Goal: Transaction & Acquisition: Book appointment/travel/reservation

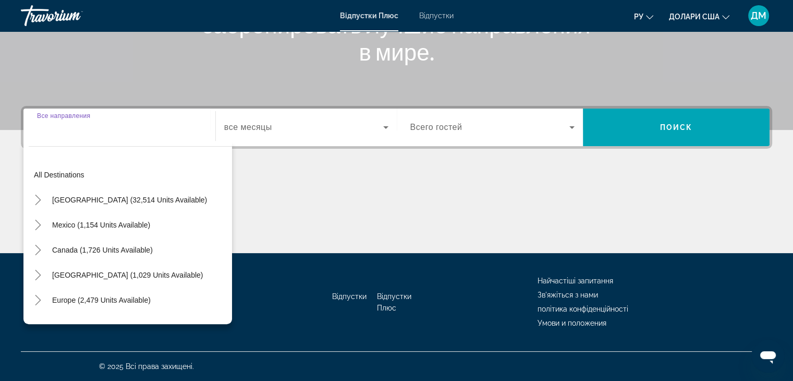
scroll to position [183, 0]
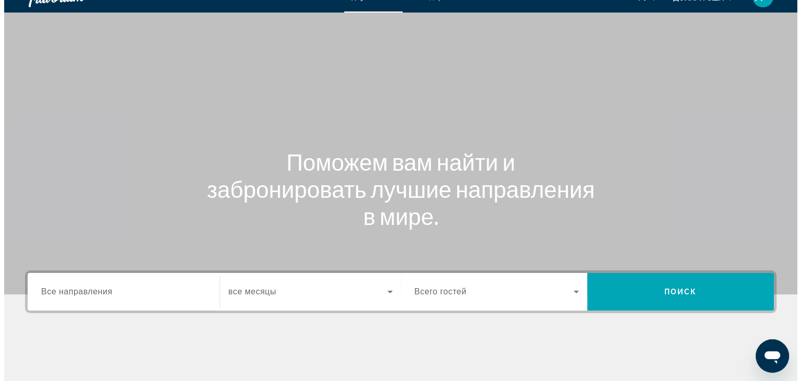
scroll to position [0, 0]
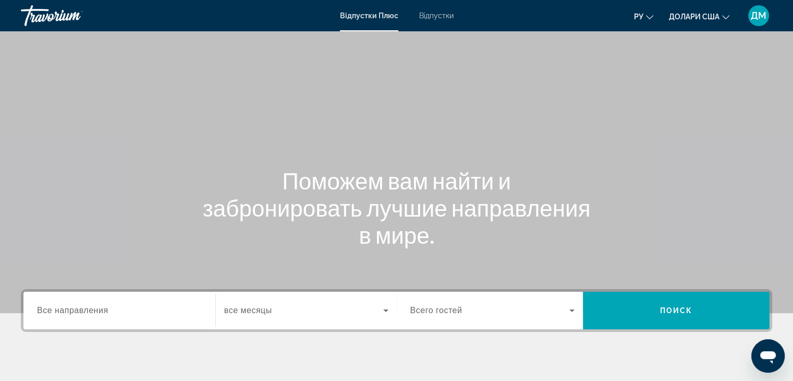
click at [440, 23] on div "Відпустки Плюс Відпустки ру English Español Français Italiano Português русский…" at bounding box center [396, 15] width 793 height 27
click at [441, 19] on font "Відпустки" at bounding box center [436, 15] width 34 height 8
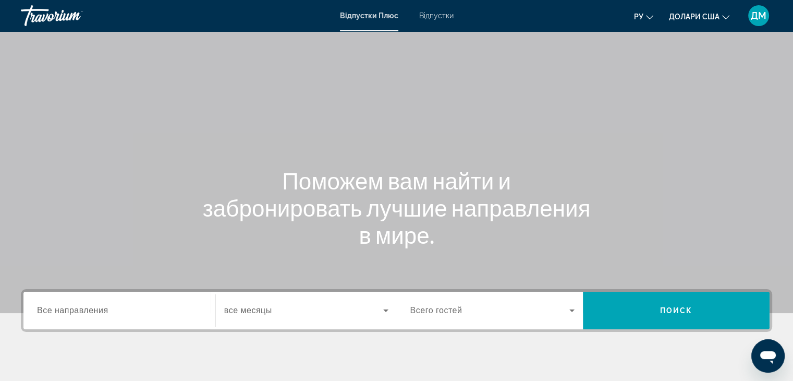
scroll to position [86, 0]
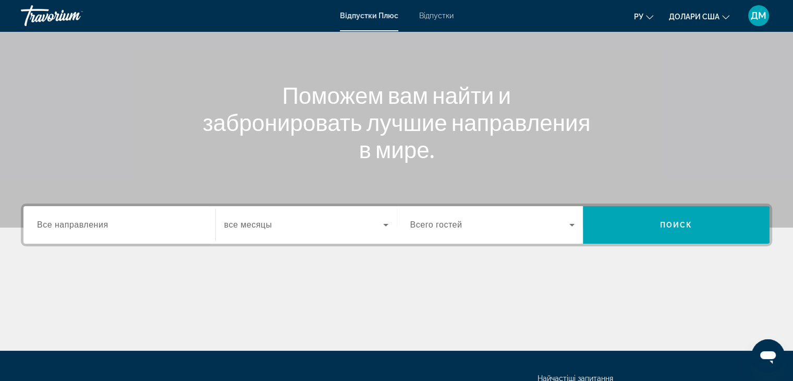
click at [436, 17] on font "Відпустки" at bounding box center [436, 15] width 34 height 8
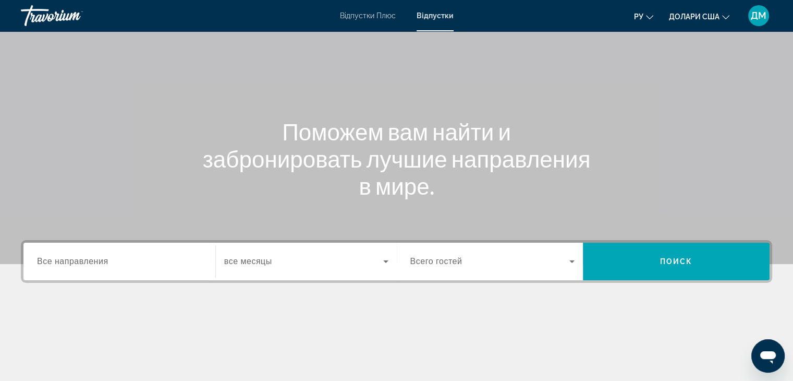
scroll to position [48, 0]
click at [572, 261] on icon "Search widget" at bounding box center [571, 262] width 5 height 3
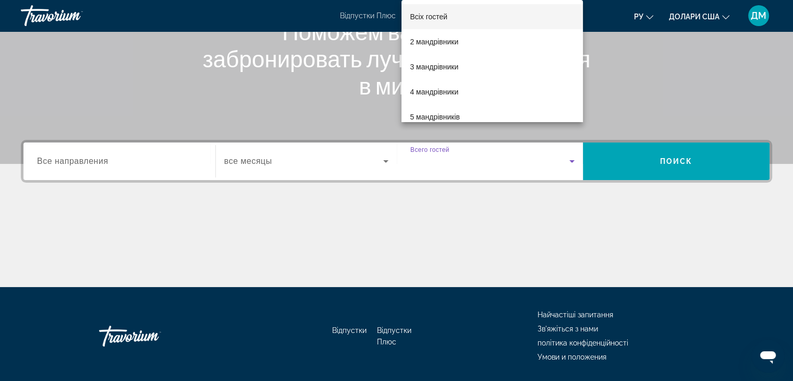
scroll to position [183, 0]
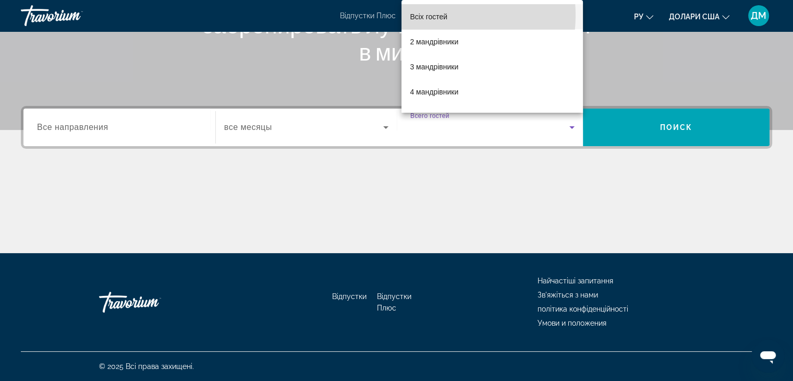
click at [436, 15] on font "Всіх гостей" at bounding box center [429, 17] width 38 height 8
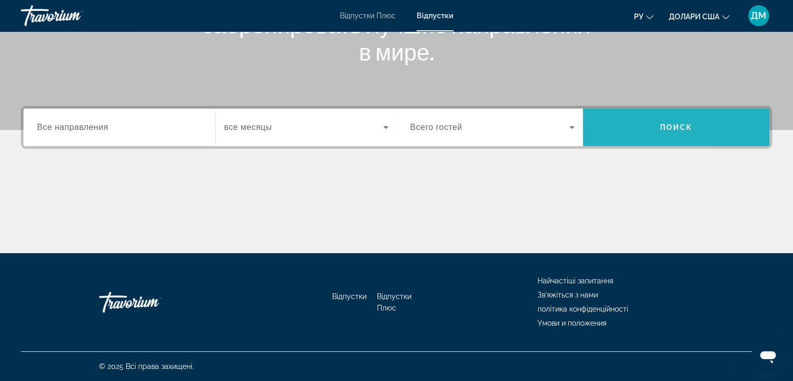
click at [716, 136] on span "Search widget" at bounding box center [676, 127] width 187 height 25
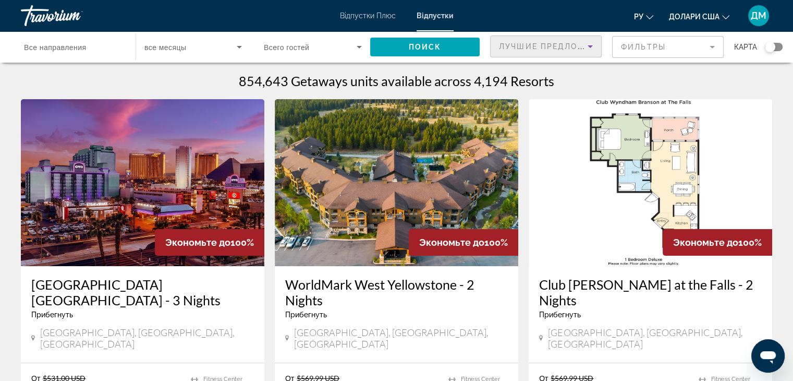
click at [592, 47] on icon "Sort by" at bounding box center [590, 46] width 13 height 13
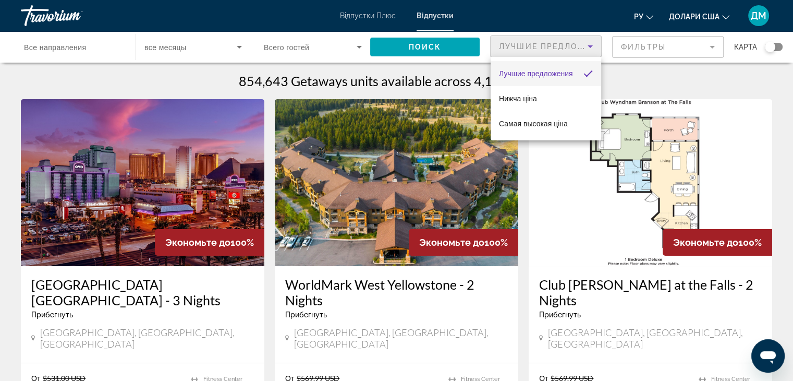
click at [77, 51] on div at bounding box center [396, 190] width 793 height 381
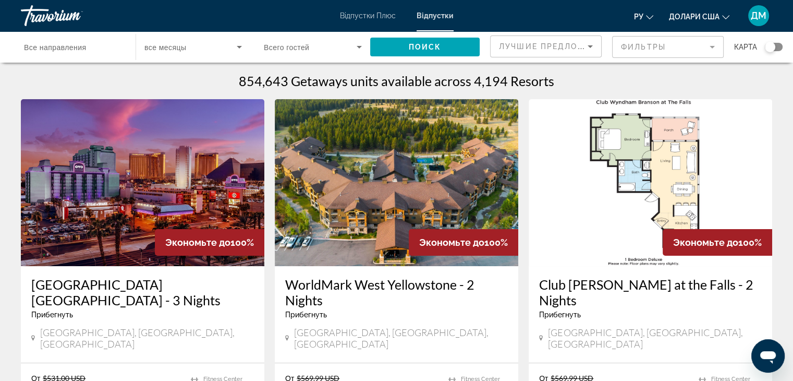
click at [80, 46] on span "Все направления" at bounding box center [55, 47] width 62 height 8
click at [80, 46] on input "Destination Все направления" at bounding box center [73, 47] width 98 height 13
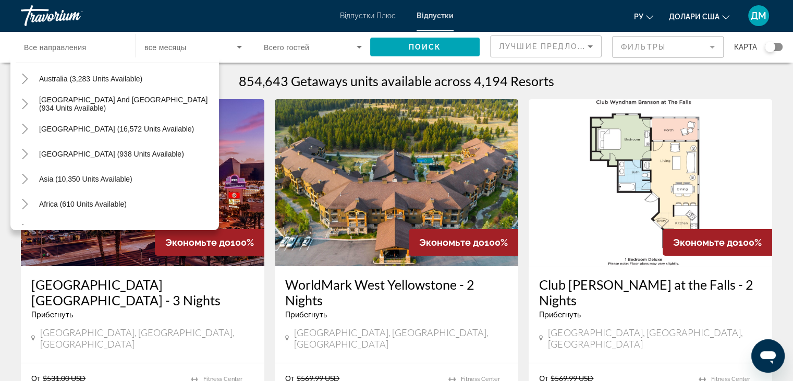
scroll to position [169, 0]
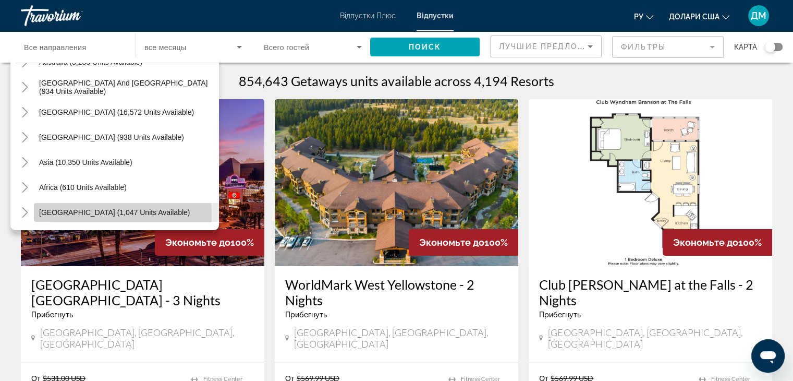
click at [65, 215] on span "[GEOGRAPHIC_DATA] (1,047 units available)" at bounding box center [114, 212] width 151 height 8
type input "**********"
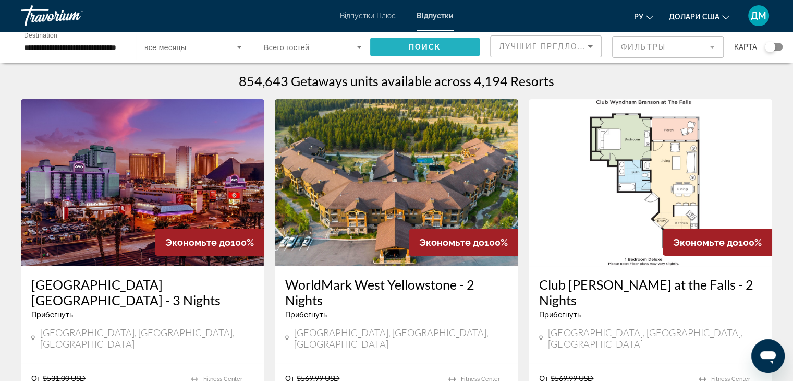
click at [403, 43] on span "Search widget" at bounding box center [425, 46] width 110 height 25
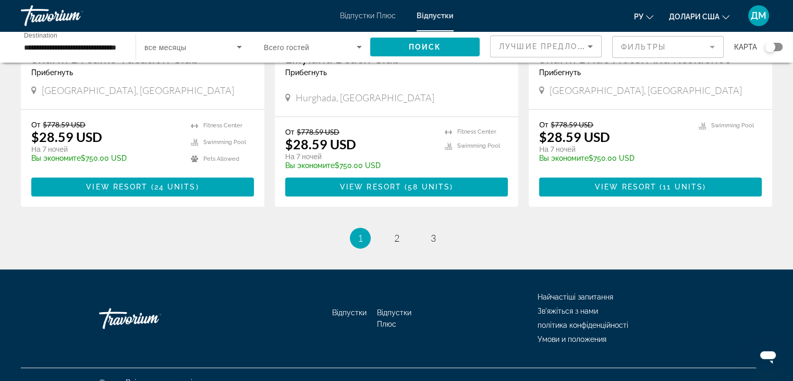
scroll to position [1280, 0]
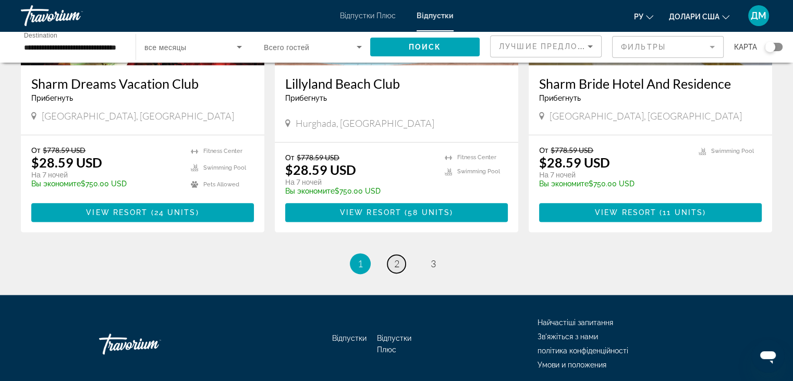
click at [399, 258] on span "2" at bounding box center [396, 263] width 5 height 11
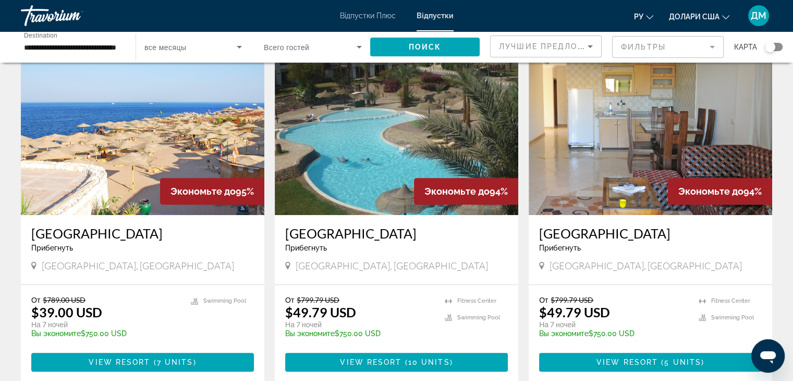
scroll to position [427, 0]
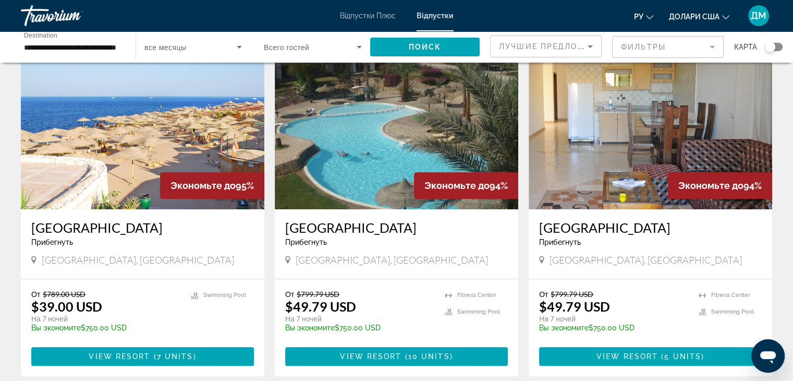
click at [647, 16] on icon "Змінити мову" at bounding box center [649, 17] width 7 height 4
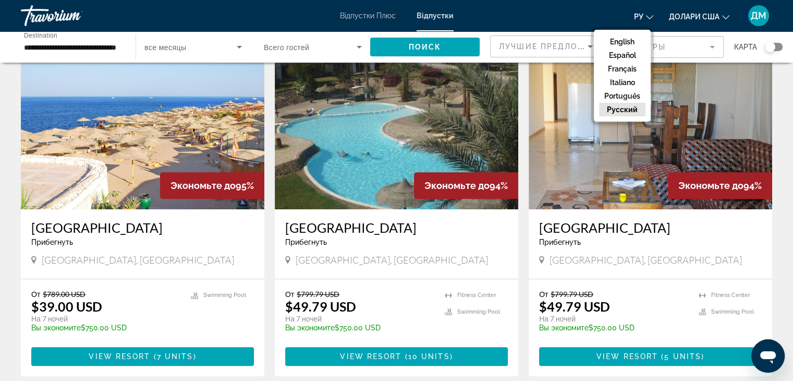
click at [625, 111] on button "русский" at bounding box center [622, 110] width 46 height 14
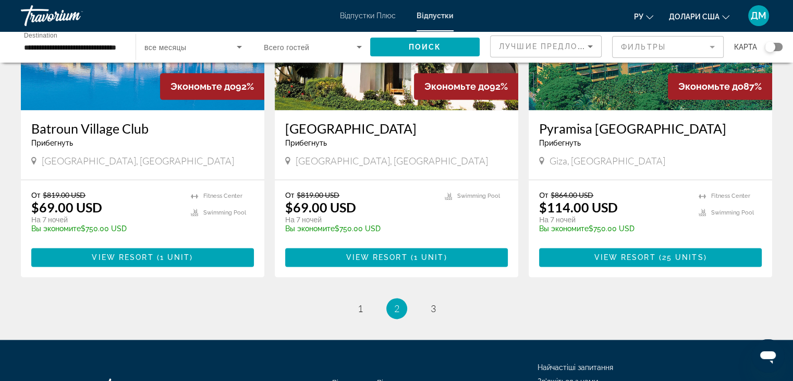
scroll to position [1290, 0]
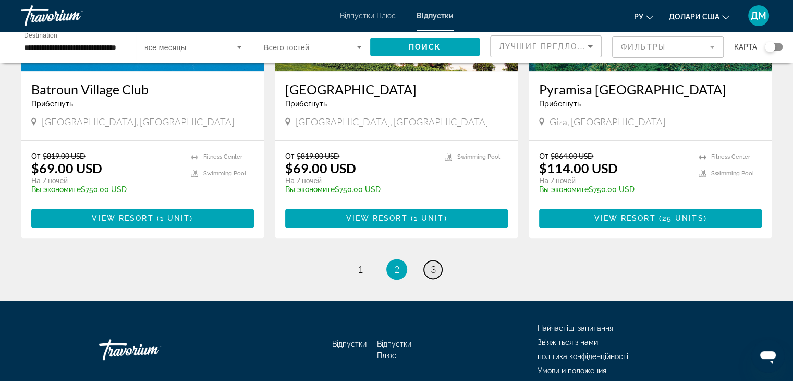
click at [438, 260] on link "page 3" at bounding box center [433, 269] width 18 height 18
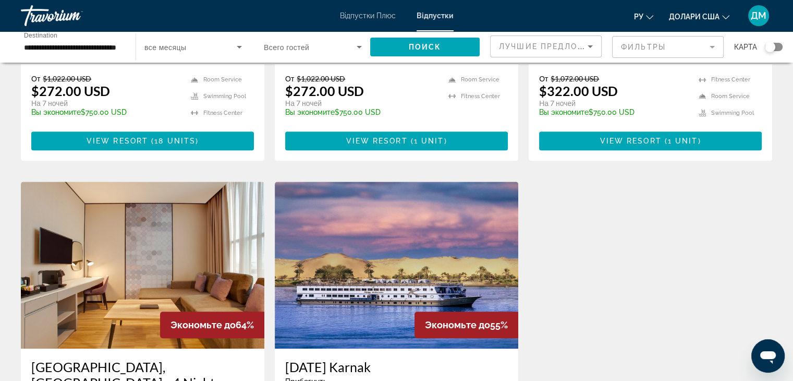
scroll to position [1314, 0]
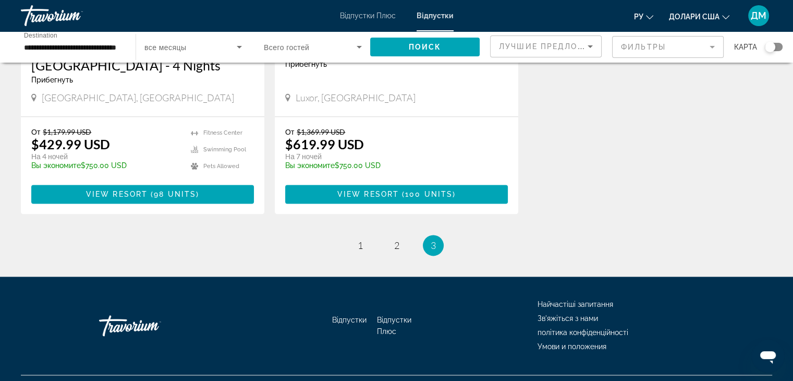
drag, startPoint x: 797, startPoint y: 254, endPoint x: 17, endPoint y: 1, distance: 819.9
click at [360, 239] on span "1" at bounding box center [360, 244] width 5 height 11
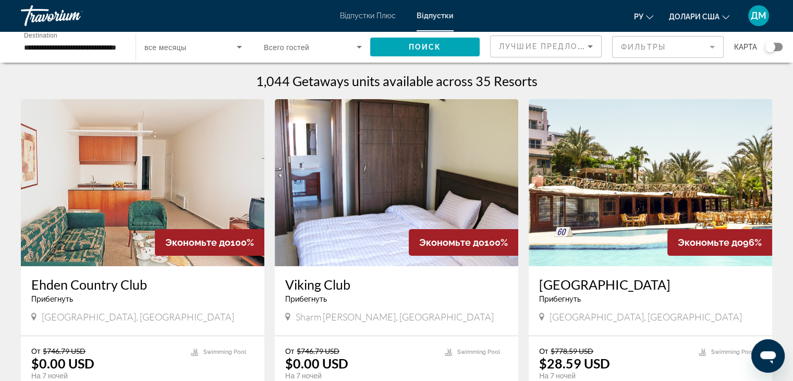
click at [712, 47] on mat-form-field "Фильтры" at bounding box center [668, 47] width 112 height 22
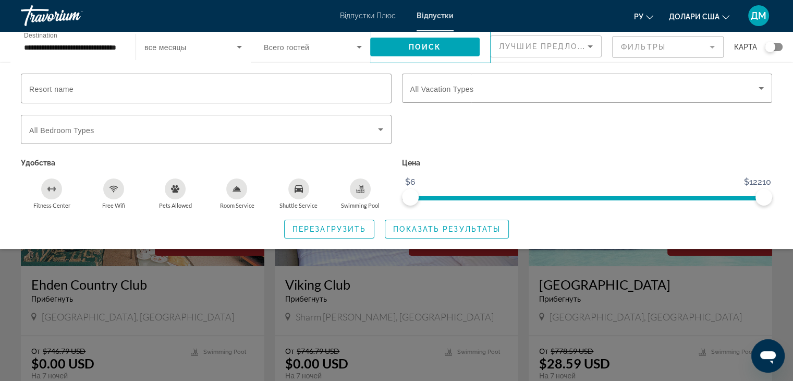
click at [661, 153] on div "Search widget" at bounding box center [587, 135] width 381 height 41
click at [231, 47] on span "Search widget" at bounding box center [190, 47] width 92 height 13
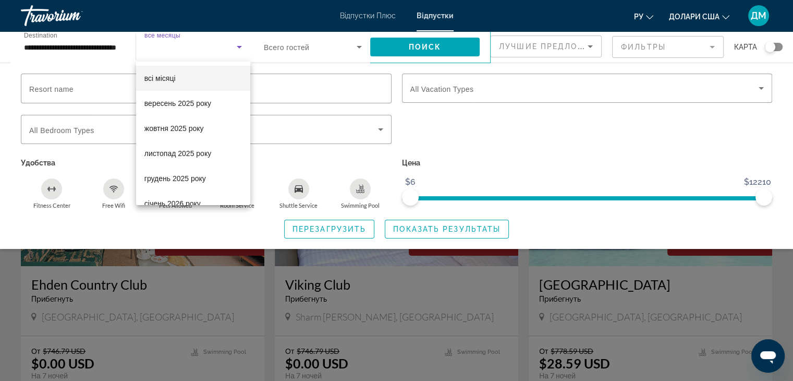
click at [544, 147] on div at bounding box center [396, 190] width 793 height 381
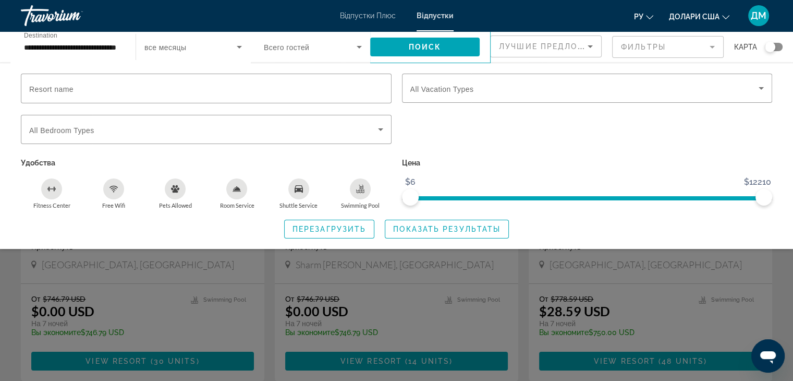
scroll to position [91, 0]
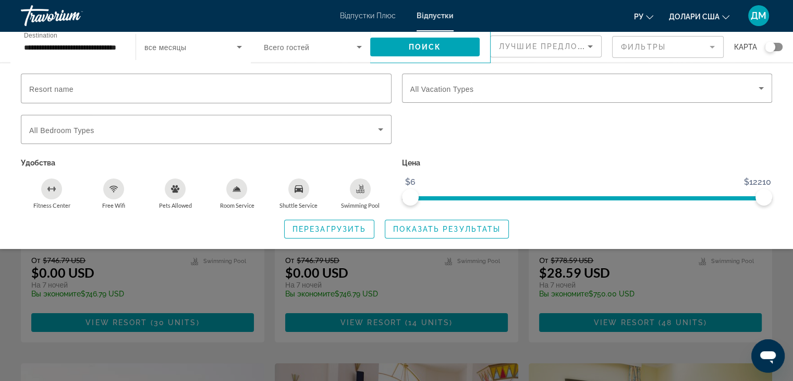
click at [724, 289] on div "Search widget" at bounding box center [396, 268] width 793 height 224
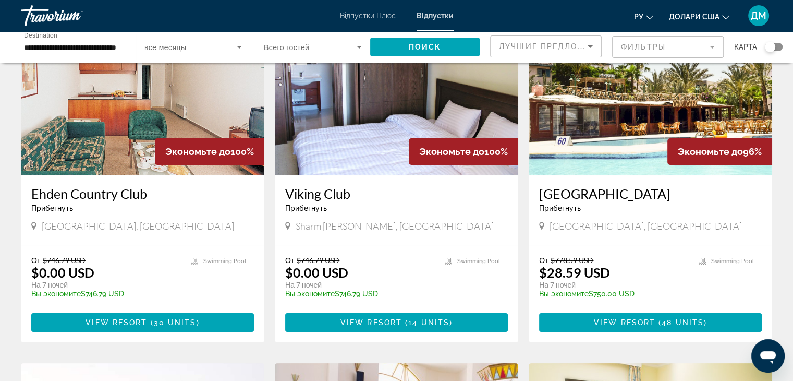
scroll to position [0, 0]
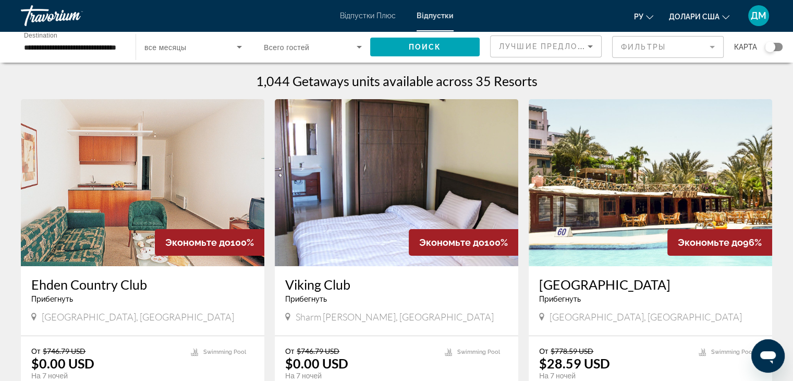
click at [426, 205] on img "Основний зміст" at bounding box center [397, 182] width 244 height 167
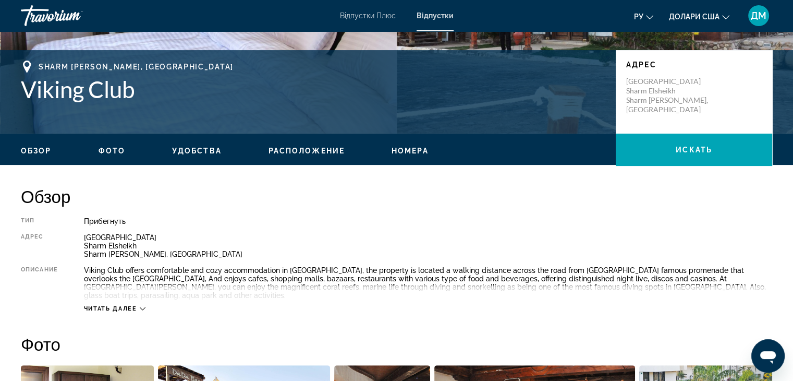
scroll to position [215, 0]
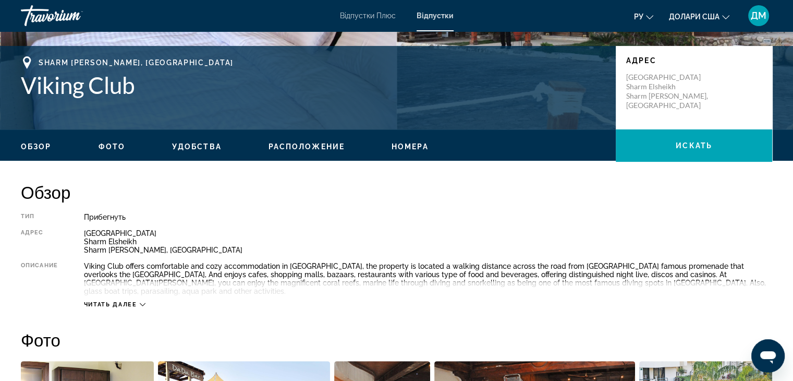
click at [143, 301] on icon "Основний зміст" at bounding box center [143, 304] width 6 height 6
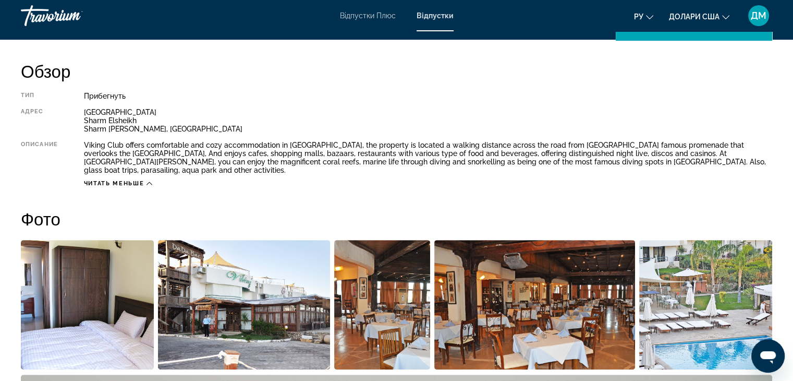
scroll to position [313, 0]
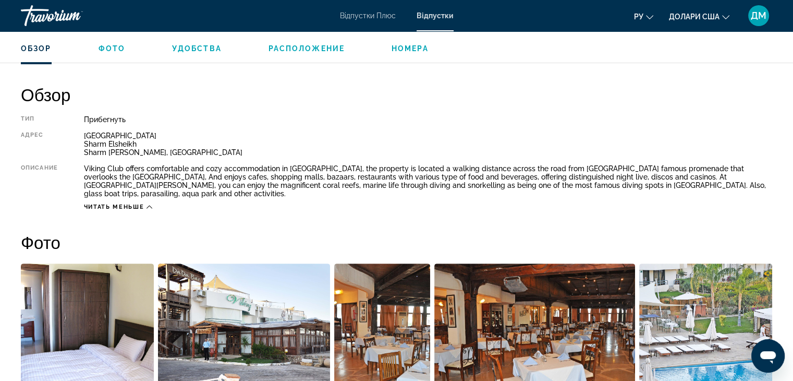
click at [109, 46] on span "Фото" at bounding box center [112, 48] width 27 height 8
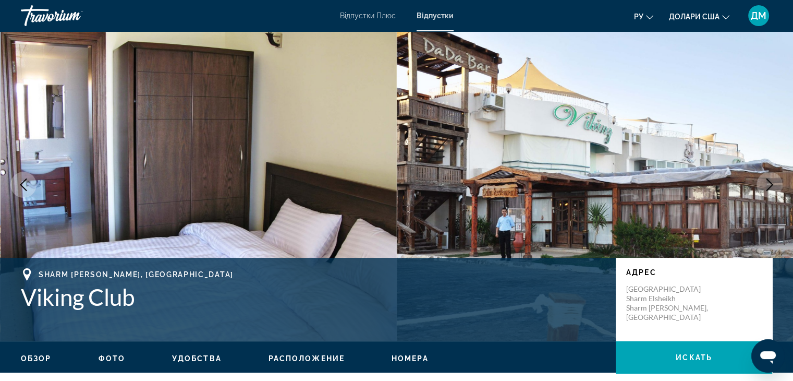
scroll to position [0, 0]
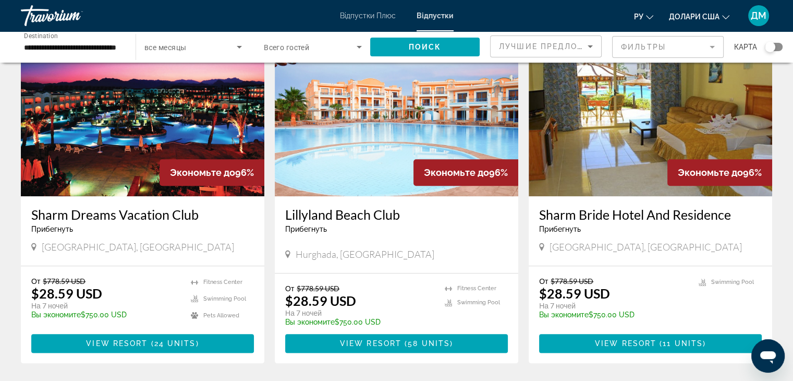
scroll to position [1147, 0]
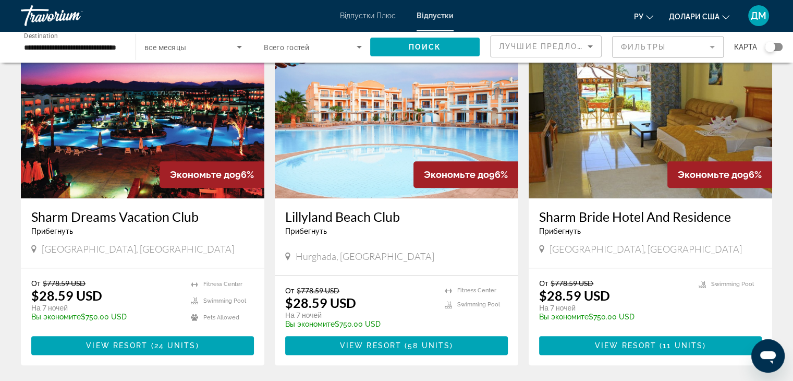
click at [410, 124] on img "Основний зміст" at bounding box center [397, 114] width 244 height 167
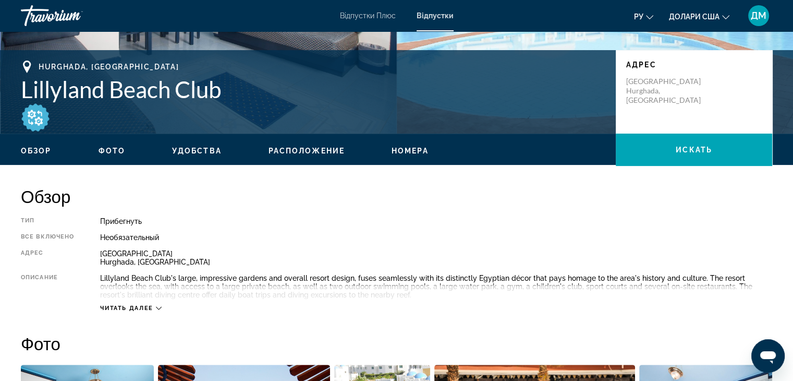
scroll to position [284, 0]
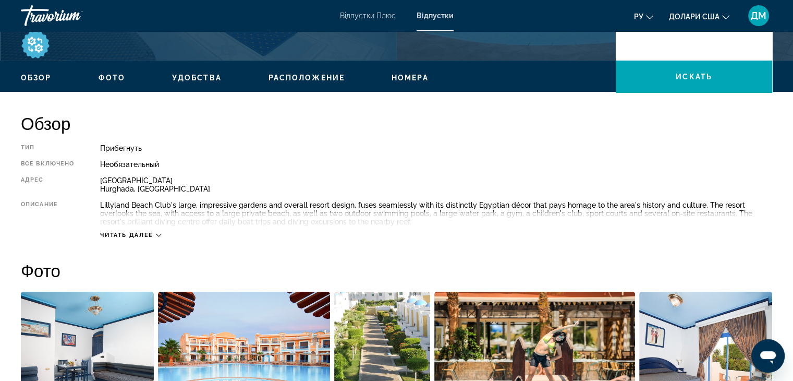
click at [137, 236] on span "Читать далее" at bounding box center [126, 235] width 53 height 7
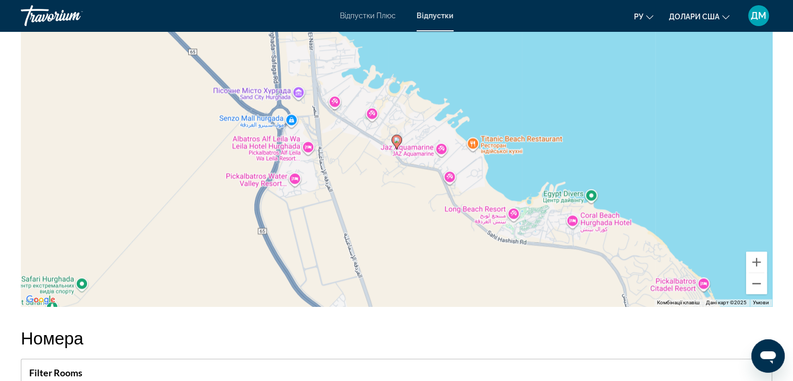
scroll to position [1546, 0]
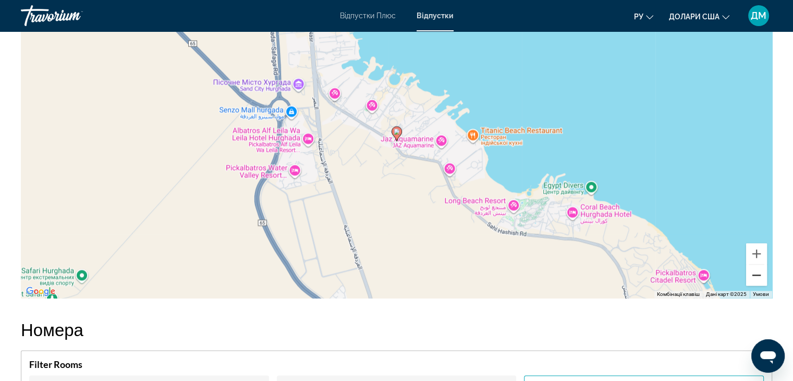
click at [755, 264] on button "Зменшити" at bounding box center [756, 274] width 21 height 21
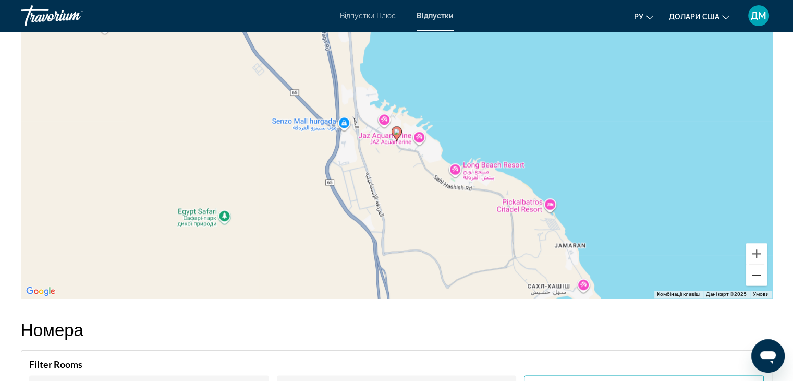
click at [755, 264] on button "Зменшити" at bounding box center [756, 274] width 21 height 21
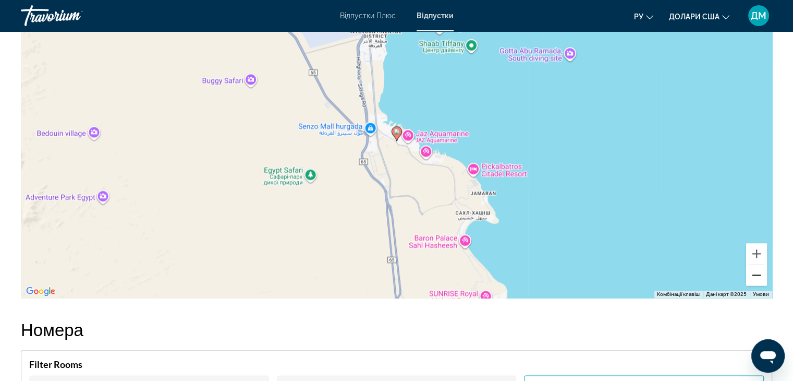
click at [755, 264] on button "Зменшити" at bounding box center [756, 274] width 21 height 21
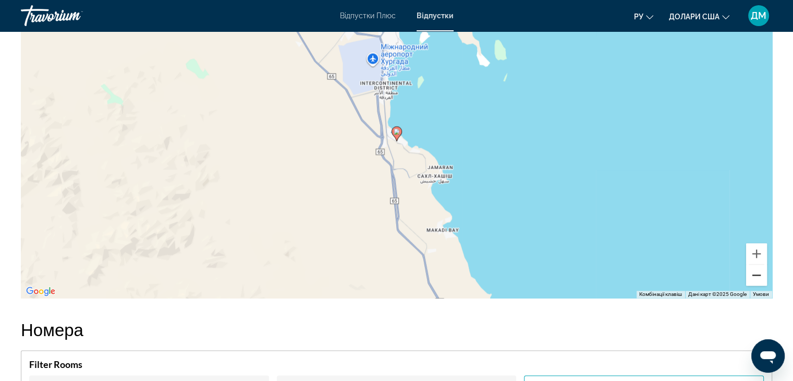
click at [755, 264] on button "Зменшити" at bounding box center [756, 274] width 21 height 21
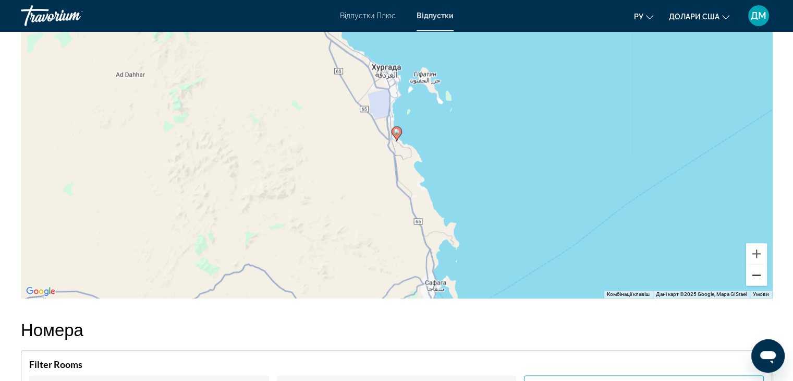
click at [755, 264] on button "Зменшити" at bounding box center [756, 274] width 21 height 21
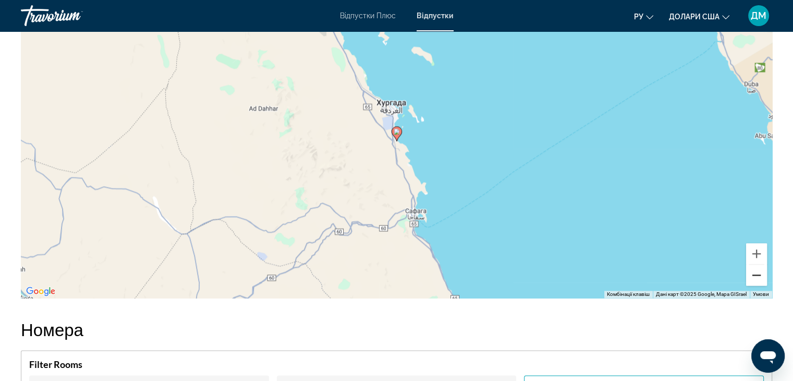
click at [755, 264] on button "Зменшити" at bounding box center [756, 274] width 21 height 21
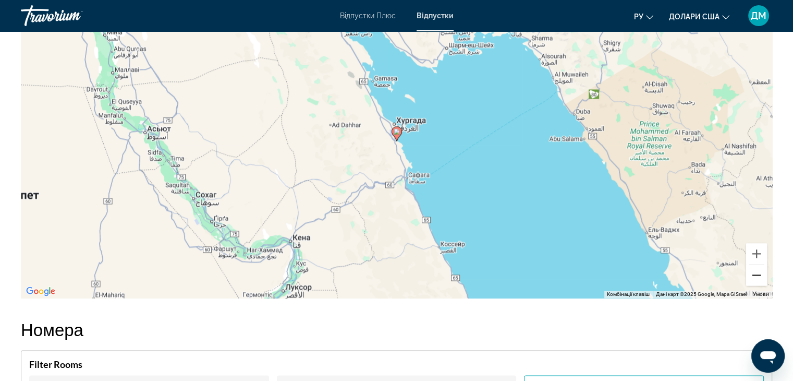
click at [755, 264] on button "Зменшити" at bounding box center [756, 274] width 21 height 21
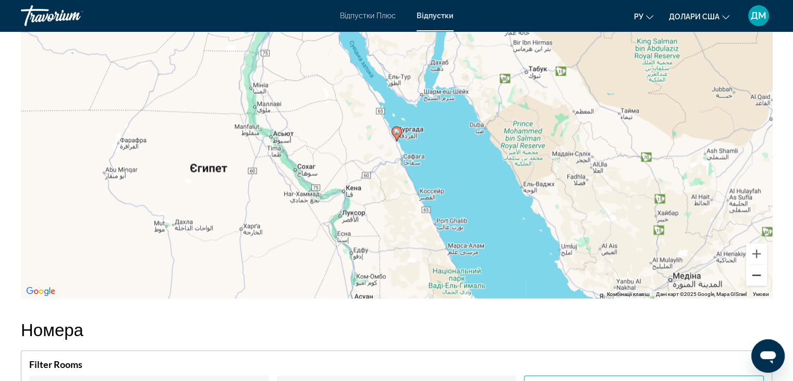
click at [755, 264] on button "Зменшити" at bounding box center [756, 274] width 21 height 21
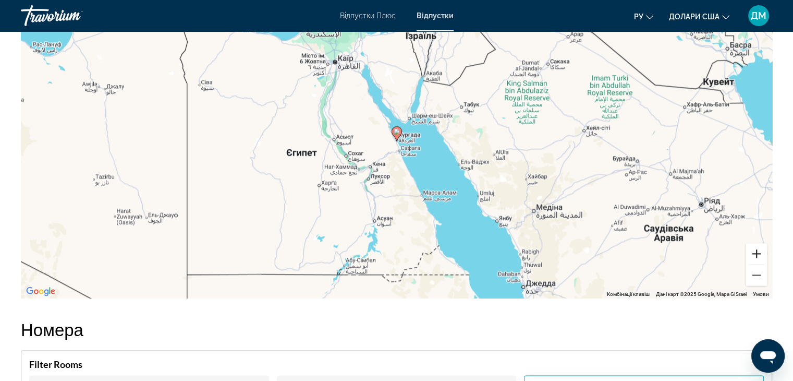
click at [759, 243] on button "Збільшити" at bounding box center [756, 253] width 21 height 21
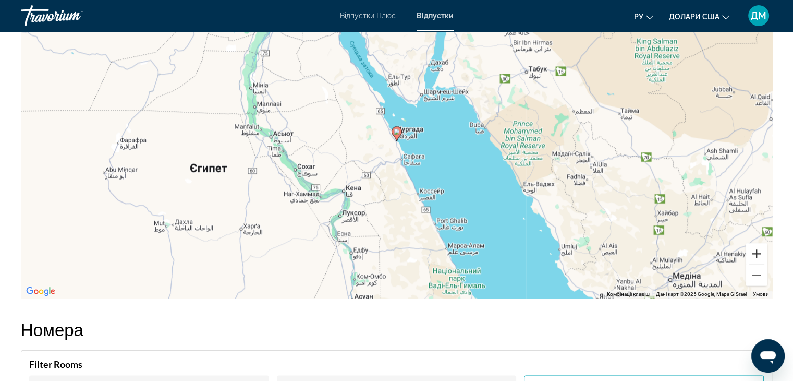
click at [759, 243] on button "Збільшити" at bounding box center [756, 253] width 21 height 21
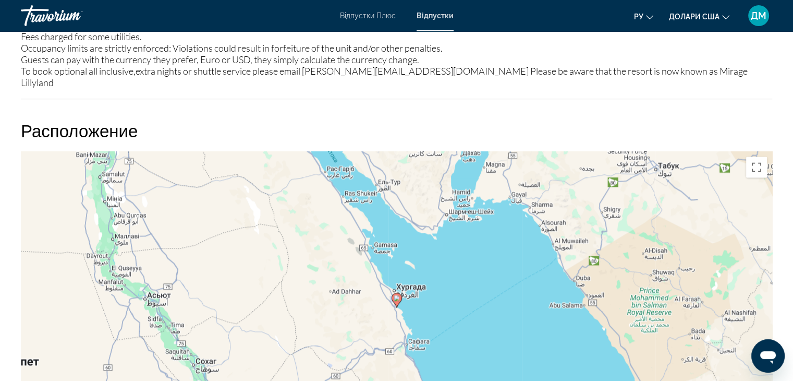
scroll to position [1485, 0]
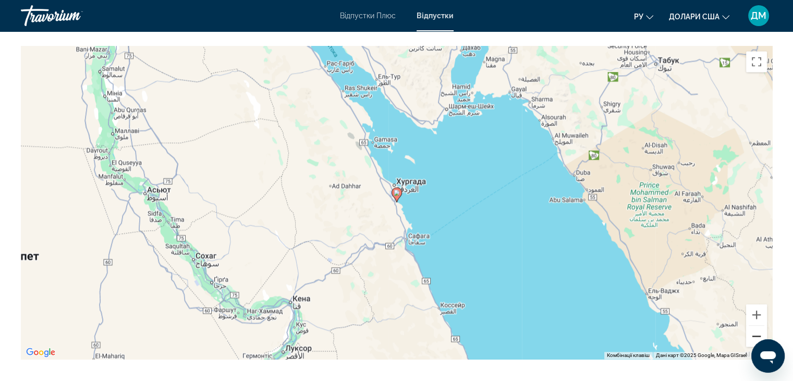
click at [755, 325] on button "Зменшити" at bounding box center [756, 335] width 21 height 21
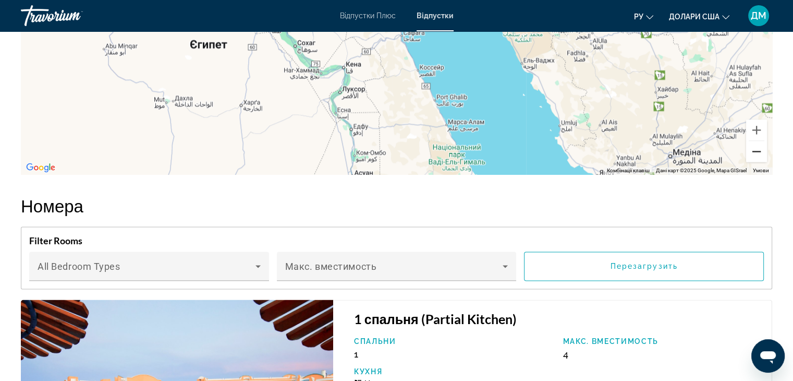
scroll to position [1678, 0]
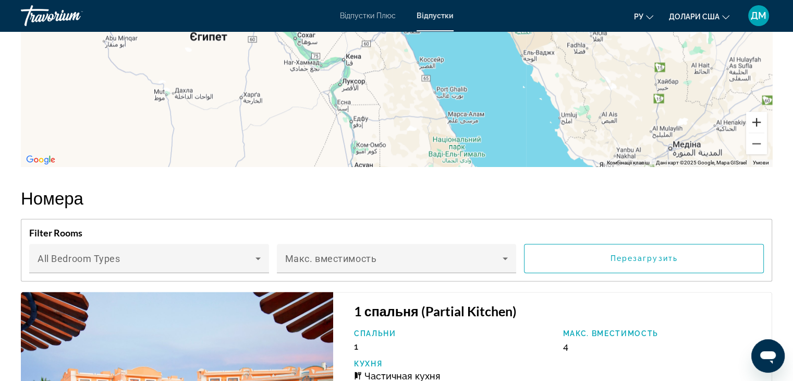
click at [757, 114] on button "Збільшити" at bounding box center [756, 122] width 21 height 21
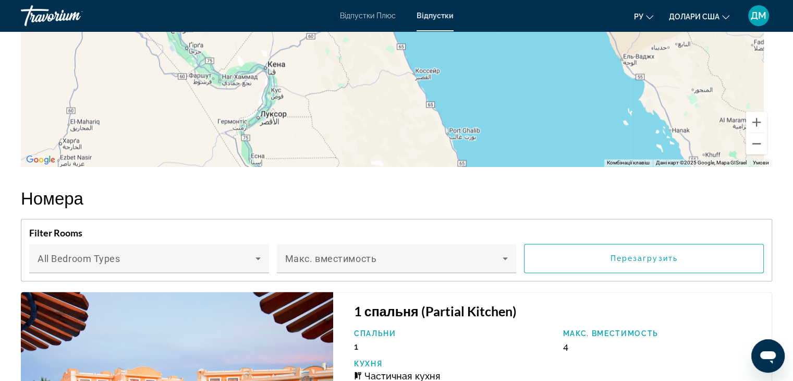
drag, startPoint x: 685, startPoint y: 115, endPoint x: 656, endPoint y: 64, distance: 59.3
click at [656, 64] on div "Увімкніть режим перетягування за допомогою клавіатури, натиснувши Alt + Enter. …" at bounding box center [396, 9] width 751 height 313
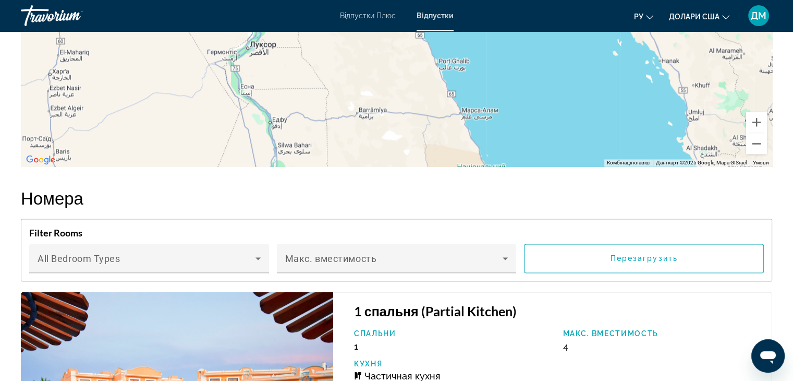
drag, startPoint x: 592, startPoint y: 120, endPoint x: 582, endPoint y: 37, distance: 84.0
click at [582, 37] on div "Увімкніть режим перетягування за допомогою клавіатури, натиснувши Alt + Enter. …" at bounding box center [396, 9] width 751 height 313
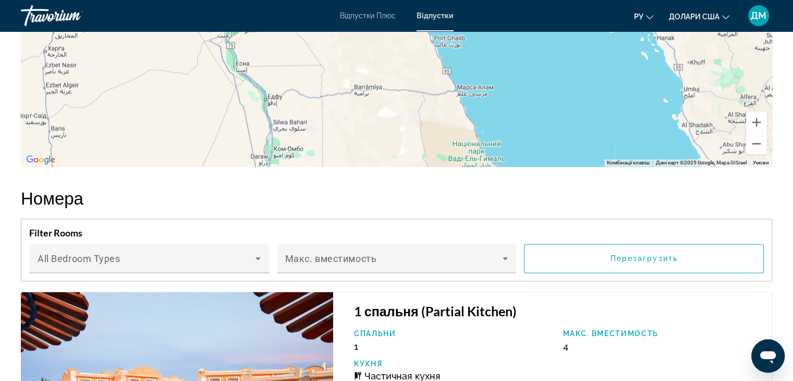
click at [574, 92] on div "Увімкніть режим перетягування за допомогою клавіатури, натиснувши Alt + Enter. …" at bounding box center [396, 9] width 751 height 313
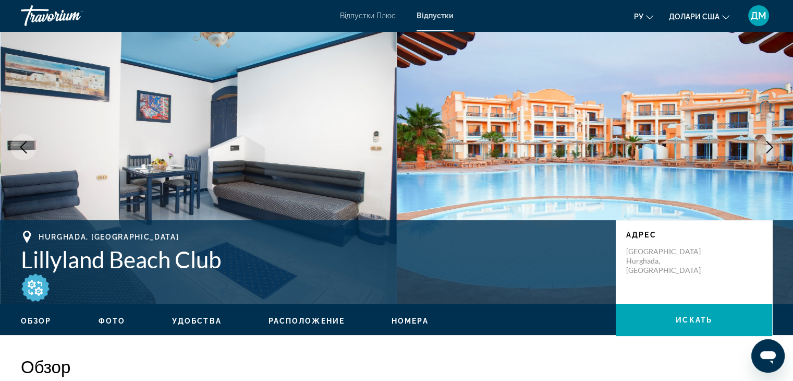
scroll to position [0, 0]
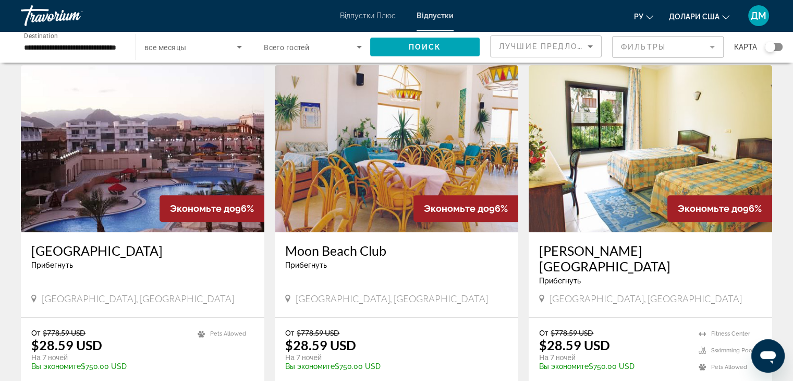
scroll to position [386, 0]
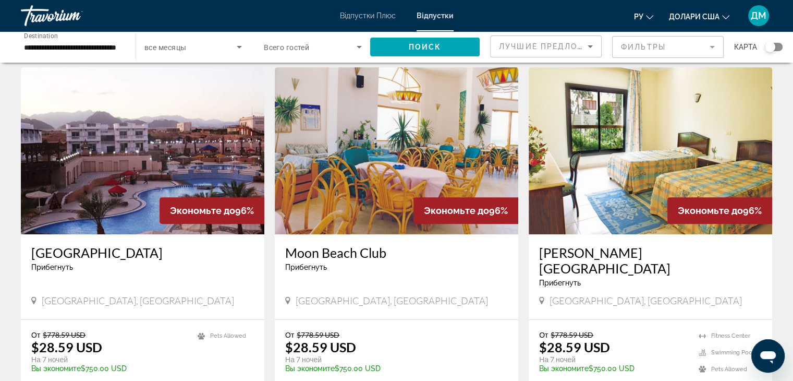
click at [133, 180] on img "Основний зміст" at bounding box center [143, 150] width 244 height 167
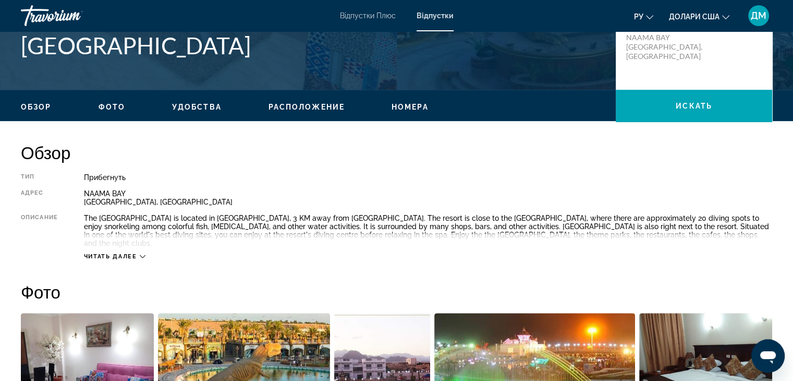
scroll to position [252, 0]
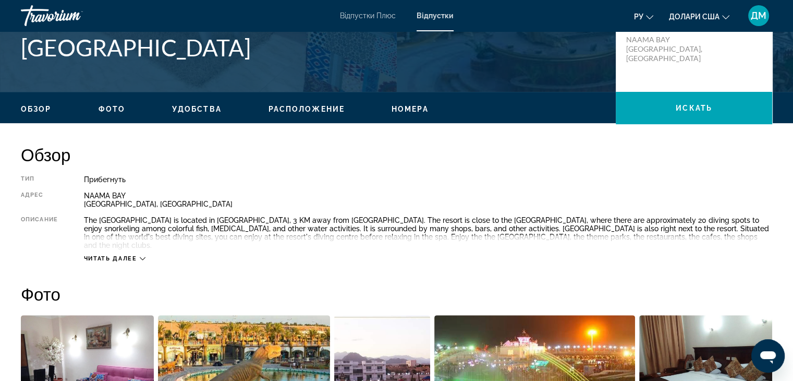
click at [111, 255] on span "Читать далее" at bounding box center [110, 258] width 53 height 7
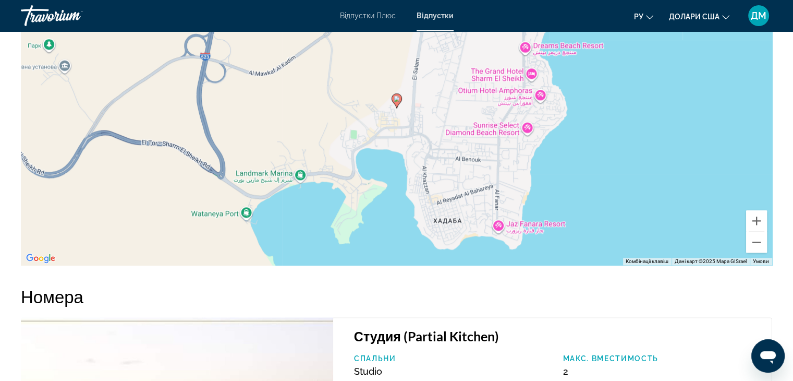
scroll to position [1185, 0]
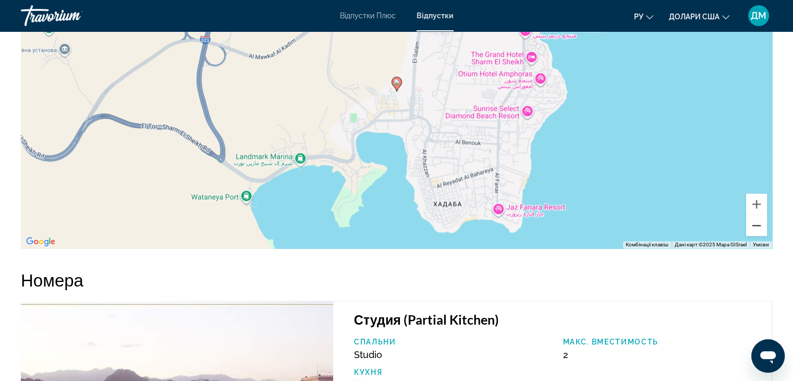
click at [757, 215] on button "Зменшити" at bounding box center [756, 225] width 21 height 21
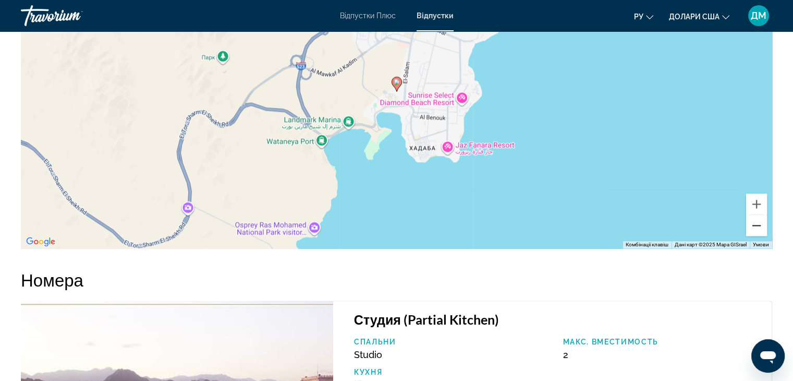
click at [757, 215] on button "Зменшити" at bounding box center [756, 225] width 21 height 21
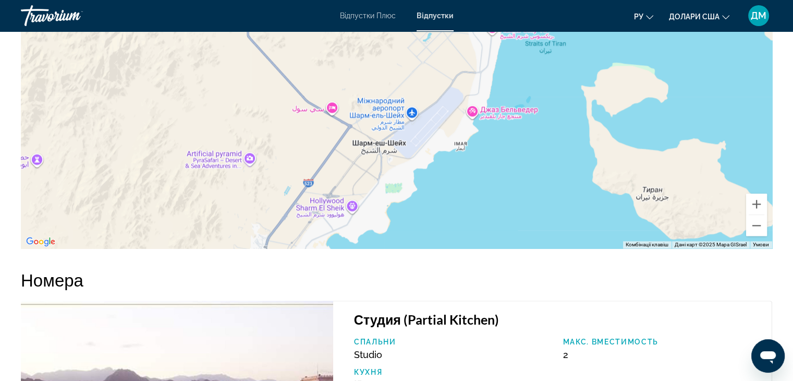
drag, startPoint x: 670, startPoint y: 181, endPoint x: 552, endPoint y: 405, distance: 252.6
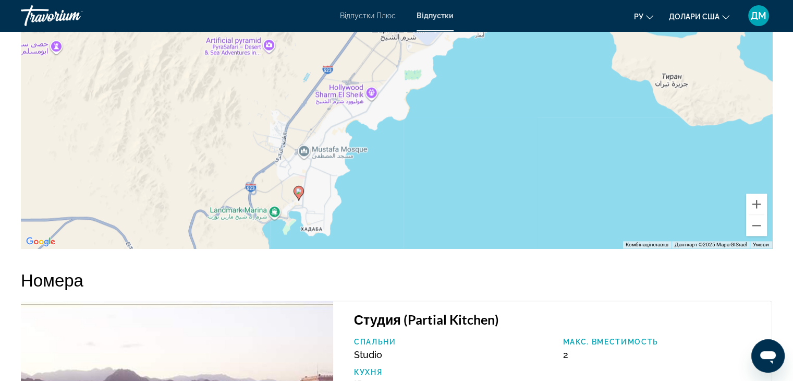
drag, startPoint x: 563, startPoint y: 196, endPoint x: 583, endPoint y: 81, distance: 116.4
click at [583, 81] on div "Увімкніть режим перетягування за допомогою клавіатури, натиснувши Alt + Enter. …" at bounding box center [396, 91] width 751 height 313
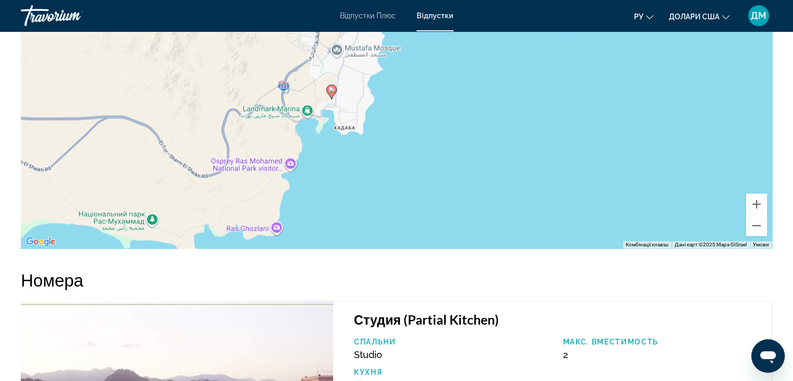
drag, startPoint x: 551, startPoint y: 162, endPoint x: 583, endPoint y: 56, distance: 110.7
click at [583, 56] on div "Увімкніть режим перетягування за допомогою клавіатури, натиснувши Alt + Enter. …" at bounding box center [396, 91] width 751 height 313
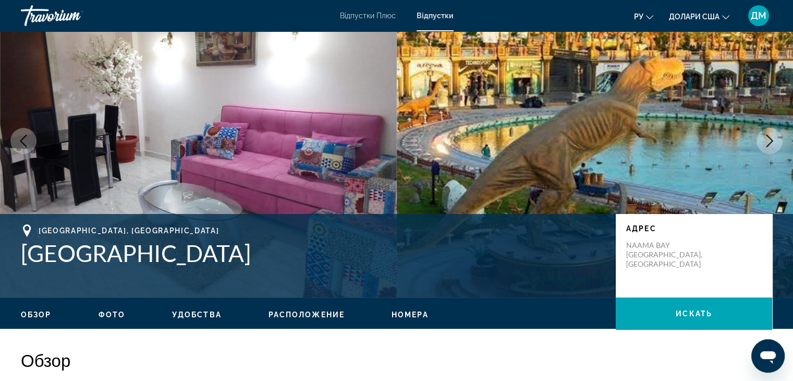
scroll to position [3, 0]
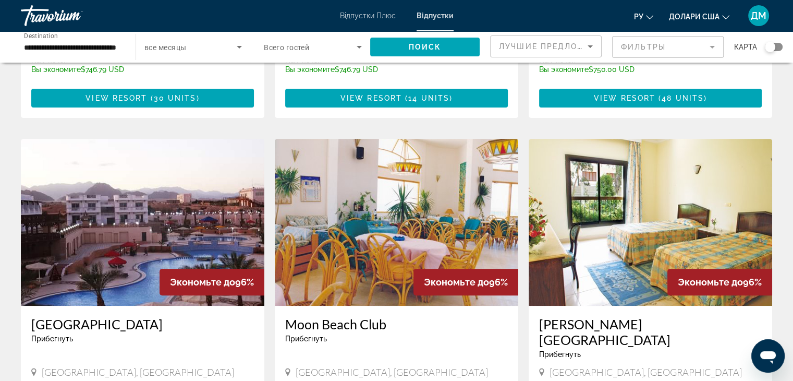
scroll to position [322, 0]
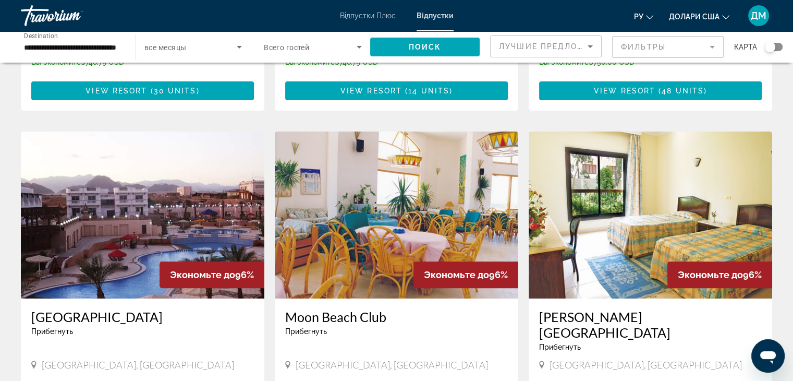
click at [102, 195] on img "Основний зміст" at bounding box center [143, 214] width 244 height 167
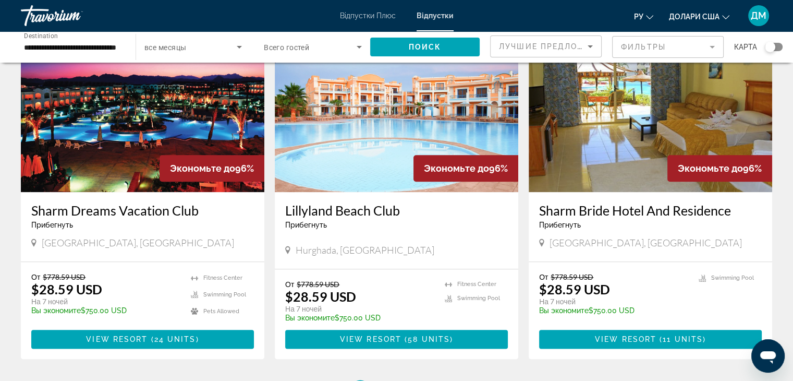
scroll to position [1158, 0]
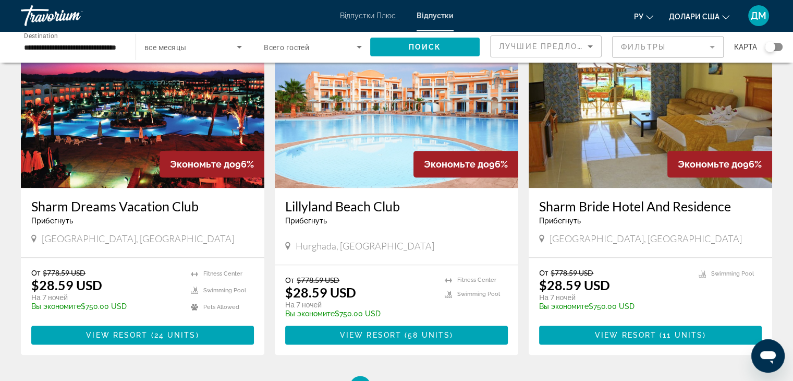
click at [359, 147] on img "Основний зміст" at bounding box center [397, 104] width 244 height 167
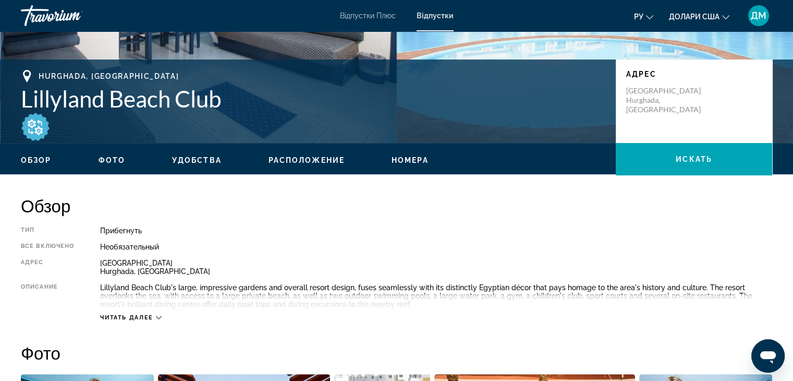
scroll to position [209, 0]
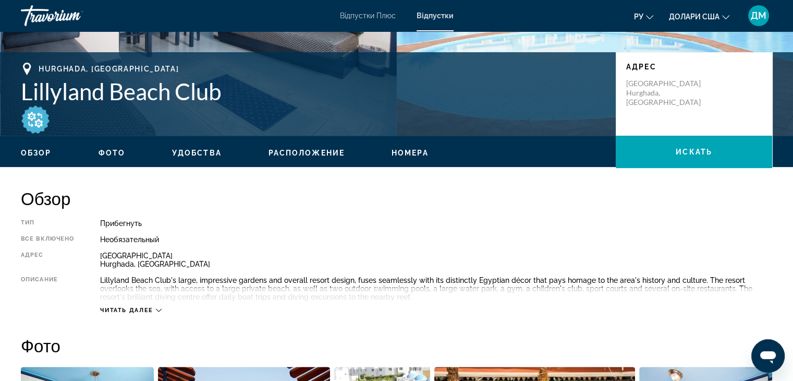
click at [159, 308] on icon "Основний зміст" at bounding box center [159, 310] width 6 height 6
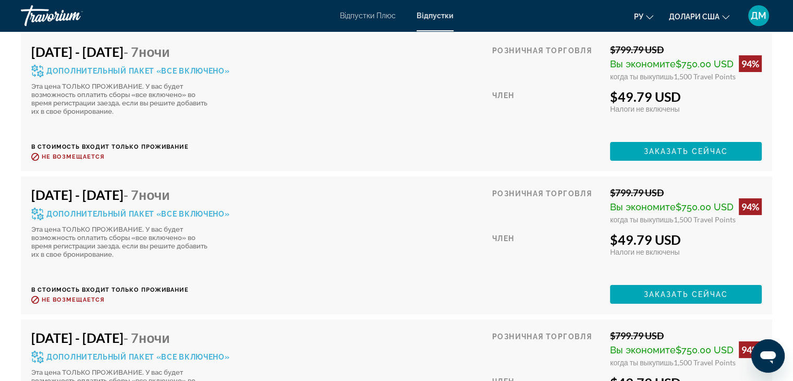
scroll to position [4280, 0]
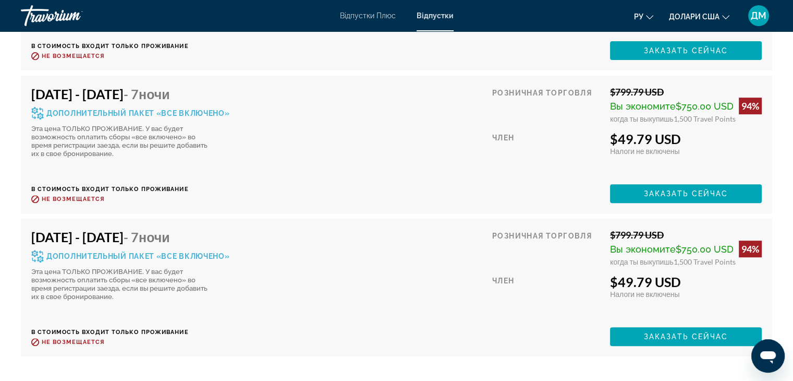
click at [37, 250] on icon "Основний зміст" at bounding box center [37, 256] width 13 height 13
click at [60, 252] on span "Дополнительный пакет «все включено»" at bounding box center [138, 255] width 184 height 7
click at [158, 252] on span "Дополнительный пакет «все включено»" at bounding box center [138, 255] width 184 height 7
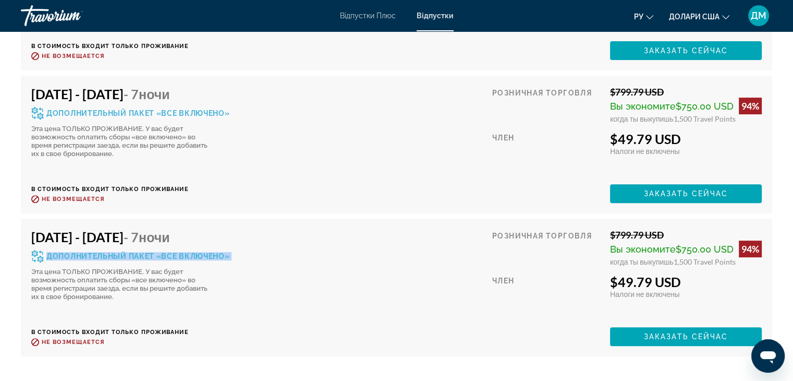
click at [158, 252] on span "Дополнительный пакет «все включено»" at bounding box center [138, 255] width 184 height 7
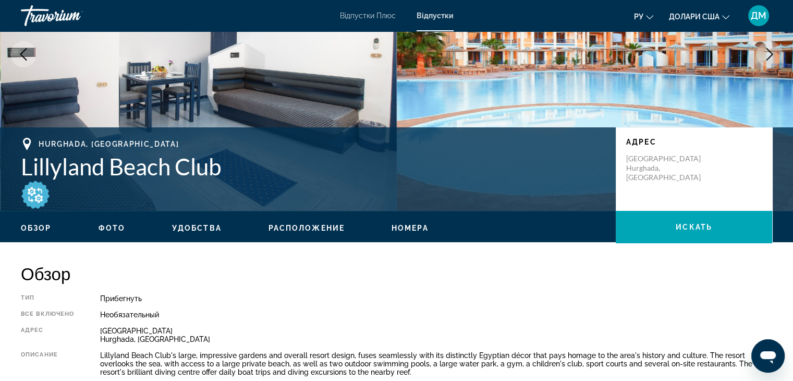
scroll to position [69, 0]
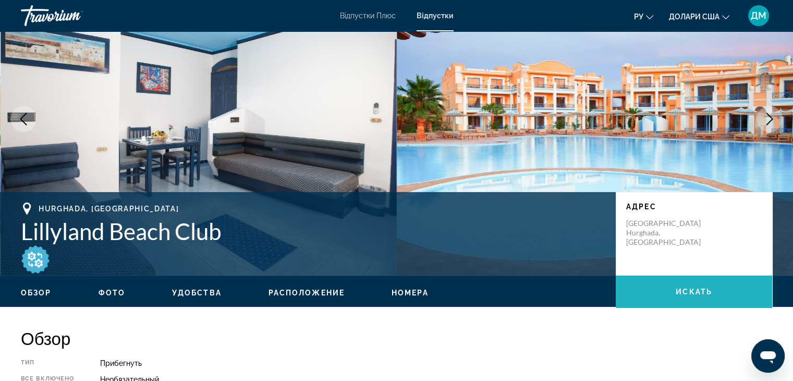
click at [706, 290] on span "искать" at bounding box center [694, 291] width 37 height 8
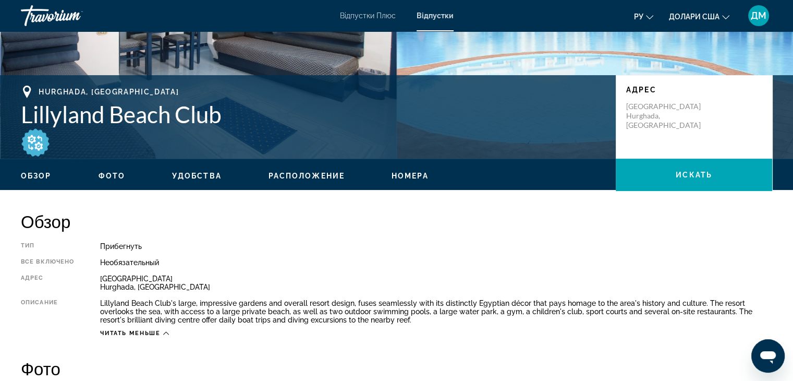
scroll to position [0, 0]
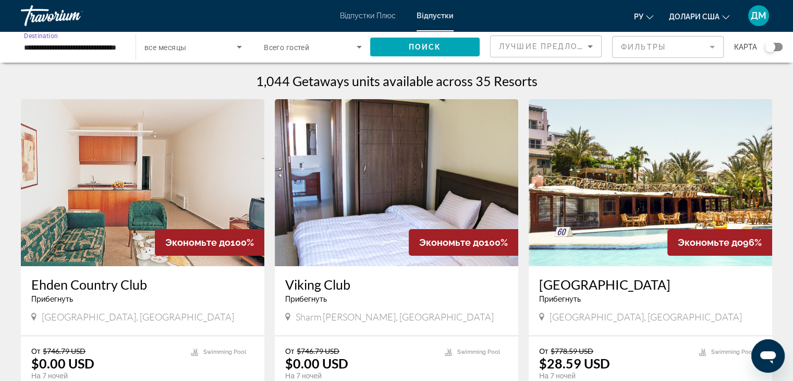
click at [100, 48] on input "**********" at bounding box center [73, 47] width 98 height 13
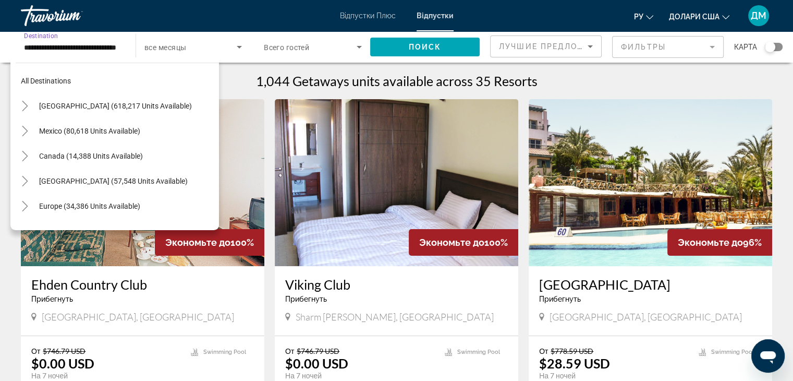
scroll to position [237, 0]
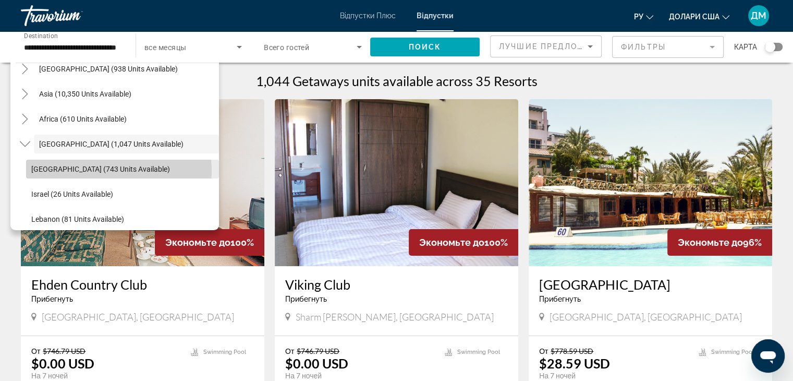
click at [112, 171] on span "[GEOGRAPHIC_DATA] (743 units available)" at bounding box center [100, 169] width 139 height 8
type input "**********"
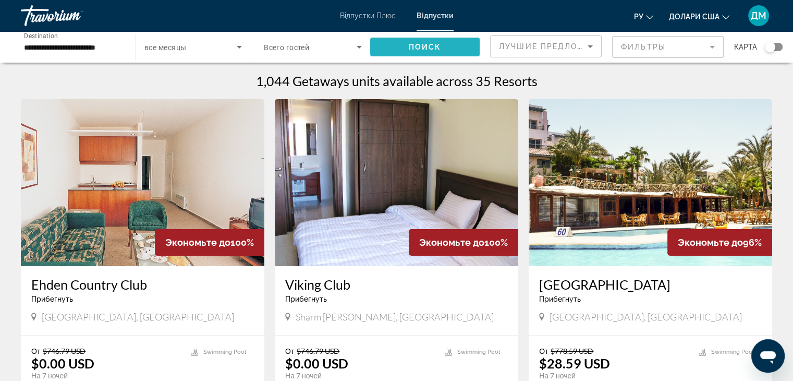
click at [403, 50] on span "Search widget" at bounding box center [425, 46] width 110 height 25
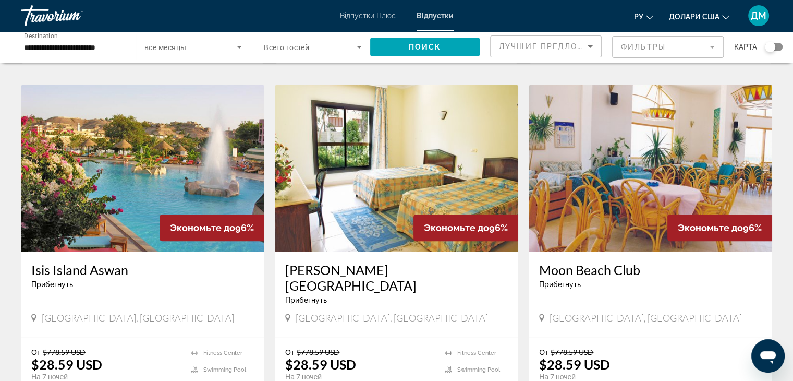
scroll to position [377, 0]
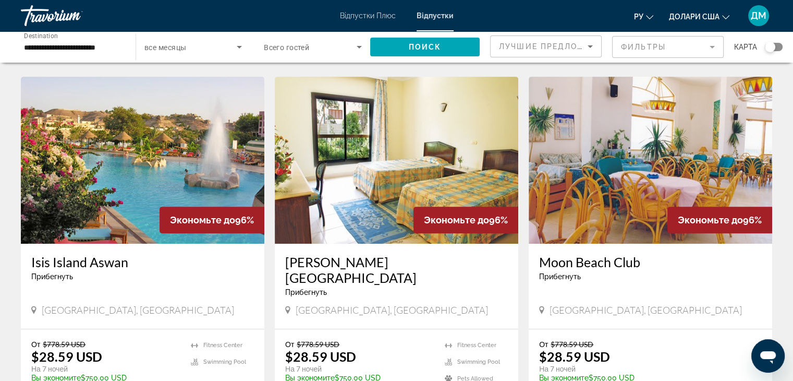
click at [124, 215] on img "Основний зміст" at bounding box center [143, 160] width 244 height 167
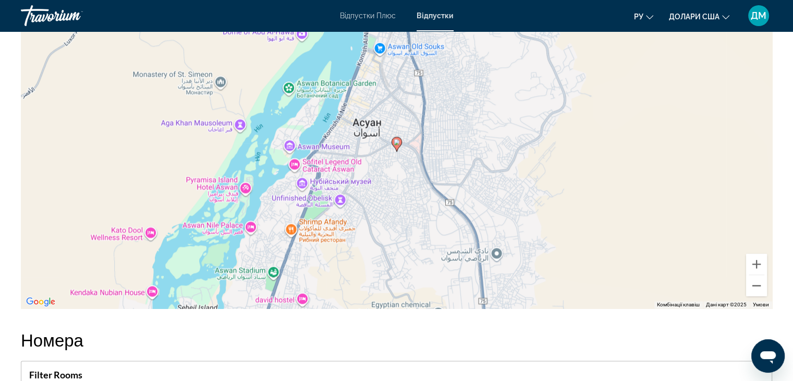
scroll to position [1537, 0]
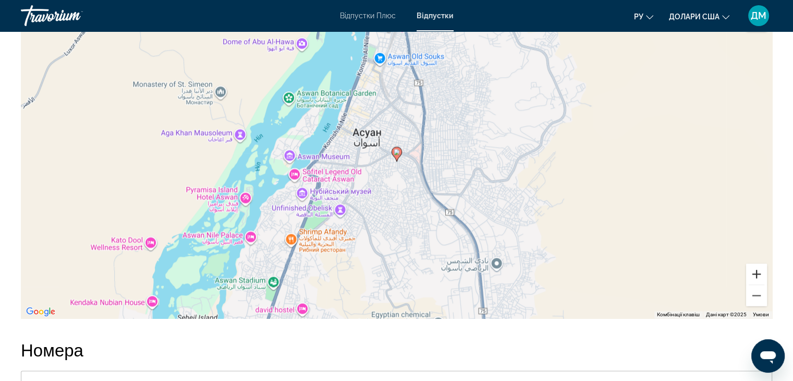
click at [757, 263] on button "Збільшити" at bounding box center [756, 273] width 21 height 21
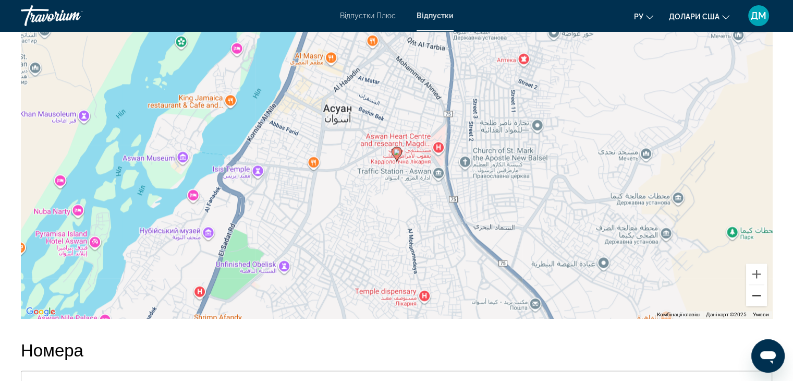
click at [756, 287] on button "Зменшити" at bounding box center [756, 295] width 21 height 21
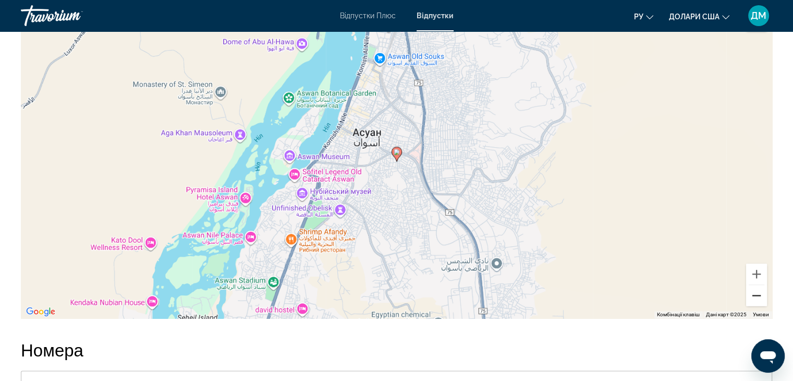
click at [756, 287] on button "Зменшити" at bounding box center [756, 295] width 21 height 21
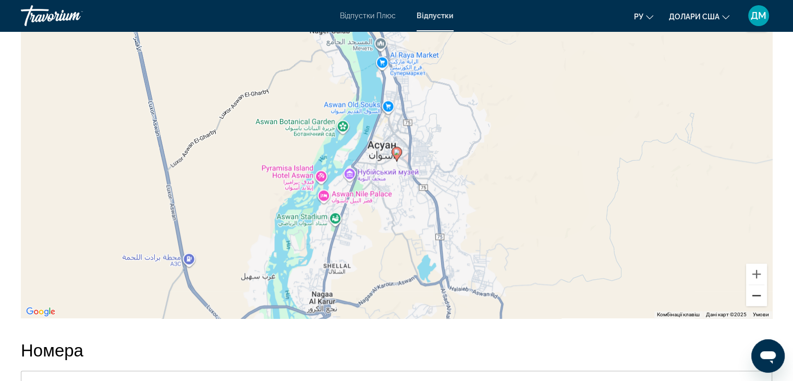
click at [756, 287] on button "Зменшити" at bounding box center [756, 295] width 21 height 21
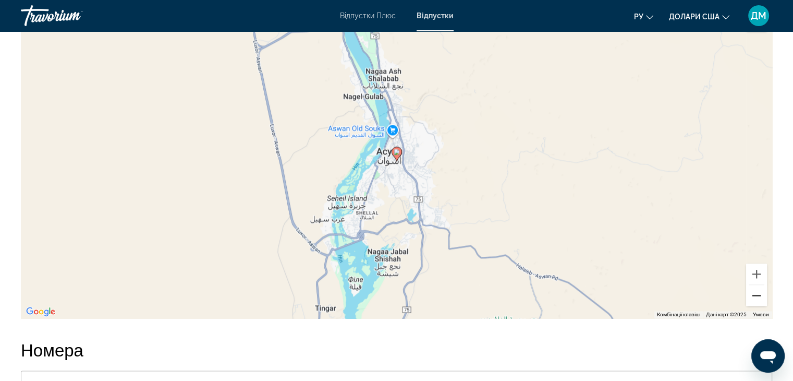
click at [756, 287] on button "Зменшити" at bounding box center [756, 295] width 21 height 21
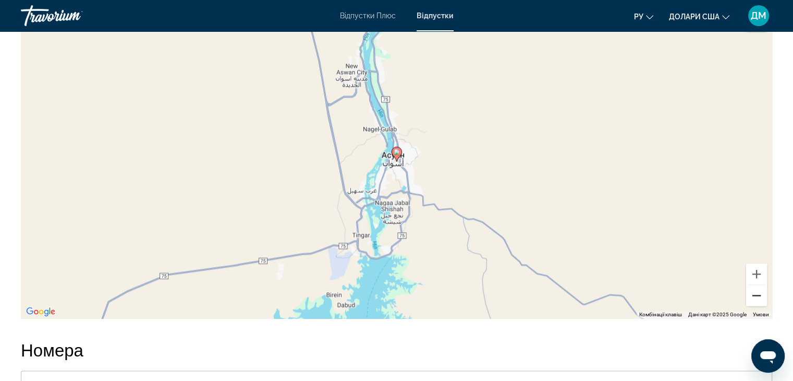
click at [756, 287] on button "Зменшити" at bounding box center [756, 295] width 21 height 21
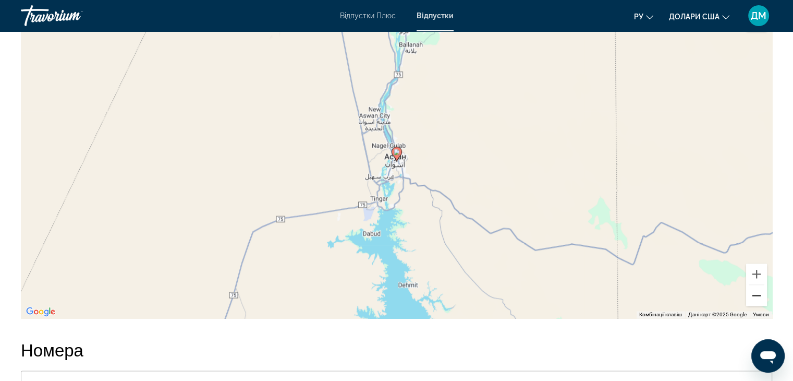
click at [756, 287] on button "Зменшити" at bounding box center [756, 295] width 21 height 21
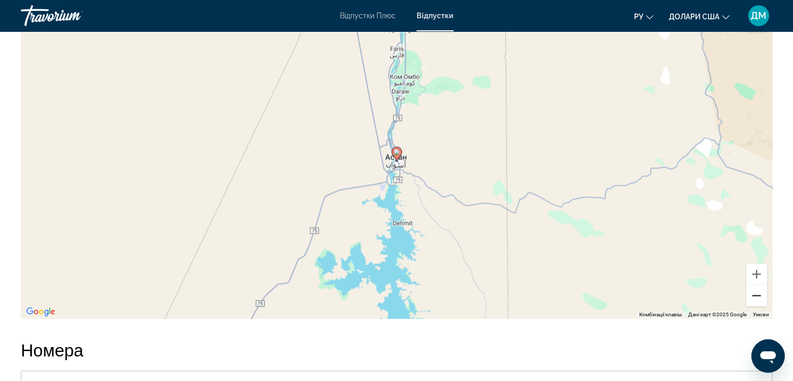
click at [756, 287] on button "Зменшити" at bounding box center [756, 295] width 21 height 21
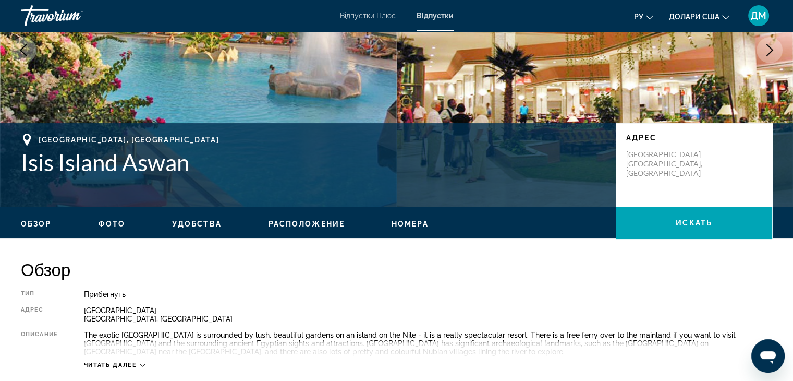
scroll to position [78, 0]
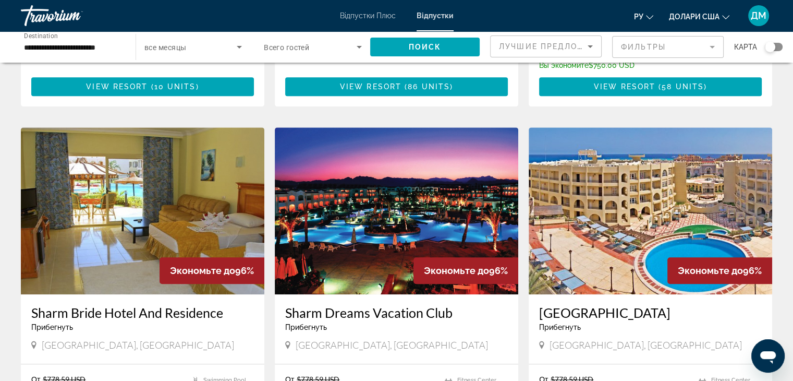
scroll to position [1055, 0]
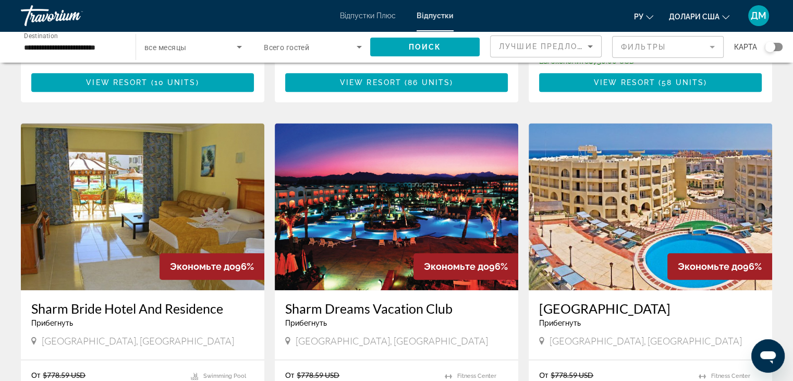
click at [448, 211] on img "Основний зміст" at bounding box center [397, 206] width 244 height 167
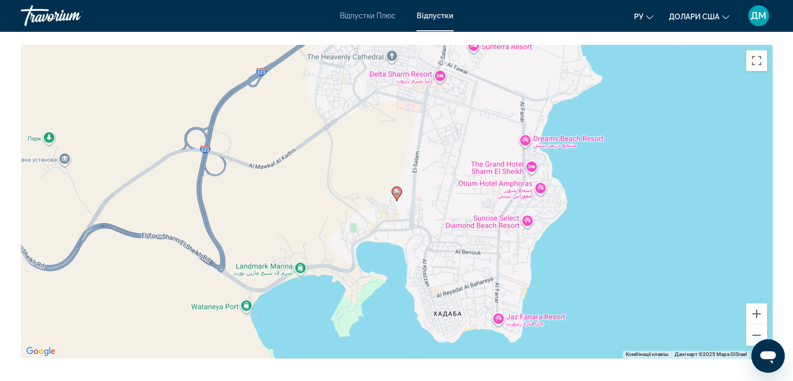
scroll to position [1260, 0]
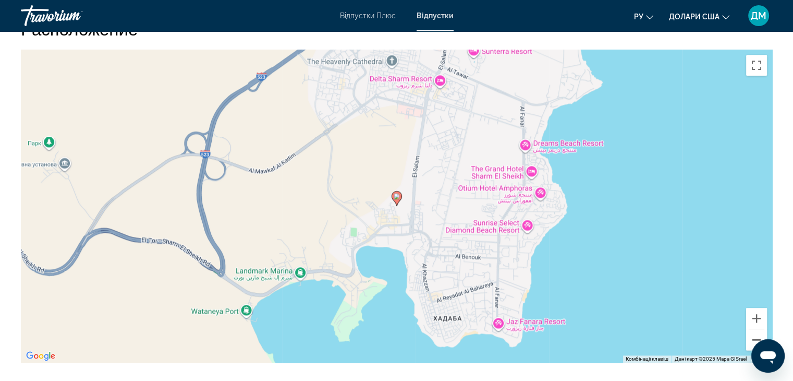
click at [756, 338] on button "Зменшити" at bounding box center [756, 339] width 21 height 21
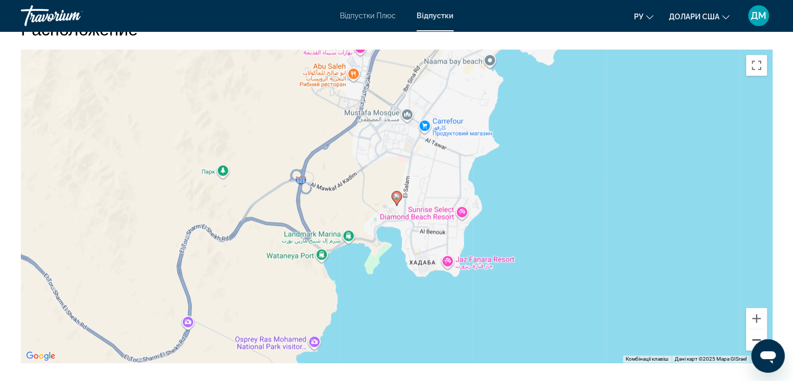
click at [756, 338] on button "Зменшити" at bounding box center [756, 339] width 21 height 21
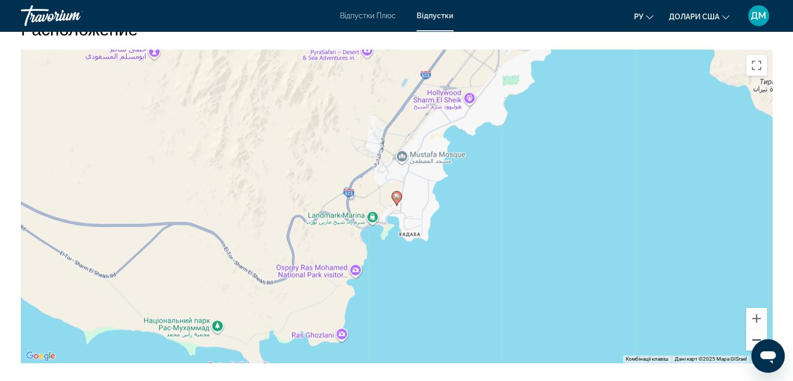
click at [756, 338] on button "Зменшити" at bounding box center [756, 339] width 21 height 21
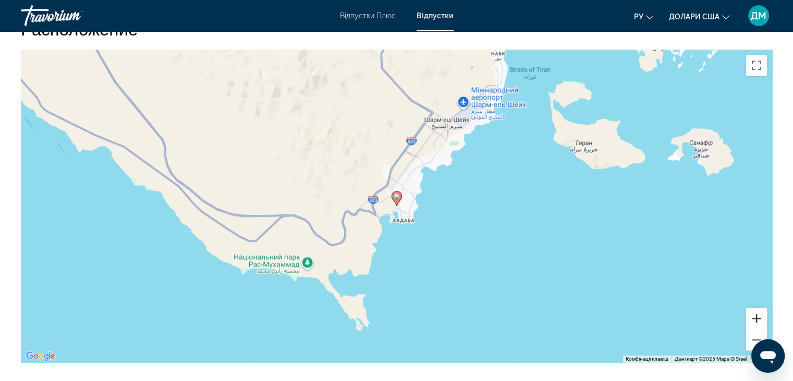
click at [759, 318] on button "Збільшити" at bounding box center [756, 318] width 21 height 21
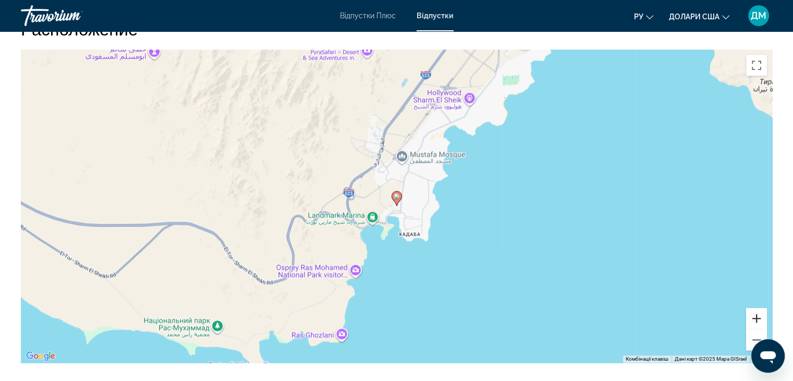
click at [759, 318] on button "Збільшити" at bounding box center [756, 318] width 21 height 21
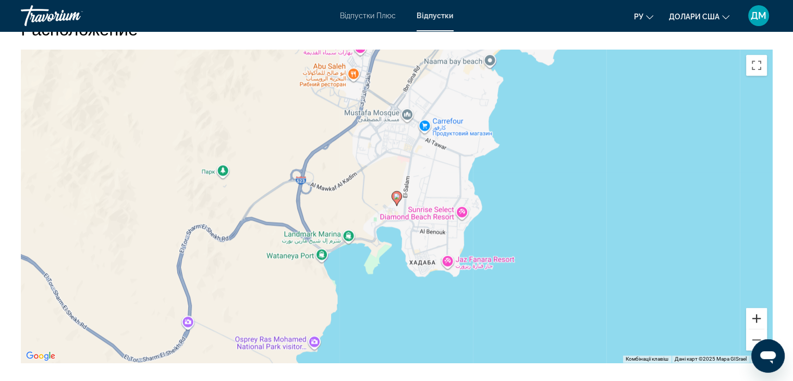
click at [759, 318] on button "Збільшити" at bounding box center [756, 318] width 21 height 21
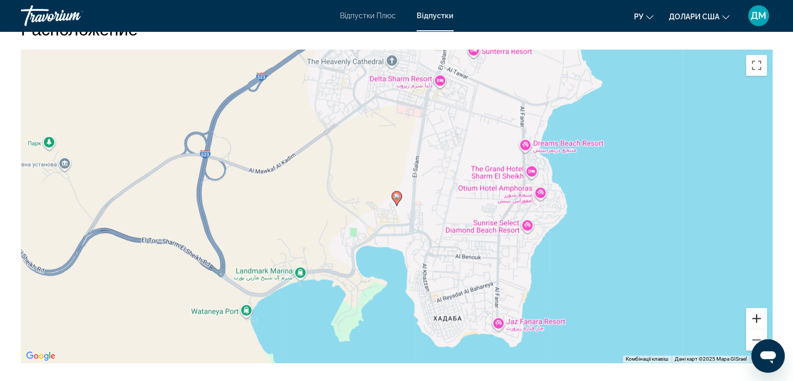
click at [759, 318] on button "Збільшити" at bounding box center [756, 318] width 21 height 21
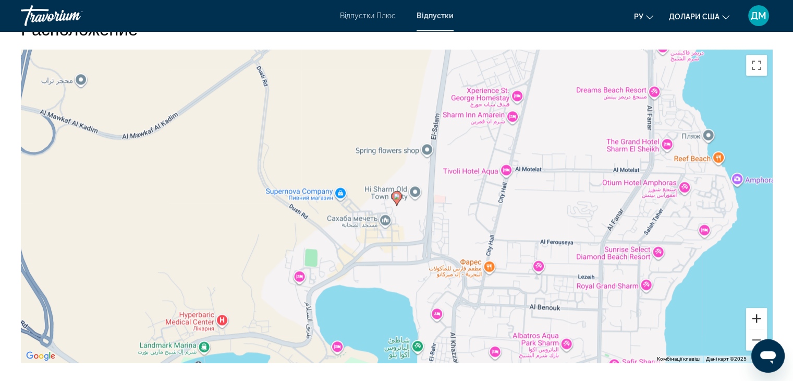
click at [759, 318] on button "Збільшити" at bounding box center [756, 318] width 21 height 21
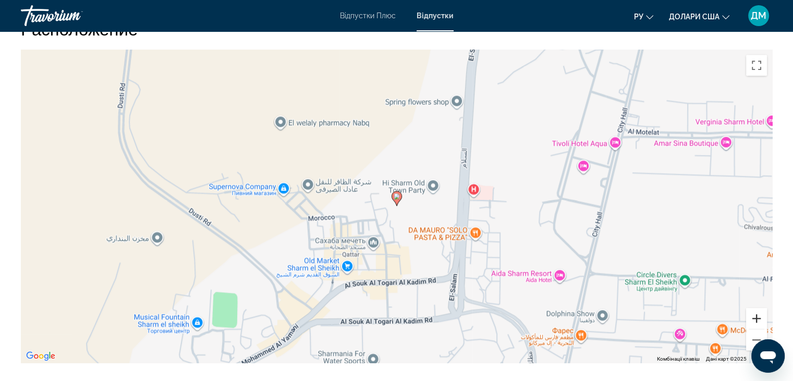
click at [759, 318] on button "Збільшити" at bounding box center [756, 318] width 21 height 21
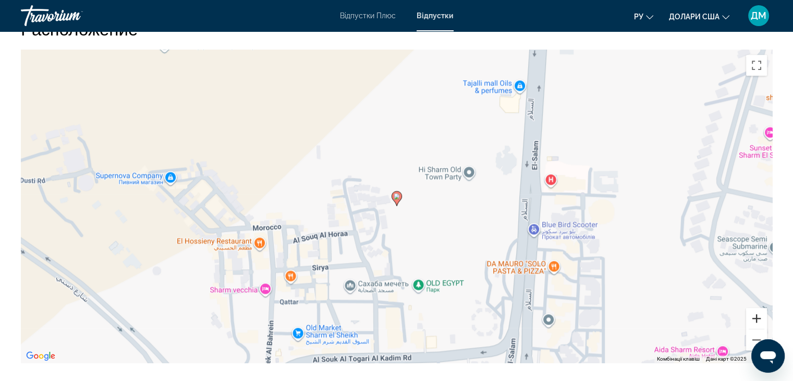
click at [759, 318] on button "Збільшити" at bounding box center [756, 318] width 21 height 21
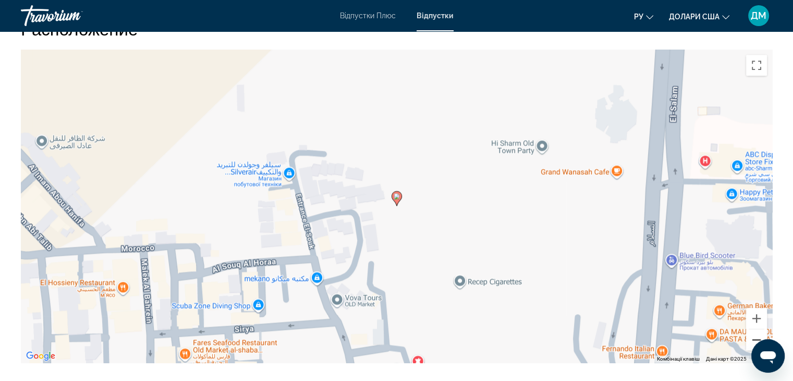
click at [758, 336] on button "Зменшити" at bounding box center [756, 339] width 21 height 21
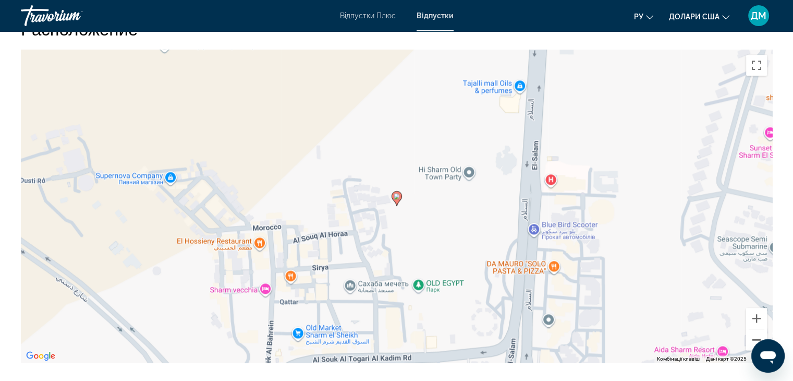
click at [758, 336] on button "Зменшити" at bounding box center [756, 339] width 21 height 21
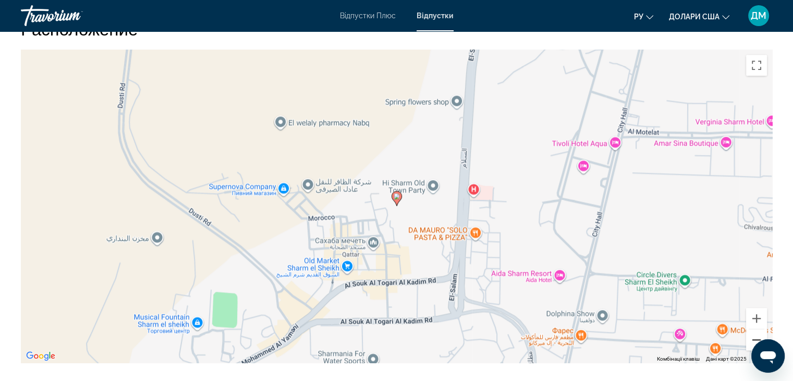
click at [758, 336] on button "Зменшити" at bounding box center [756, 339] width 21 height 21
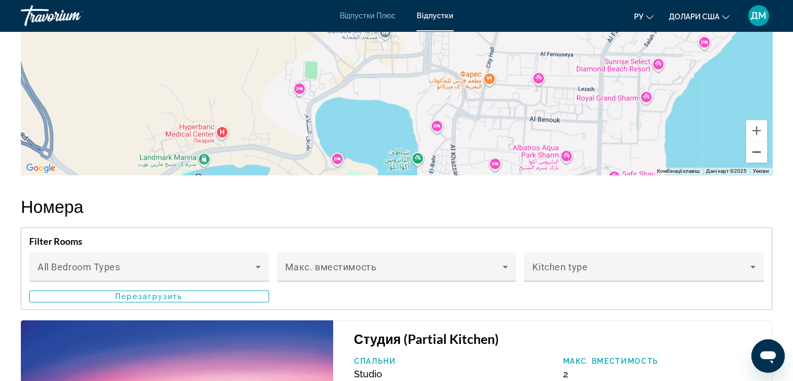
scroll to position [1429, 0]
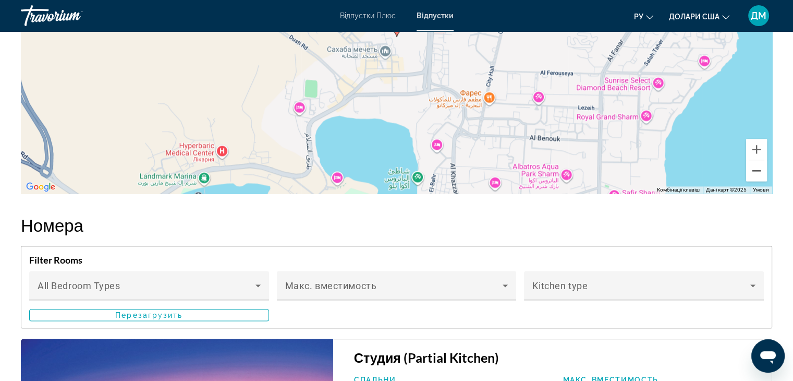
click at [759, 165] on button "Зменшити" at bounding box center [756, 170] width 21 height 21
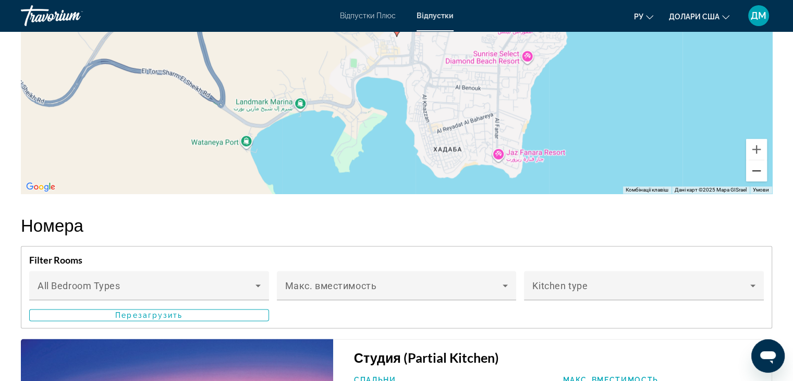
click at [759, 165] on button "Зменшити" at bounding box center [756, 170] width 21 height 21
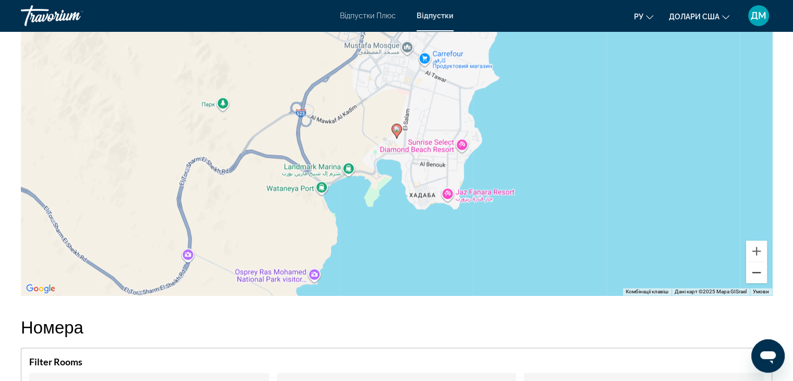
scroll to position [1346, 0]
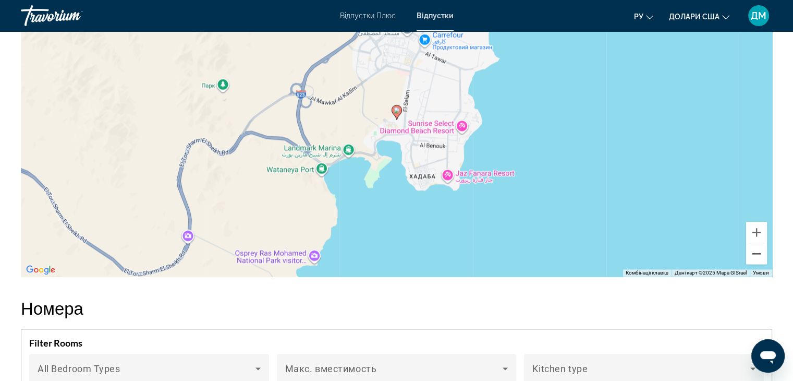
click at [761, 251] on button "Зменшити" at bounding box center [756, 253] width 21 height 21
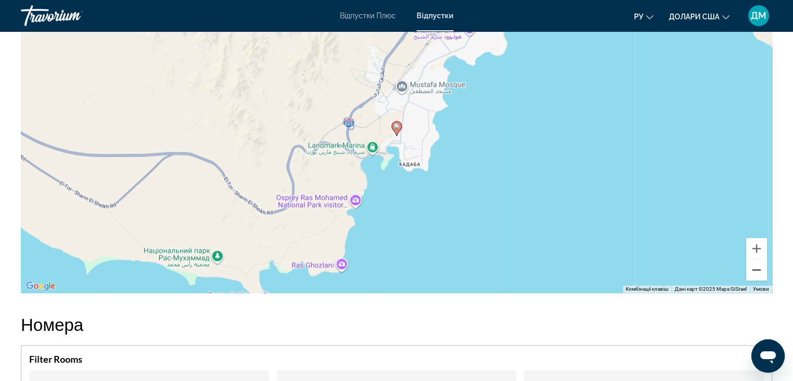
scroll to position [1514, 0]
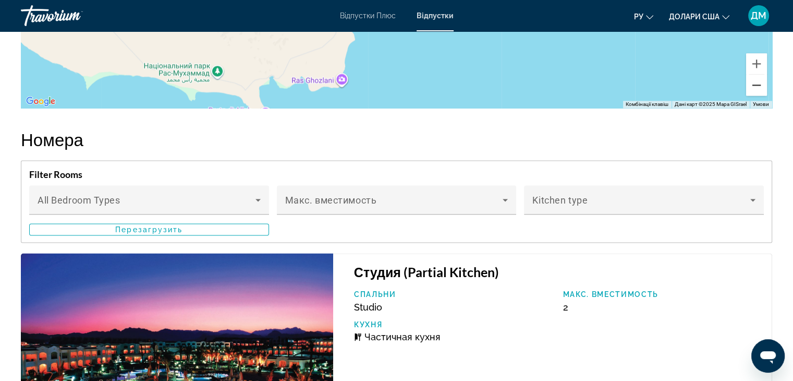
click at [755, 87] on button "Зменшити" at bounding box center [756, 85] width 21 height 21
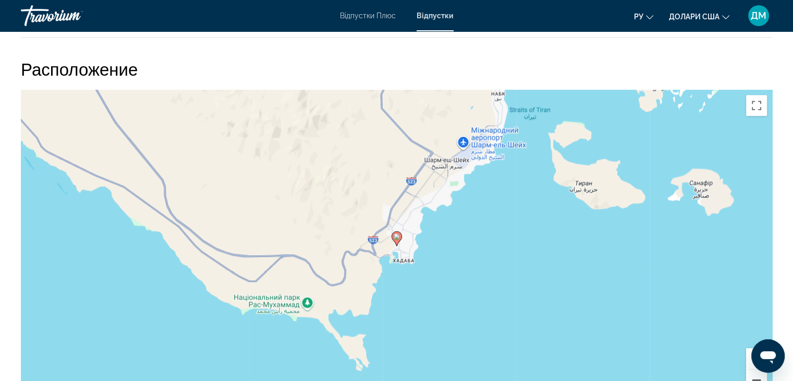
scroll to position [1204, 0]
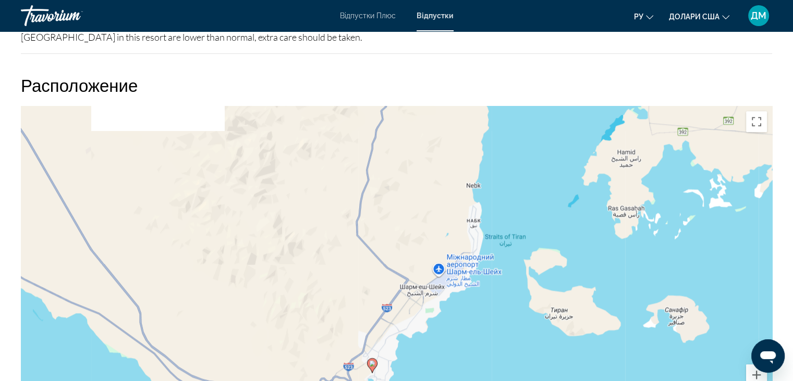
drag, startPoint x: 655, startPoint y: 188, endPoint x: 630, endPoint y: 303, distance: 117.8
click at [630, 303] on div "Увімкніть режим перетягування за допомогою клавіатури, натиснувши Alt + Enter. …" at bounding box center [396, 262] width 751 height 313
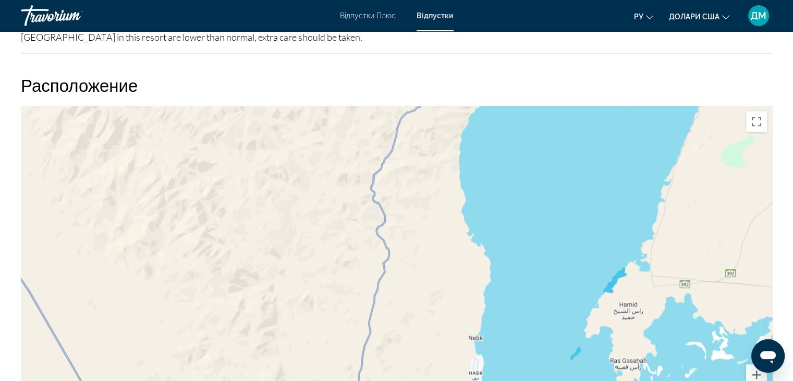
drag, startPoint x: 633, startPoint y: 261, endPoint x: 636, endPoint y: 403, distance: 142.4
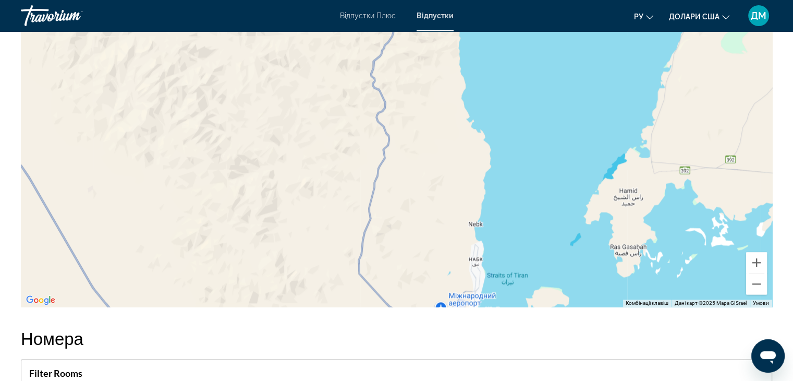
scroll to position [1349, 0]
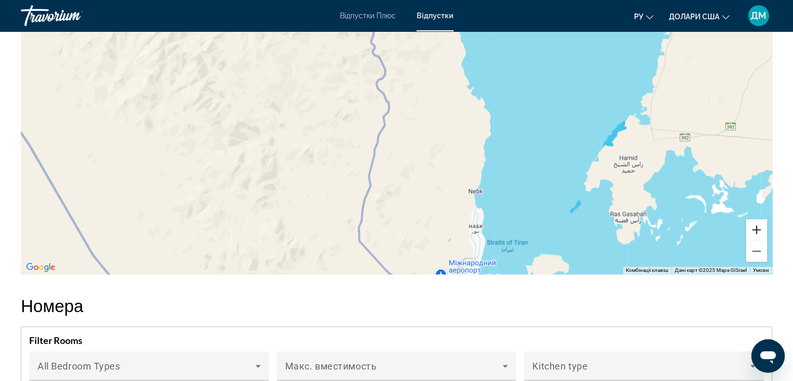
click at [754, 235] on button "Збільшити" at bounding box center [756, 229] width 21 height 21
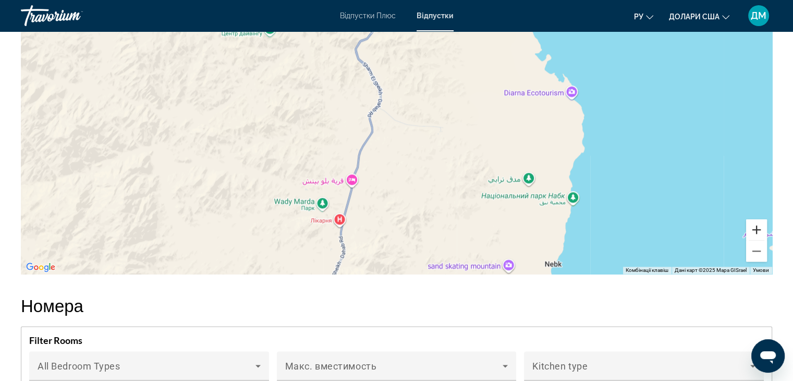
click at [754, 235] on button "Збільшити" at bounding box center [756, 229] width 21 height 21
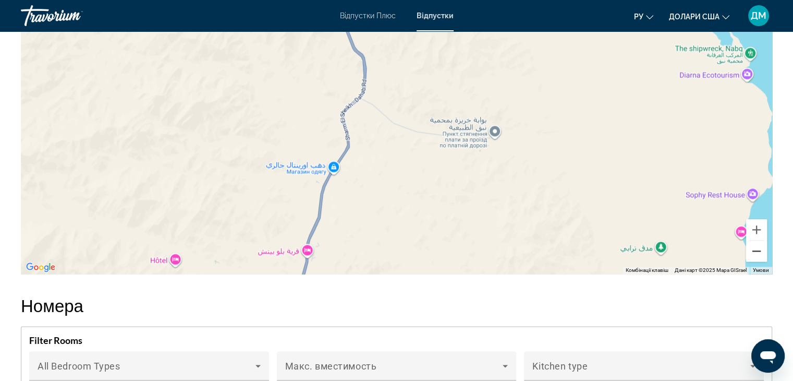
click at [762, 249] on button "Зменшити" at bounding box center [756, 250] width 21 height 21
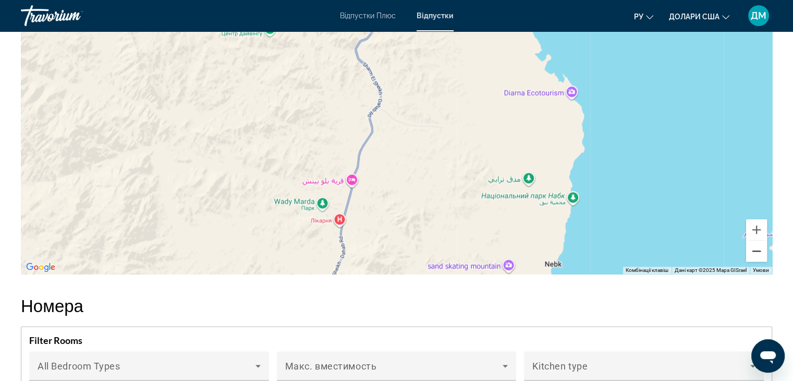
click at [762, 249] on button "Зменшити" at bounding box center [756, 250] width 21 height 21
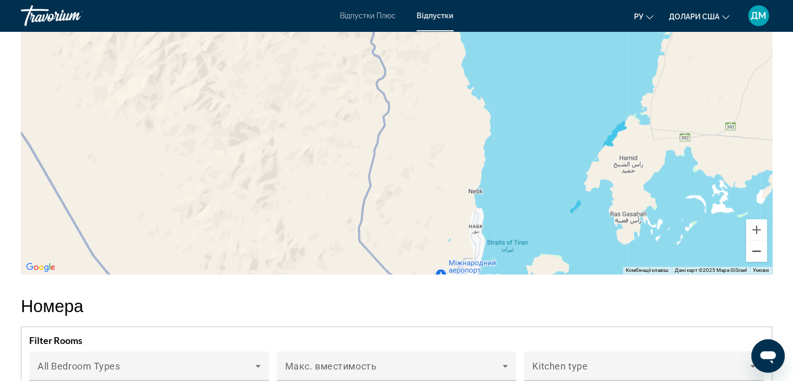
click at [762, 249] on button "Зменшити" at bounding box center [756, 250] width 21 height 21
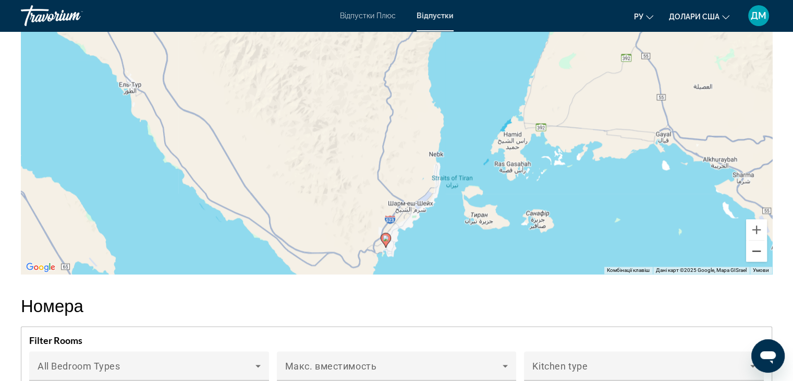
click at [762, 249] on button "Зменшити" at bounding box center [756, 250] width 21 height 21
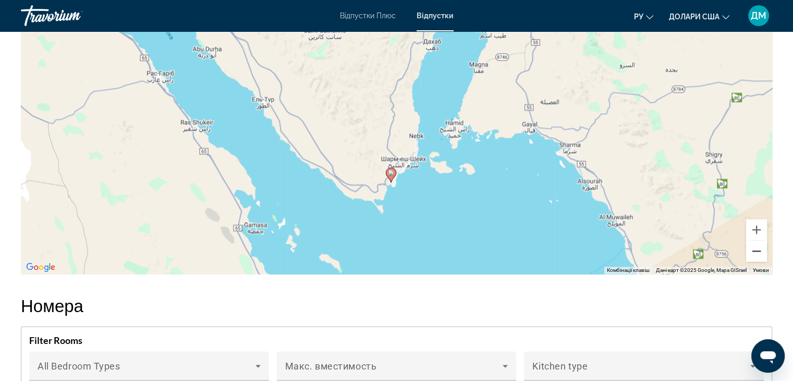
click at [762, 249] on button "Зменшити" at bounding box center [756, 250] width 21 height 21
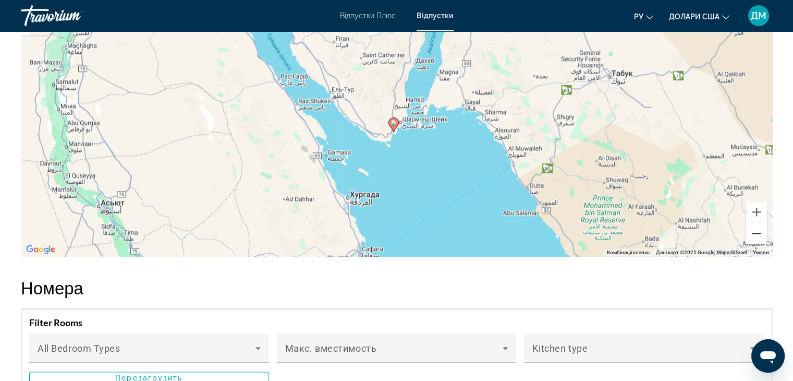
scroll to position [1371, 0]
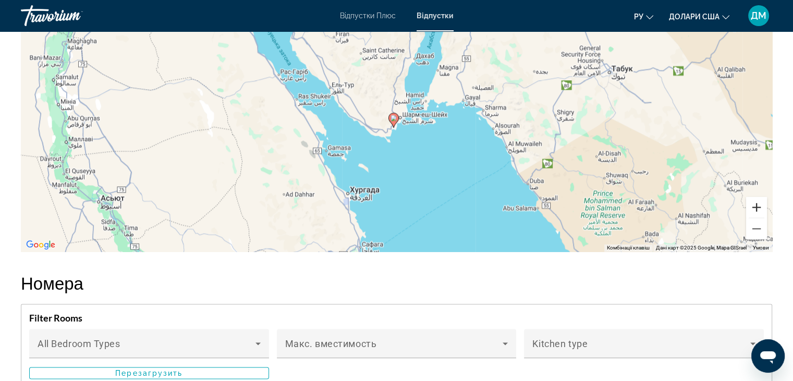
click at [760, 207] on button "Збільшити" at bounding box center [756, 207] width 21 height 21
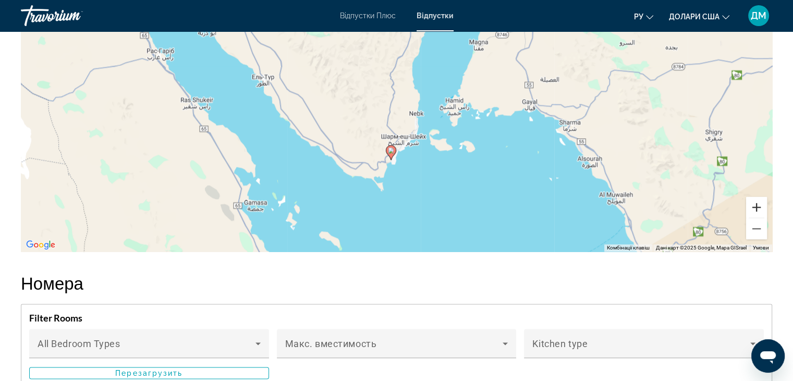
click at [760, 207] on button "Збільшити" at bounding box center [756, 207] width 21 height 21
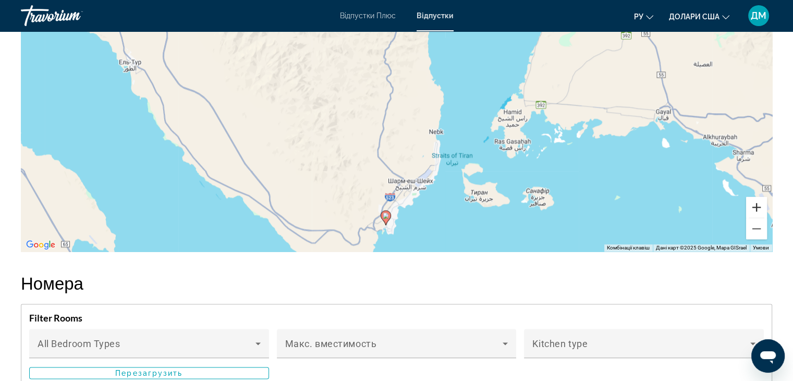
click at [760, 207] on button "Збільшити" at bounding box center [756, 207] width 21 height 21
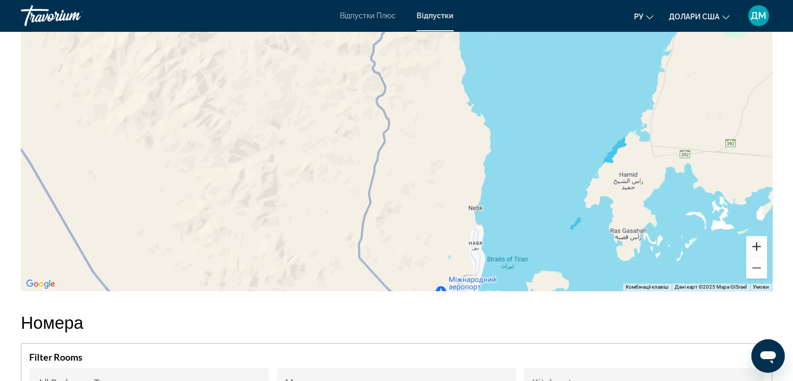
scroll to position [1322, 0]
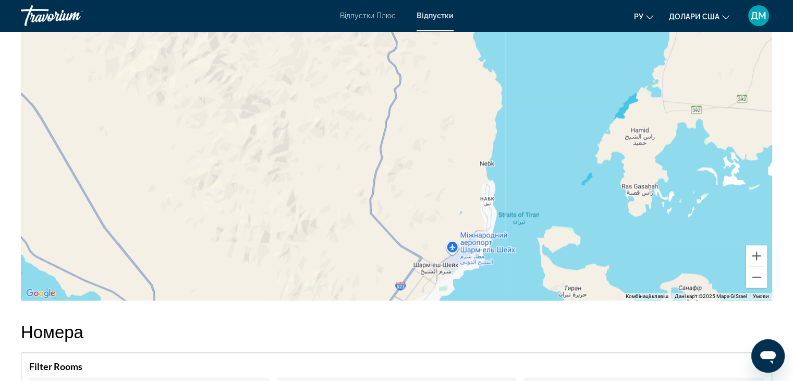
drag, startPoint x: 603, startPoint y: 201, endPoint x: 615, endPoint y: 131, distance: 70.3
click at [615, 131] on div "Основний зміст" at bounding box center [396, 143] width 751 height 313
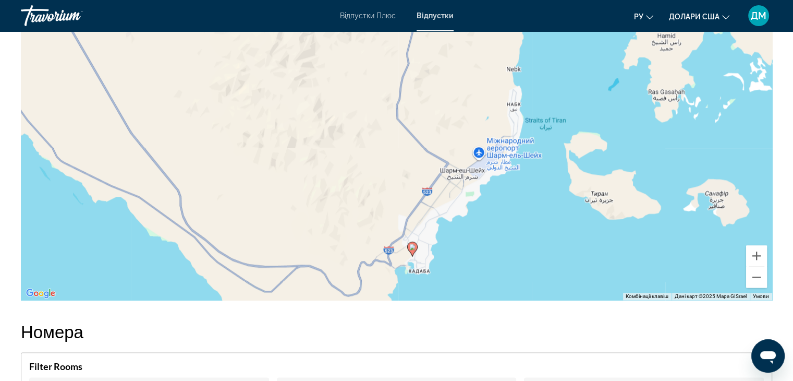
drag, startPoint x: 589, startPoint y: 179, endPoint x: 624, endPoint y: 77, distance: 108.7
click at [624, 77] on div "Увімкніть режим перетягування за допомогою клавіатури, натиснувши Alt + Enter. …" at bounding box center [396, 143] width 751 height 313
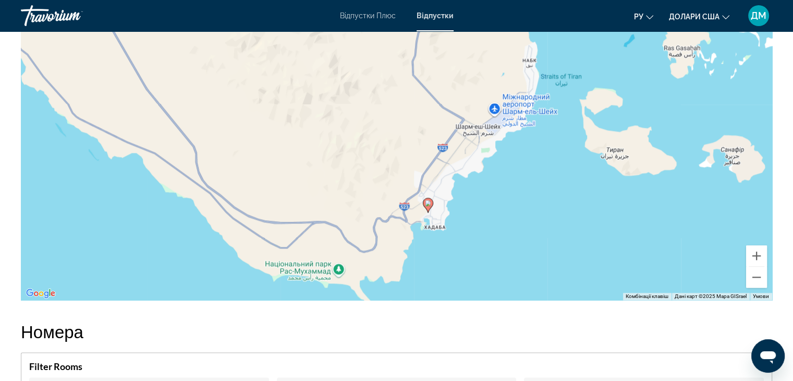
drag, startPoint x: 538, startPoint y: 156, endPoint x: 552, endPoint y: 119, distance: 39.6
click at [552, 119] on div "Увімкніть режим перетягування за допомогою клавіатури, натиснувши Alt + Enter. …" at bounding box center [396, 143] width 751 height 313
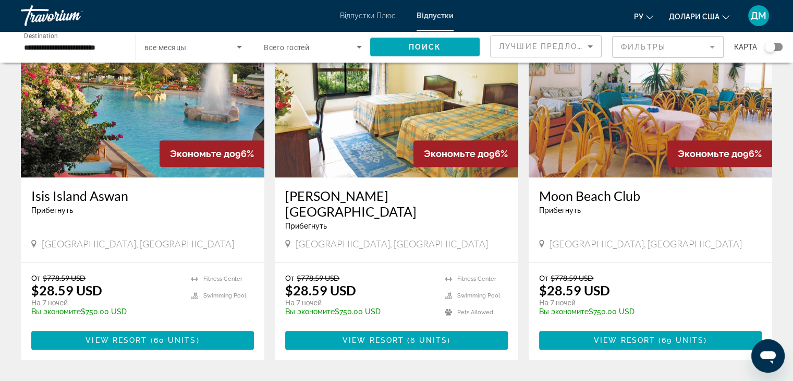
scroll to position [451, 0]
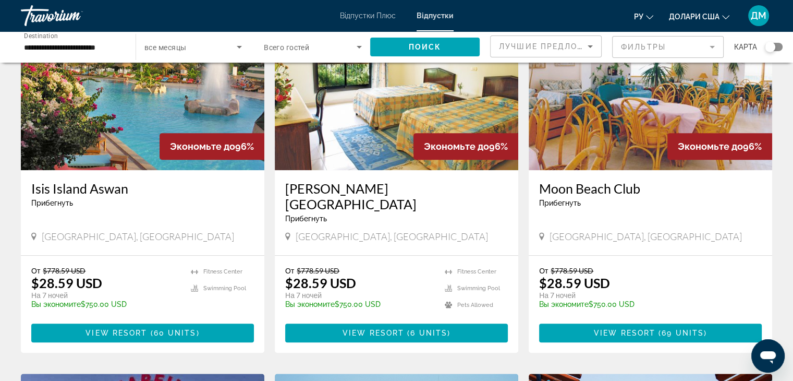
click at [385, 117] on img "Основний зміст" at bounding box center [397, 86] width 244 height 167
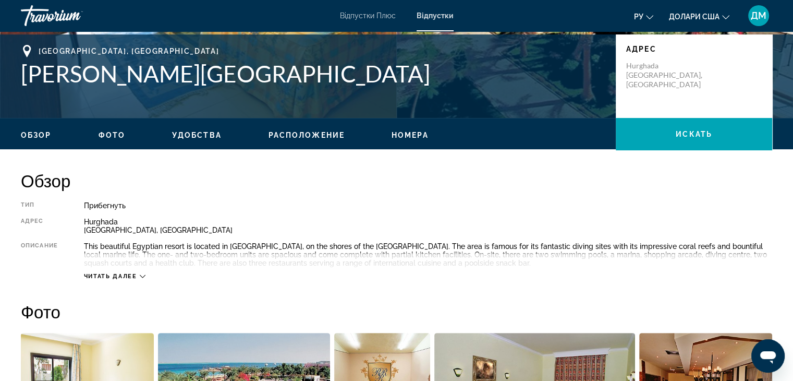
scroll to position [238, 0]
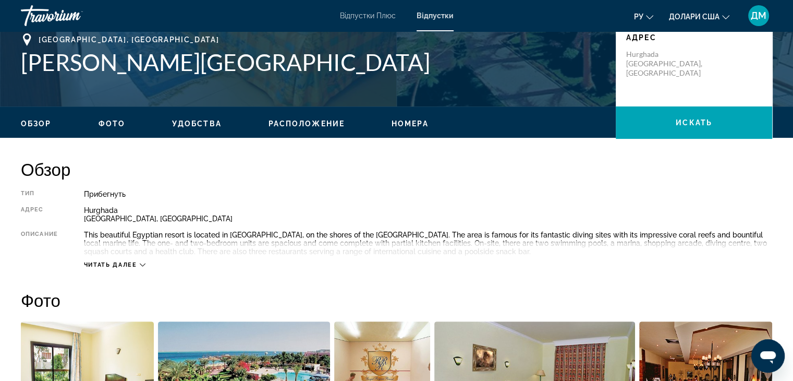
click at [117, 262] on span "Читать далее" at bounding box center [110, 264] width 53 height 7
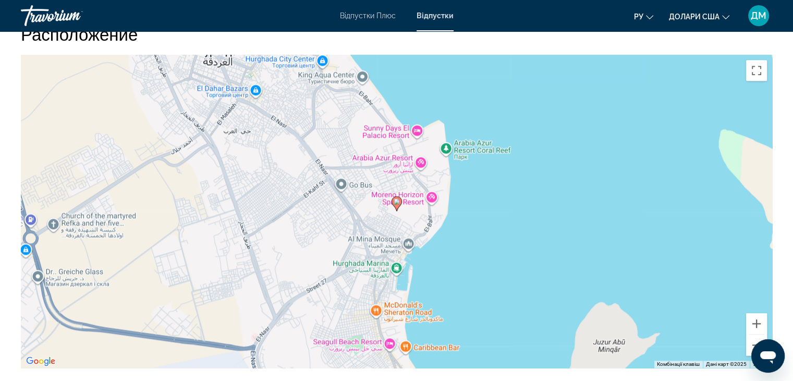
scroll to position [1369, 0]
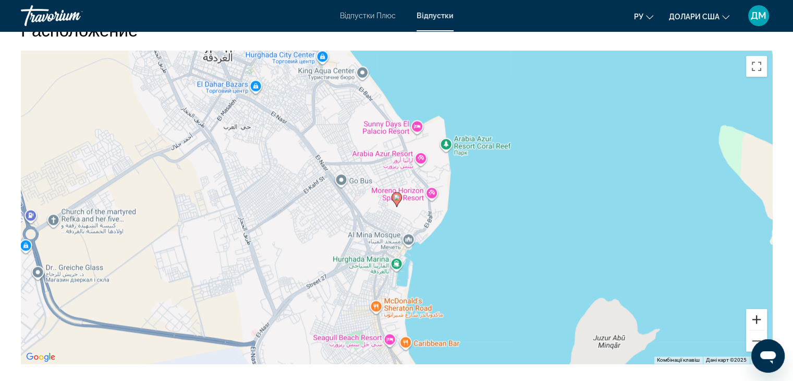
click at [757, 318] on button "Збільшити" at bounding box center [756, 319] width 21 height 21
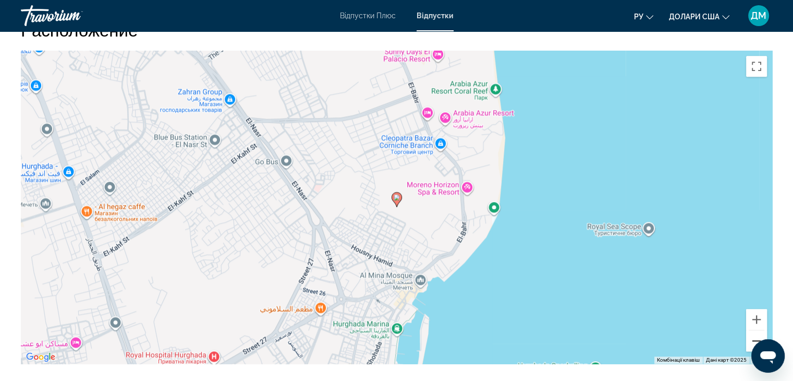
click at [755, 341] on button "Зменшити" at bounding box center [756, 340] width 21 height 21
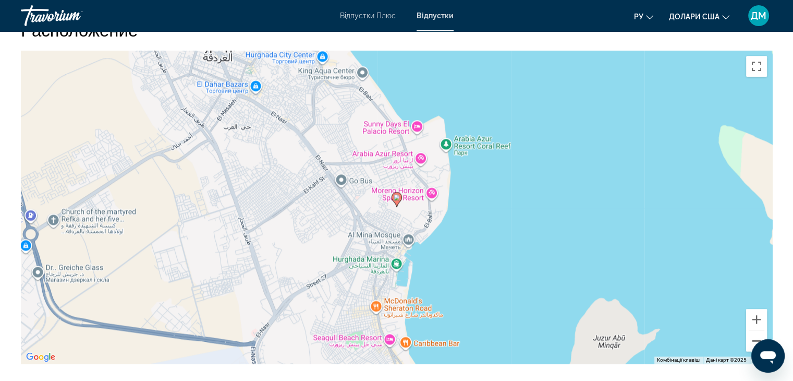
click at [755, 341] on button "Зменшити" at bounding box center [756, 340] width 21 height 21
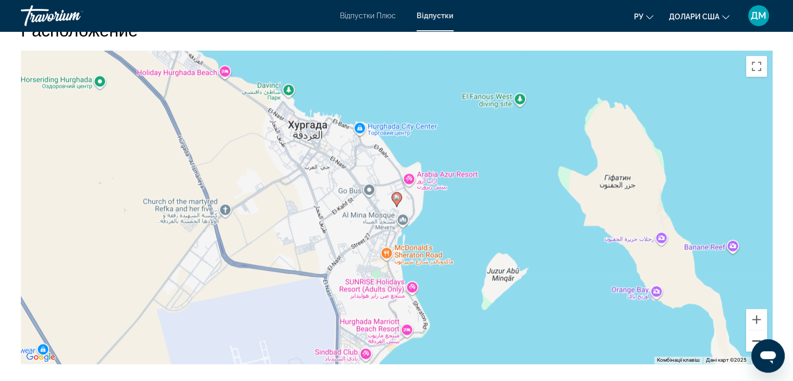
click at [755, 341] on button "Зменшити" at bounding box center [756, 340] width 21 height 21
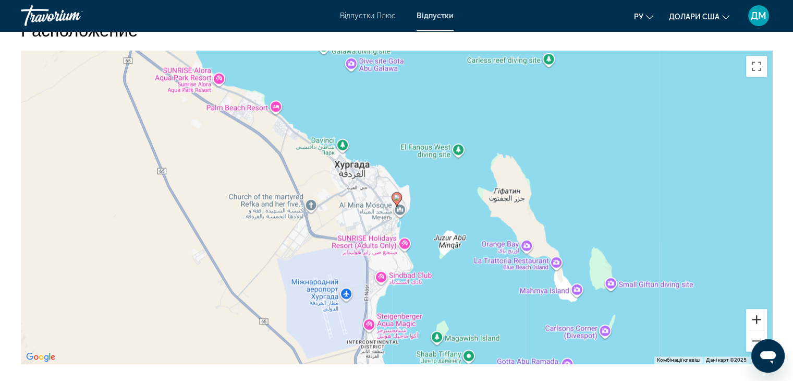
click at [756, 320] on button "Збільшити" at bounding box center [756, 319] width 21 height 21
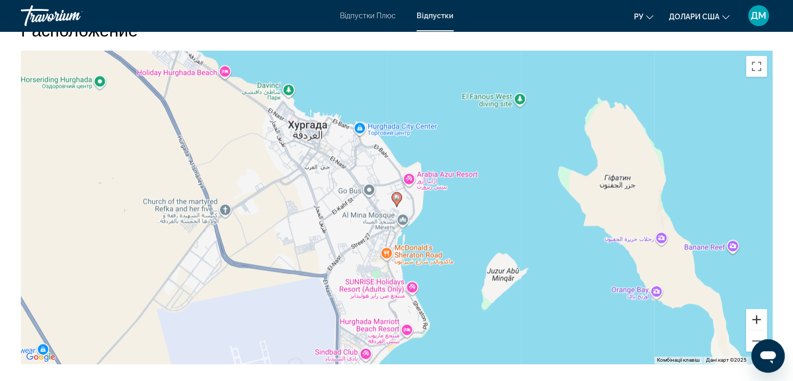
click at [756, 320] on button "Збільшити" at bounding box center [756, 319] width 21 height 21
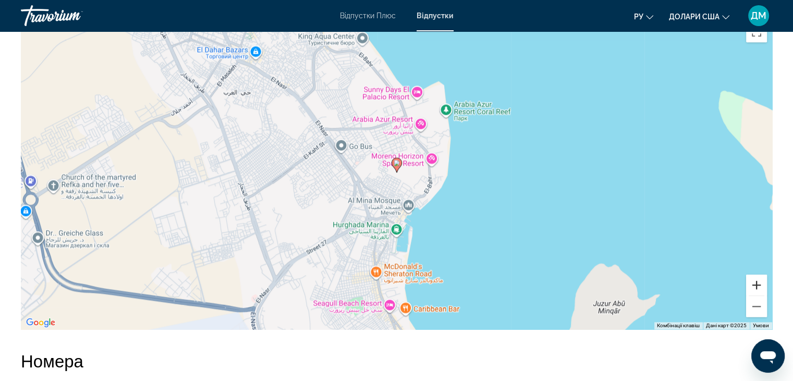
scroll to position [1439, 0]
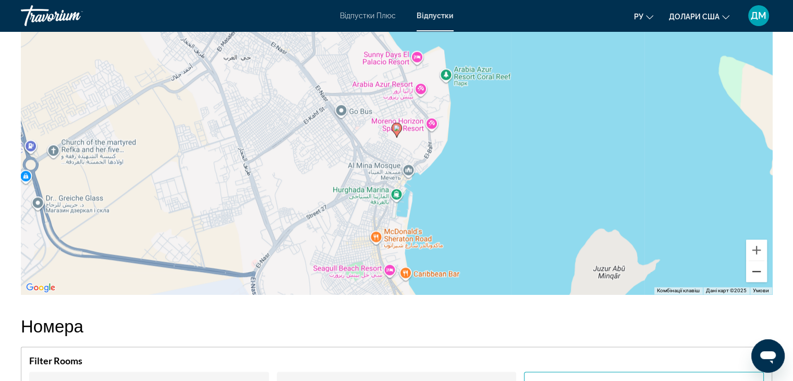
click at [756, 268] on button "Зменшити" at bounding box center [756, 271] width 21 height 21
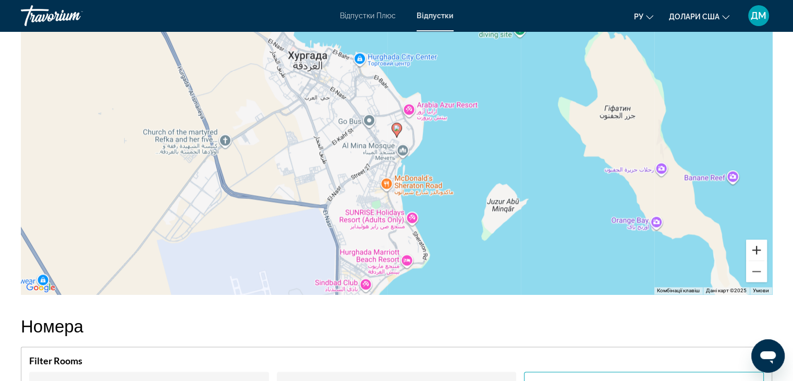
click at [759, 245] on button "Збільшити" at bounding box center [756, 249] width 21 height 21
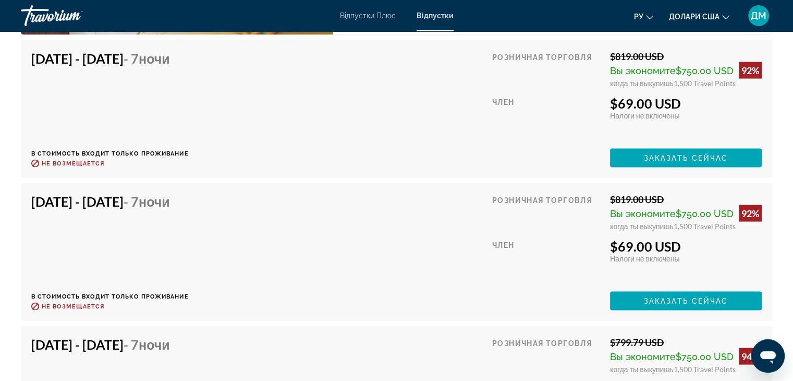
scroll to position [2080, 0]
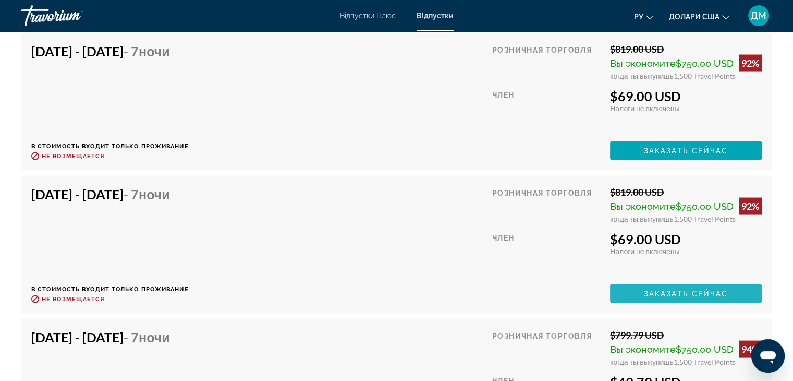
click at [736, 290] on span "Основний зміст" at bounding box center [686, 293] width 152 height 25
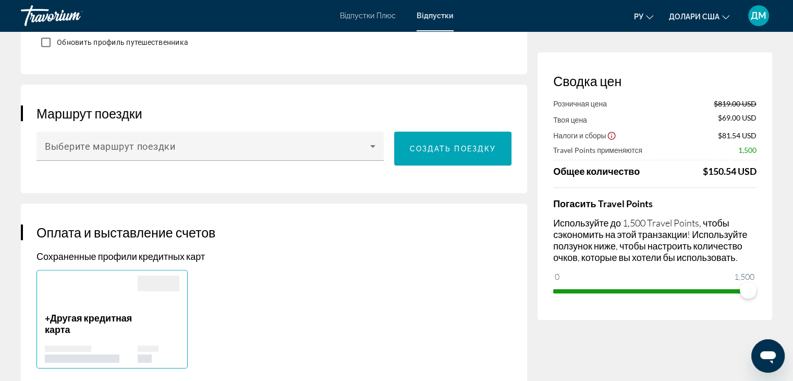
scroll to position [561, 0]
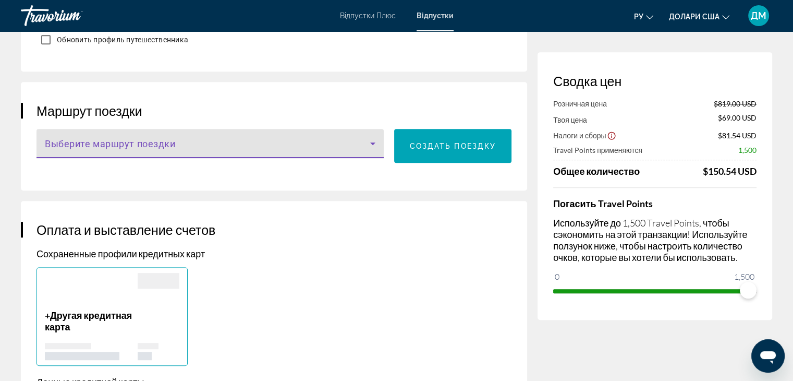
click at [371, 148] on icon "Основний зміст" at bounding box center [373, 143] width 13 height 13
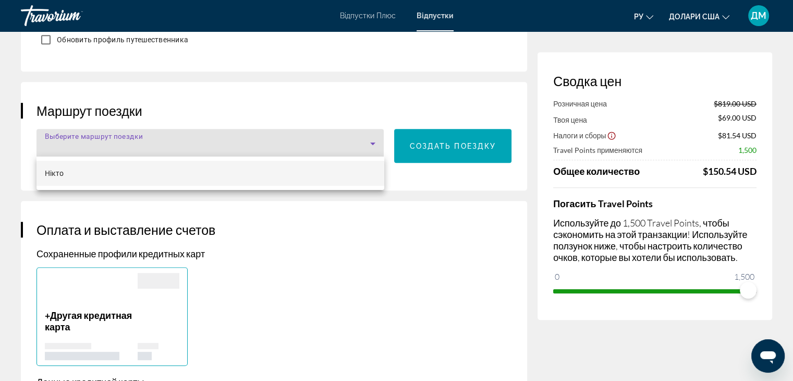
click at [388, 262] on div at bounding box center [396, 190] width 793 height 381
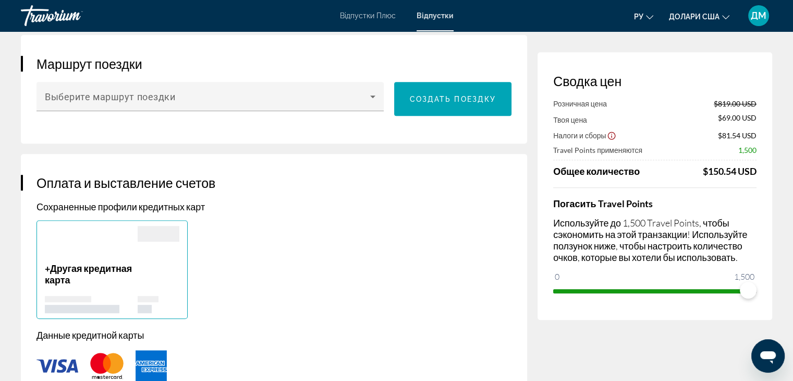
scroll to position [566, 0]
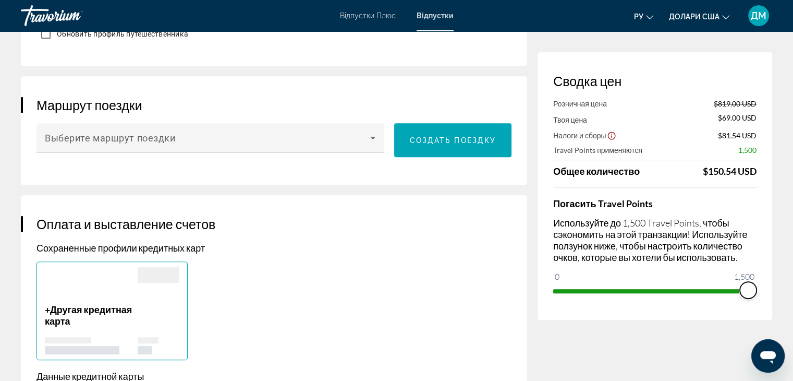
drag, startPoint x: 746, startPoint y: 289, endPoint x: 777, endPoint y: 288, distance: 30.8
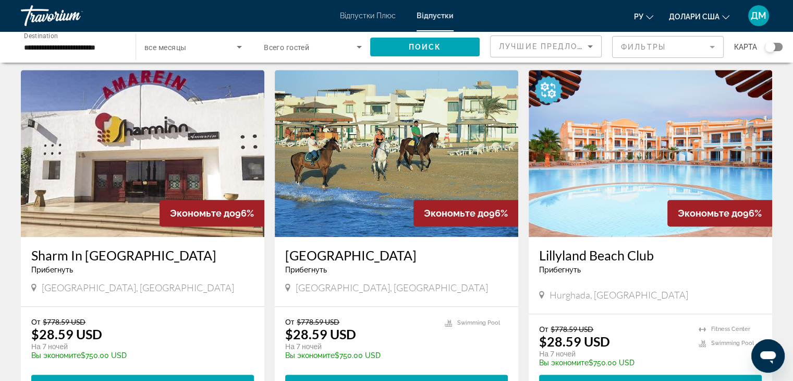
scroll to position [752, 0]
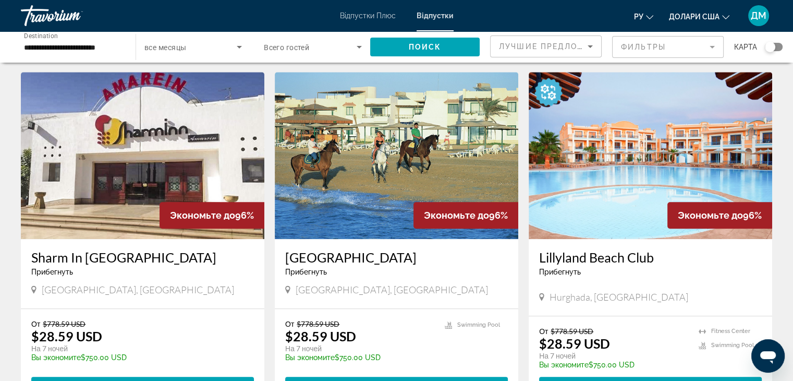
click at [434, 160] on img "Основний зміст" at bounding box center [397, 155] width 244 height 167
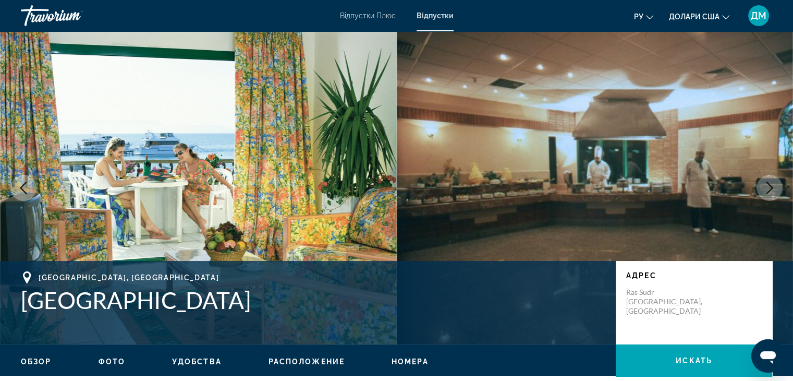
click at [774, 187] on icon "Next image" at bounding box center [769, 187] width 13 height 13
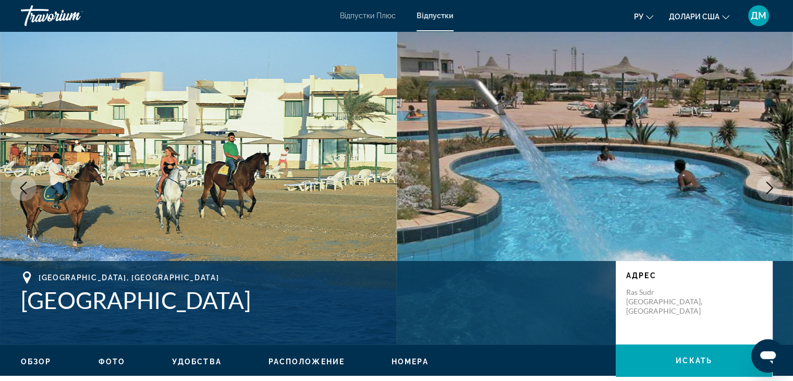
click at [774, 187] on icon "Next image" at bounding box center [769, 187] width 13 height 13
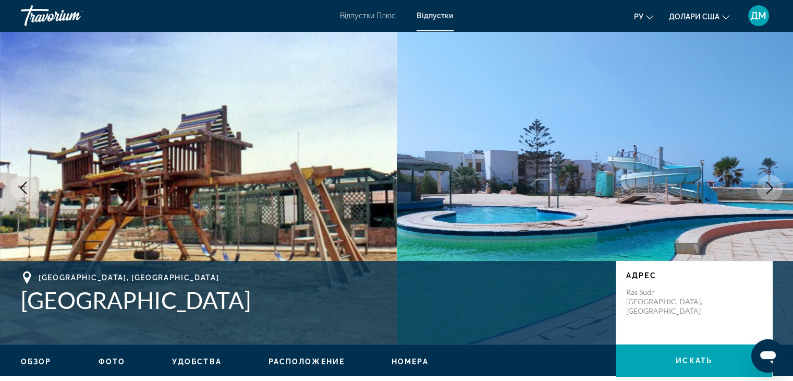
click at [774, 187] on icon "Next image" at bounding box center [769, 187] width 13 height 13
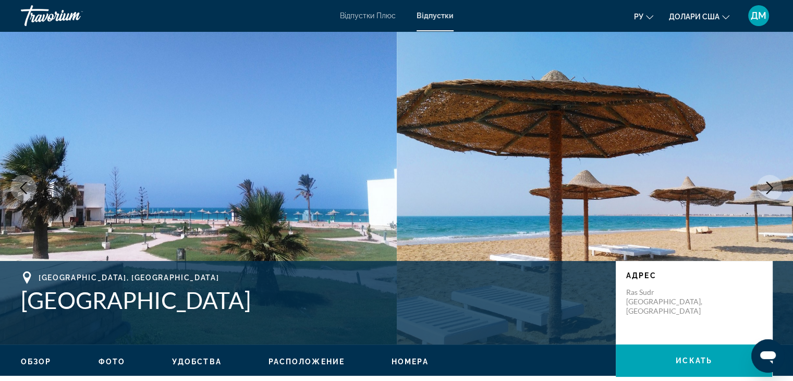
click at [774, 187] on icon "Next image" at bounding box center [769, 187] width 13 height 13
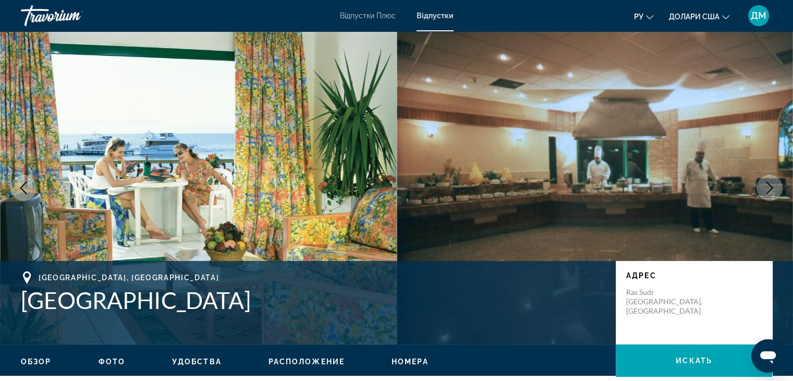
click at [774, 187] on icon "Next image" at bounding box center [769, 187] width 13 height 13
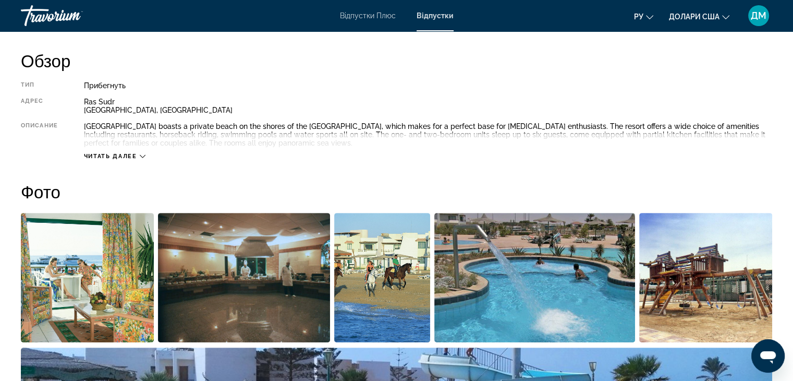
scroll to position [355, 0]
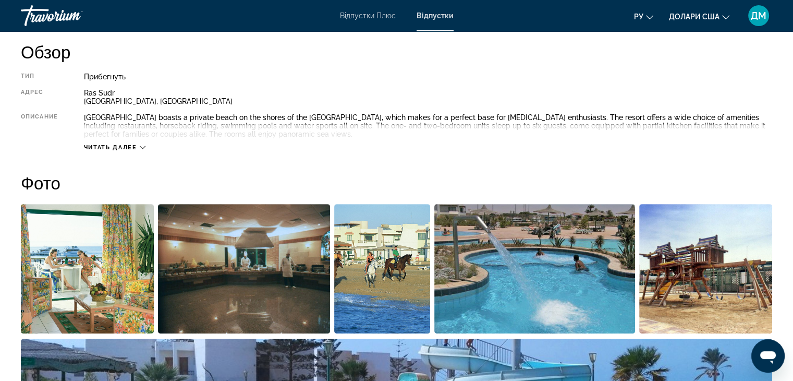
click at [116, 148] on span "Читать далее" at bounding box center [110, 147] width 53 height 7
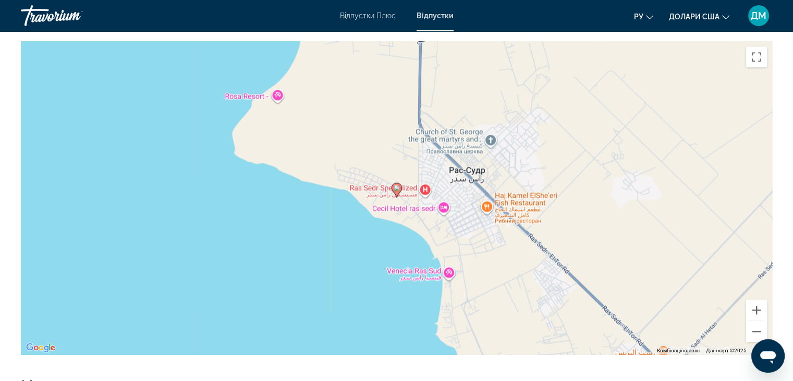
scroll to position [1391, 0]
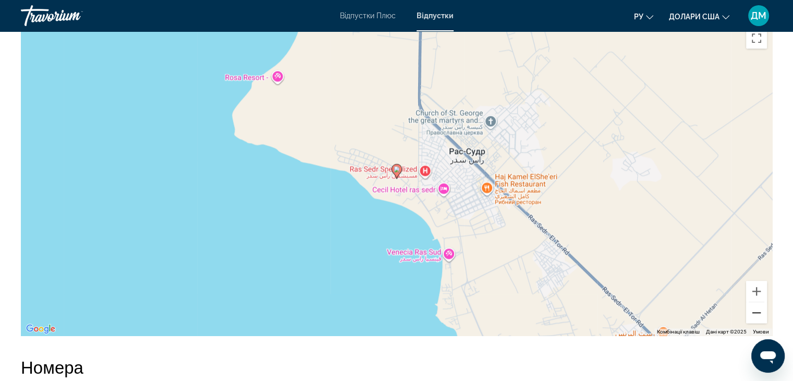
click at [757, 311] on button "Зменшити" at bounding box center [756, 312] width 21 height 21
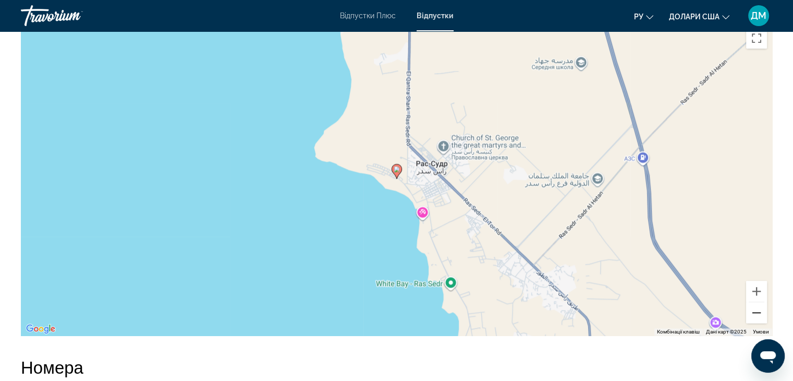
click at [757, 311] on button "Зменшити" at bounding box center [756, 312] width 21 height 21
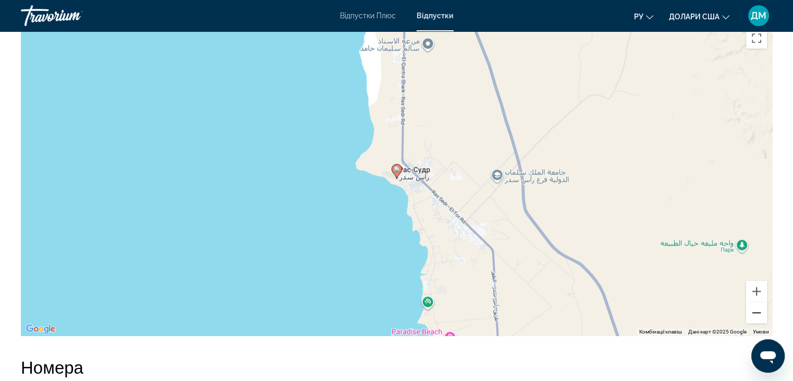
click at [757, 311] on button "Зменшити" at bounding box center [756, 312] width 21 height 21
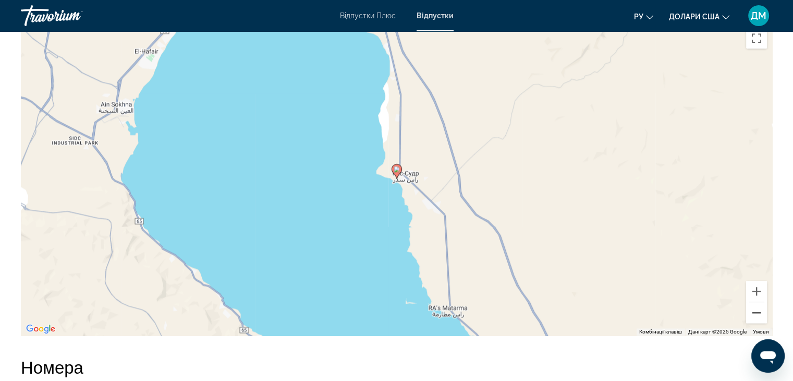
click at [757, 311] on button "Зменшити" at bounding box center [756, 312] width 21 height 21
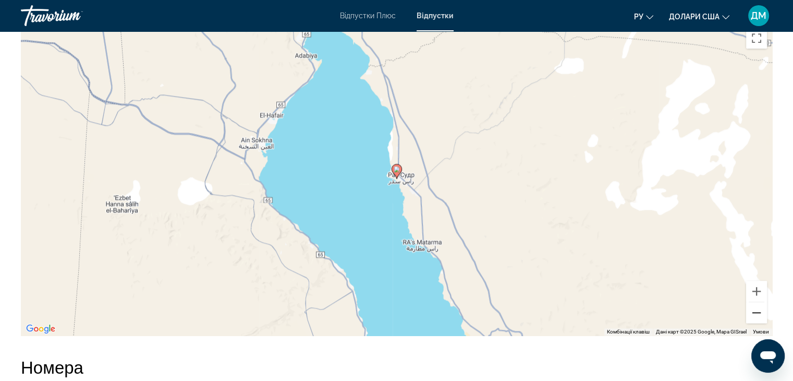
click at [757, 311] on button "Зменшити" at bounding box center [756, 312] width 21 height 21
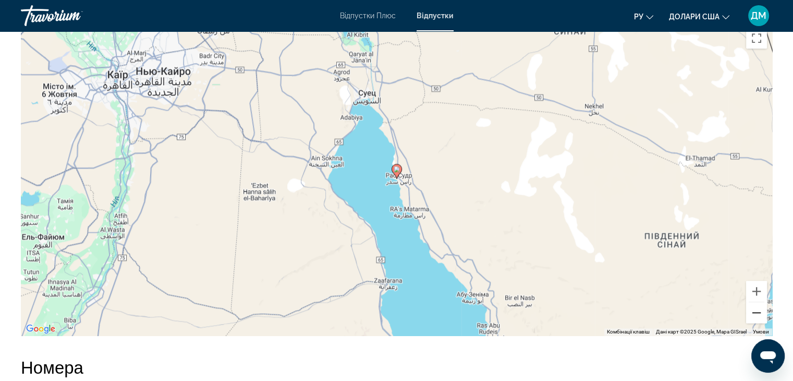
click at [757, 311] on button "Зменшити" at bounding box center [756, 312] width 21 height 21
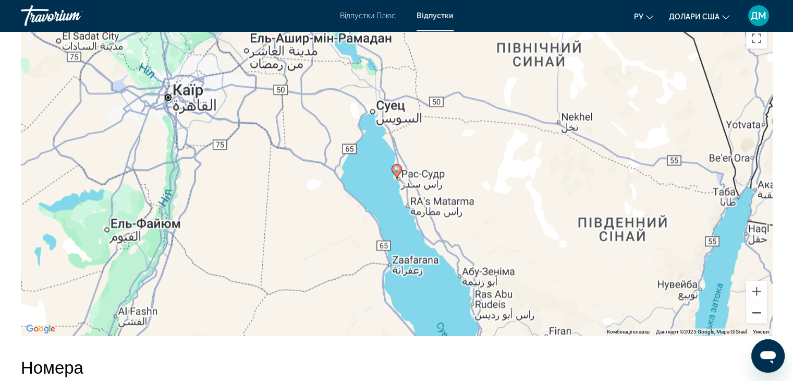
click at [757, 311] on button "Зменшити" at bounding box center [756, 312] width 21 height 21
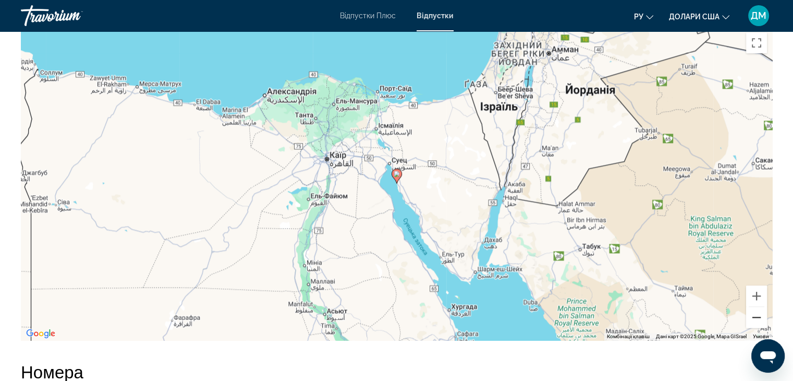
scroll to position [1395, 0]
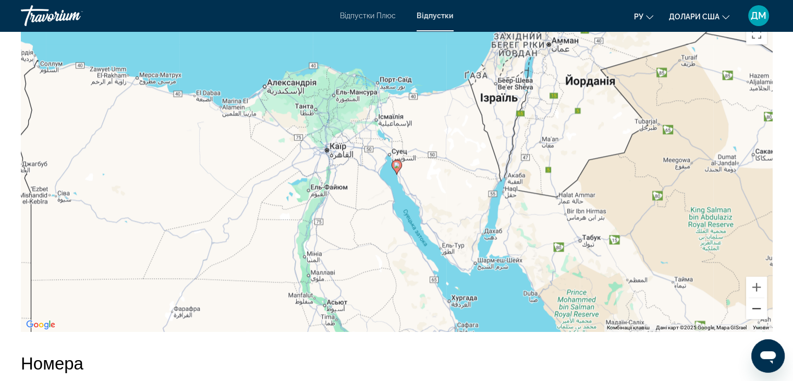
click at [757, 307] on button "Зменшити" at bounding box center [756, 308] width 21 height 21
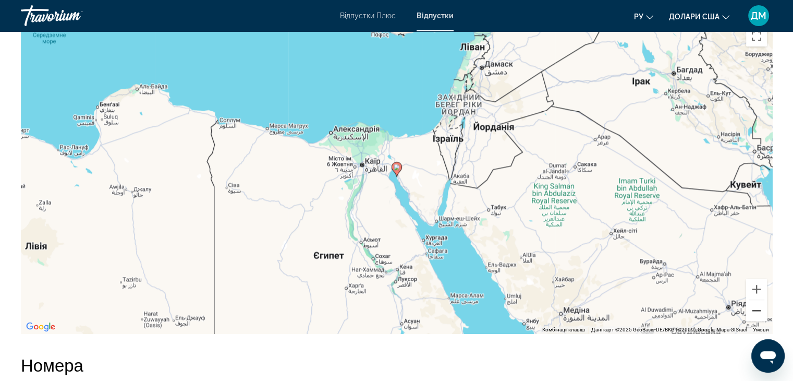
scroll to position [1375, 0]
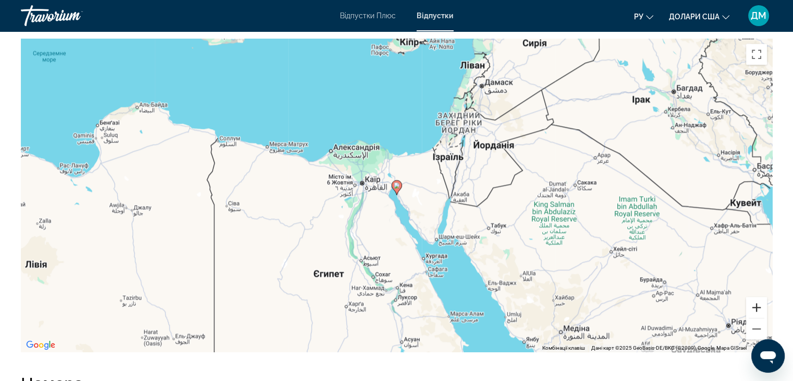
click at [759, 310] on button "Збільшити" at bounding box center [756, 307] width 21 height 21
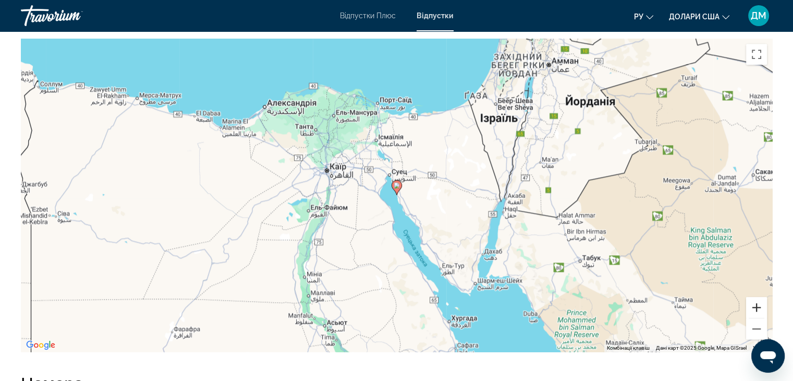
click at [759, 305] on button "Збільшити" at bounding box center [756, 307] width 21 height 21
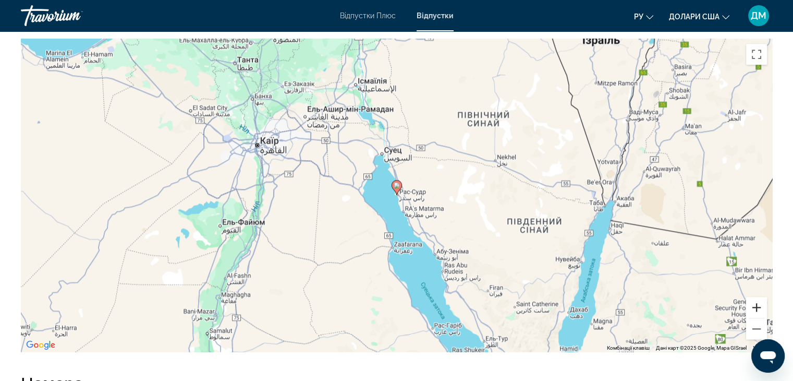
click at [759, 305] on button "Збільшити" at bounding box center [756, 307] width 21 height 21
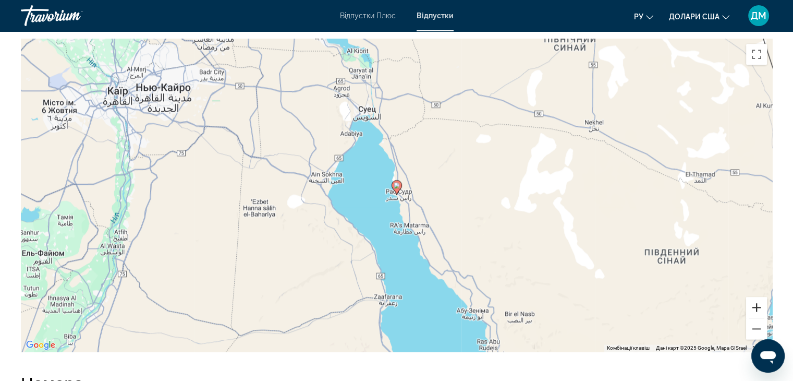
click at [759, 305] on button "Збільшити" at bounding box center [756, 307] width 21 height 21
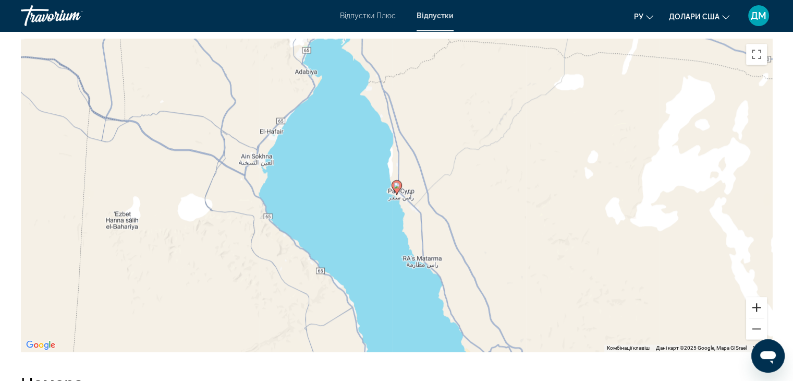
click at [759, 305] on button "Збільшити" at bounding box center [756, 307] width 21 height 21
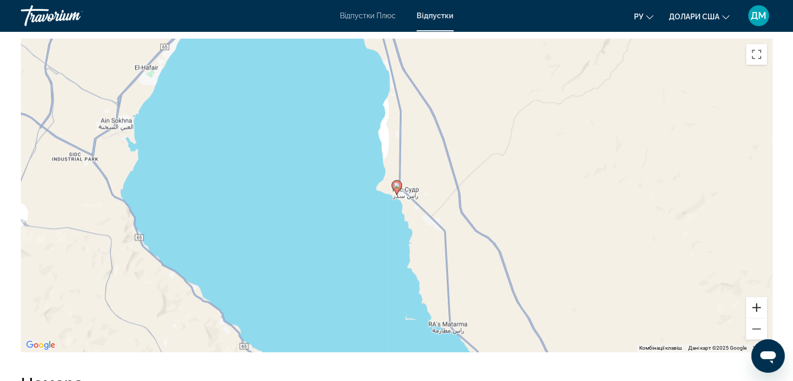
click at [759, 305] on button "Збільшити" at bounding box center [756, 307] width 21 height 21
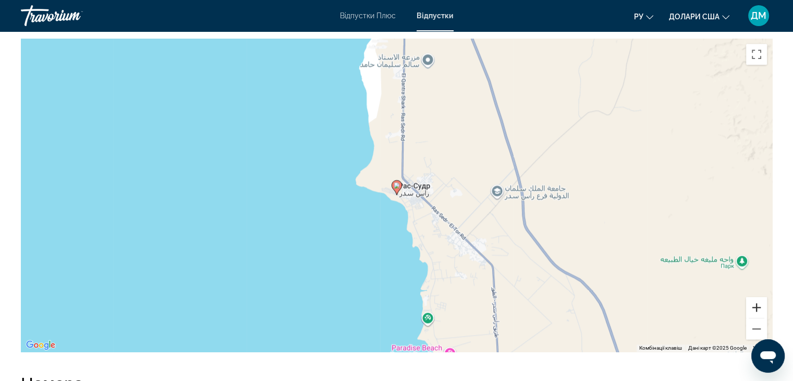
click at [759, 305] on button "Збільшити" at bounding box center [756, 307] width 21 height 21
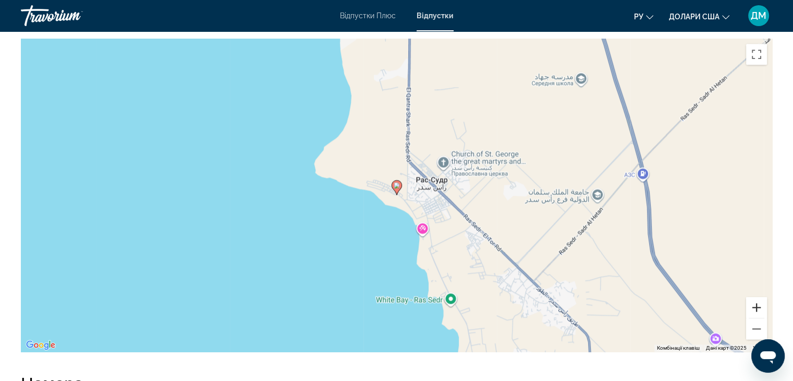
click at [759, 305] on button "Збільшити" at bounding box center [756, 307] width 21 height 21
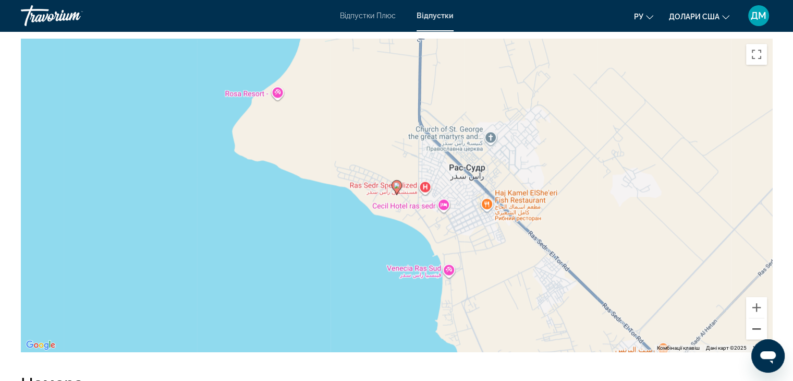
click at [751, 330] on button "Зменшити" at bounding box center [756, 328] width 21 height 21
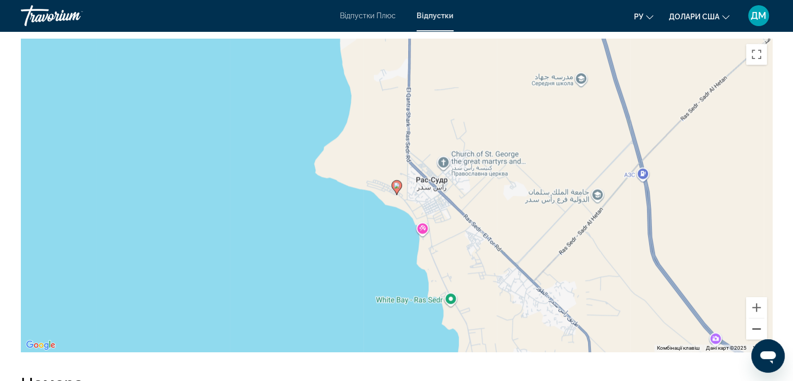
click at [751, 330] on button "Зменшити" at bounding box center [756, 328] width 21 height 21
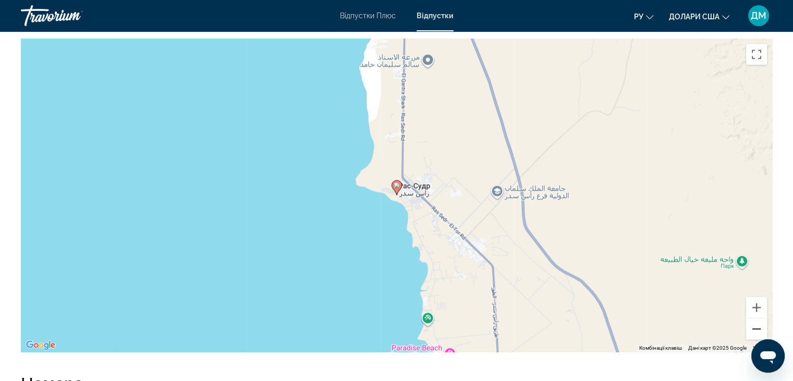
click at [751, 330] on button "Зменшити" at bounding box center [756, 328] width 21 height 21
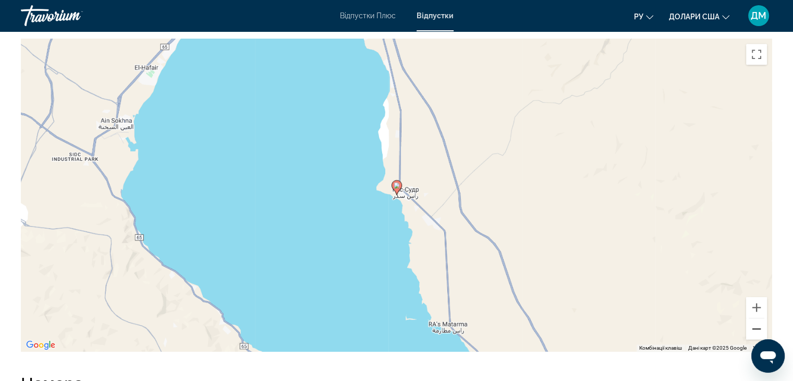
click at [751, 330] on button "Зменшити" at bounding box center [756, 328] width 21 height 21
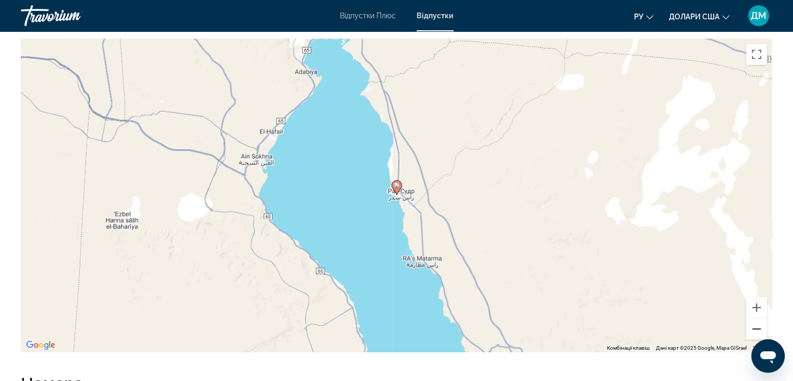
click at [751, 330] on button "Зменшити" at bounding box center [756, 328] width 21 height 21
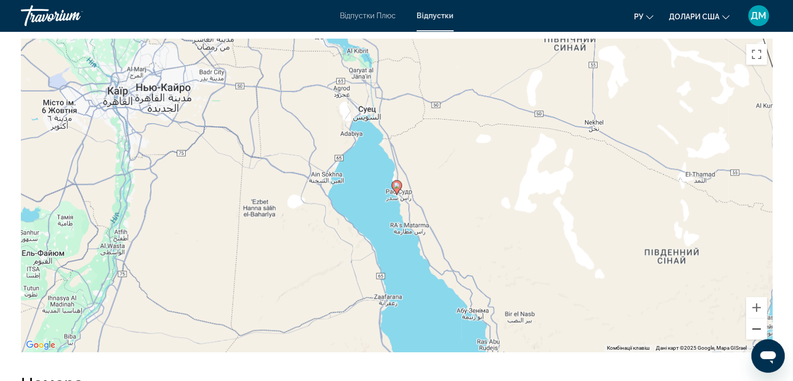
click at [751, 330] on button "Зменшити" at bounding box center [756, 328] width 21 height 21
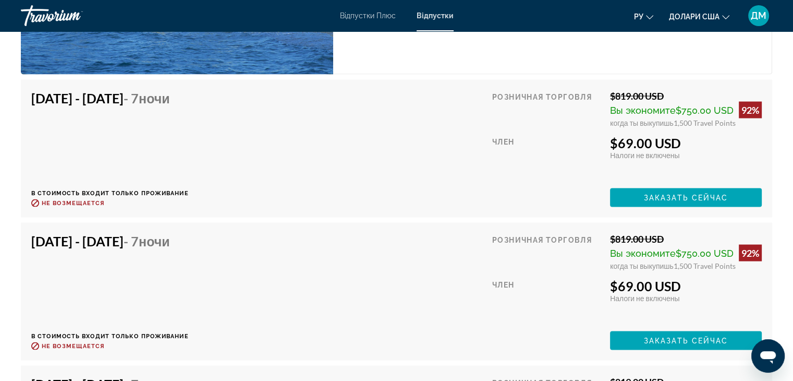
scroll to position [2024, 0]
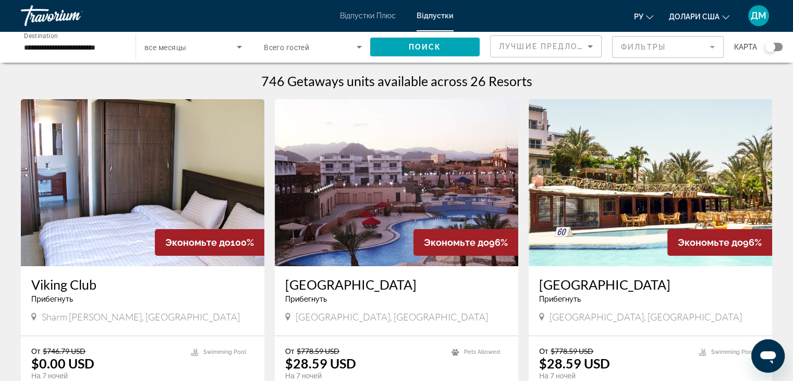
click at [638, 138] on img "Основний зміст" at bounding box center [651, 182] width 244 height 167
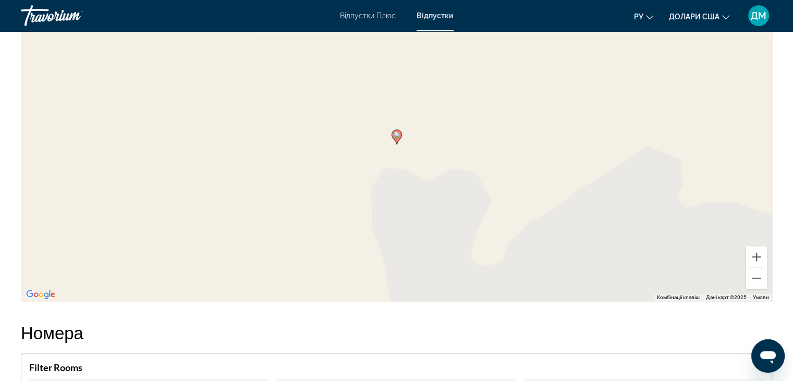
scroll to position [1410, 0]
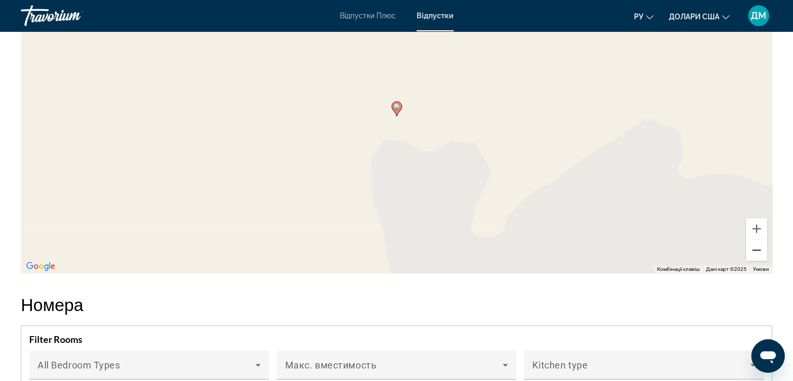
click at [759, 249] on button "Зменшити" at bounding box center [756, 249] width 21 height 21
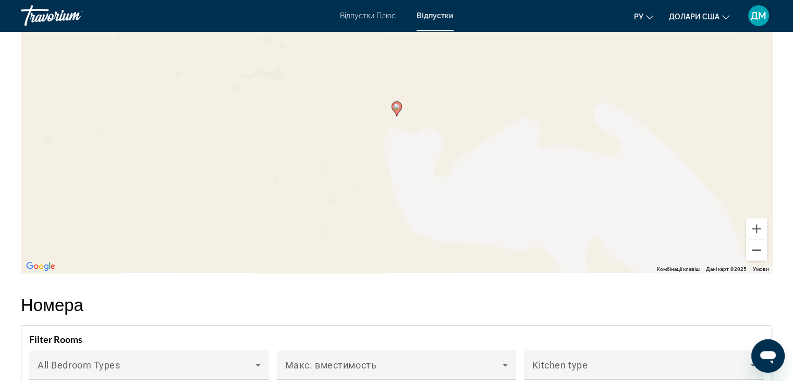
click at [759, 249] on button "Зменшити" at bounding box center [756, 249] width 21 height 21
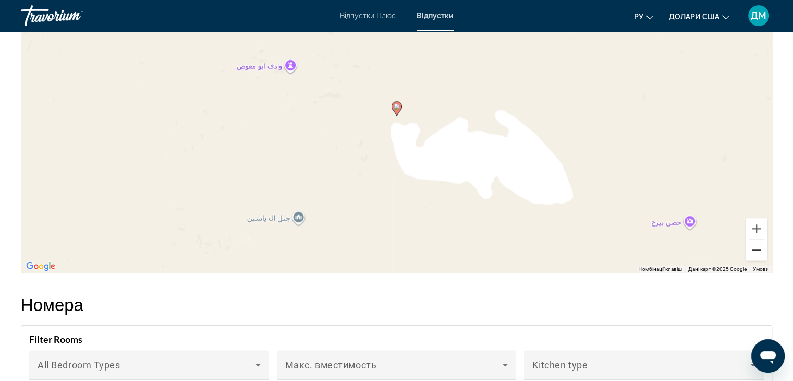
click at [759, 249] on button "Зменшити" at bounding box center [756, 249] width 21 height 21
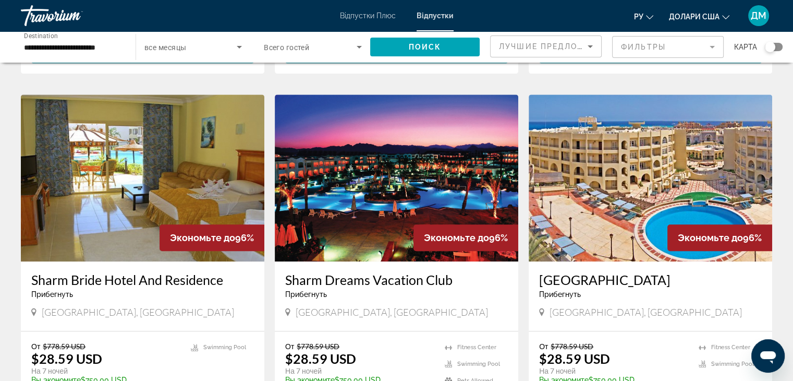
scroll to position [1088, 0]
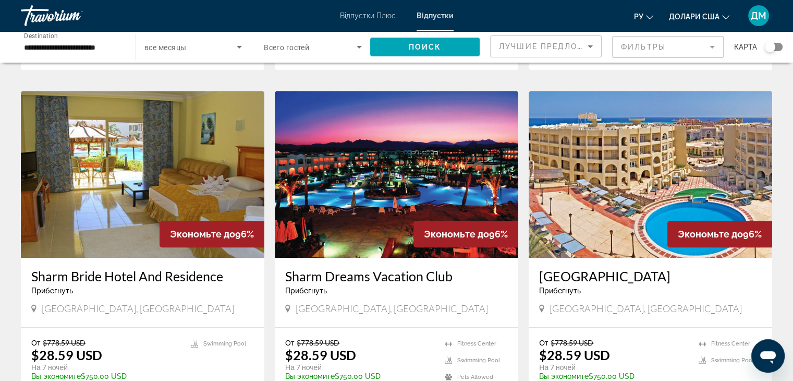
click at [665, 147] on img "Основний зміст" at bounding box center [651, 174] width 244 height 167
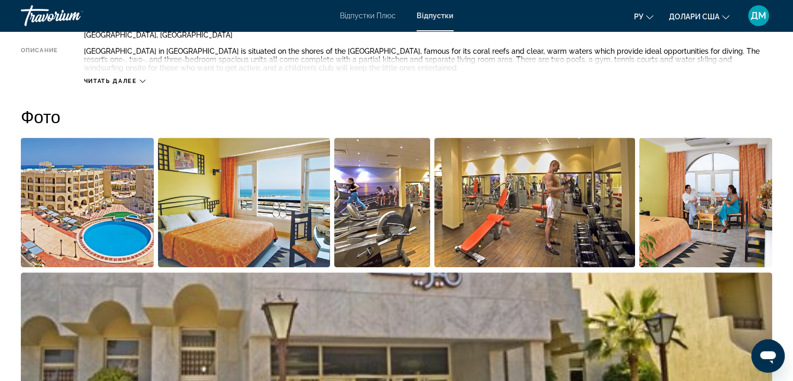
scroll to position [432, 0]
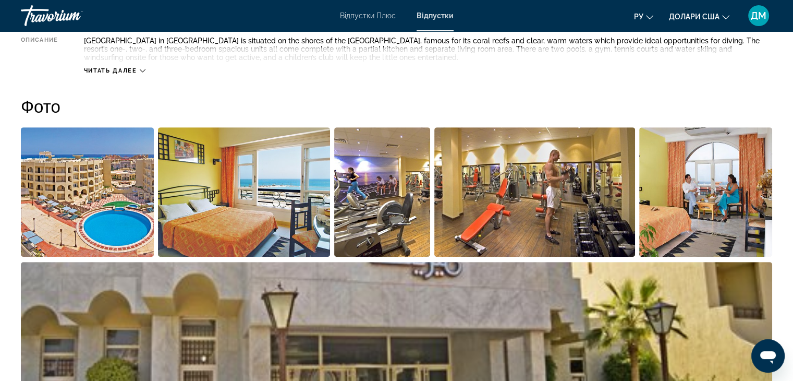
click at [133, 70] on span "Читать далее" at bounding box center [110, 70] width 53 height 7
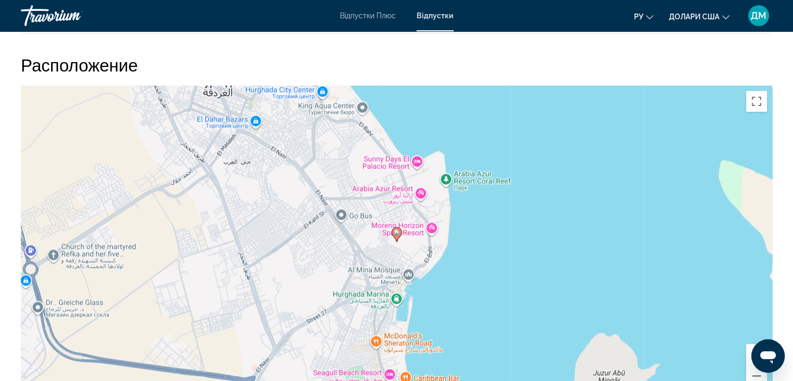
scroll to position [1316, 0]
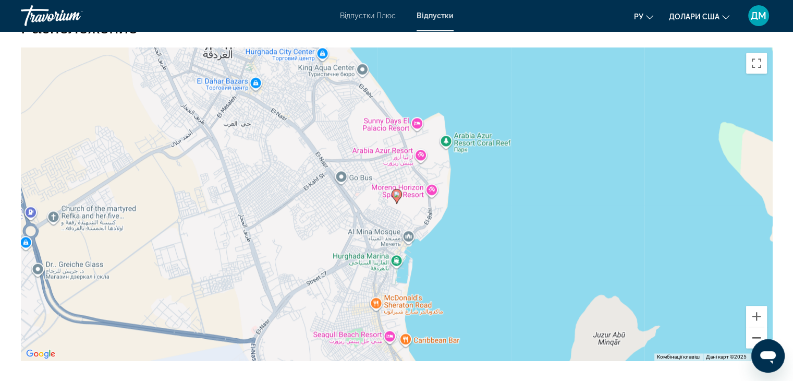
click at [755, 333] on button "Зменшити" at bounding box center [756, 337] width 21 height 21
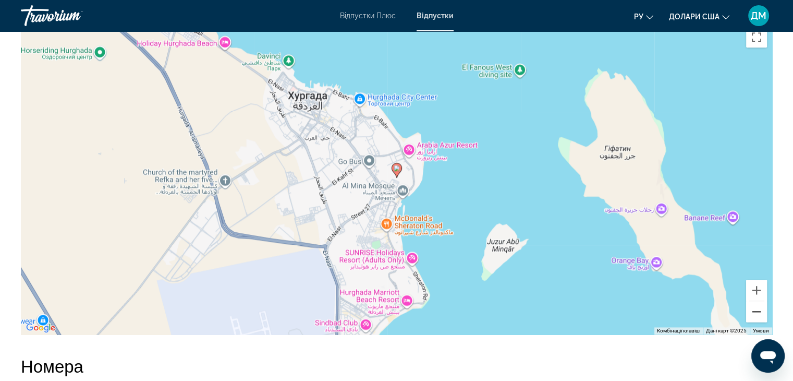
scroll to position [1362, 0]
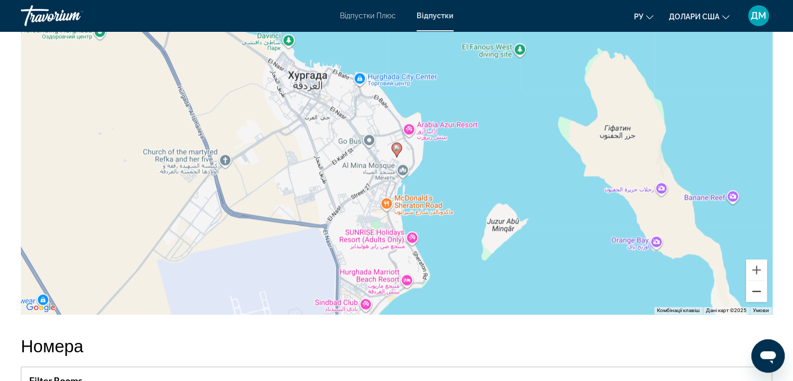
click at [759, 290] on button "Зменшити" at bounding box center [756, 291] width 21 height 21
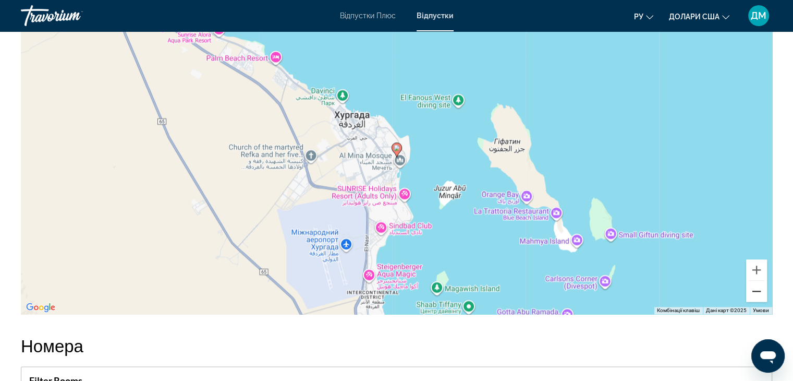
click at [759, 290] on button "Зменшити" at bounding box center [756, 291] width 21 height 21
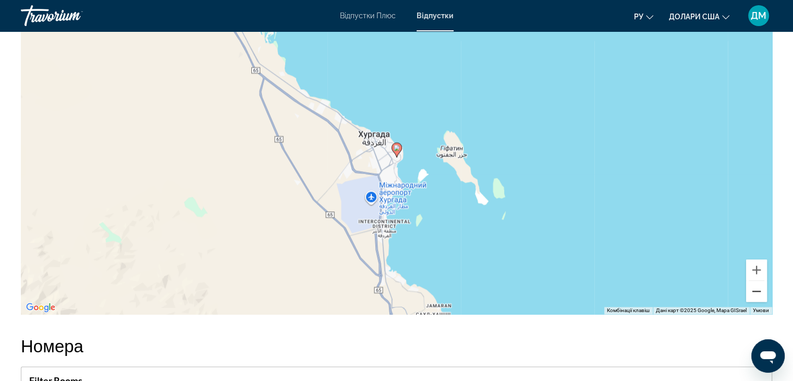
click at [759, 290] on button "Зменшити" at bounding box center [756, 291] width 21 height 21
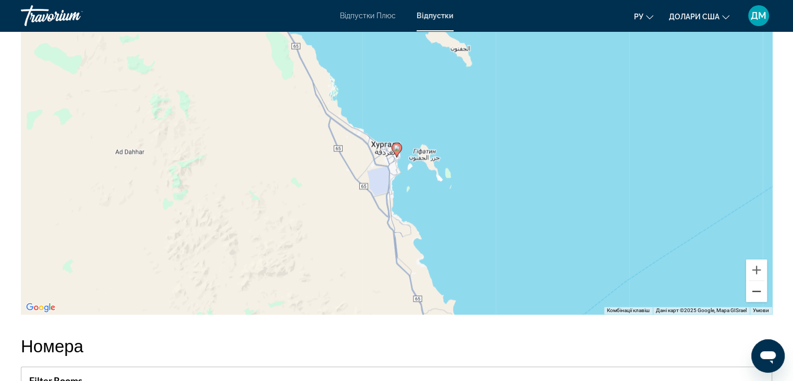
click at [759, 290] on button "Зменшити" at bounding box center [756, 291] width 21 height 21
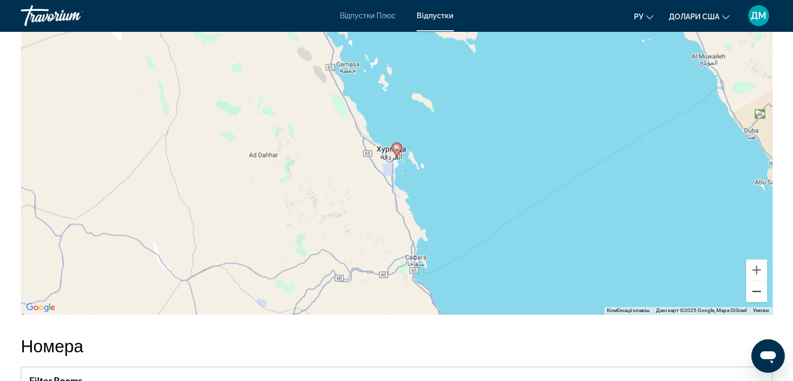
click at [759, 290] on button "Зменшити" at bounding box center [756, 291] width 21 height 21
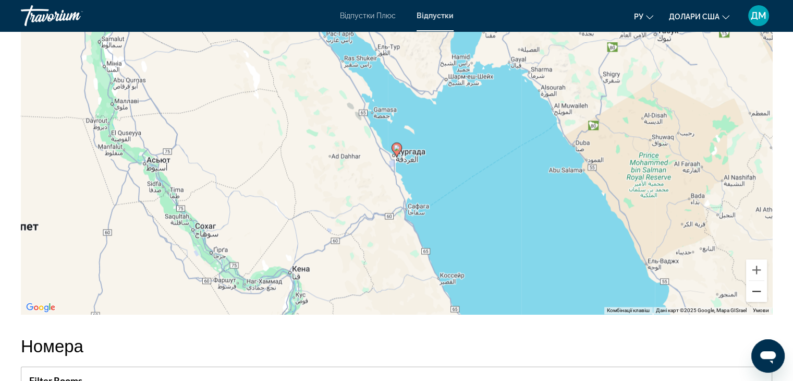
click at [759, 290] on button "Зменшити" at bounding box center [756, 291] width 21 height 21
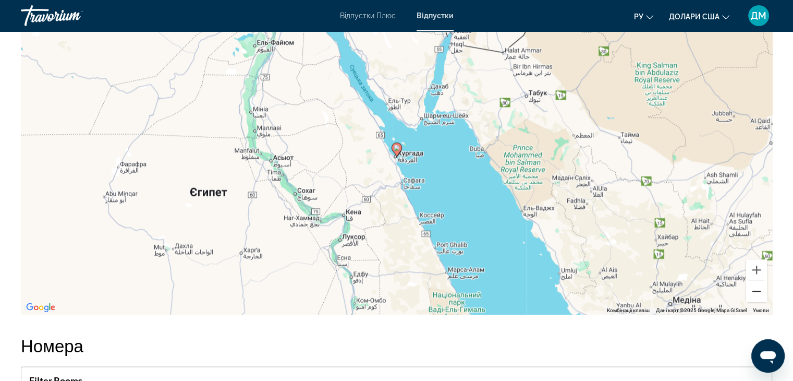
click at [759, 290] on button "Зменшити" at bounding box center [756, 291] width 21 height 21
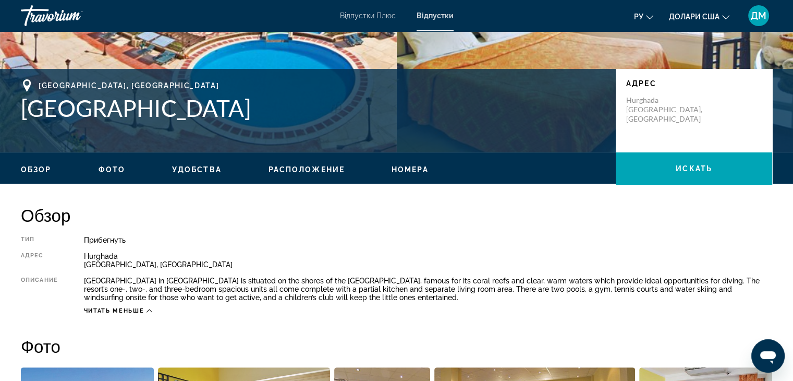
scroll to position [142, 0]
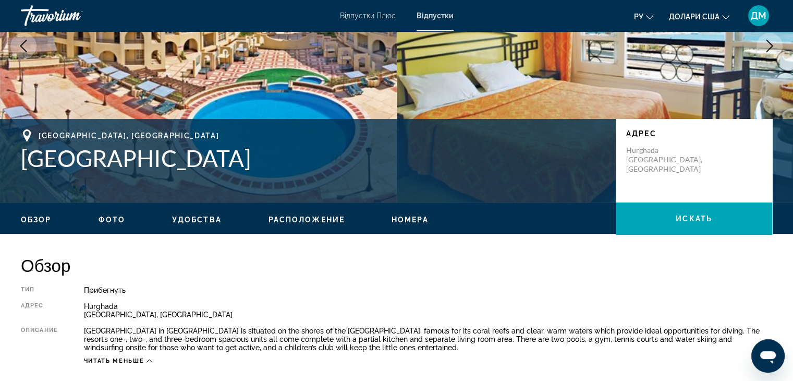
click at [410, 226] on div "Обзор Фото Удобства Расположение Номера искать" at bounding box center [396, 218] width 793 height 32
click at [411, 219] on span "Номера" at bounding box center [410, 219] width 37 height 8
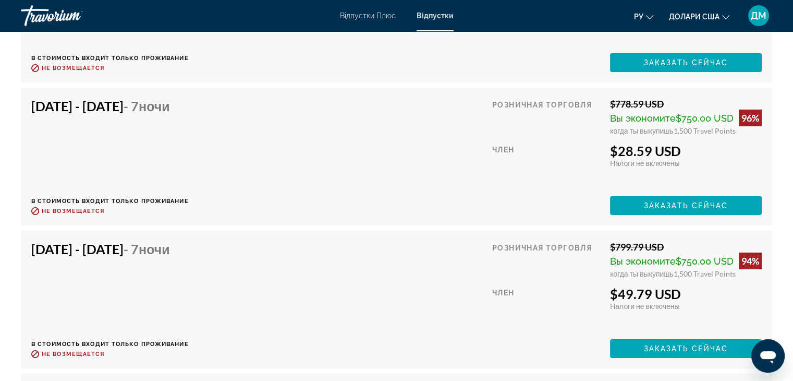
scroll to position [3510, 0]
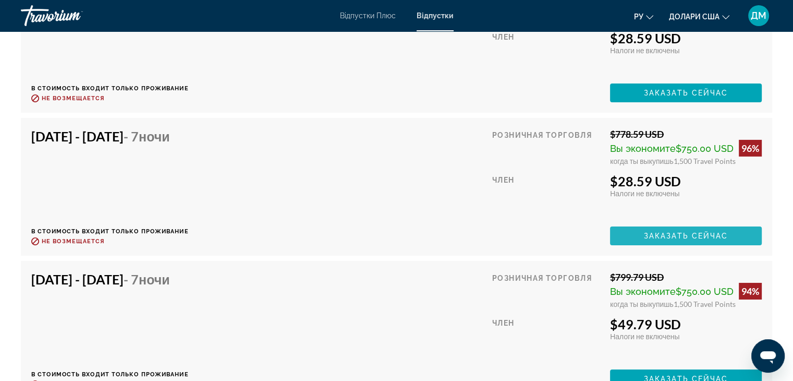
click at [708, 234] on span "Заказать сейчас" at bounding box center [686, 236] width 84 height 8
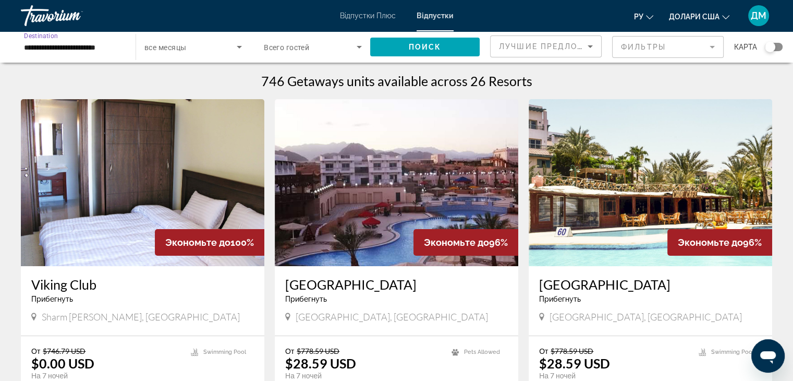
click at [63, 47] on input "**********" at bounding box center [73, 47] width 98 height 13
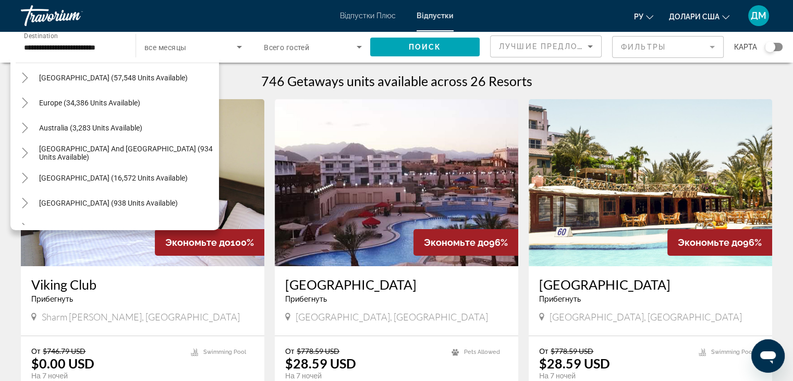
scroll to position [96, 0]
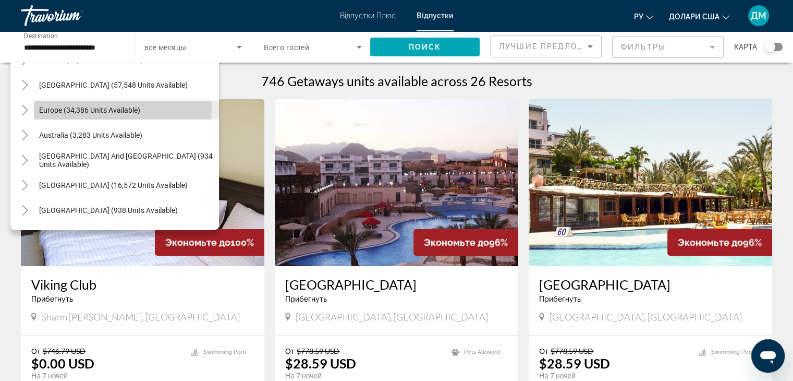
click at [120, 107] on span "Europe (34,386 units available)" at bounding box center [89, 110] width 101 height 8
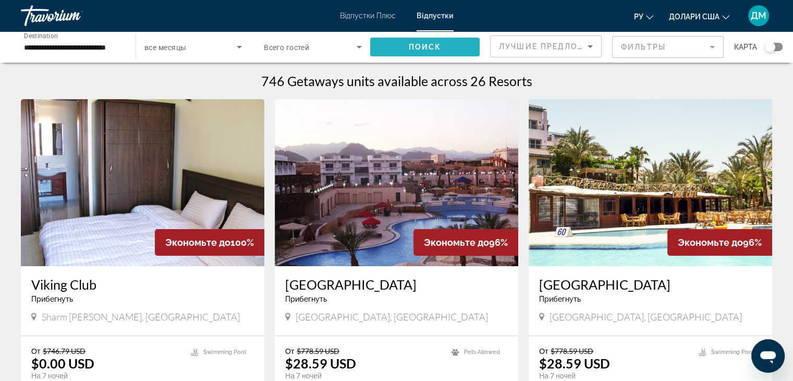
click at [422, 43] on span "Поиск" at bounding box center [425, 47] width 33 height 8
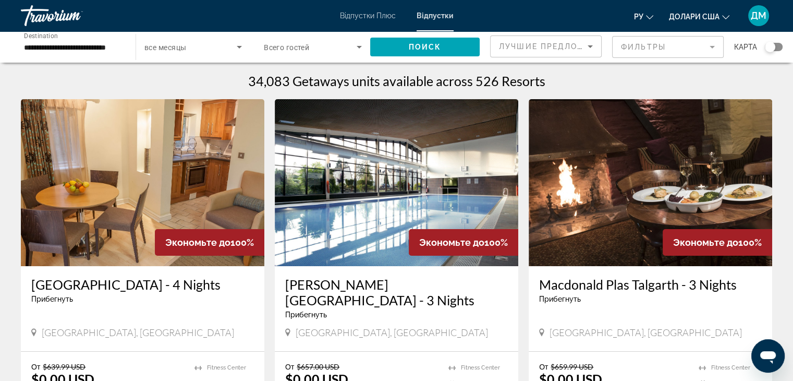
click at [40, 49] on input "**********" at bounding box center [73, 47] width 98 height 13
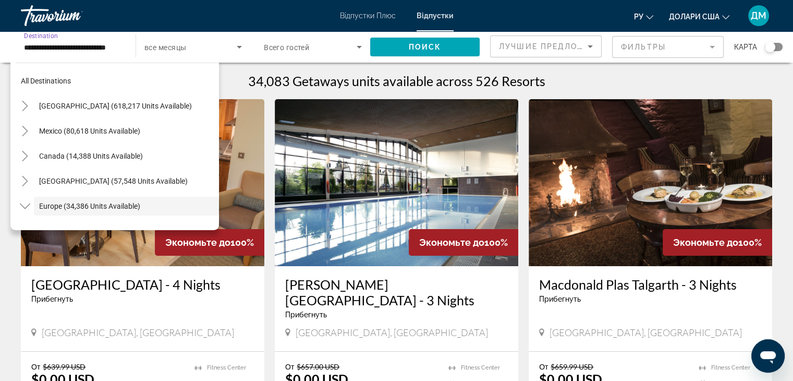
scroll to position [62, 0]
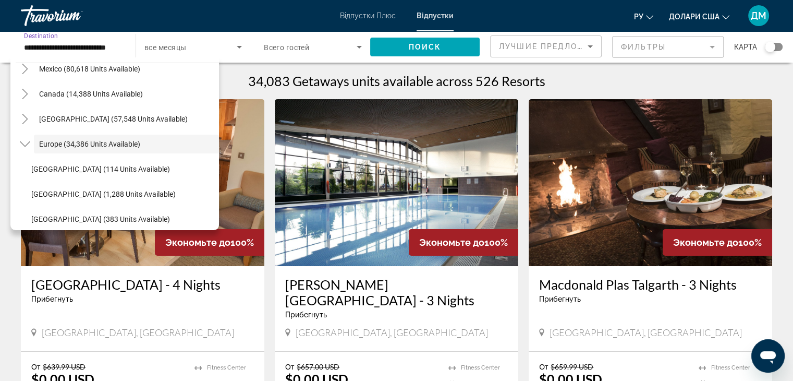
click at [40, 49] on input "**********" at bounding box center [73, 47] width 98 height 13
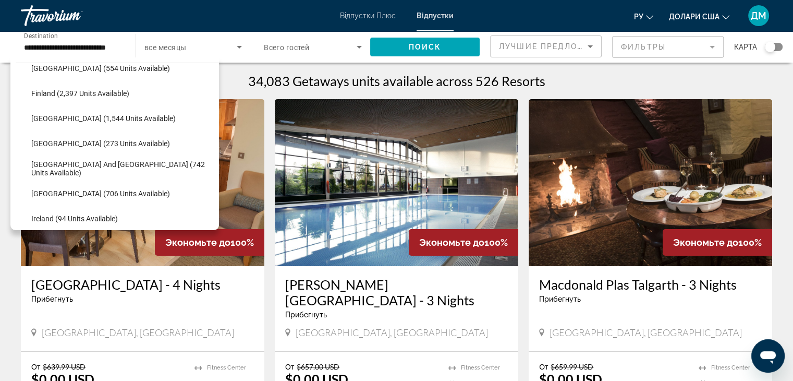
scroll to position [257, 0]
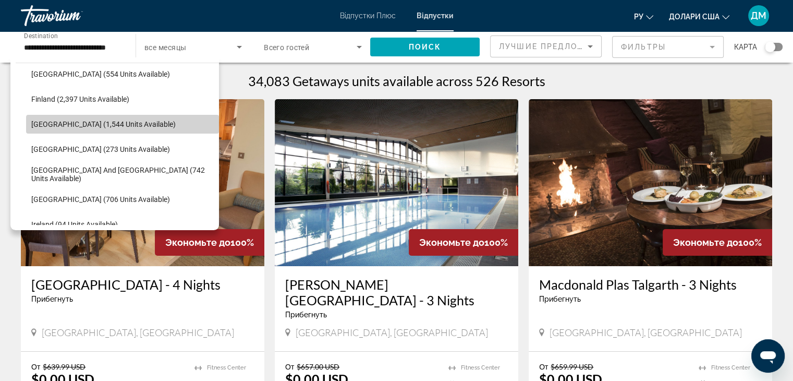
click at [146, 128] on span "Search widget" at bounding box center [122, 124] width 193 height 25
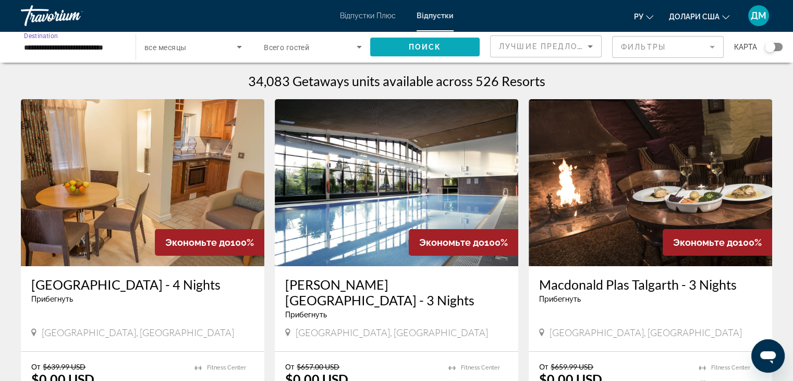
click at [400, 44] on span "Search widget" at bounding box center [425, 46] width 110 height 25
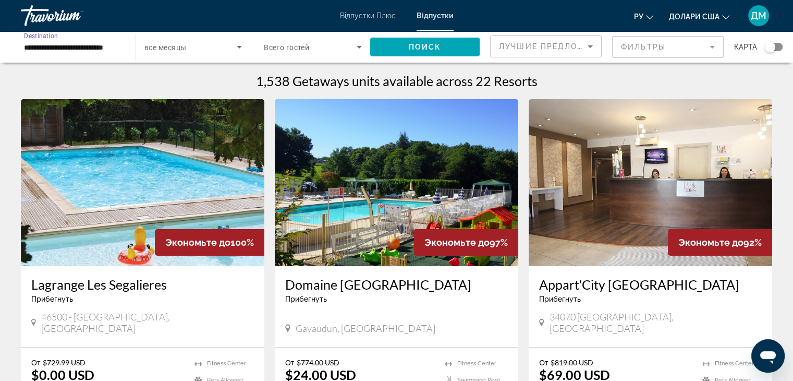
click at [103, 47] on input "**********" at bounding box center [73, 47] width 98 height 13
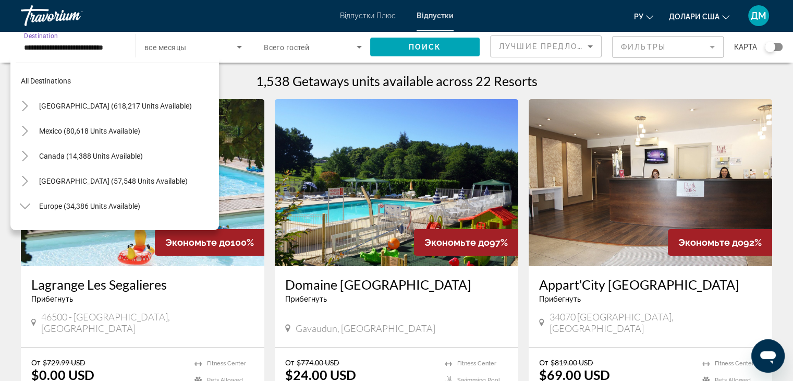
scroll to position [237, 0]
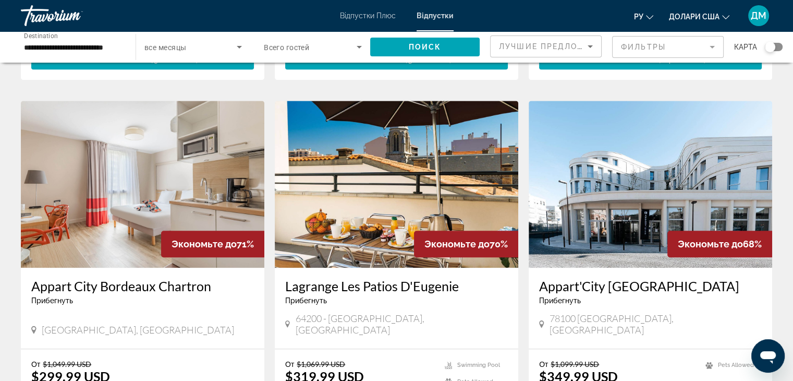
scroll to position [1306, 0]
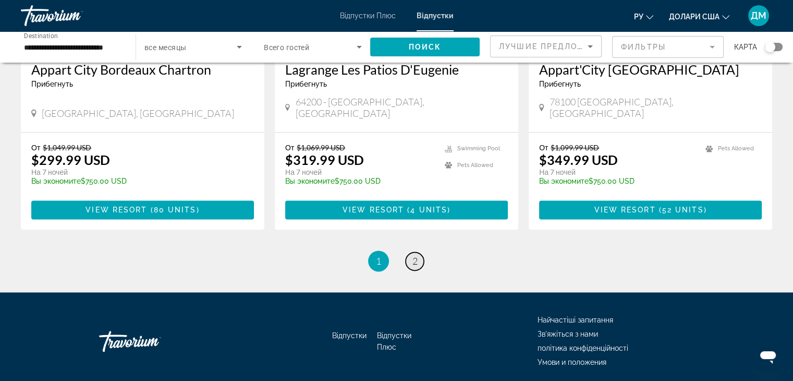
click at [417, 252] on link "page 2" at bounding box center [415, 261] width 18 height 18
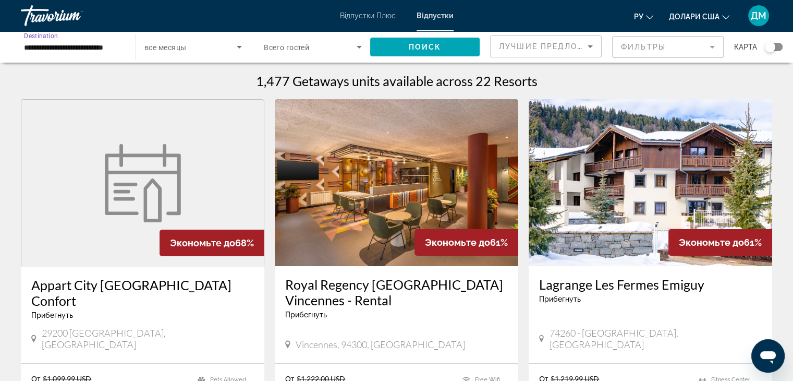
click at [92, 42] on input "**********" at bounding box center [73, 47] width 98 height 13
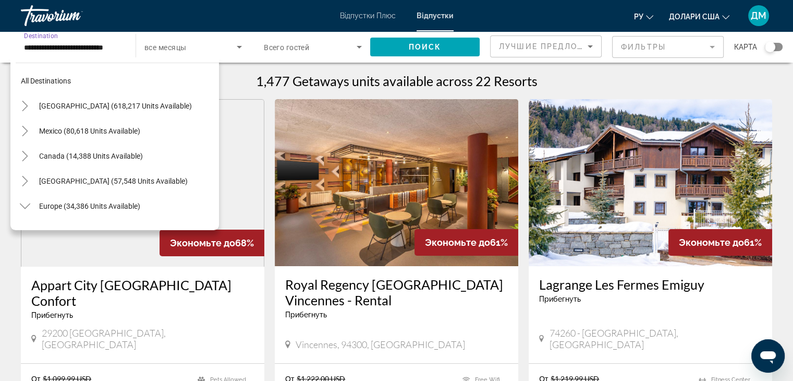
scroll to position [237, 0]
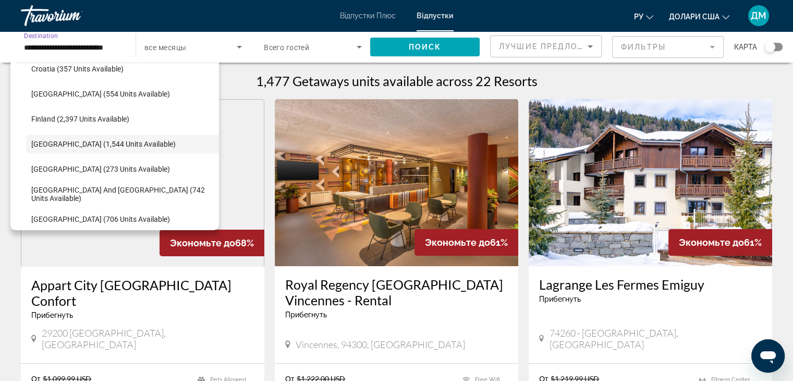
click at [92, 42] on input "**********" at bounding box center [73, 47] width 98 height 13
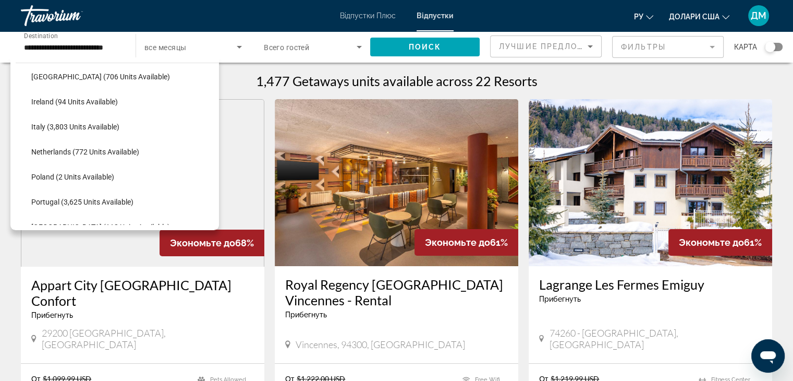
scroll to position [383, 0]
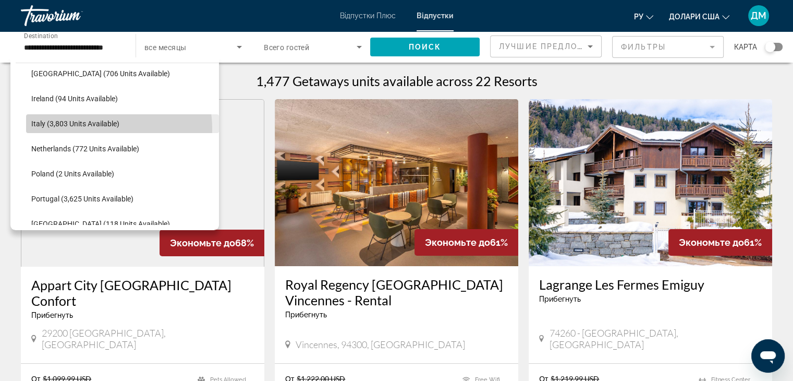
click at [104, 128] on span "Search widget" at bounding box center [122, 123] width 193 height 25
type input "**********"
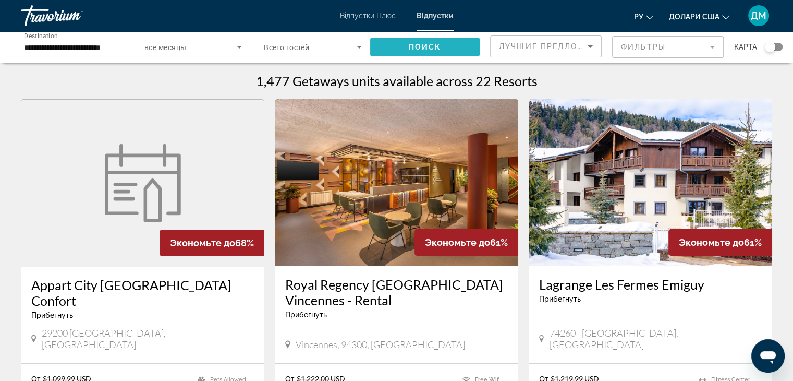
click at [382, 45] on span "Search widget" at bounding box center [425, 46] width 110 height 25
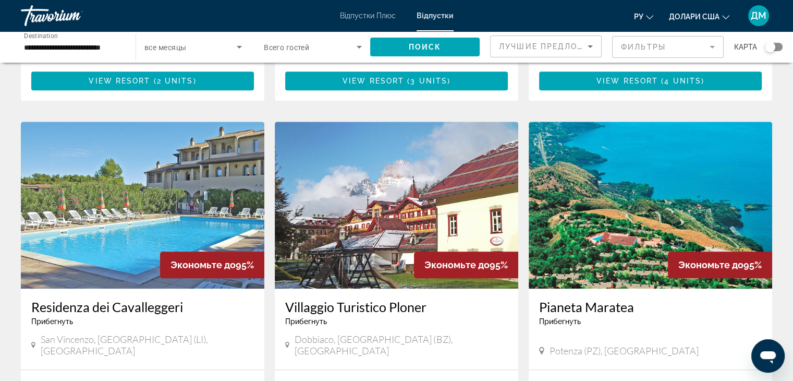
scroll to position [1306, 0]
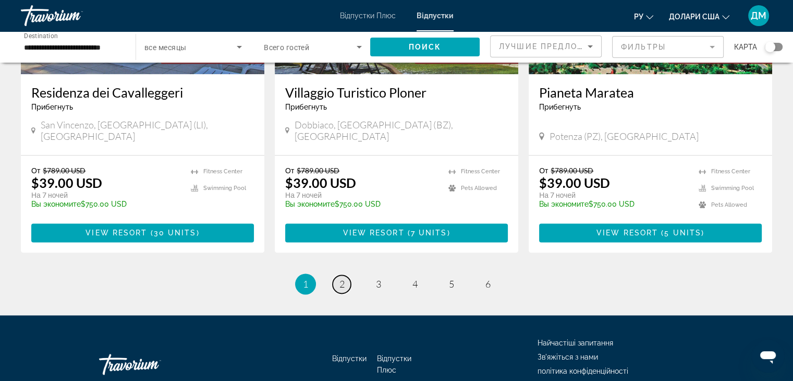
click at [342, 278] on span "2" at bounding box center [341, 283] width 5 height 11
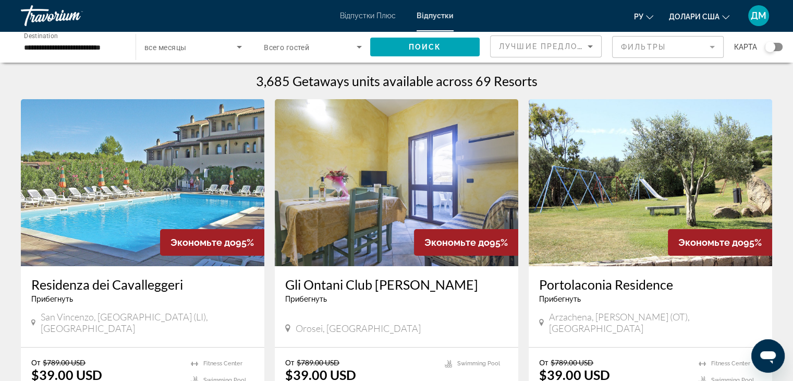
click at [715, 47] on mat-form-field "Фильтры" at bounding box center [668, 47] width 112 height 22
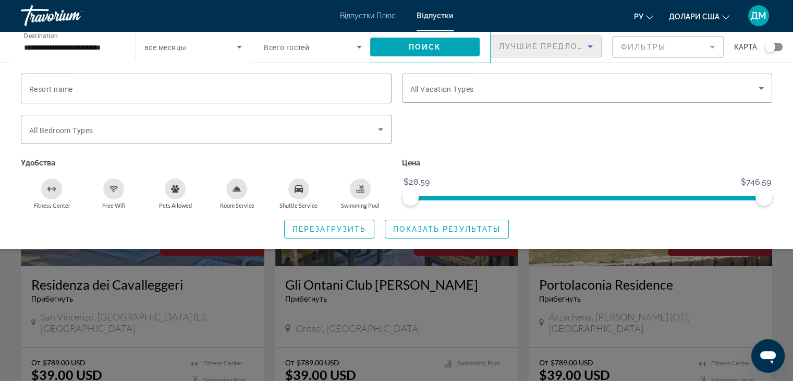
click at [591, 47] on icon "Sort by" at bounding box center [590, 46] width 13 height 13
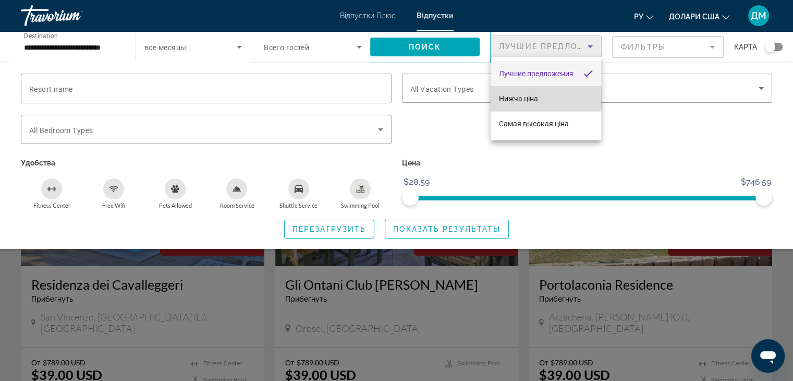
click at [534, 99] on font "Нижча ціна" at bounding box center [518, 98] width 39 height 8
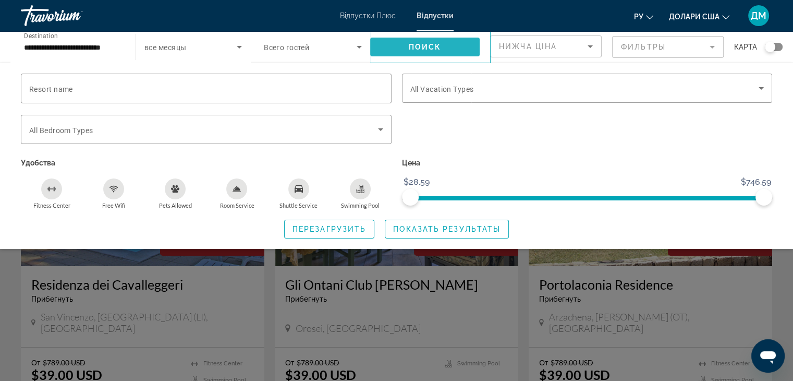
click at [426, 55] on span "Search widget" at bounding box center [425, 46] width 110 height 25
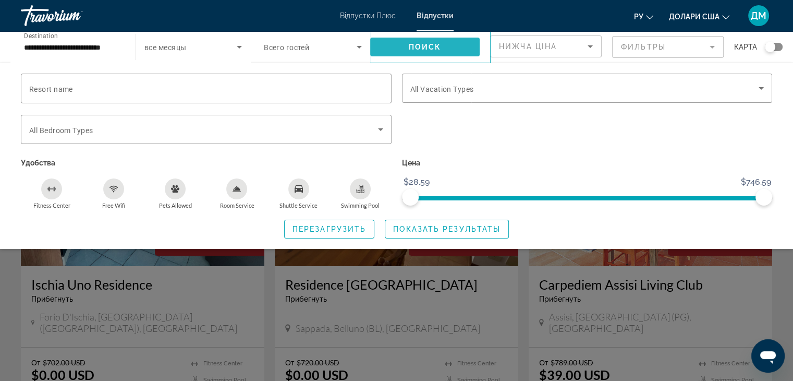
click at [434, 47] on span "Поиск" at bounding box center [425, 47] width 33 height 8
click at [725, 241] on div "Resort name Vacation Types All Vacation Types Bedroom Types All Bedroom Types У…" at bounding box center [396, 156] width 793 height 186
click at [753, 305] on div "Search widget" at bounding box center [396, 268] width 793 height 224
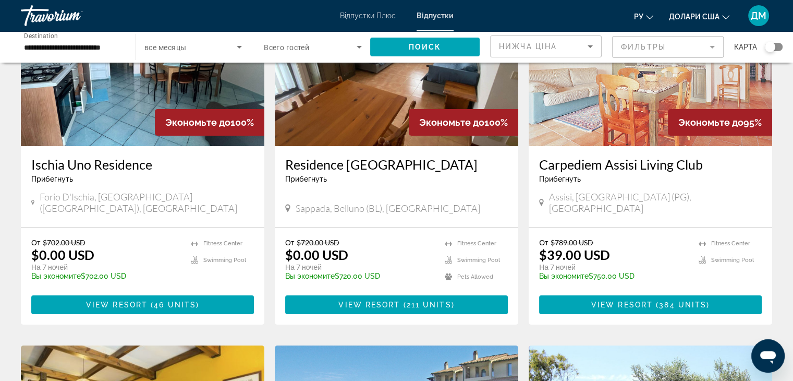
scroll to position [151, 0]
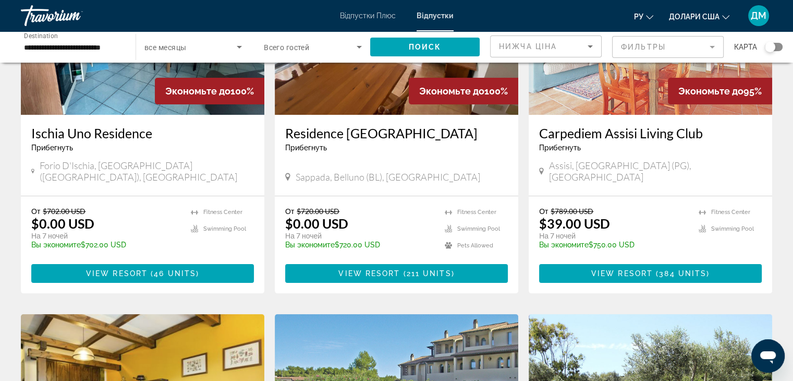
click at [781, 44] on div "Search widget" at bounding box center [774, 47] width 18 height 8
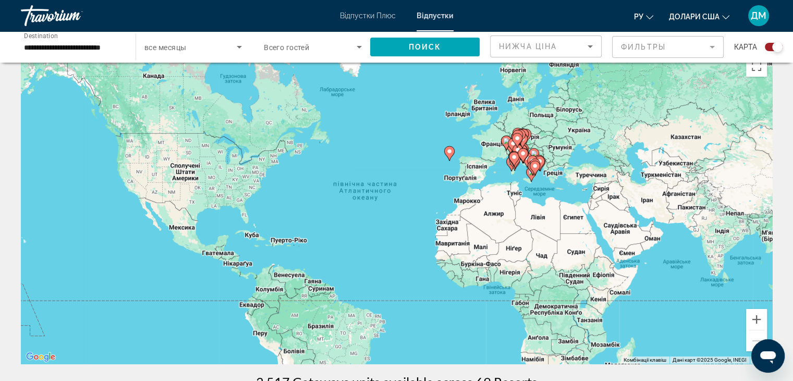
scroll to position [20, 0]
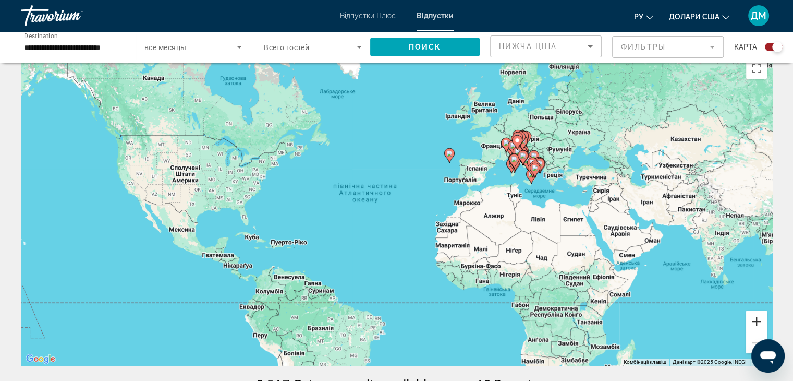
click at [755, 322] on button "Збільшити" at bounding box center [756, 321] width 21 height 21
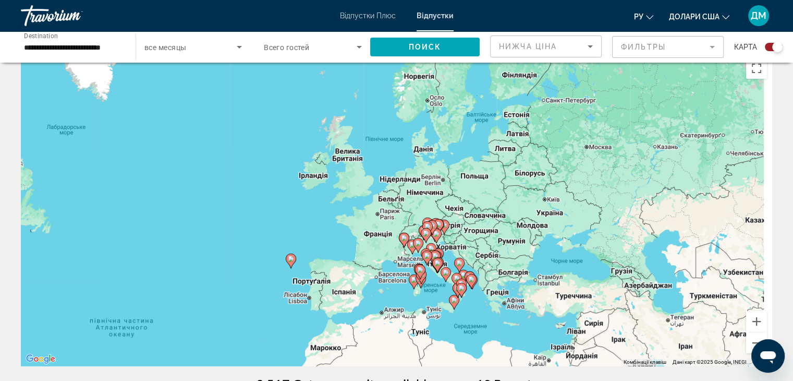
drag, startPoint x: 721, startPoint y: 197, endPoint x: 505, endPoint y: 351, distance: 265.8
click at [505, 351] on div "Увімкніть режим перетягування за допомогою клавіатури, натиснувши Alt + Enter. …" at bounding box center [396, 209] width 751 height 313
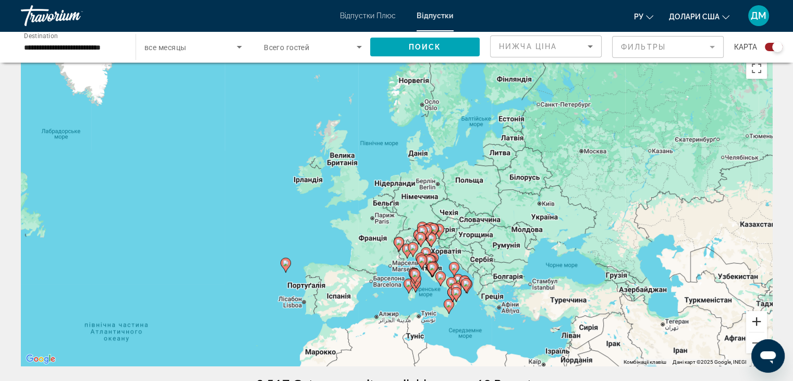
click at [756, 318] on button "Збільшити" at bounding box center [756, 321] width 21 height 21
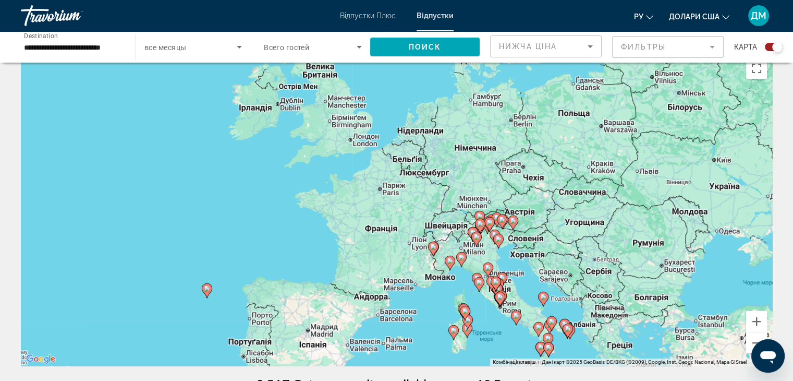
drag, startPoint x: 642, startPoint y: 297, endPoint x: 675, endPoint y: 259, distance: 50.3
click at [675, 259] on div "Увімкніть режим перетягування за допомогою клавіатури, натиснувши Alt + Enter. …" at bounding box center [396, 209] width 751 height 313
click at [759, 324] on button "Збільшити" at bounding box center [756, 321] width 21 height 21
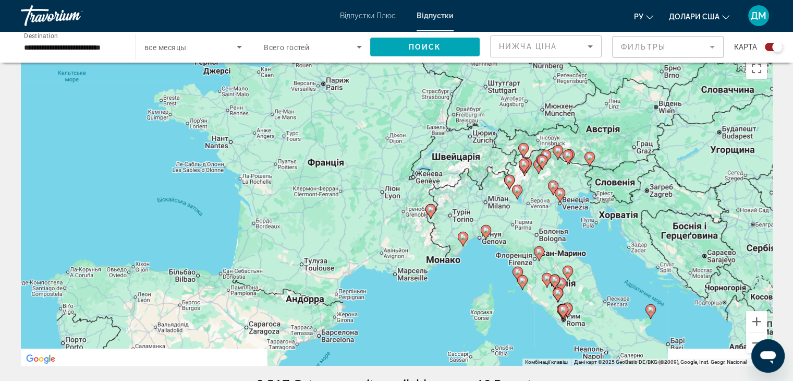
drag, startPoint x: 655, startPoint y: 303, endPoint x: 608, endPoint y: 211, distance: 103.5
click at [608, 211] on div "Увімкніть режим перетягування за допомогою клавіатури, натиснувши Alt + Enter. …" at bounding box center [396, 209] width 751 height 313
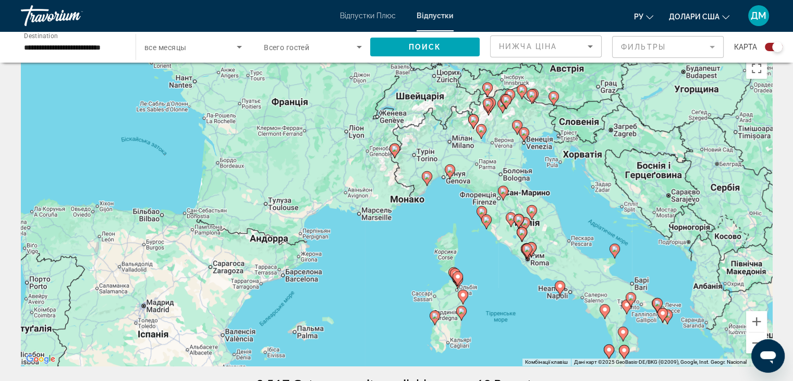
drag, startPoint x: 616, startPoint y: 280, endPoint x: 587, endPoint y: 226, distance: 61.4
click at [587, 226] on div "Увімкніть режим перетягування за допомогою клавіатури, натиснувши Alt + Enter. …" at bounding box center [396, 209] width 751 height 313
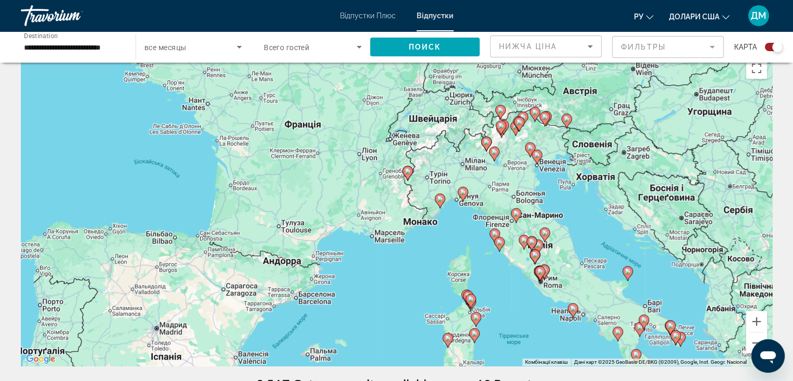
drag, startPoint x: 567, startPoint y: 290, endPoint x: 588, endPoint y: 321, distance: 36.9
click at [588, 321] on div "Увімкніть режим перетягування за допомогою клавіатури, натиснувши Alt + Enter. …" at bounding box center [396, 209] width 751 height 313
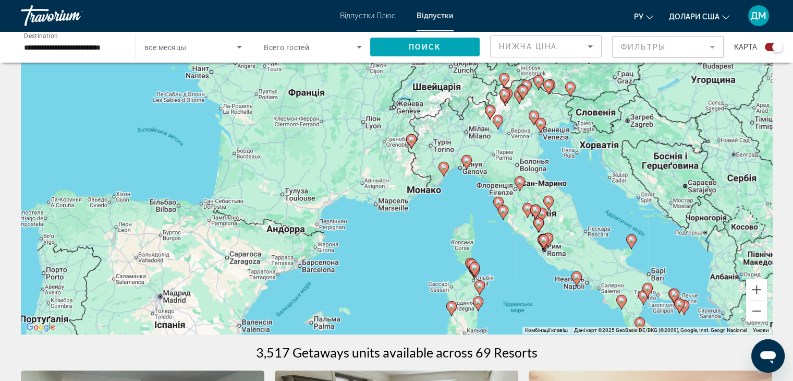
scroll to position [50, 0]
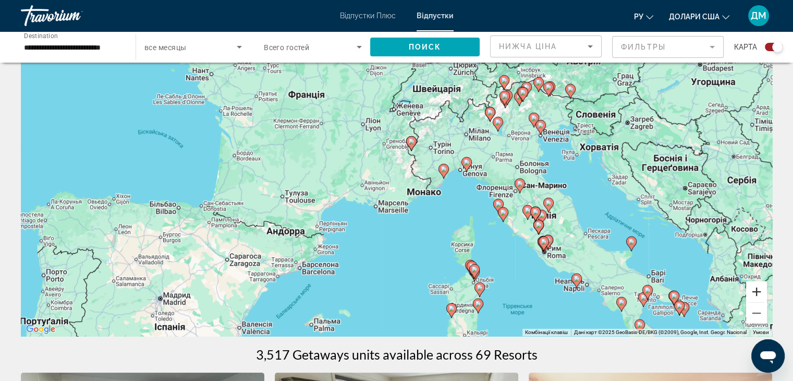
click at [752, 288] on button "Збільшити" at bounding box center [756, 291] width 21 height 21
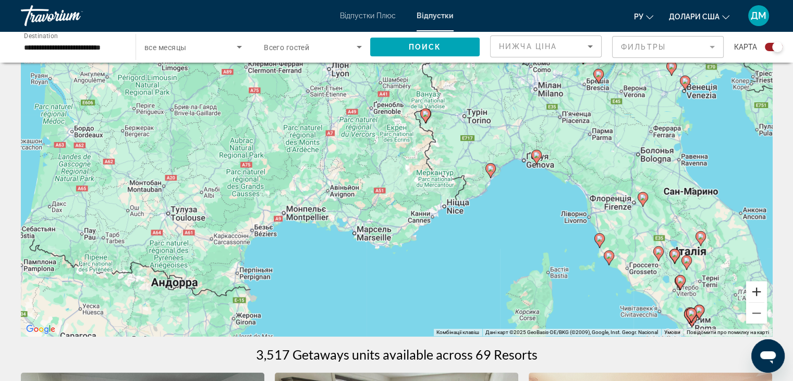
click at [757, 296] on button "Збільшити" at bounding box center [756, 291] width 21 height 21
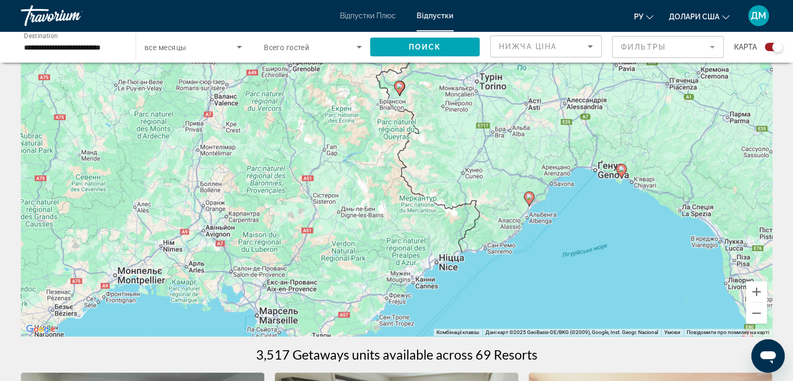
drag, startPoint x: 672, startPoint y: 256, endPoint x: 605, endPoint y: 292, distance: 75.8
click at [605, 292] on div "Увімкніть режим перетягування за допомогою клавіатури, натиснувши Alt + Enter. …" at bounding box center [396, 179] width 751 height 313
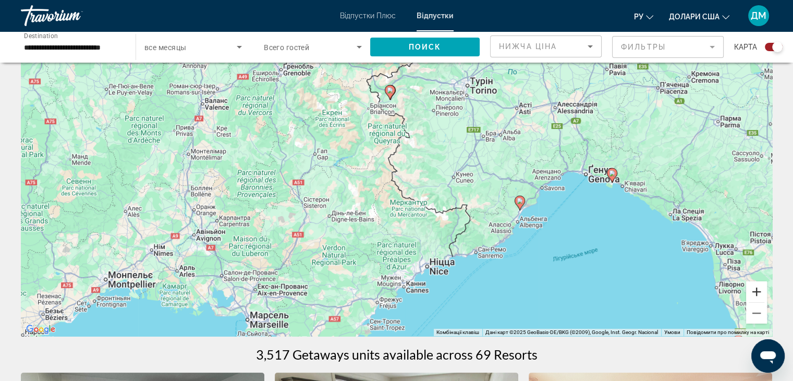
click at [756, 288] on button "Збільшити" at bounding box center [756, 291] width 21 height 21
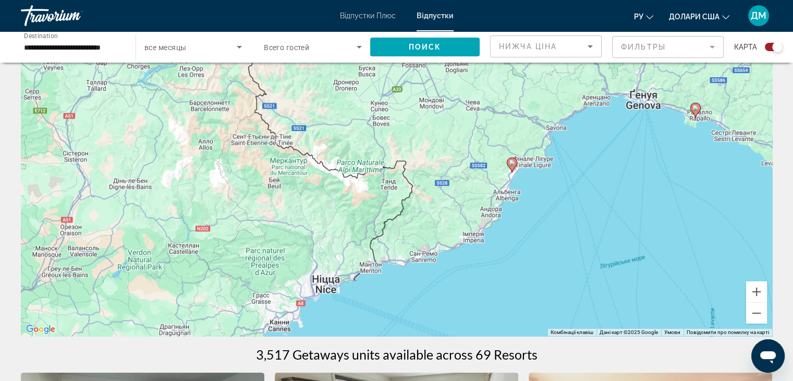
drag, startPoint x: 708, startPoint y: 267, endPoint x: 574, endPoint y: 199, distance: 150.4
click at [574, 199] on div "Увімкніть режим перетягування за допомогою клавіатури, натиснувши Alt + Enter. …" at bounding box center [396, 179] width 751 height 313
click at [759, 293] on button "Збільшити" at bounding box center [756, 291] width 21 height 21
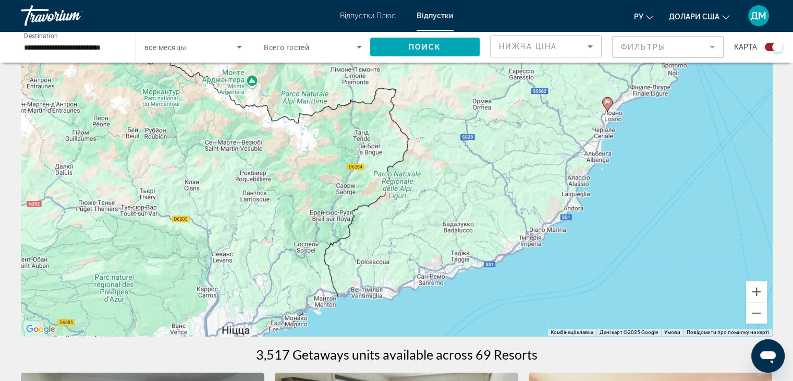
drag, startPoint x: 691, startPoint y: 226, endPoint x: 671, endPoint y: 170, distance: 59.2
click at [671, 170] on div "Увімкніть режим перетягування за допомогою клавіатури, натиснувши Alt + Enter. …" at bounding box center [396, 179] width 751 height 313
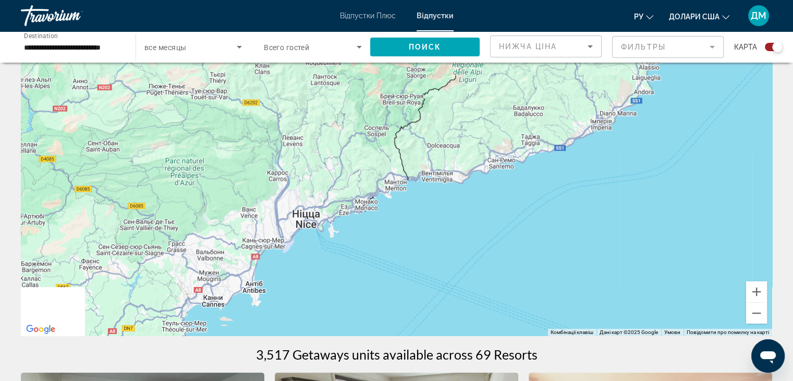
drag, startPoint x: 609, startPoint y: 251, endPoint x: 690, endPoint y: 122, distance: 152.5
click at [690, 122] on div "Увімкніть режим перетягування за допомогою клавіатури, натиснувши Alt + Enter. …" at bounding box center [396, 179] width 751 height 313
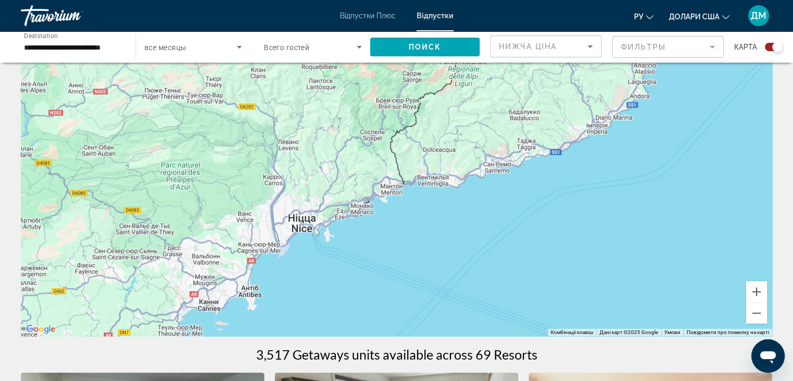
drag, startPoint x: 556, startPoint y: 213, endPoint x: 538, endPoint y: 234, distance: 27.3
click at [538, 234] on div "Увімкніть режим перетягування за допомогою клавіатури, натиснувши Alt + Enter. …" at bounding box center [396, 179] width 751 height 313
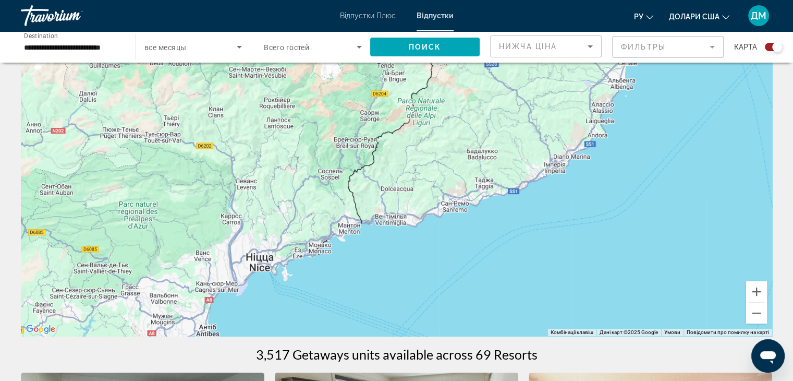
drag, startPoint x: 545, startPoint y: 235, endPoint x: 502, endPoint y: 275, distance: 58.7
click at [502, 275] on div "Увімкніть режим перетягування за допомогою клавіатури, натиснувши Alt + Enter. …" at bounding box center [396, 179] width 751 height 313
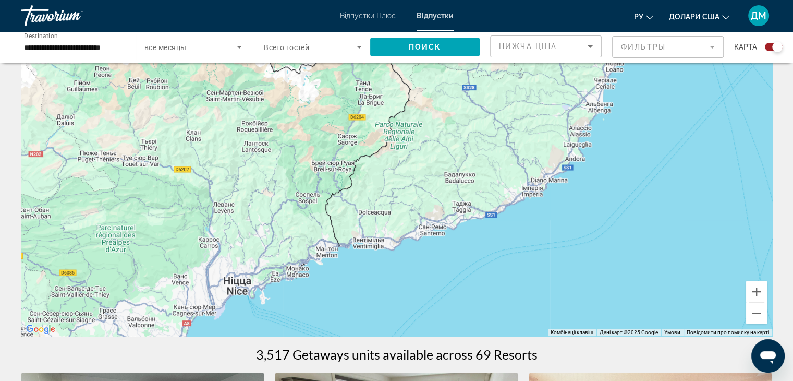
drag, startPoint x: 544, startPoint y: 250, endPoint x: 517, endPoint y: 280, distance: 40.2
click at [517, 280] on div "Увімкніть режим перетягування за допомогою клавіатури, натиснувши Alt + Enter. …" at bounding box center [396, 179] width 751 height 313
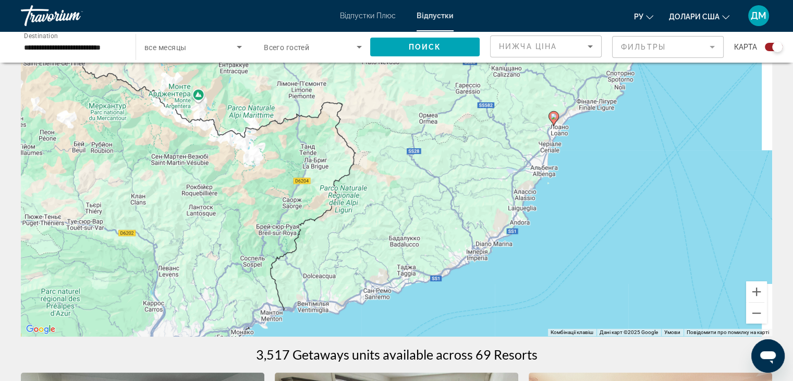
drag, startPoint x: 591, startPoint y: 210, endPoint x: 534, endPoint y: 272, distance: 84.2
click at [534, 272] on div "Увімкніть режим перетягування за допомогою клавіатури, натиснувши Alt + Enter. …" at bounding box center [396, 179] width 751 height 313
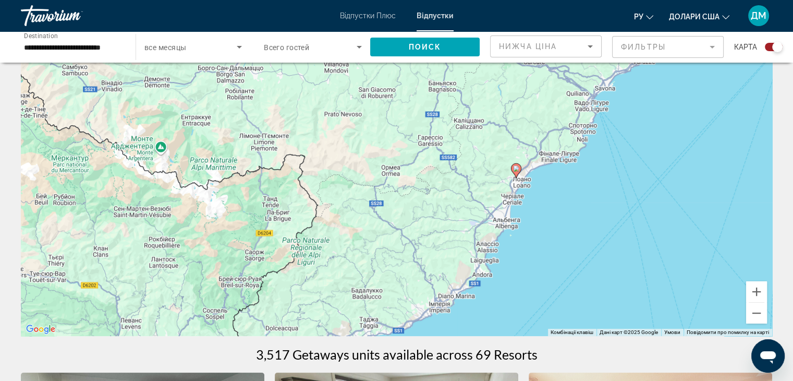
drag, startPoint x: 592, startPoint y: 199, endPoint x: 560, endPoint y: 246, distance: 57.4
click at [560, 246] on div "Увімкніть режим перетягування за допомогою клавіатури, натиснувши Alt + Enter. …" at bounding box center [396, 179] width 751 height 313
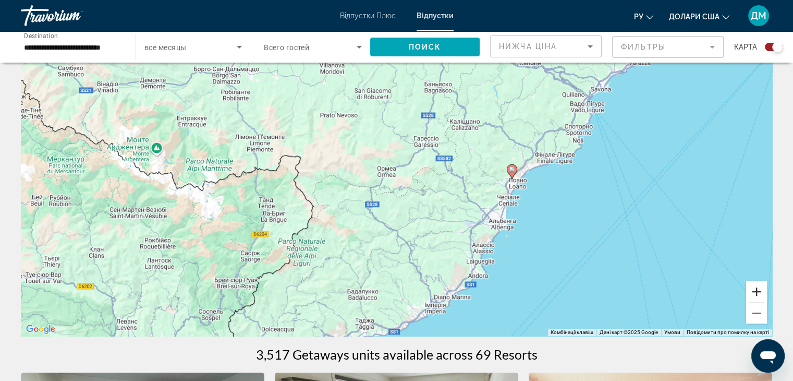
click at [763, 295] on button "Збільшити" at bounding box center [756, 291] width 21 height 21
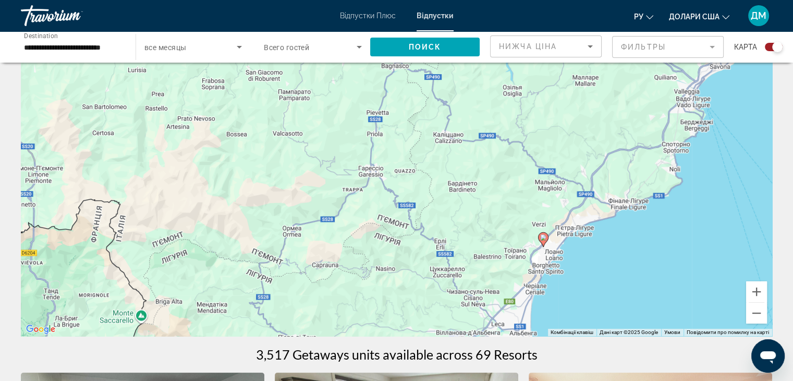
drag, startPoint x: 713, startPoint y: 238, endPoint x: 626, endPoint y: 306, distance: 110.0
click at [626, 306] on div "Увімкніть режим перетягування за допомогою клавіатури, натиснувши Alt + Enter. …" at bounding box center [396, 179] width 751 height 313
click at [755, 290] on button "Збільшити" at bounding box center [756, 291] width 21 height 21
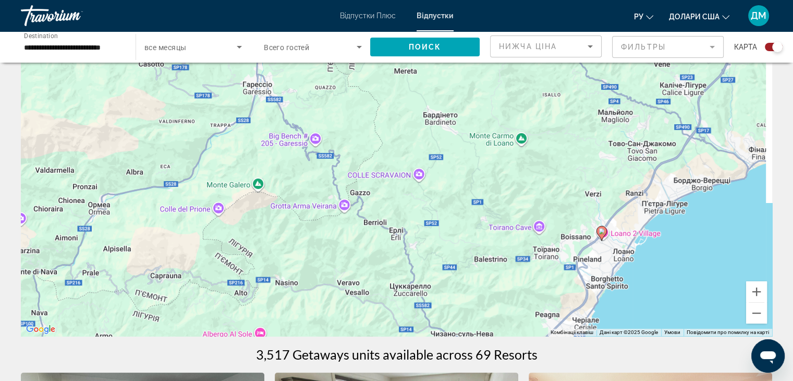
drag, startPoint x: 678, startPoint y: 284, endPoint x: 585, endPoint y: 207, distance: 120.8
click at [585, 207] on div "Увімкніть режим перетягування за допомогою клавіатури, натиснувши Alt + Enter. …" at bounding box center [396, 179] width 751 height 313
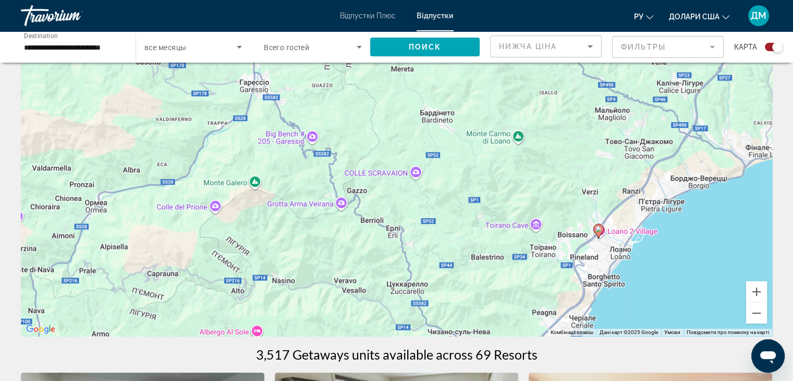
click at [599, 229] on image "Основний зміст" at bounding box center [599, 229] width 6 height 6
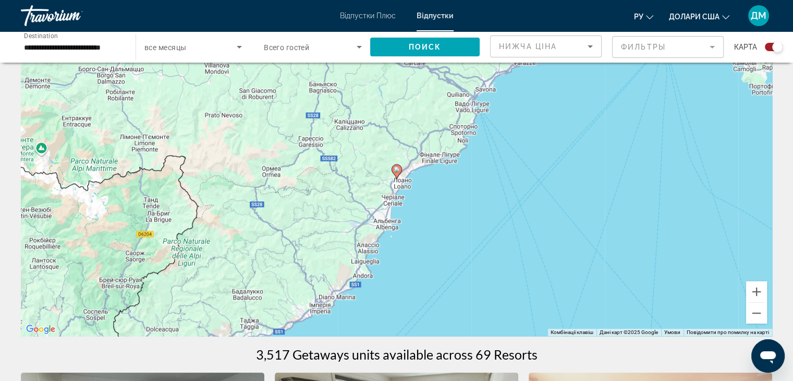
click at [399, 173] on icon "Основний зміст" at bounding box center [396, 172] width 9 height 14
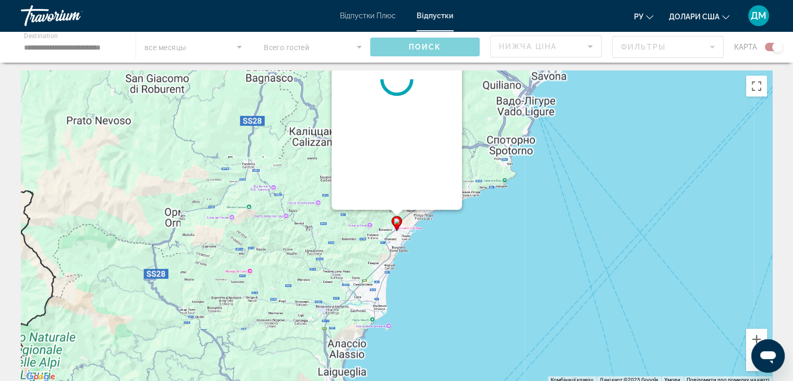
scroll to position [0, 0]
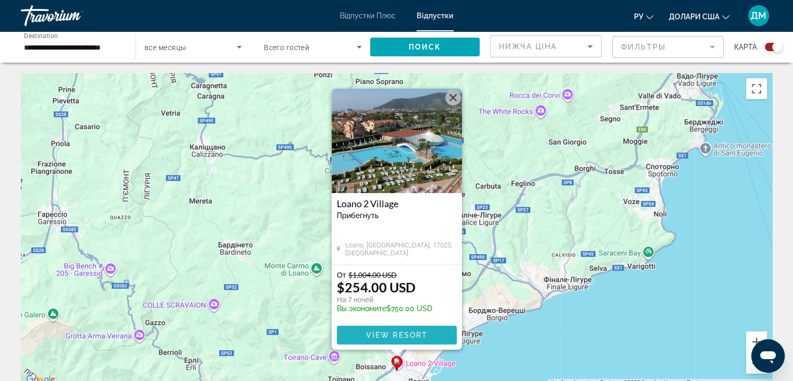
click at [373, 334] on span "View Resort" at bounding box center [397, 335] width 62 height 8
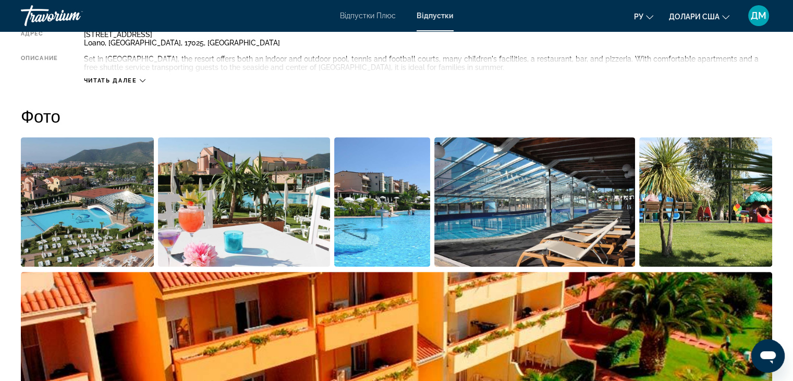
scroll to position [371, 0]
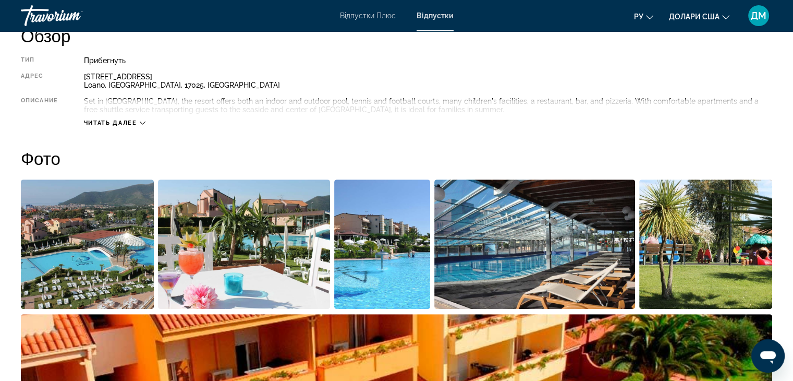
drag, startPoint x: 92, startPoint y: 125, endPoint x: 98, endPoint y: 126, distance: 6.3
click at [98, 126] on button "Читать далее" at bounding box center [115, 123] width 62 height 8
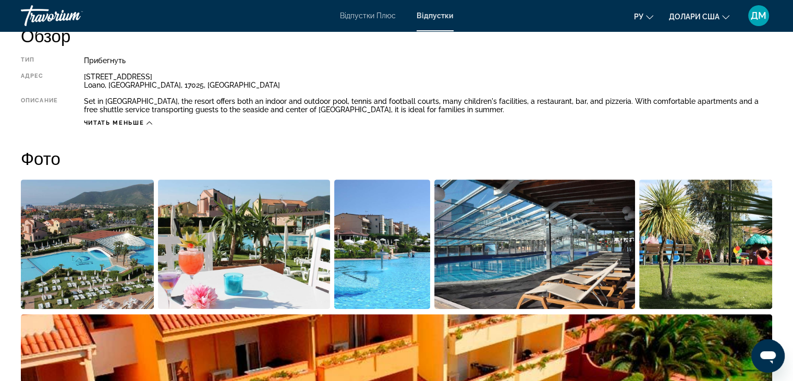
click at [98, 126] on button "Читать меньше" at bounding box center [118, 123] width 68 height 8
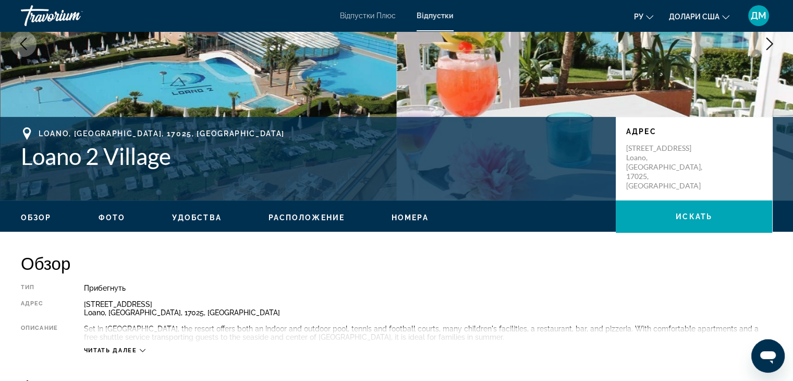
scroll to position [0, 0]
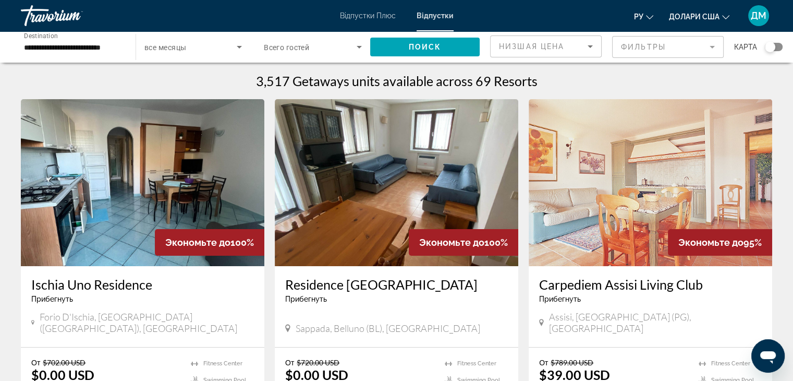
click at [779, 46] on div "Search widget" at bounding box center [774, 47] width 18 height 8
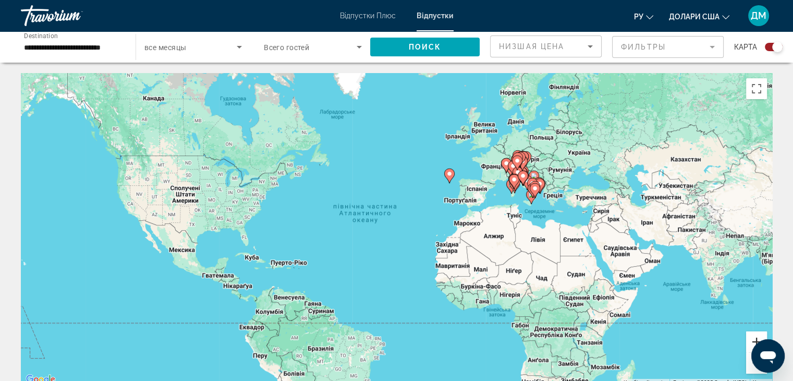
click at [757, 335] on button "Збільшити" at bounding box center [756, 341] width 21 height 21
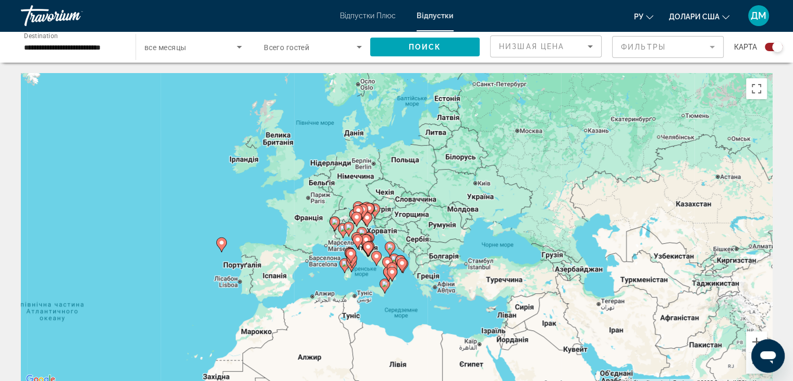
drag, startPoint x: 686, startPoint y: 215, endPoint x: 392, endPoint y: 336, distance: 317.8
click at [392, 336] on div "Увімкніть режим перетягування за допомогою клавіатури, натиснувши Alt + Enter. …" at bounding box center [396, 229] width 751 height 313
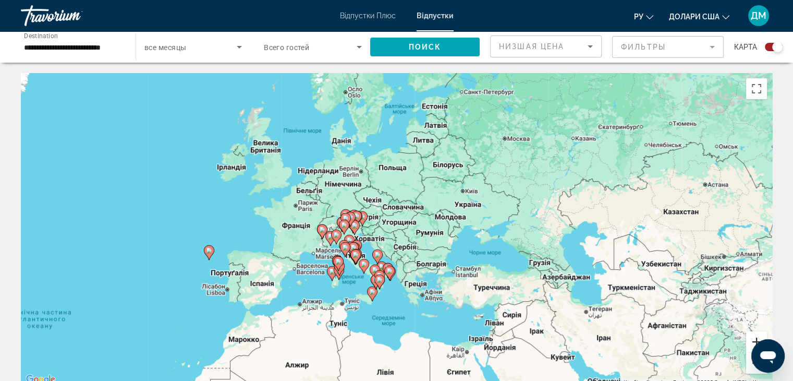
click at [757, 335] on button "Збільшити" at bounding box center [756, 341] width 21 height 21
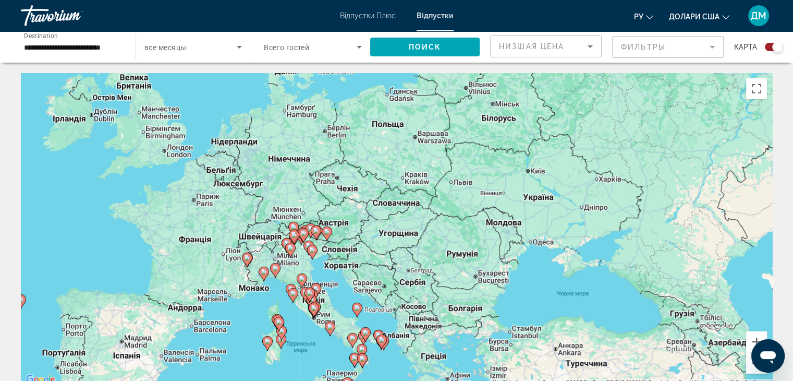
drag, startPoint x: 417, startPoint y: 260, endPoint x: 418, endPoint y: 276, distance: 16.2
click at [418, 276] on div "Увімкніть режим перетягування за допомогою клавіатури, натиснувши Alt + Enter. …" at bounding box center [396, 229] width 751 height 313
click at [757, 339] on button "Збільшити" at bounding box center [756, 341] width 21 height 21
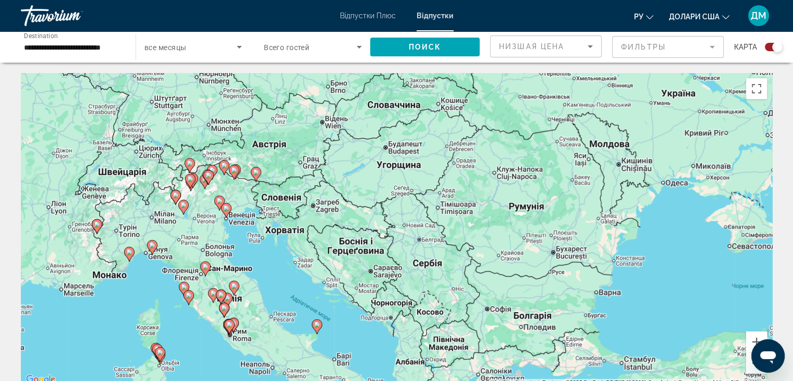
drag, startPoint x: 285, startPoint y: 262, endPoint x: 285, endPoint y: 186, distance: 76.7
click at [285, 186] on div "Увімкніть режим перетягування за допомогою клавіатури, натиснувши Alt + Enter. …" at bounding box center [396, 229] width 751 height 313
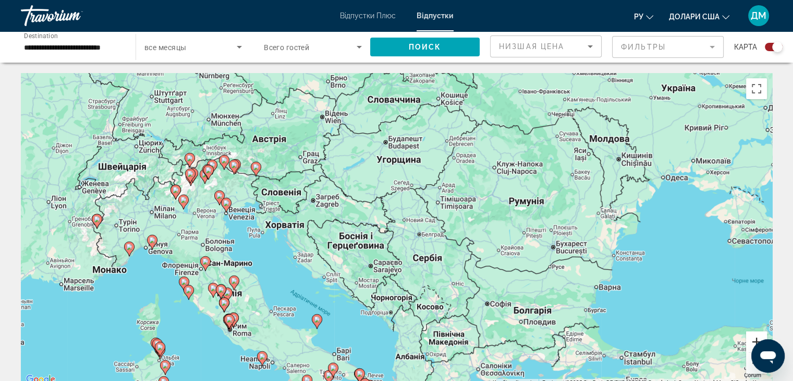
click at [750, 338] on button "Збільшити" at bounding box center [756, 341] width 21 height 21
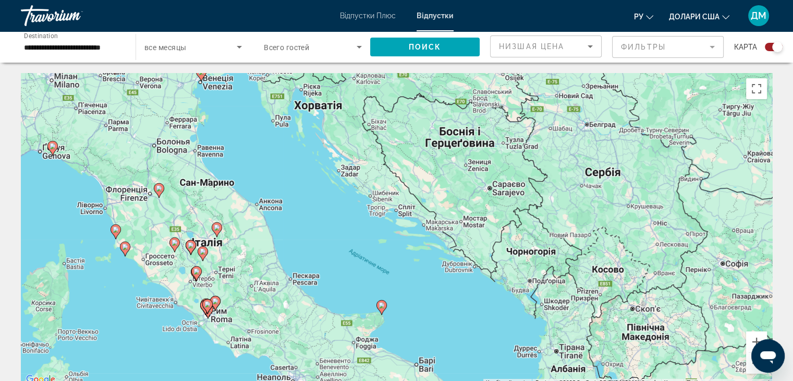
drag, startPoint x: 517, startPoint y: 336, endPoint x: 667, endPoint y: 216, distance: 191.9
click at [667, 216] on div "Увімкніть режим перетягування за допомогою клавіатури, натиснувши Alt + Enter. …" at bounding box center [396, 229] width 751 height 313
click at [753, 338] on button "Збільшити" at bounding box center [756, 341] width 21 height 21
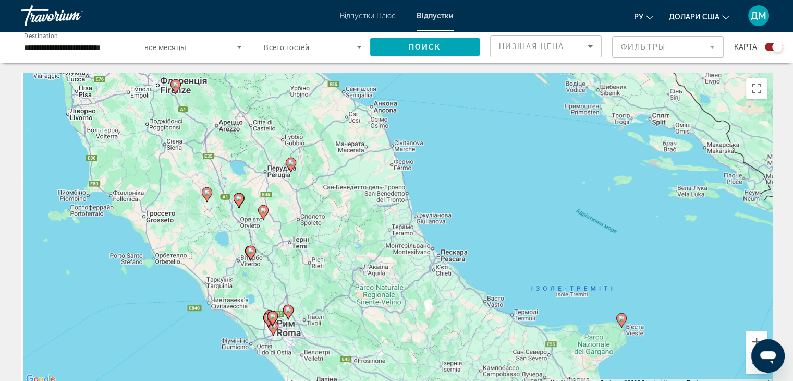
drag, startPoint x: 248, startPoint y: 326, endPoint x: 513, endPoint y: 255, distance: 274.2
click at [513, 255] on div "Увімкніть режим перетягування за допомогою клавіатури, натиснувши Alt + Enter. …" at bounding box center [396, 229] width 751 height 313
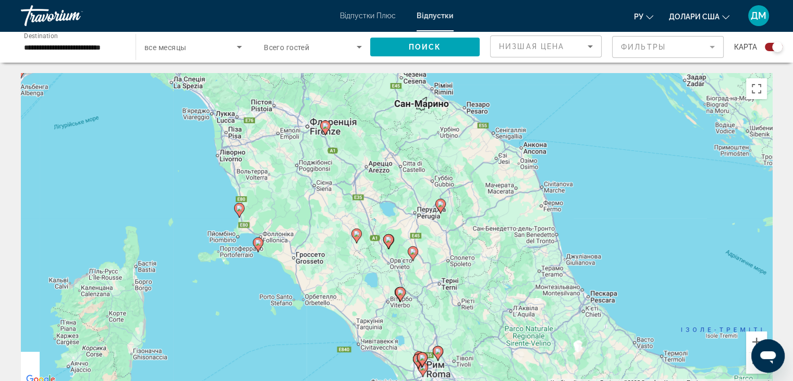
drag, startPoint x: 330, startPoint y: 210, endPoint x: 468, endPoint y: 253, distance: 144.7
click at [468, 253] on div "Увімкніть режим перетягування за допомогою клавіатури, натиснувши Alt + Enter. …" at bounding box center [396, 229] width 751 height 313
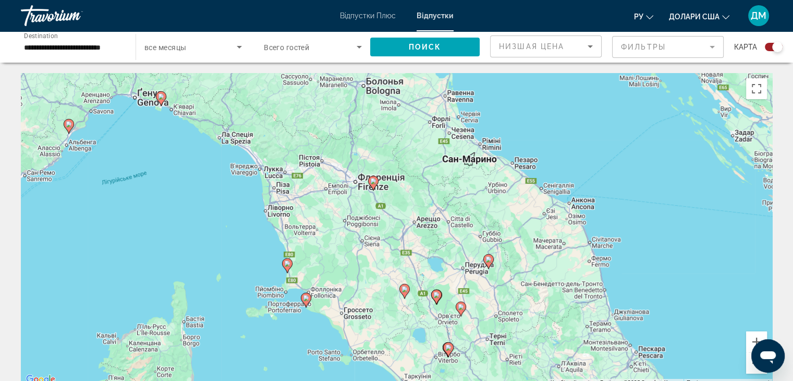
drag, startPoint x: 331, startPoint y: 210, endPoint x: 400, endPoint y: 312, distance: 123.5
click at [400, 312] on div "Увімкніть режим перетягування за допомогою клавіатури, натиснувши Alt + Enter. …" at bounding box center [396, 229] width 751 height 313
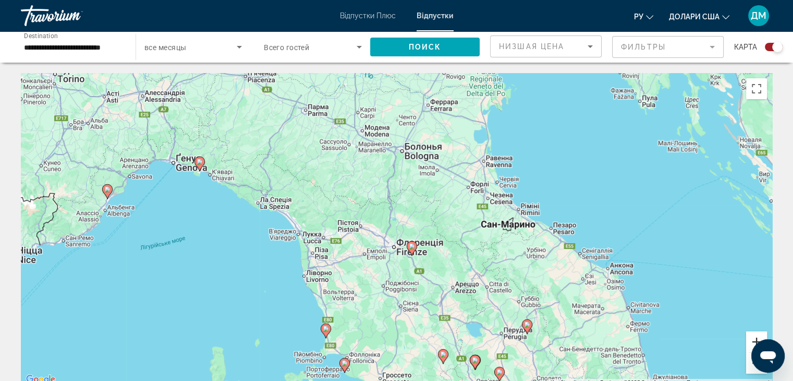
click at [752, 337] on button "Збільшити" at bounding box center [756, 341] width 21 height 21
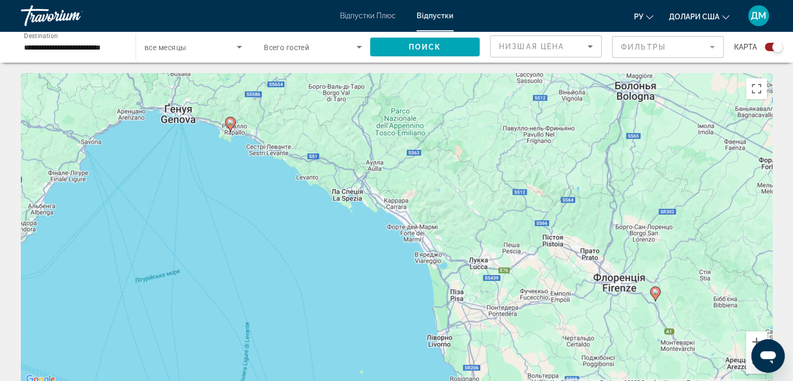
drag, startPoint x: 432, startPoint y: 311, endPoint x: 677, endPoint y: 330, distance: 246.3
click at [677, 330] on div "Увімкніть режим перетягування за допомогою клавіатури, натиснувши Alt + Enter. …" at bounding box center [396, 229] width 751 height 313
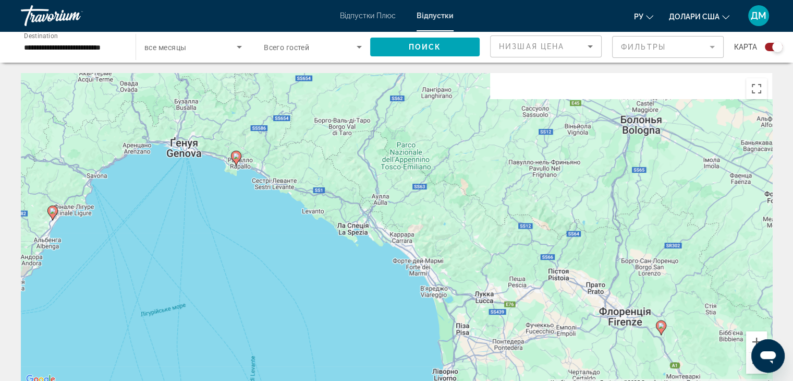
drag, startPoint x: 556, startPoint y: 282, endPoint x: 561, endPoint y: 324, distance: 42.6
click at [561, 324] on div "Увімкніть режим перетягування за допомогою клавіатури, натиснувши Alt + Enter. …" at bounding box center [396, 229] width 751 height 313
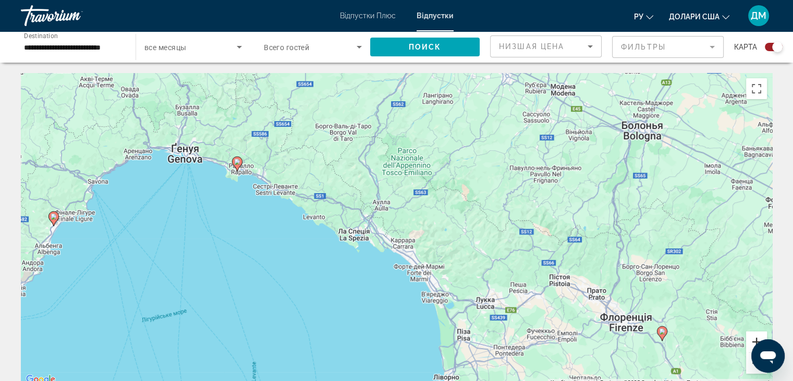
click at [751, 341] on button "Збільшити" at bounding box center [756, 341] width 21 height 21
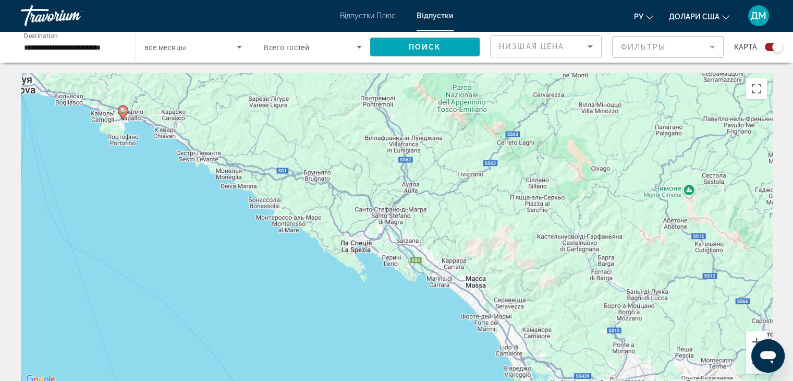
drag, startPoint x: 394, startPoint y: 272, endPoint x: 446, endPoint y: 281, distance: 53.4
click at [446, 281] on div "Увімкніть режим перетягування за допомогою клавіатури, натиснувши Alt + Enter. …" at bounding box center [396, 229] width 751 height 313
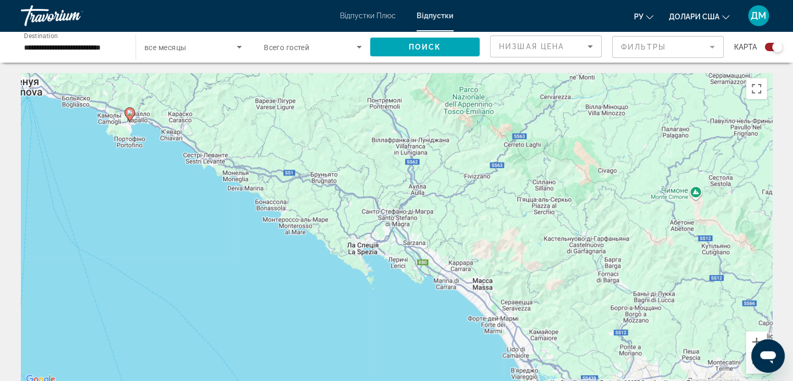
click at [131, 113] on image "Основний зміст" at bounding box center [130, 113] width 6 height 6
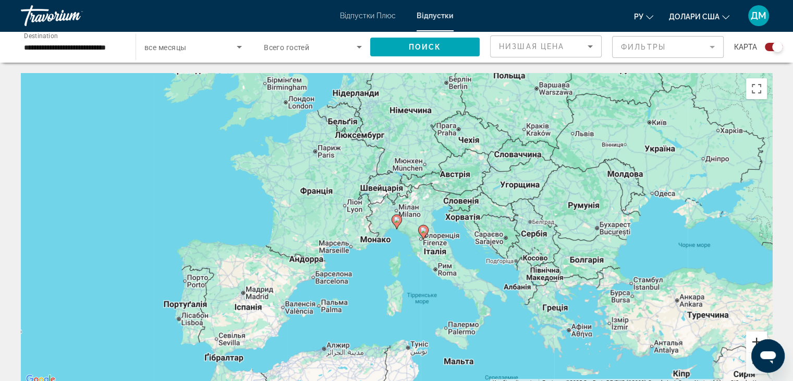
click at [753, 341] on button "Збільшити" at bounding box center [756, 341] width 21 height 21
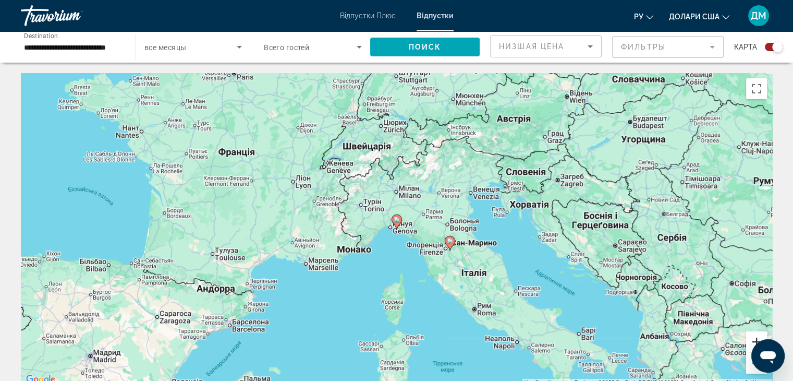
click at [753, 341] on button "Збільшити" at bounding box center [756, 341] width 21 height 21
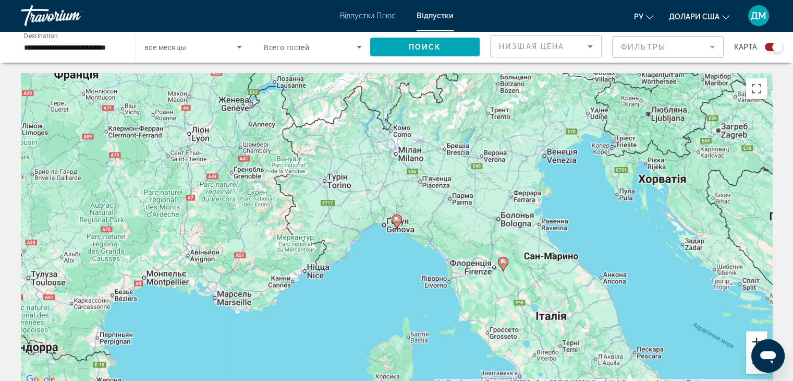
click at [753, 341] on button "Збільшити" at bounding box center [756, 341] width 21 height 21
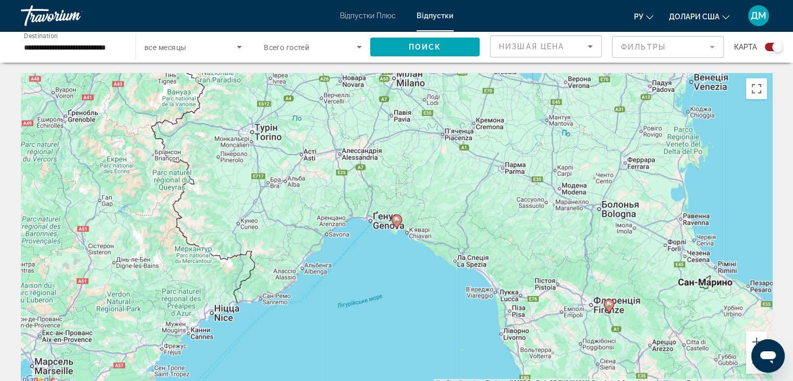
click at [397, 220] on image "Основний зміст" at bounding box center [397, 219] width 6 height 6
type input "**********"
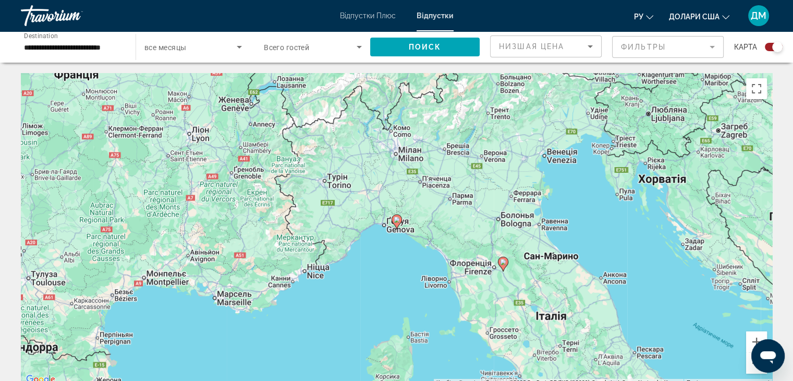
click at [396, 219] on image "Основний зміст" at bounding box center [397, 219] width 6 height 6
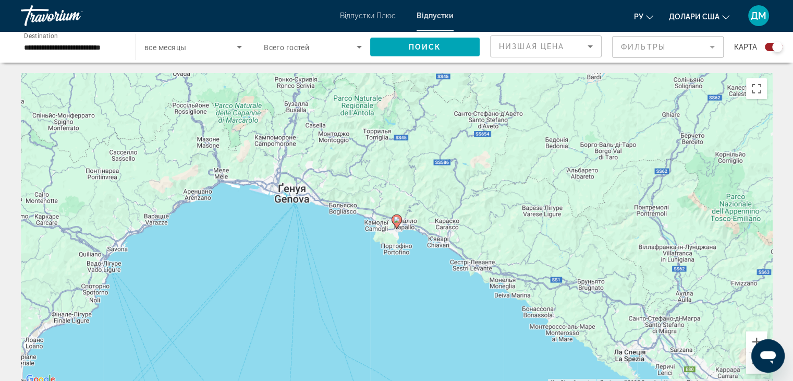
click at [396, 219] on image "Основний зміст" at bounding box center [397, 219] width 6 height 6
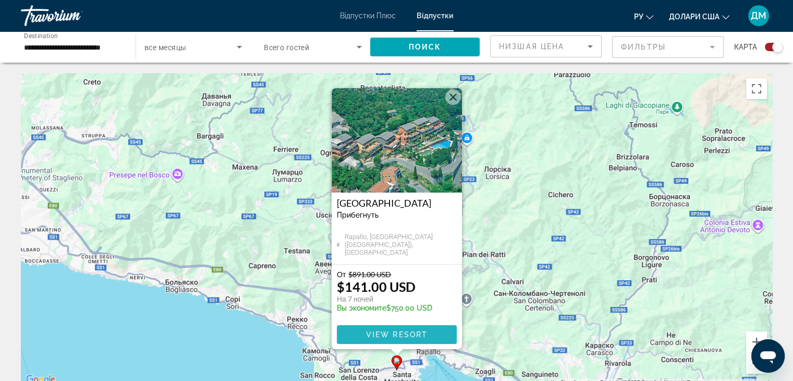
click at [382, 324] on span "Основний зміст" at bounding box center [397, 334] width 120 height 25
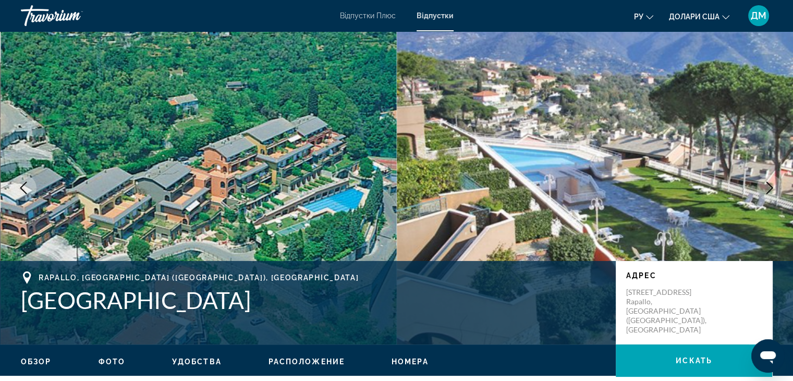
click at [764, 185] on icon "Next image" at bounding box center [769, 187] width 13 height 13
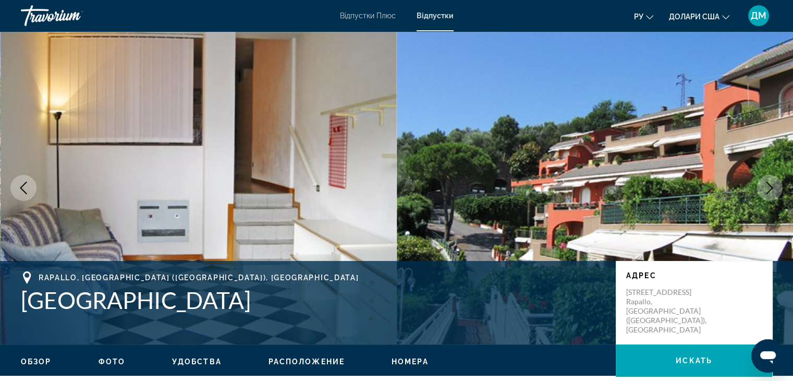
click at [764, 185] on icon "Next image" at bounding box center [769, 187] width 13 height 13
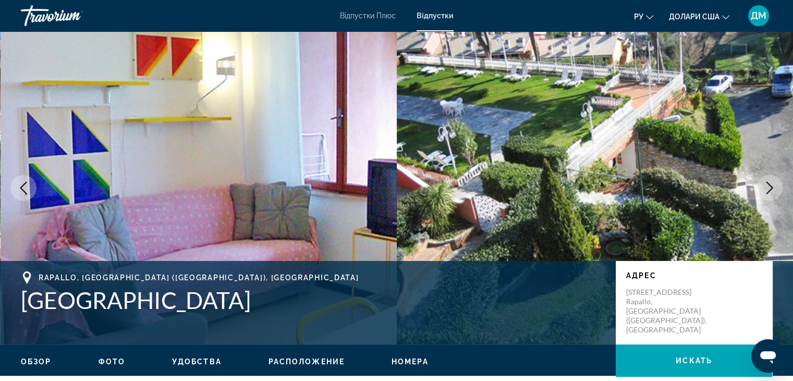
click at [764, 185] on icon "Next image" at bounding box center [769, 187] width 13 height 13
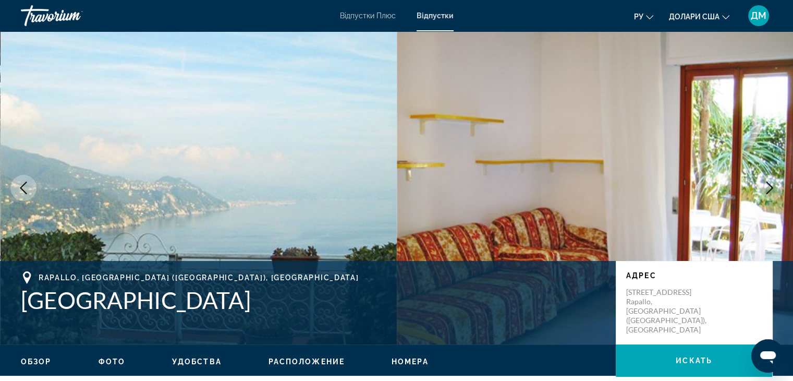
click at [766, 188] on icon "Next image" at bounding box center [769, 187] width 13 height 13
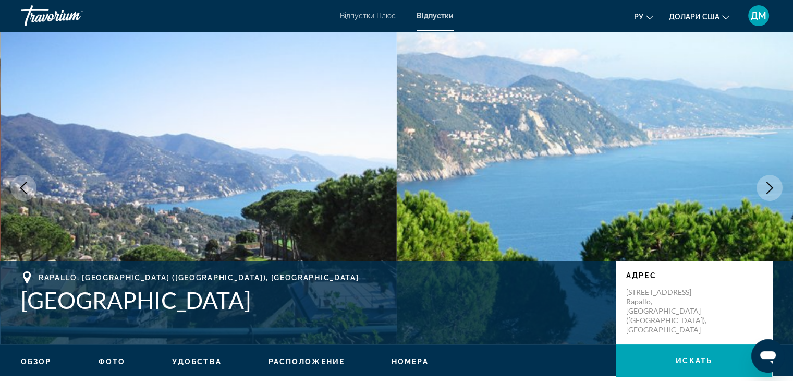
click at [766, 188] on icon "Next image" at bounding box center [769, 187] width 13 height 13
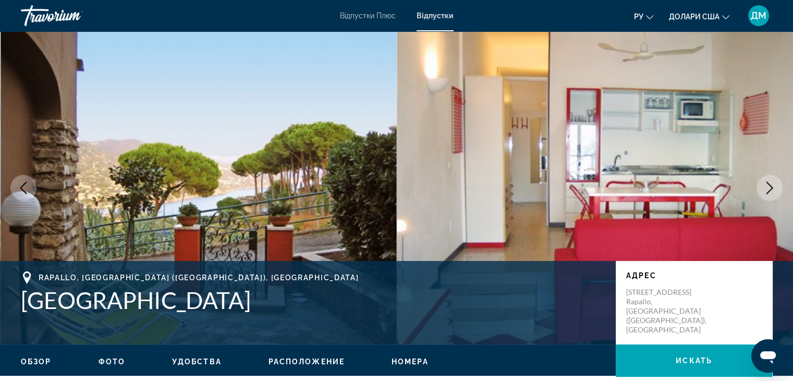
click at [766, 188] on icon "Next image" at bounding box center [769, 187] width 13 height 13
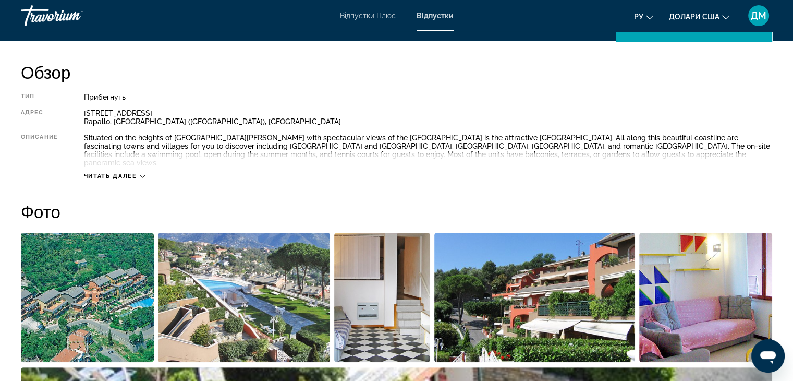
scroll to position [341, 0]
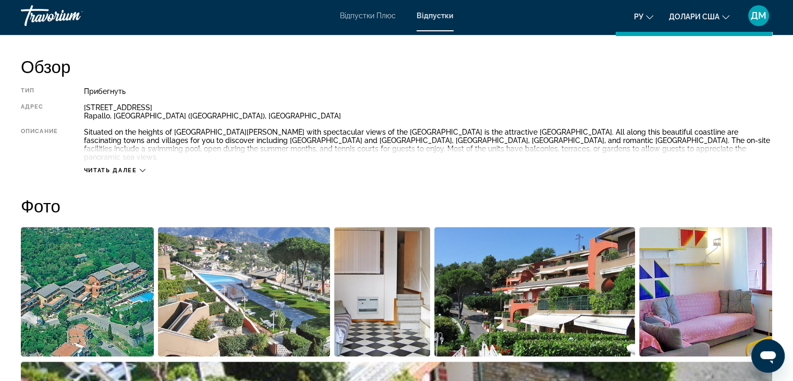
click at [116, 167] on span "Читать далее" at bounding box center [110, 170] width 53 height 7
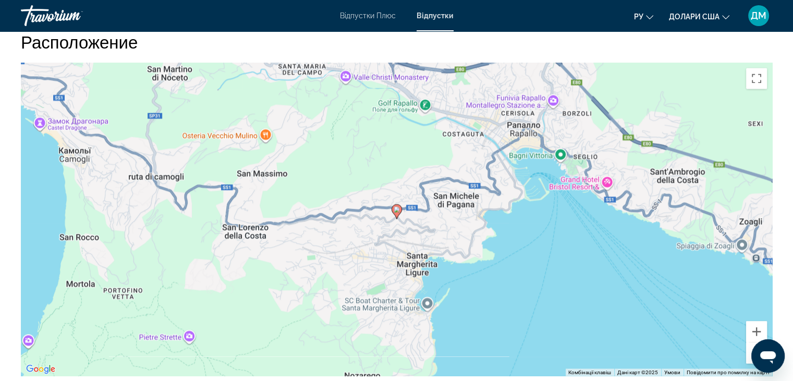
scroll to position [1643, 0]
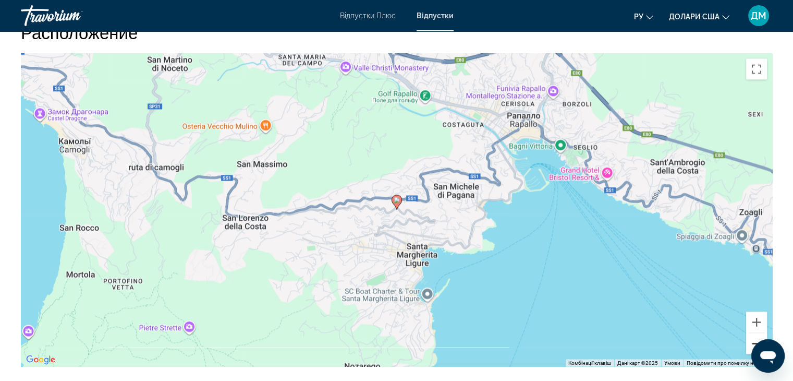
click at [757, 334] on button "Зменшити" at bounding box center [756, 343] width 21 height 21
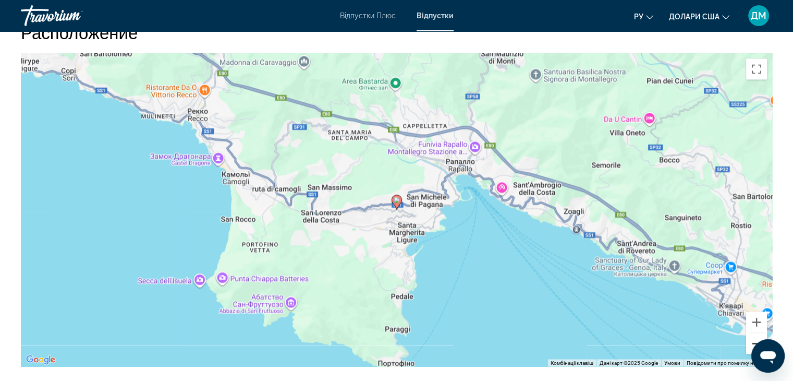
click at [757, 334] on button "Зменшити" at bounding box center [756, 343] width 21 height 21
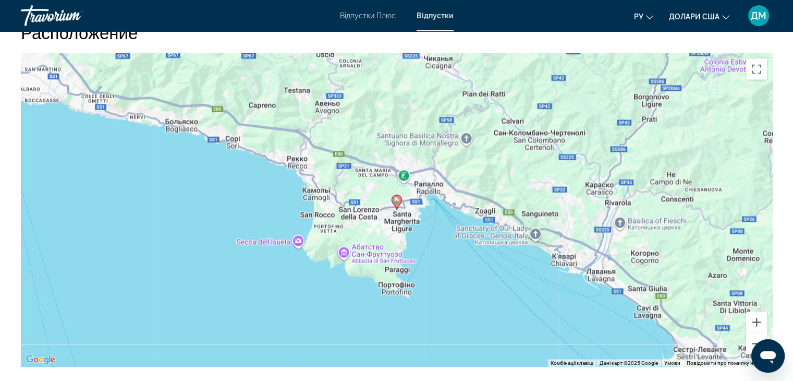
click at [695, 313] on div "Увімкніть режим перетягування за допомогою клавіатури, натиснувши Alt + Enter. …" at bounding box center [396, 209] width 751 height 313
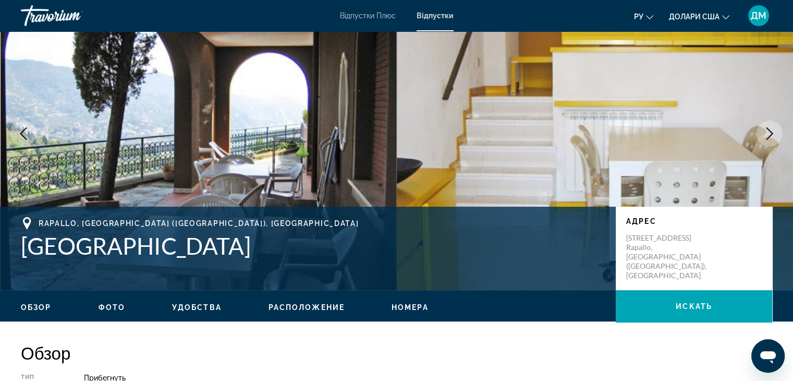
scroll to position [0, 0]
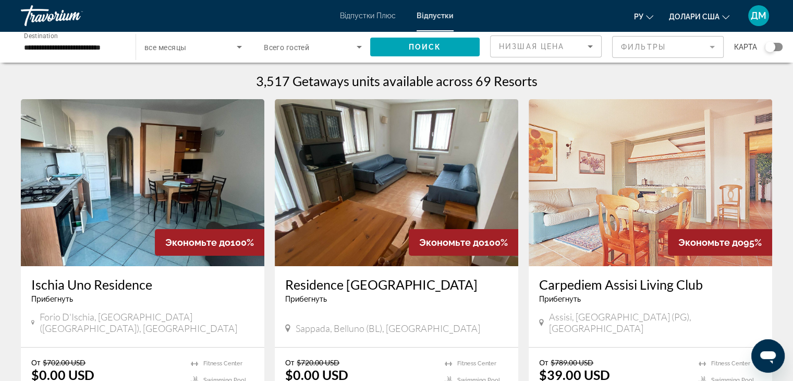
click at [786, 46] on div "**********" at bounding box center [396, 46] width 793 height 31
click at [776, 46] on div "Search widget" at bounding box center [774, 47] width 18 height 8
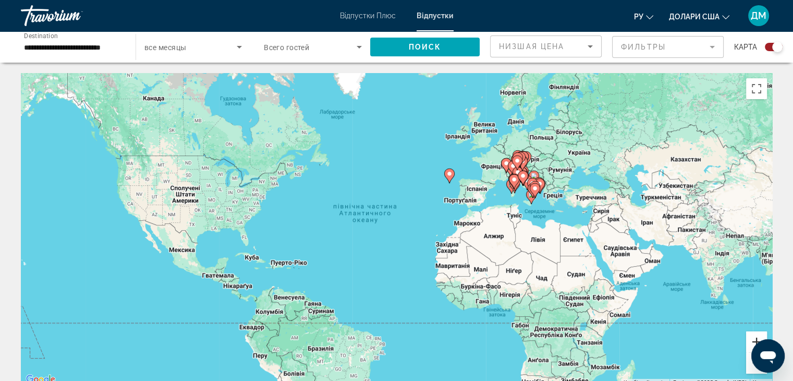
click at [755, 336] on button "Збільшити" at bounding box center [756, 341] width 21 height 21
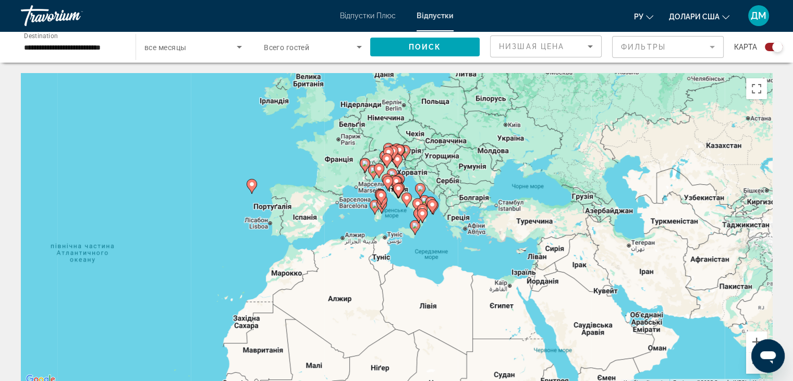
drag, startPoint x: 615, startPoint y: 313, endPoint x: 328, endPoint y: 386, distance: 296.0
click at [328, 380] on html "**********" at bounding box center [396, 190] width 793 height 381
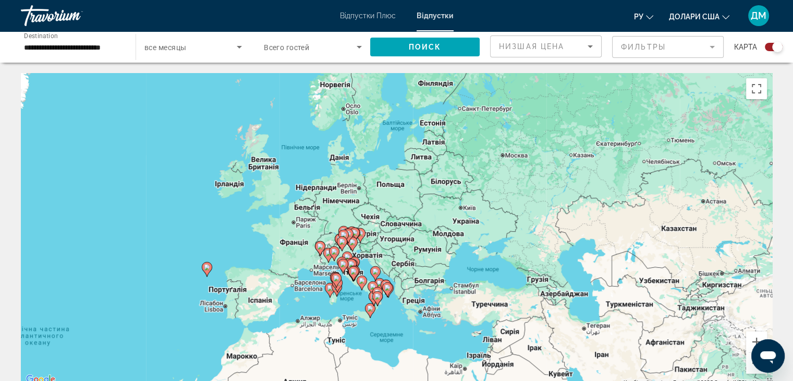
drag, startPoint x: 428, startPoint y: 253, endPoint x: 409, endPoint y: 337, distance: 86.5
click at [409, 337] on div "Увімкніть режим перетягування за допомогою клавіатури, натиснувши Alt + Enter. …" at bounding box center [396, 229] width 751 height 313
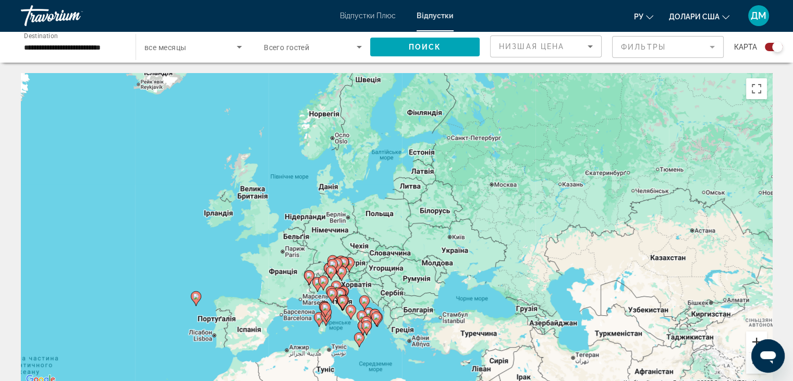
click at [754, 334] on button "Збільшити" at bounding box center [756, 341] width 21 height 21
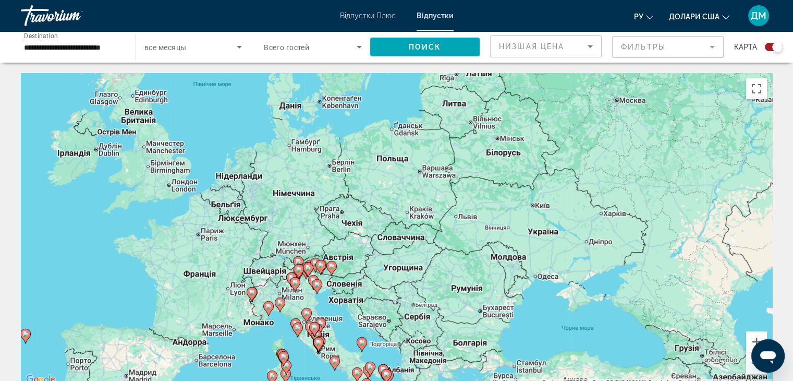
drag, startPoint x: 446, startPoint y: 345, endPoint x: 481, endPoint y: 299, distance: 56.9
click at [481, 299] on div "Увімкніть режим перетягування за допомогою клавіатури, натиснувши Alt + Enter. …" at bounding box center [396, 229] width 751 height 313
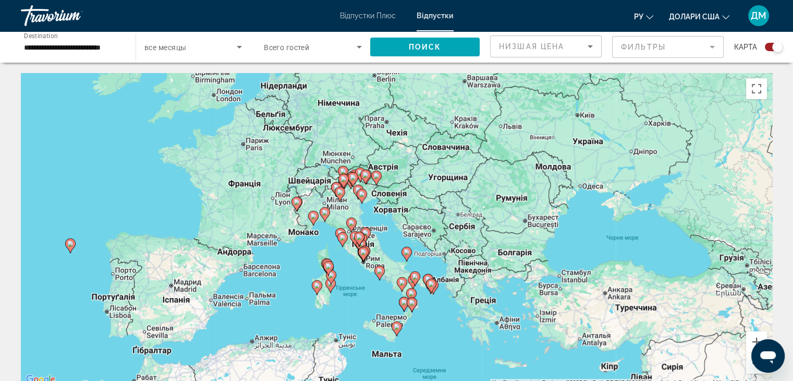
drag, startPoint x: 480, startPoint y: 290, endPoint x: 529, endPoint y: 195, distance: 107.5
click at [529, 195] on div "Увімкніть режим перетягування за допомогою клавіатури, натиснувши Alt + Enter. …" at bounding box center [396, 229] width 751 height 313
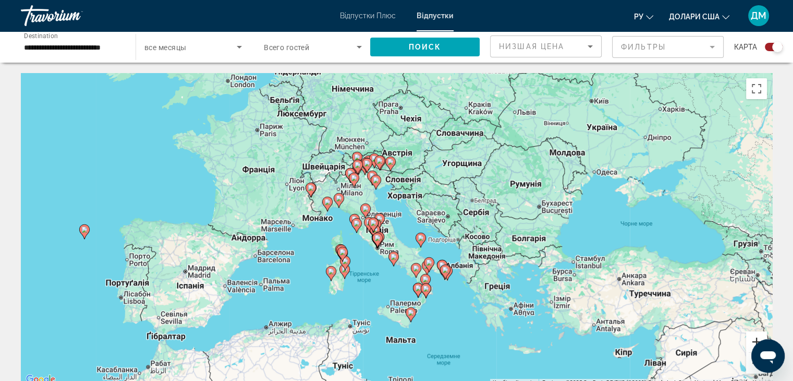
click at [753, 338] on button "Збільшити" at bounding box center [756, 341] width 21 height 21
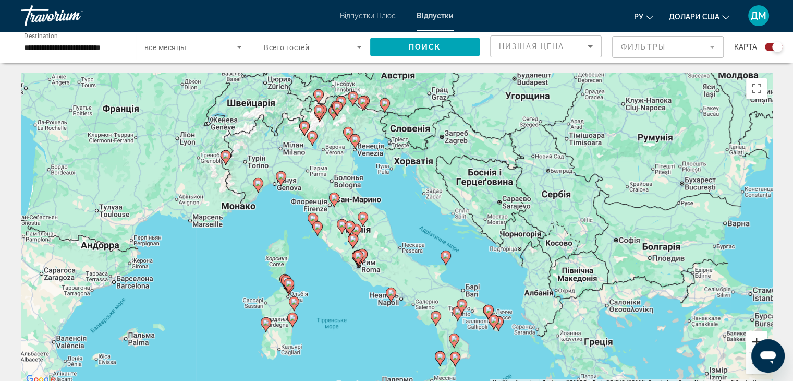
click at [753, 338] on button "Збільшити" at bounding box center [756, 341] width 21 height 21
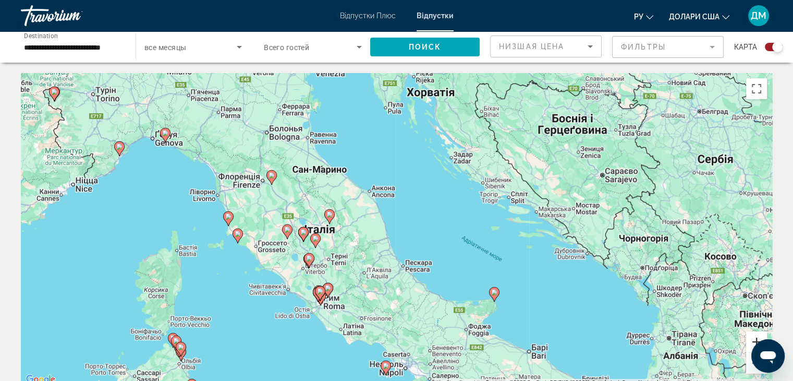
click at [753, 338] on button "Збільшити" at bounding box center [756, 341] width 21 height 21
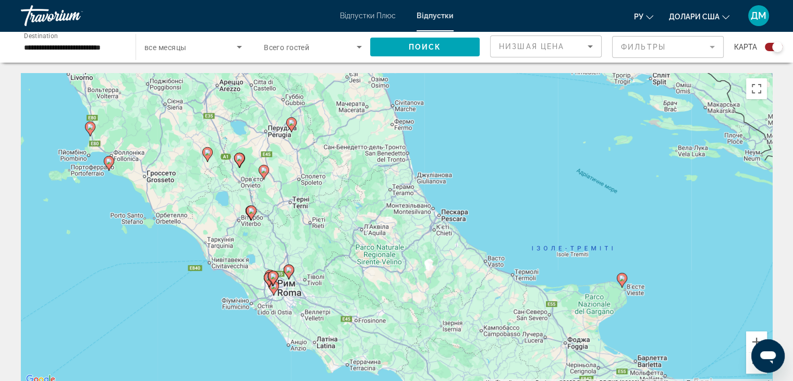
drag, startPoint x: 363, startPoint y: 363, endPoint x: 393, endPoint y: 274, distance: 94.0
click at [393, 274] on div "Увімкніть режим перетягування за допомогою клавіатури, натиснувши Alt + Enter. …" at bounding box center [396, 229] width 751 height 313
click at [755, 338] on button "Збільшити" at bounding box center [756, 341] width 21 height 21
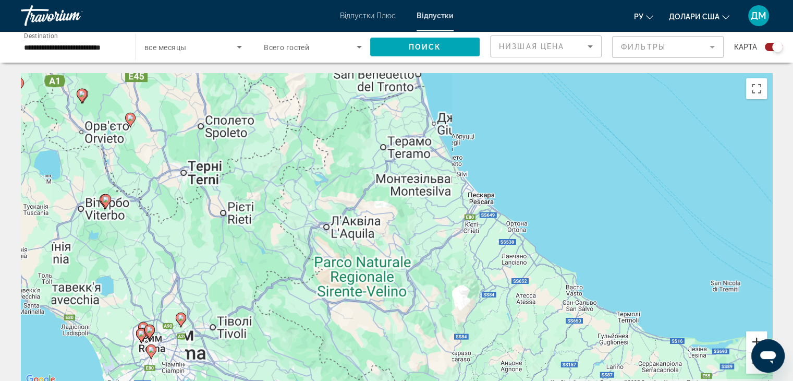
click at [755, 338] on button "Збільшити" at bounding box center [756, 341] width 21 height 21
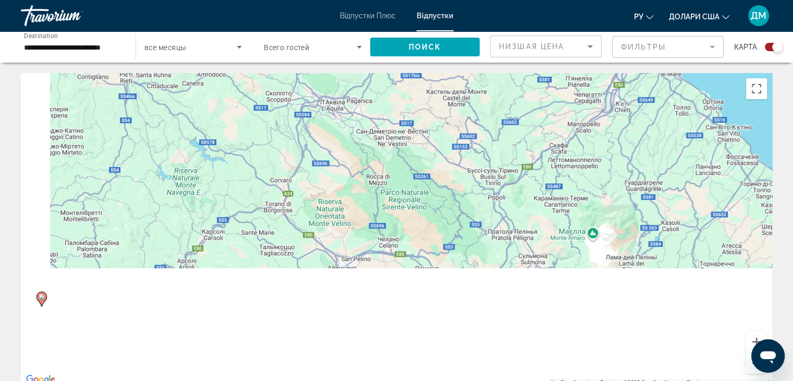
drag, startPoint x: 413, startPoint y: 349, endPoint x: 530, endPoint y: 175, distance: 209.3
click at [530, 175] on div "Увімкніть режим перетягування за допомогою клавіатури, натиснувши Alt + Enter. …" at bounding box center [396, 229] width 751 height 313
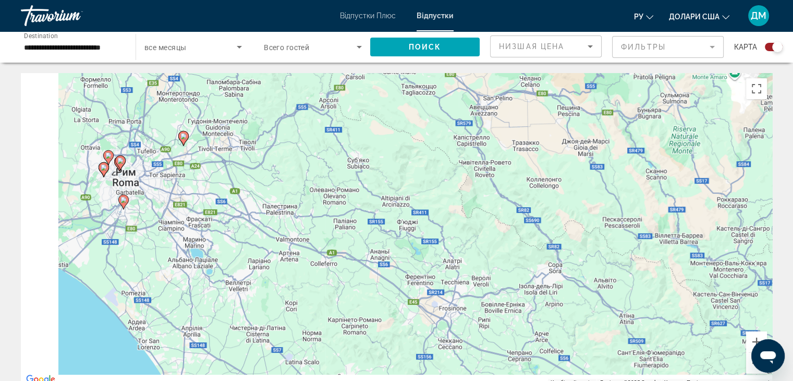
drag, startPoint x: 384, startPoint y: 259, endPoint x: 493, endPoint y: 154, distance: 150.8
click at [493, 154] on div "Увімкніть режим перетягування за допомогою клавіатури, натиснувши Alt + Enter. …" at bounding box center [396, 229] width 751 height 313
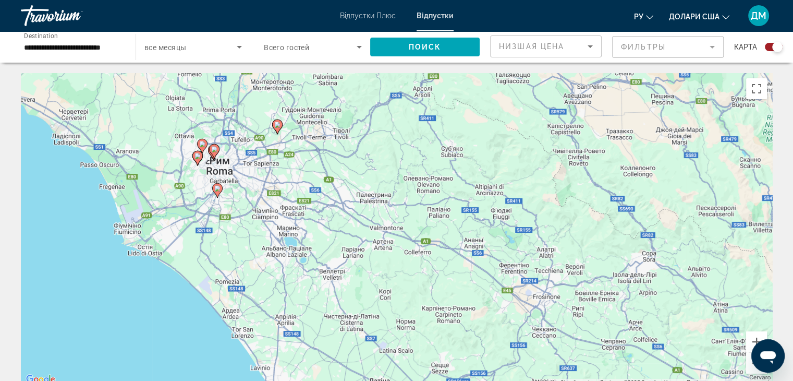
drag, startPoint x: 351, startPoint y: 250, endPoint x: 410, endPoint y: 270, distance: 62.5
click at [410, 270] on div "Увімкніть режим перетягування за допомогою клавіатури, натиснувши Alt + Enter. …" at bounding box center [396, 229] width 751 height 313
click at [751, 336] on button "Збільшити" at bounding box center [756, 341] width 21 height 21
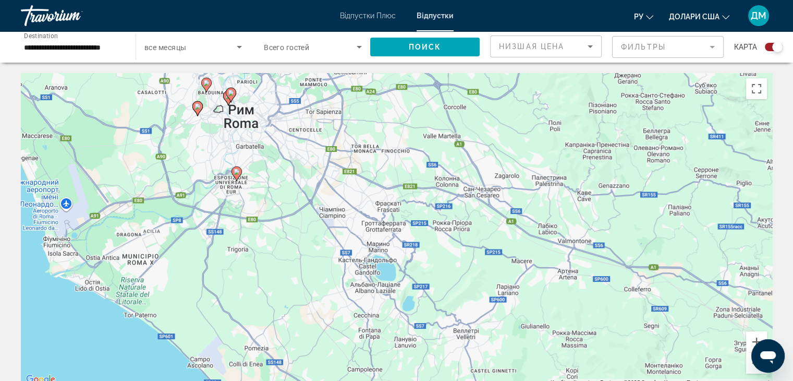
drag, startPoint x: 499, startPoint y: 313, endPoint x: 712, endPoint y: 326, distance: 213.7
click at [712, 326] on div "Увімкніть режим перетягування за допомогою клавіатури, натиснувши Alt + Enter. …" at bounding box center [396, 229] width 751 height 313
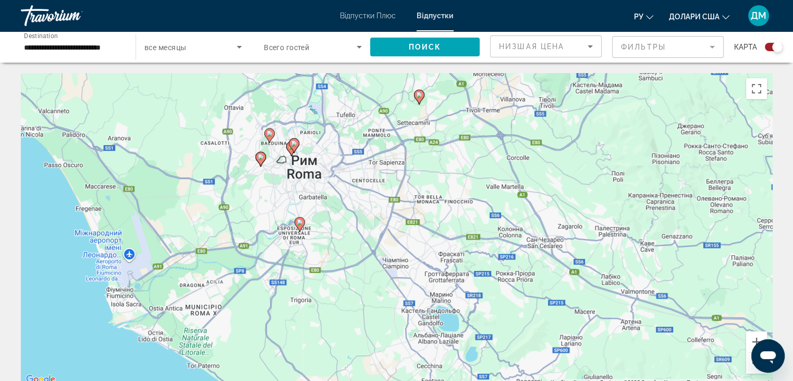
drag, startPoint x: 592, startPoint y: 292, endPoint x: 632, endPoint y: 347, distance: 67.6
click at [632, 347] on div "Увімкніть режим перетягування за допомогою клавіатури, натиснувши Alt + Enter. …" at bounding box center [396, 229] width 751 height 313
click at [757, 339] on button "Збільшити" at bounding box center [756, 341] width 21 height 21
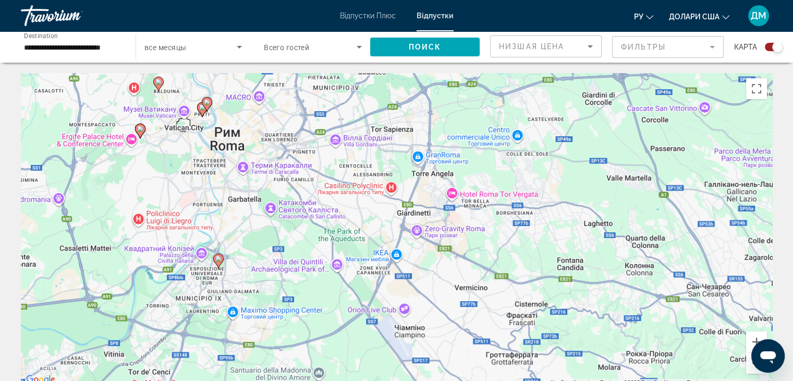
drag, startPoint x: 500, startPoint y: 280, endPoint x: 521, endPoint y: 331, distance: 54.9
click at [521, 331] on div "Увімкніть режим перетягування за допомогою клавіатури, натиснувши Alt + Enter. …" at bounding box center [396, 229] width 751 height 313
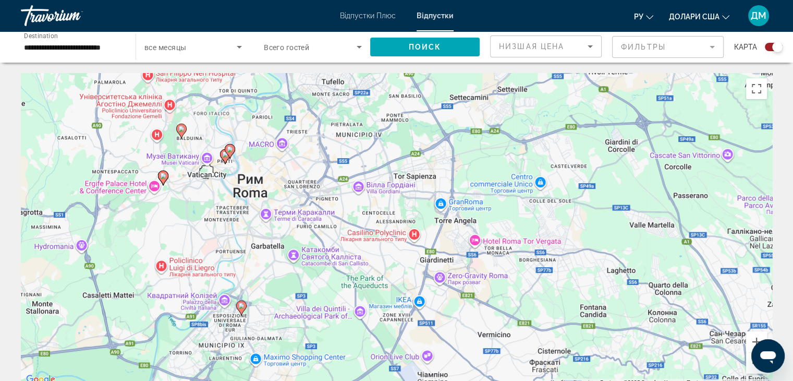
drag, startPoint x: 433, startPoint y: 298, endPoint x: 457, endPoint y: 345, distance: 52.2
click at [457, 345] on div "Увімкніть режим перетягування за допомогою клавіатури, натиснувши Alt + Enter. …" at bounding box center [396, 229] width 751 height 313
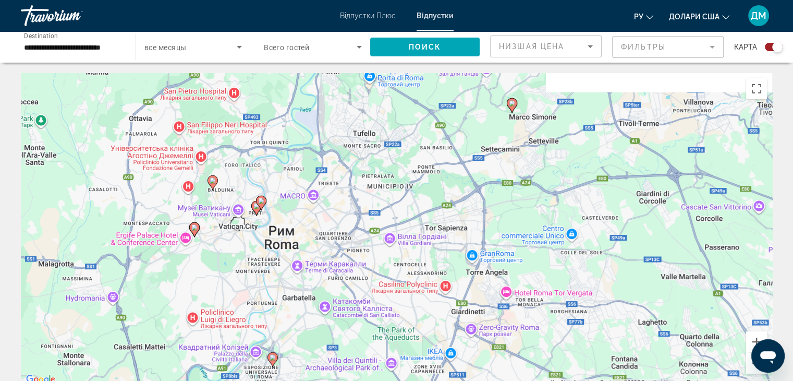
drag, startPoint x: 398, startPoint y: 292, endPoint x: 429, endPoint y: 331, distance: 49.8
click at [429, 331] on div "Увімкніть режим перетягування за допомогою клавіатури, натиснувши Alt + Enter. …" at bounding box center [396, 229] width 751 height 313
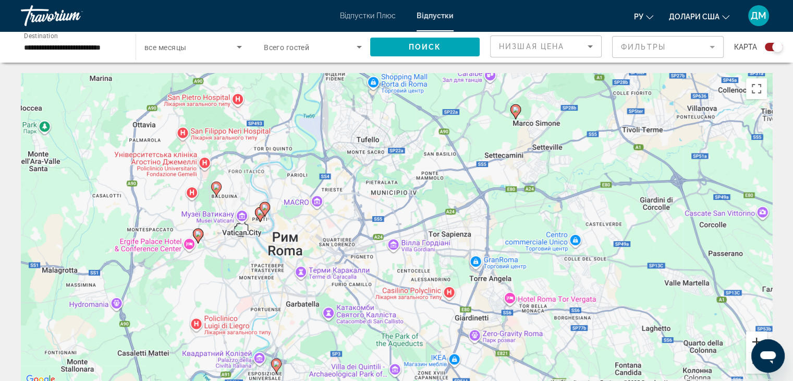
click at [754, 338] on button "Збільшити" at bounding box center [756, 341] width 21 height 21
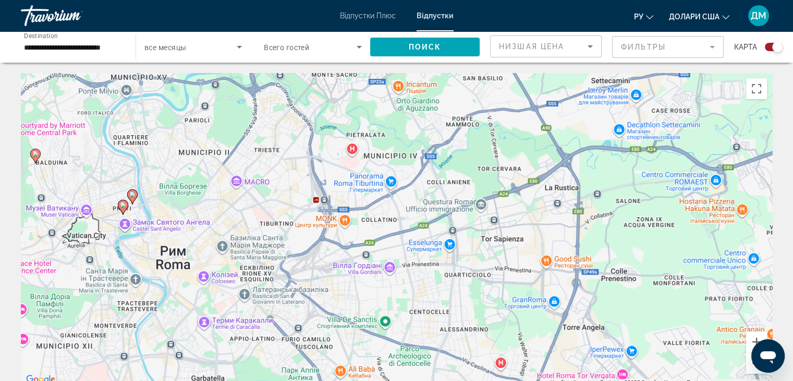
click at [525, 338] on div "Увімкніть режим перетягування за допомогою клавіатури, натиснувши Alt + Enter. …" at bounding box center [396, 229] width 751 height 313
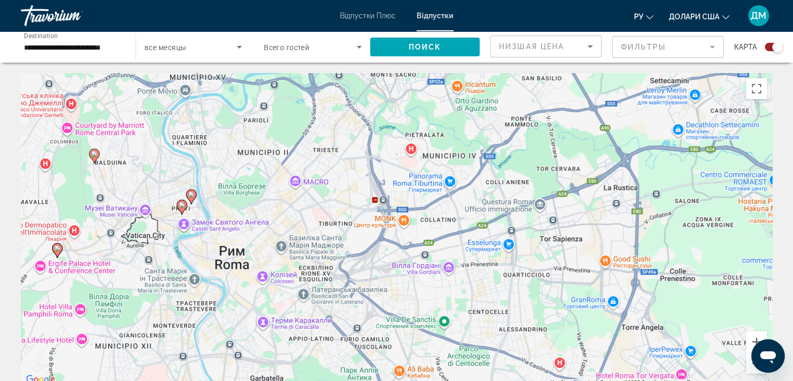
drag, startPoint x: 525, startPoint y: 338, endPoint x: 590, endPoint y: 337, distance: 65.2
click at [590, 337] on div "Увімкніть режим перетягування за допомогою клавіатури, натиснувши Alt + Enter. …" at bounding box center [396, 229] width 751 height 313
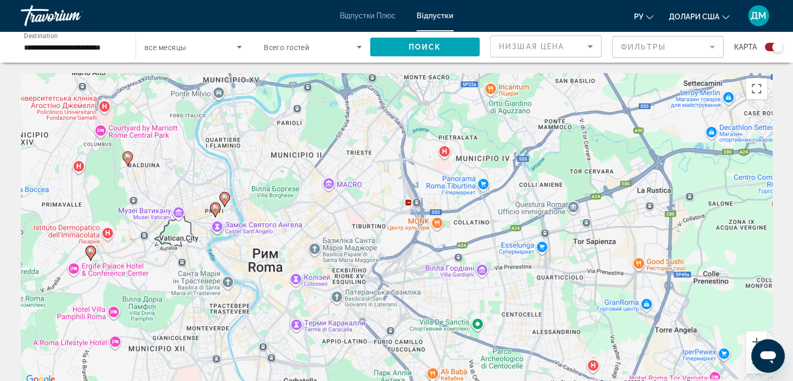
drag, startPoint x: 499, startPoint y: 330, endPoint x: 536, endPoint y: 335, distance: 37.3
click at [536, 335] on div "Увімкніть режим перетягування за допомогою клавіатури, натиснувши Alt + Enter. …" at bounding box center [396, 229] width 751 height 313
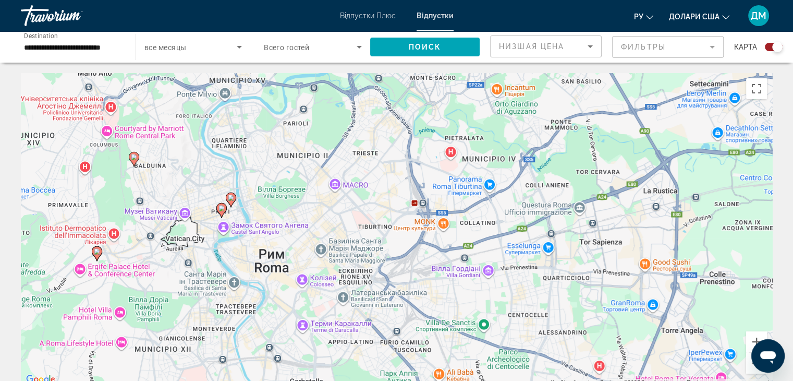
click at [539, 335] on div "Увімкніть режим перетягування за допомогою клавіатури, натиснувши Alt + Enter. …" at bounding box center [396, 229] width 751 height 313
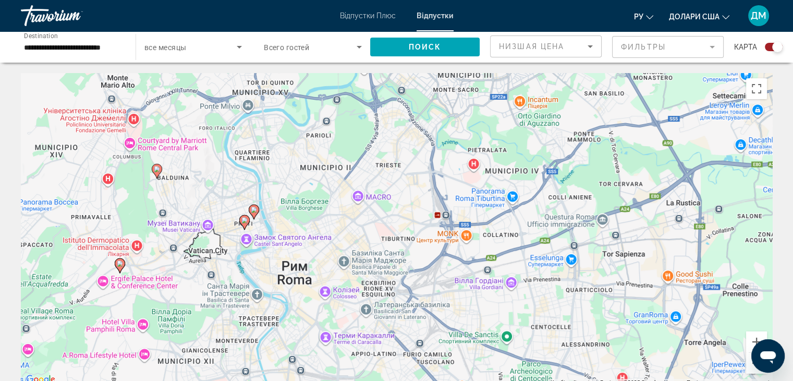
drag, startPoint x: 511, startPoint y: 333, endPoint x: 531, endPoint y: 347, distance: 24.0
click at [531, 347] on div "Увімкніть режим перетягування за допомогою клавіатури, натиснувши Alt + Enter. …" at bounding box center [396, 229] width 751 height 313
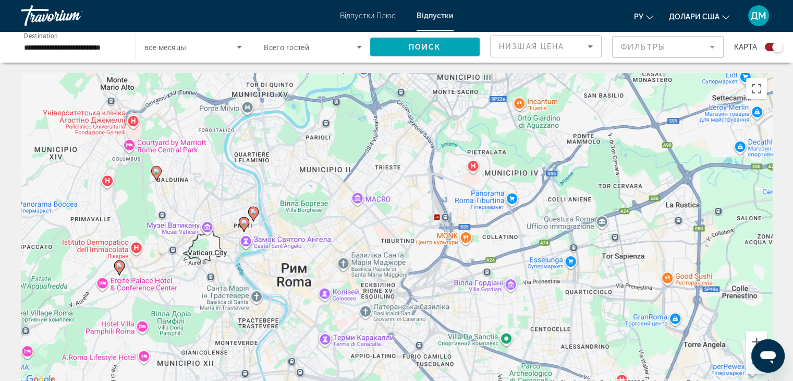
click at [119, 270] on icon "Основний зміст" at bounding box center [118, 268] width 9 height 14
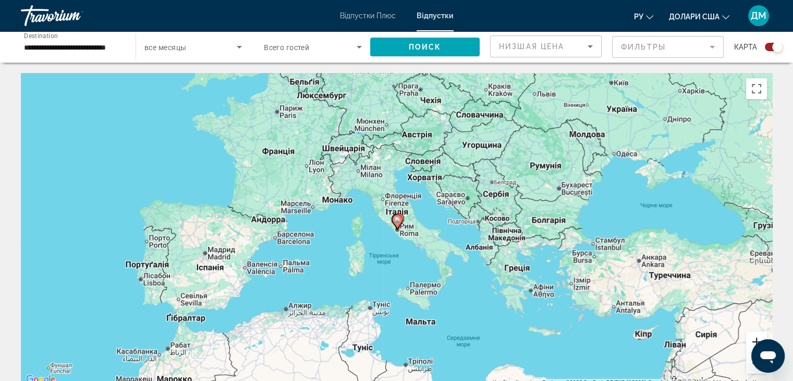
click at [751, 338] on button "Збільшити" at bounding box center [756, 341] width 21 height 21
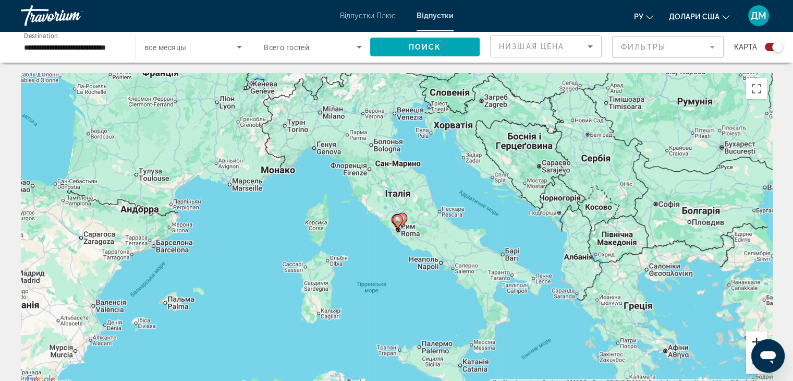
click at [751, 338] on button "Збільшити" at bounding box center [756, 341] width 21 height 21
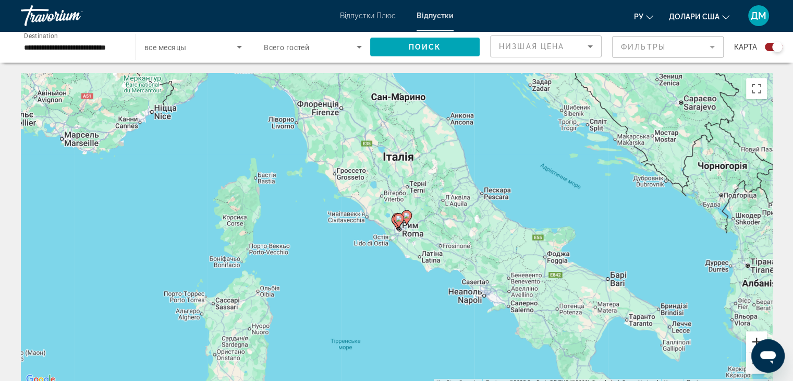
click at [751, 338] on button "Збільшити" at bounding box center [756, 341] width 21 height 21
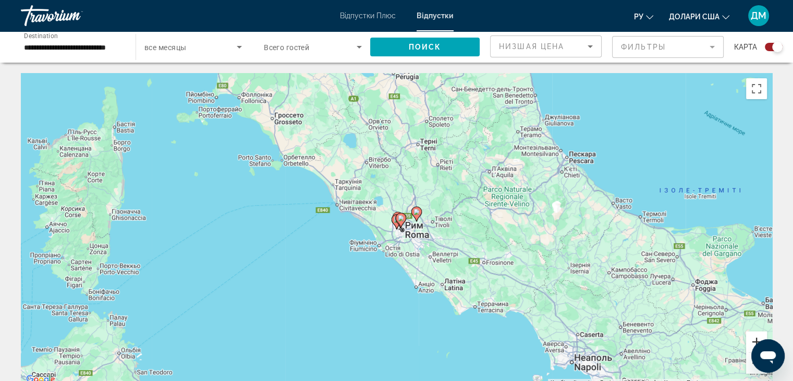
click at [751, 338] on button "Збільшити" at bounding box center [756, 341] width 21 height 21
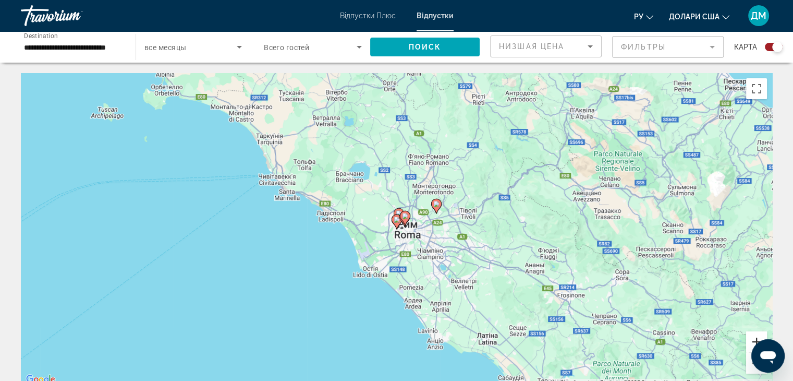
click at [751, 338] on button "Збільшити" at bounding box center [756, 341] width 21 height 21
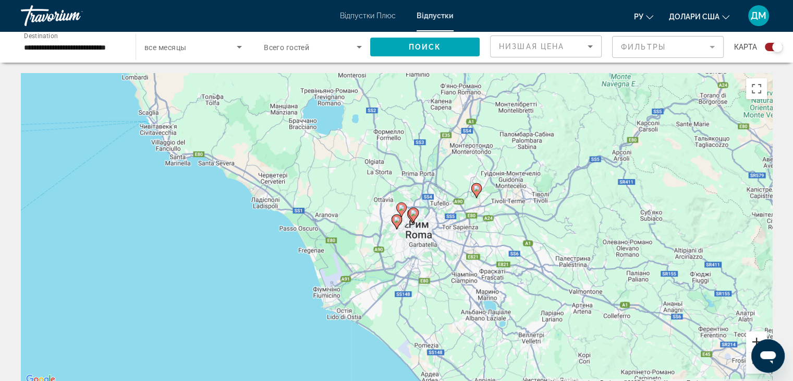
click at [751, 338] on button "Збільшити" at bounding box center [756, 341] width 21 height 21
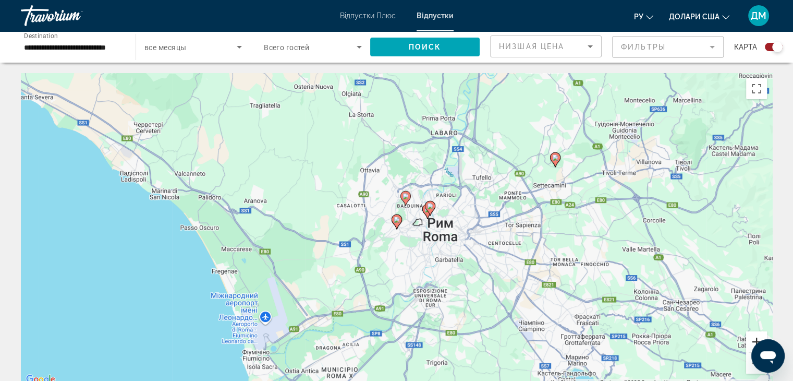
click at [751, 338] on button "Збільшити" at bounding box center [756, 341] width 21 height 21
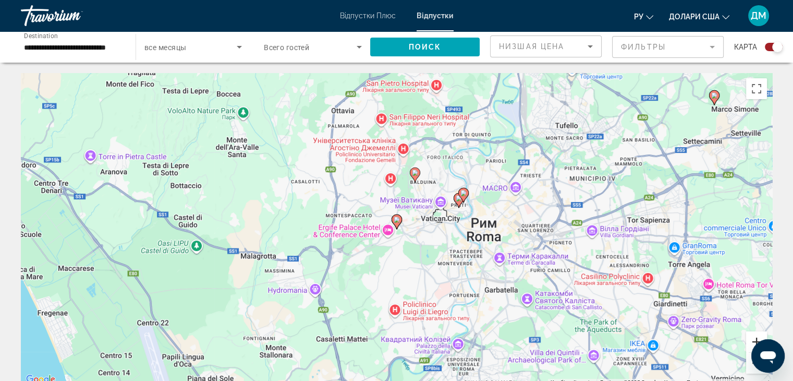
click at [751, 338] on button "Збільшити" at bounding box center [756, 341] width 21 height 21
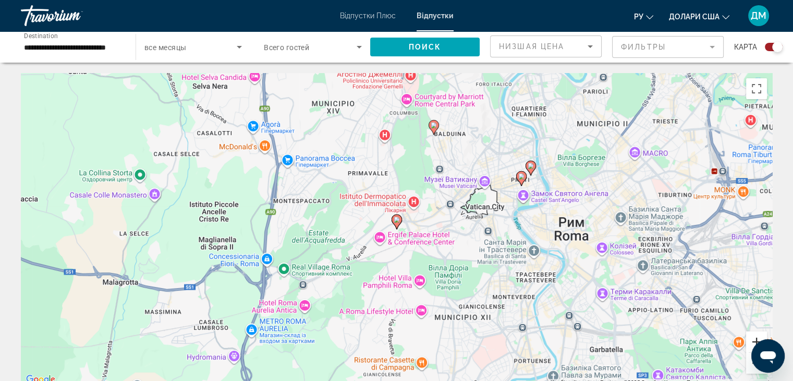
click at [755, 338] on button "Збільшити" at bounding box center [756, 341] width 21 height 21
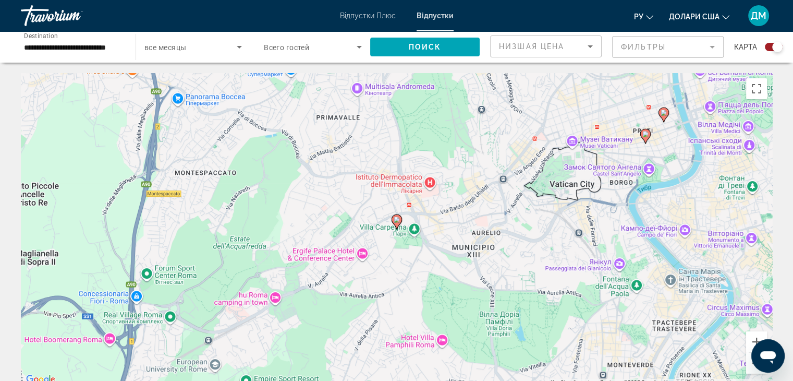
click at [723, 280] on div "Увімкніть режим перетягування за допомогою клавіатури, натиснувши Alt + Enter. …" at bounding box center [396, 229] width 751 height 313
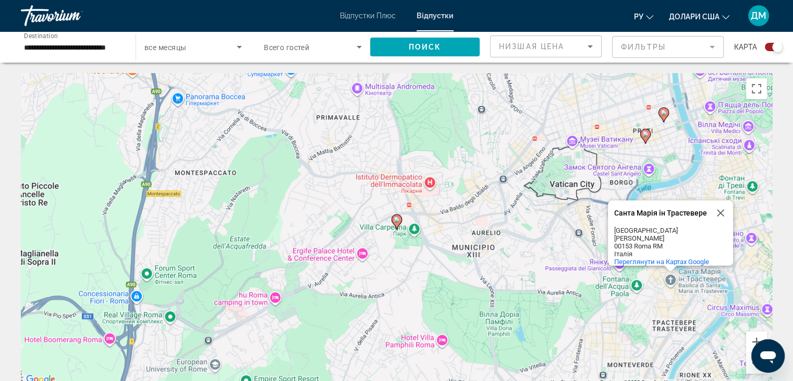
click at [653, 149] on div "Увімкніть режим перетягування за допомогою клавіатури, натиснувши Alt + Enter. …" at bounding box center [396, 229] width 751 height 313
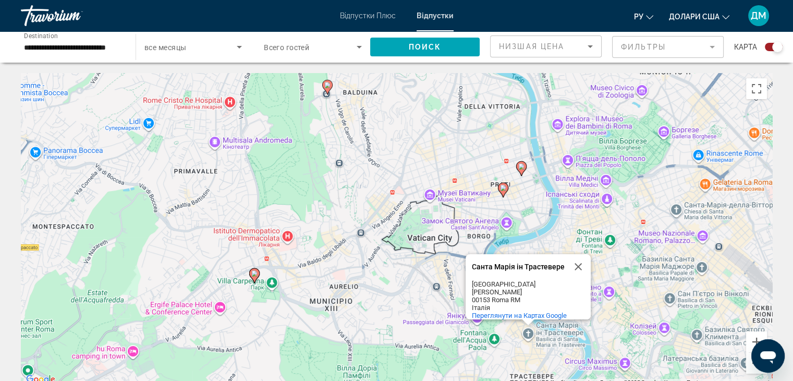
drag, startPoint x: 675, startPoint y: 151, endPoint x: 531, endPoint y: 205, distance: 153.8
click at [531, 205] on div "Увімкніть режим перетягування за допомогою клавіатури, натиснувши Alt + Enter. …" at bounding box center [396, 229] width 751 height 313
click at [759, 337] on button "Збільшити" at bounding box center [756, 341] width 21 height 21
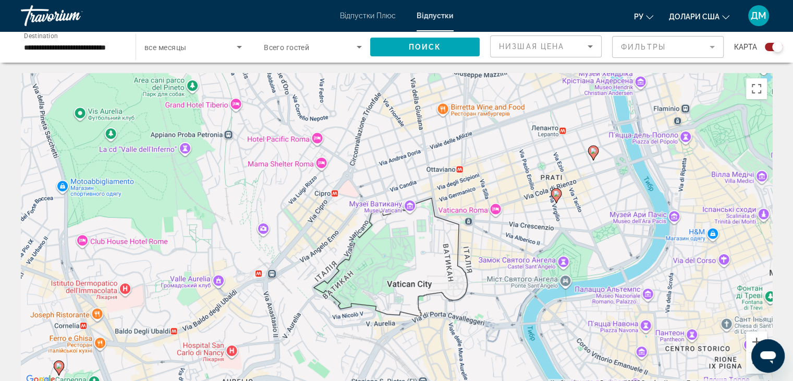
drag, startPoint x: 727, startPoint y: 268, endPoint x: 673, endPoint y: 306, distance: 66.6
click at [673, 306] on div "Увімкніть режим перетягування за допомогою клавіатури, натиснувши Alt + Enter. …" at bounding box center [396, 229] width 751 height 313
click at [556, 195] on image "Основний зміст" at bounding box center [556, 193] width 6 height 6
type input "**********"
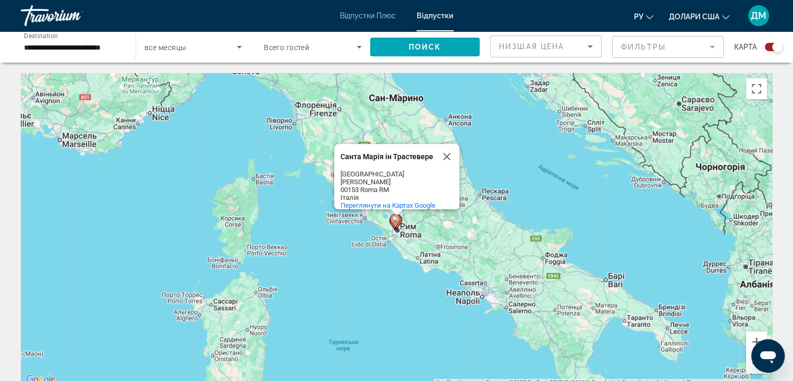
click at [394, 221] on image "Основний зміст" at bounding box center [395, 219] width 6 height 6
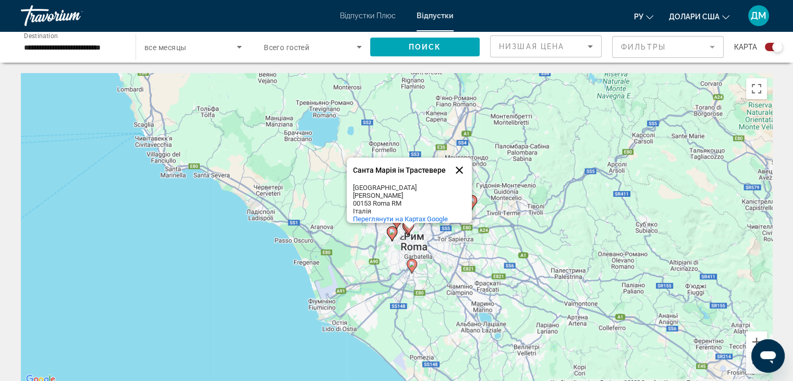
click at [458, 165] on button "Закрити" at bounding box center [459, 169] width 25 height 25
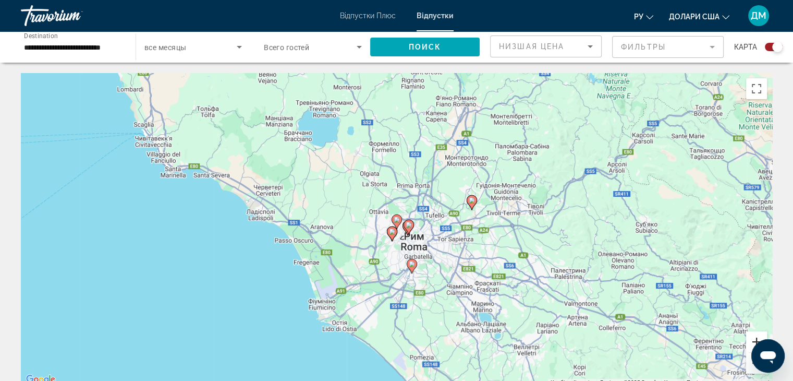
click at [753, 337] on button "Збільшити" at bounding box center [756, 341] width 21 height 21
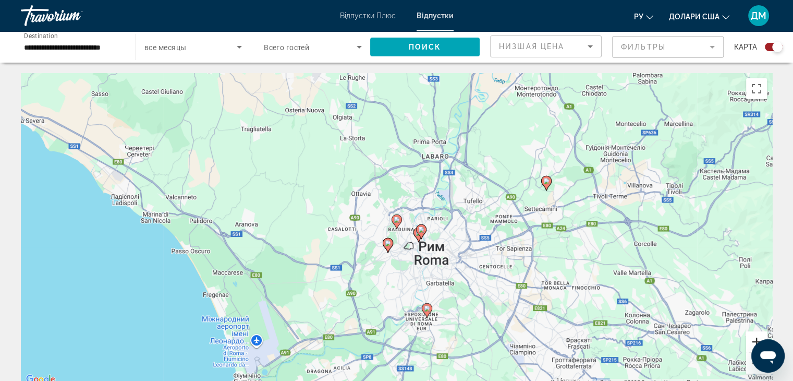
click at [753, 337] on button "Збільшити" at bounding box center [756, 341] width 21 height 21
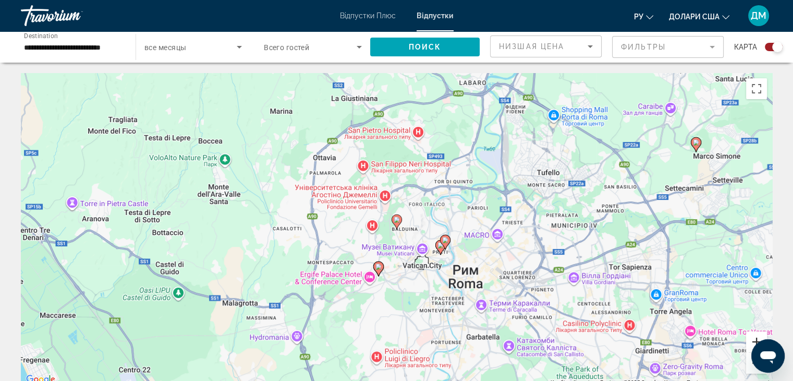
click at [753, 337] on button "Збільшити" at bounding box center [756, 341] width 21 height 21
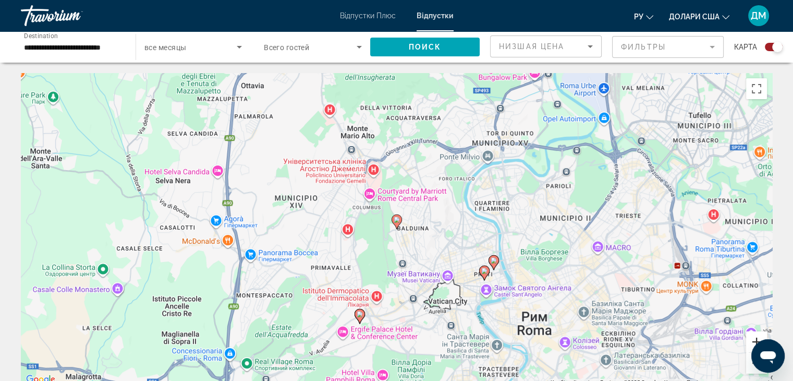
click at [753, 337] on button "Збільшити" at bounding box center [756, 341] width 21 height 21
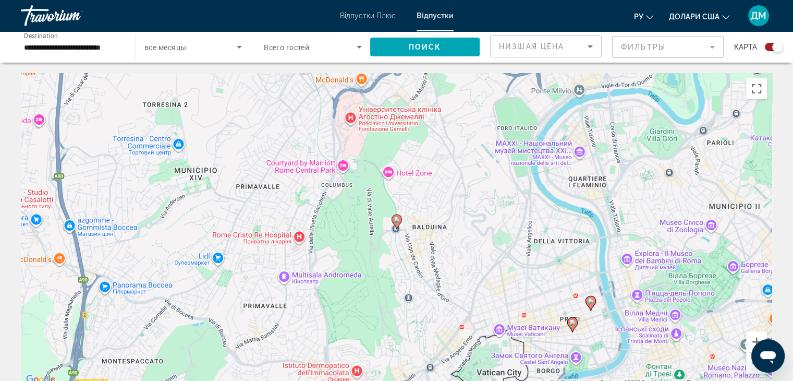
click at [753, 339] on button "Збільшити" at bounding box center [756, 341] width 21 height 21
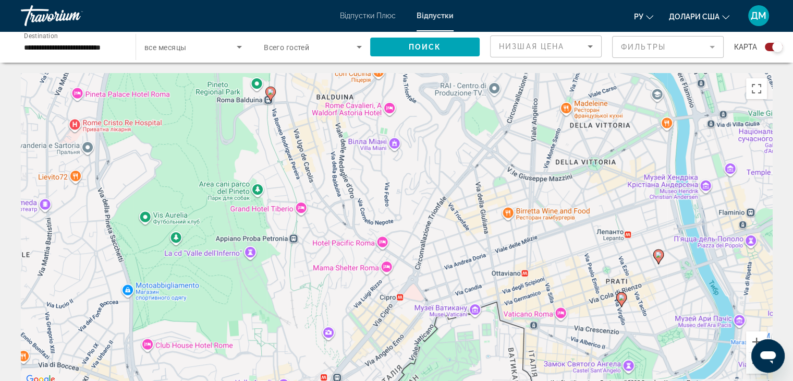
drag, startPoint x: 628, startPoint y: 319, endPoint x: 502, endPoint y: 190, distance: 180.3
click at [502, 190] on div "Увімкніть режим перетягування за допомогою клавіатури, натиснувши Alt + Enter. …" at bounding box center [396, 229] width 751 height 313
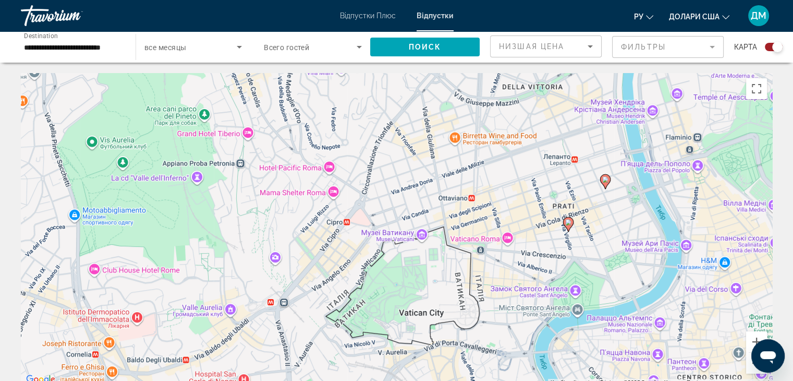
drag, startPoint x: 552, startPoint y: 259, endPoint x: 488, endPoint y: 178, distance: 103.2
click at [488, 178] on div "Увімкніть режим перетягування за допомогою клавіатури, натиснувши Alt + Enter. …" at bounding box center [396, 229] width 751 height 313
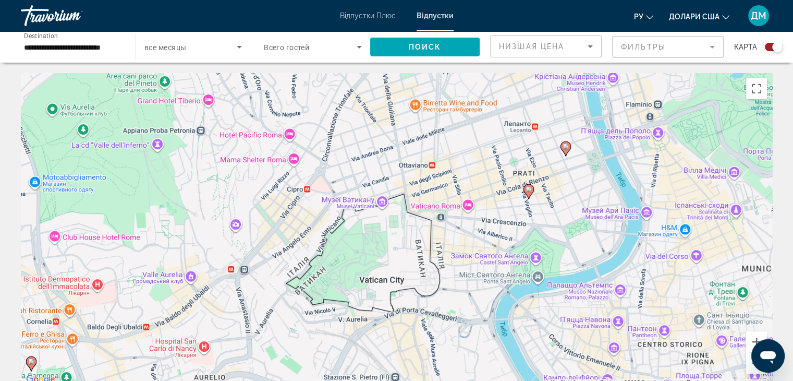
drag, startPoint x: 549, startPoint y: 238, endPoint x: 517, endPoint y: 209, distance: 42.8
click at [517, 209] on div "Увімкніть режим перетягування за допомогою клавіатури, натиснувши Alt + Enter. …" at bounding box center [396, 229] width 751 height 313
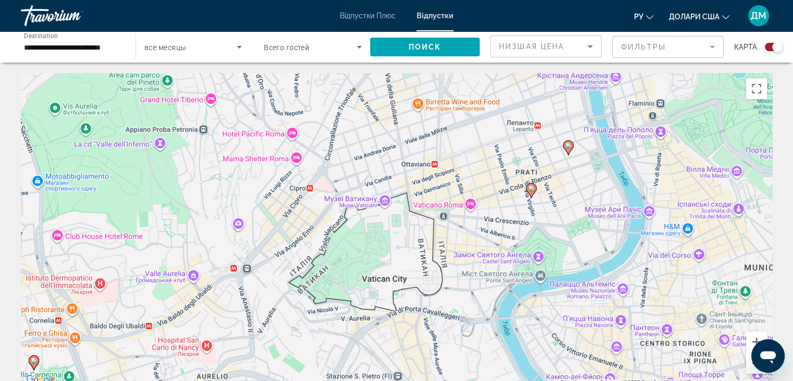
click at [531, 188] on image "Основний зміст" at bounding box center [531, 188] width 6 height 6
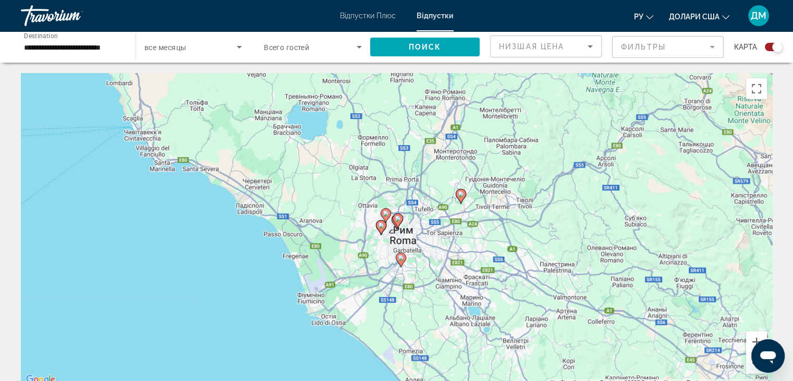
click at [400, 218] on image "Основний зміст" at bounding box center [398, 218] width 6 height 6
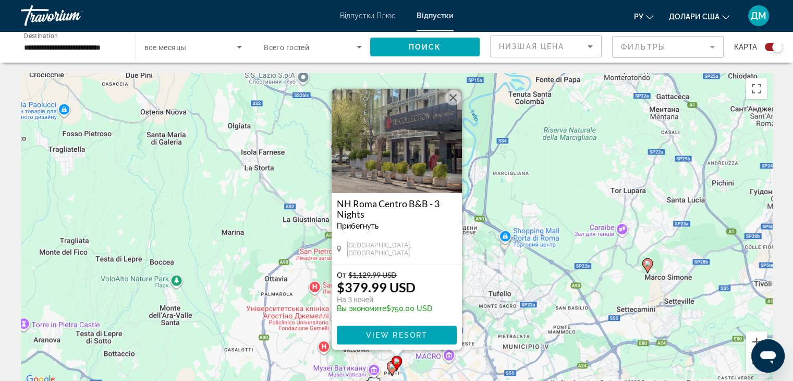
click at [507, 221] on div "Увімкніть режим перетягування за допомогою клавіатури, натиснувши Alt + Enter. …" at bounding box center [396, 229] width 751 height 313
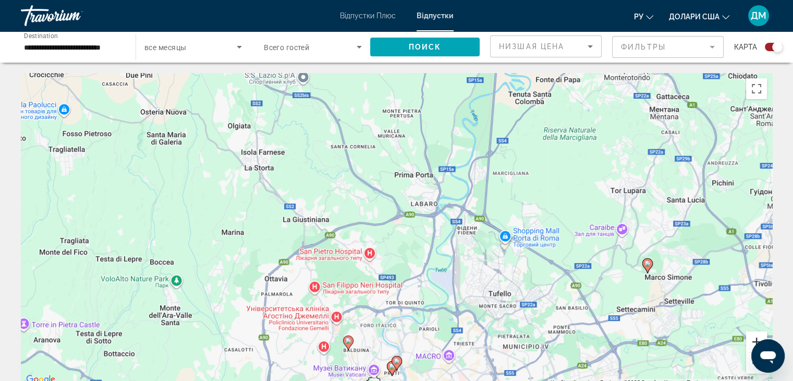
click at [751, 338] on button "Збільшити" at bounding box center [756, 341] width 21 height 21
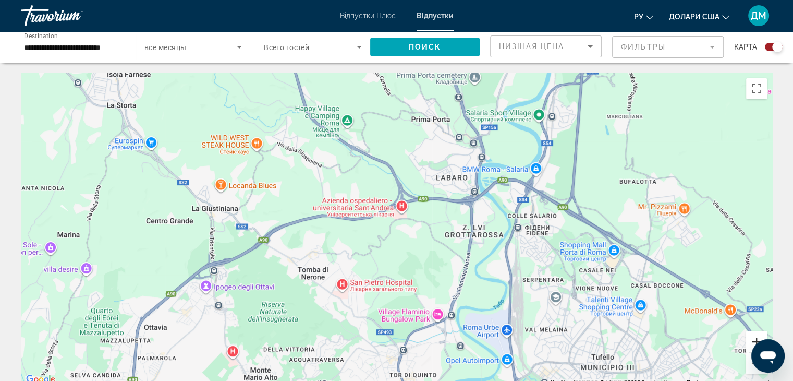
click at [751, 338] on button "Збільшити" at bounding box center [756, 341] width 21 height 21
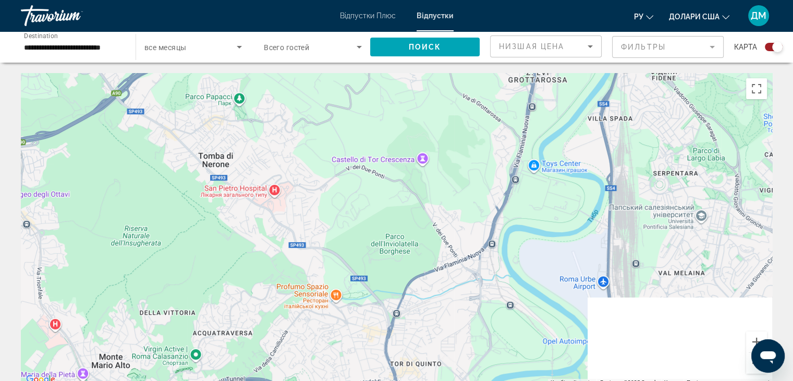
drag, startPoint x: 605, startPoint y: 317, endPoint x: 590, endPoint y: 135, distance: 182.6
click at [590, 135] on div "Основний зміст" at bounding box center [396, 229] width 751 height 313
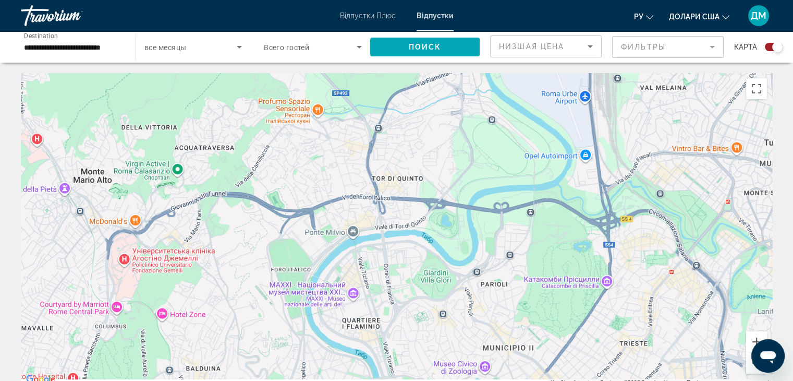
drag, startPoint x: 577, startPoint y: 212, endPoint x: 547, endPoint y: 55, distance: 160.3
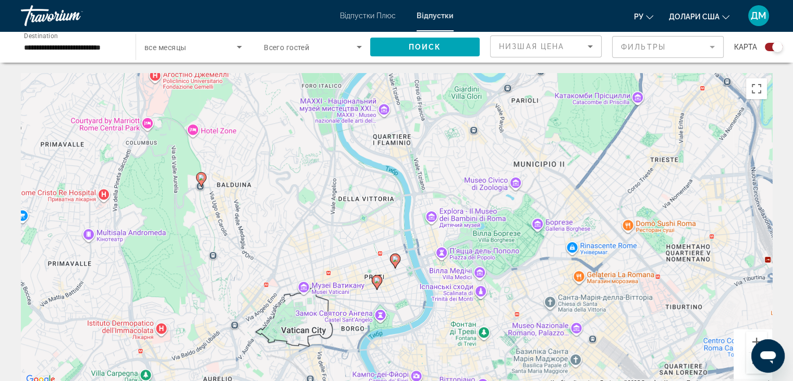
drag, startPoint x: 531, startPoint y: 138, endPoint x: 552, endPoint y: -30, distance: 169.2
click at [552, 0] on html "**********" at bounding box center [396, 190] width 793 height 381
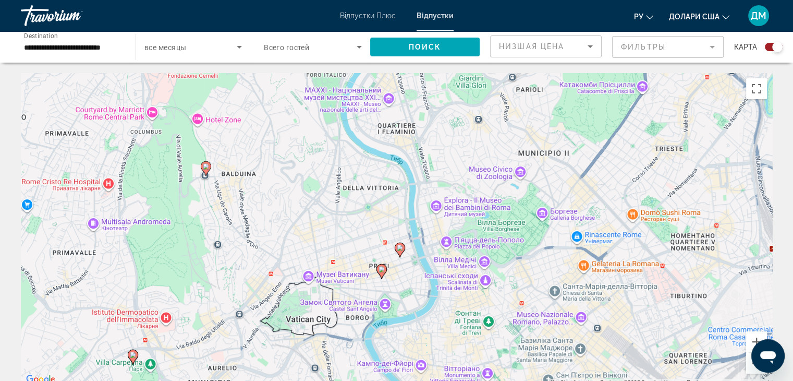
click at [399, 247] on image "Основний зміст" at bounding box center [400, 248] width 6 height 6
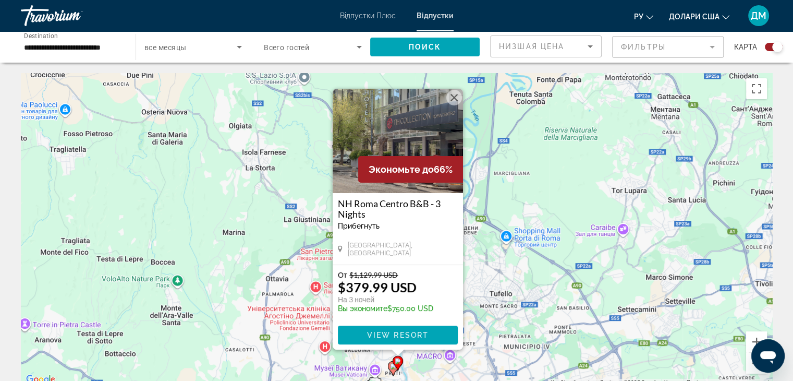
click at [645, 323] on div "Увімкніть режим перетягування за допомогою клавіатури, натиснувши Alt + Enter. …" at bounding box center [396, 229] width 751 height 313
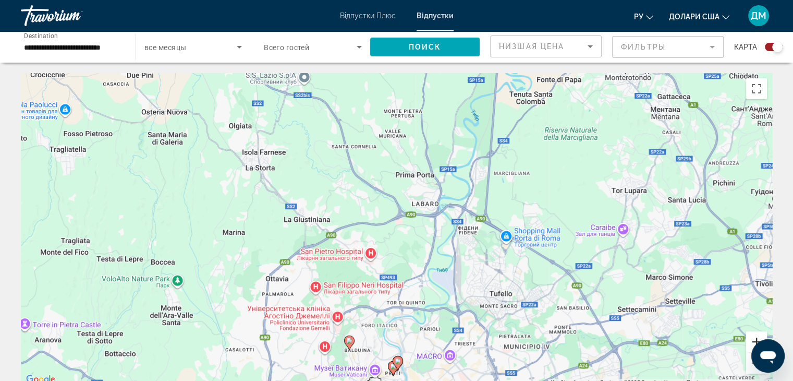
click at [751, 341] on button "Збільшити" at bounding box center [756, 341] width 21 height 21
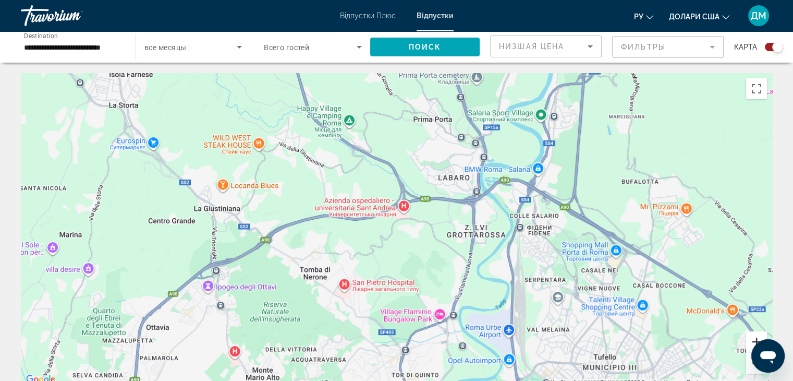
click at [751, 341] on button "Збільшити" at bounding box center [756, 341] width 21 height 21
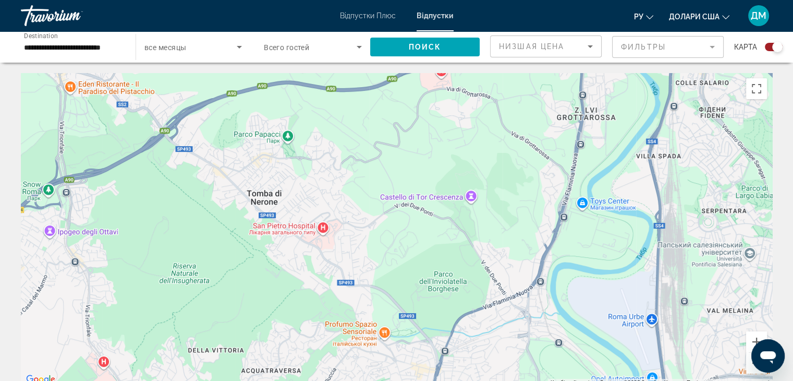
drag, startPoint x: 478, startPoint y: 345, endPoint x: 534, endPoint y: 155, distance: 198.0
click at [534, 155] on div "Основний зміст" at bounding box center [396, 229] width 751 height 313
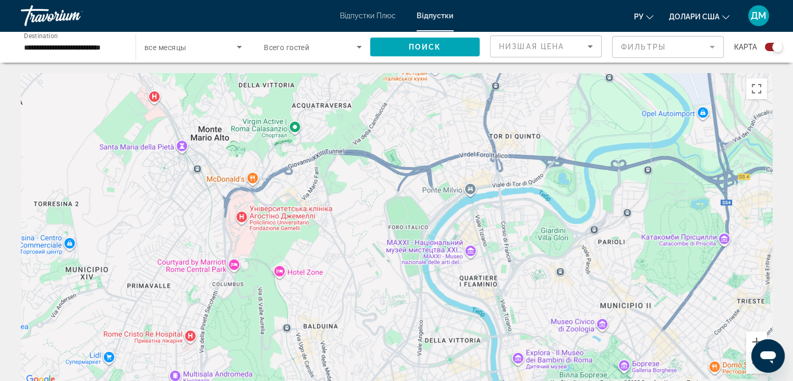
drag, startPoint x: 477, startPoint y: 293, endPoint x: 494, endPoint y: 101, distance: 192.2
click at [494, 101] on div "Основний зміст" at bounding box center [396, 229] width 751 height 313
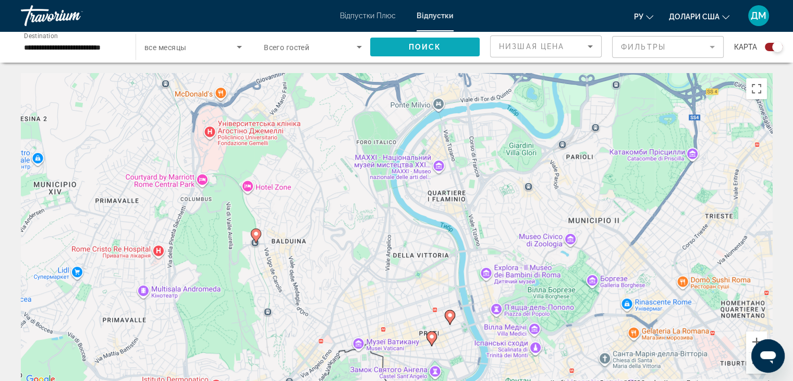
drag, startPoint x: 473, startPoint y: 198, endPoint x: 427, endPoint y: 44, distance: 160.3
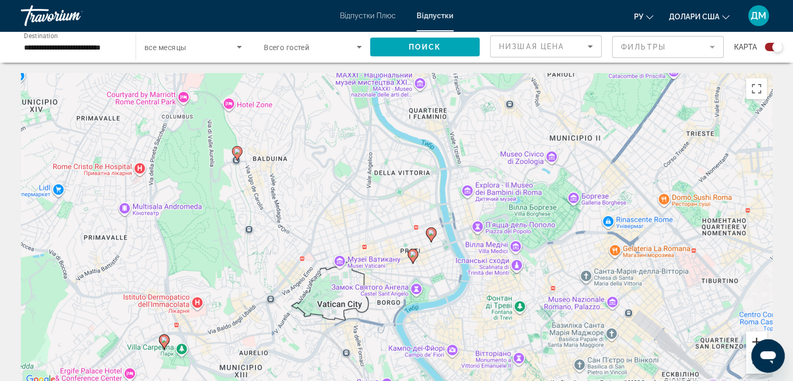
click at [751, 340] on button "Збільшити" at bounding box center [756, 341] width 21 height 21
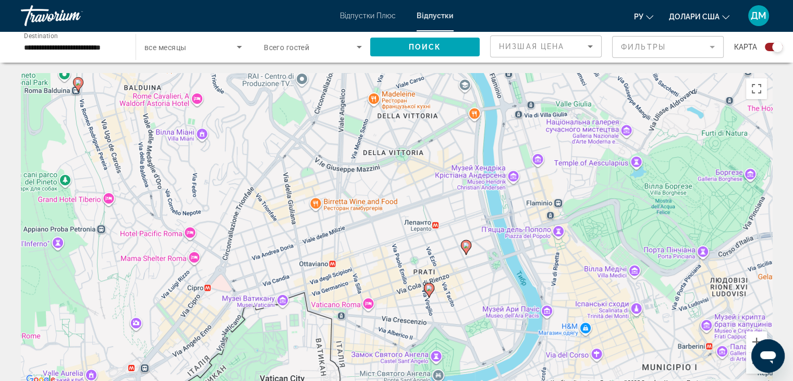
click at [429, 288] on image "Основний зміст" at bounding box center [429, 288] width 6 height 6
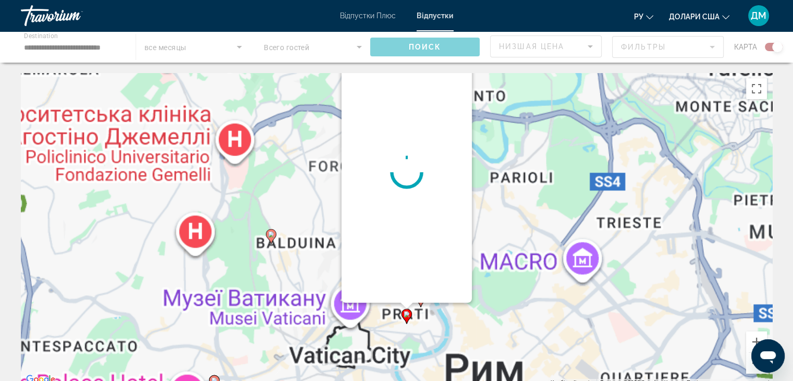
click at [429, 288] on div "Увімкніть режим перетягування за допомогою клавіатури, натиснувши Alt + Enter. …" at bounding box center [396, 229] width 751 height 313
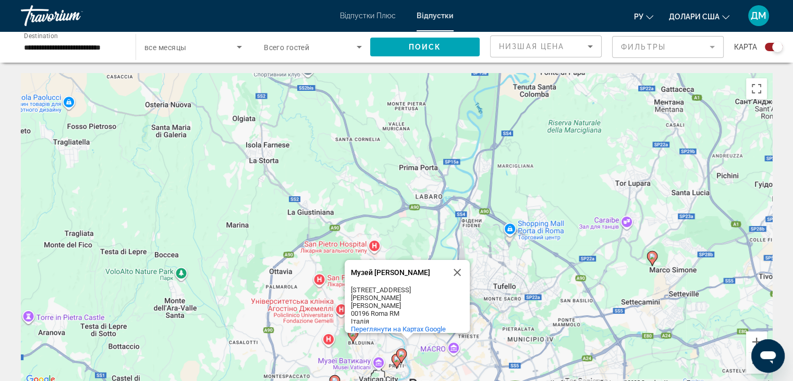
click at [394, 362] on icon "Основний зміст" at bounding box center [396, 361] width 9 height 14
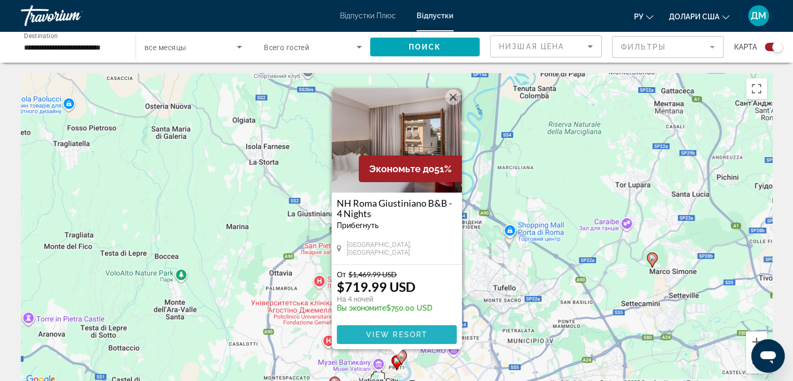
click at [403, 330] on span "View Resort" at bounding box center [397, 334] width 62 height 8
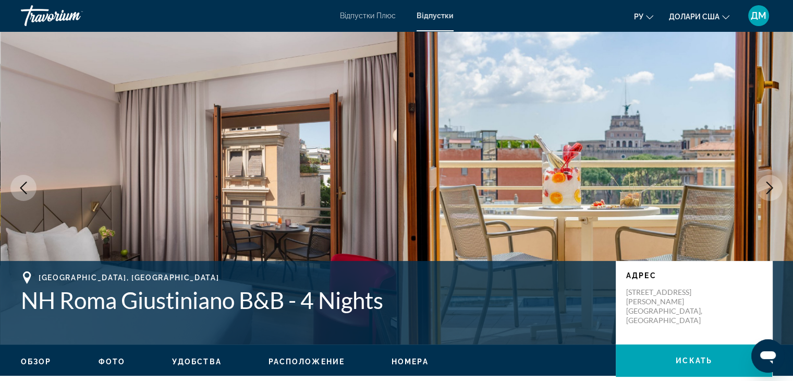
click at [573, 178] on img "Основний зміст" at bounding box center [595, 187] width 397 height 313
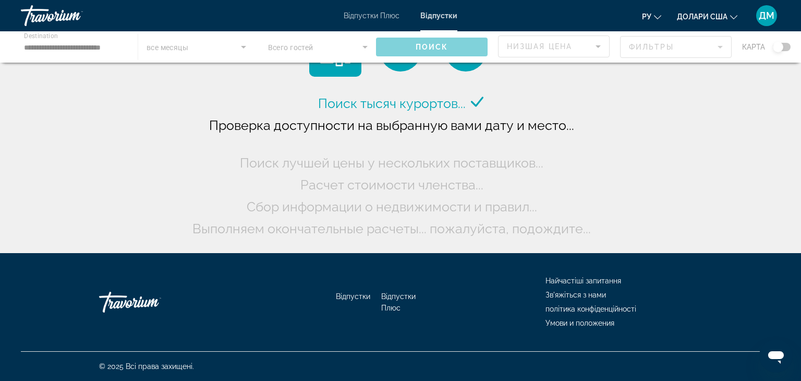
click at [786, 46] on div "Основний зміст" at bounding box center [400, 46] width 801 height 31
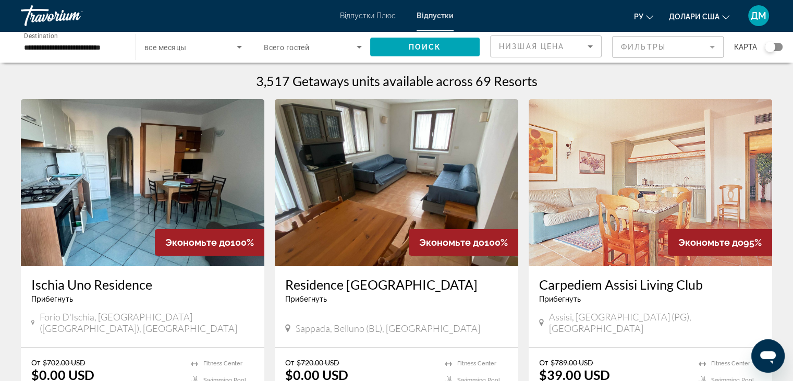
click at [779, 47] on div "Search widget" at bounding box center [774, 47] width 18 height 8
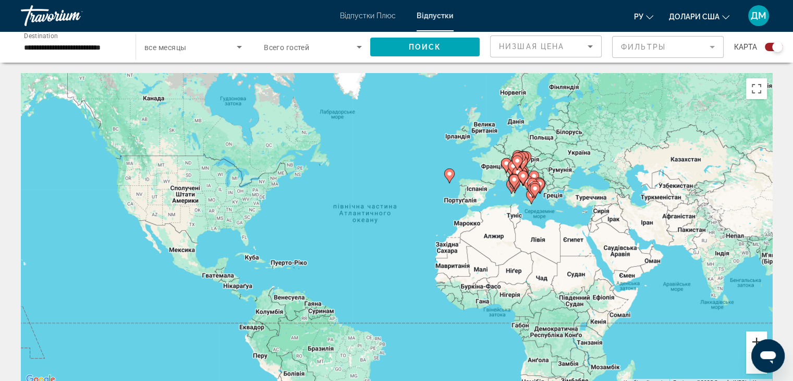
click at [756, 335] on button "Збільшити" at bounding box center [756, 341] width 21 height 21
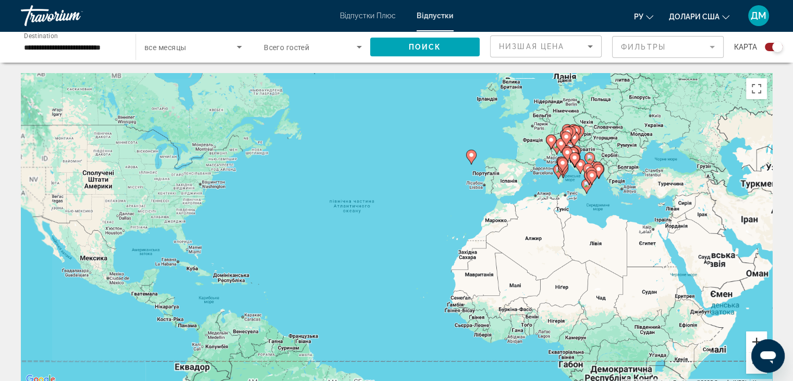
click at [756, 335] on button "Збільшити" at bounding box center [756, 341] width 21 height 21
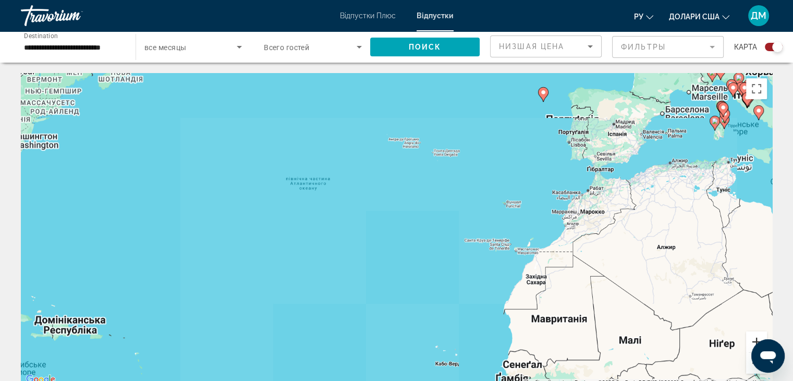
click at [756, 335] on button "Збільшити" at bounding box center [756, 341] width 21 height 21
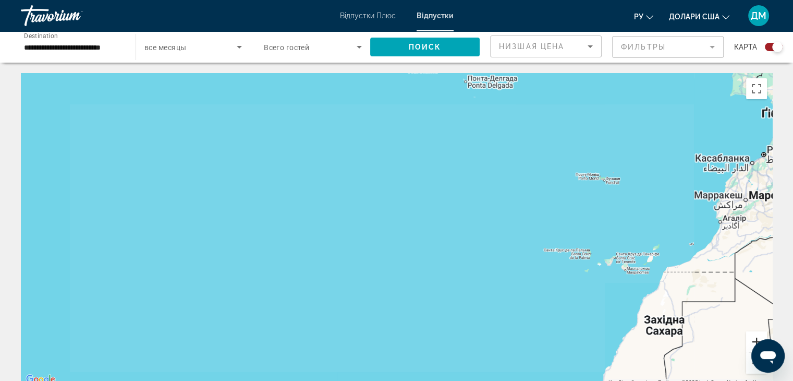
click at [756, 335] on button "Збільшити" at bounding box center [756, 341] width 21 height 21
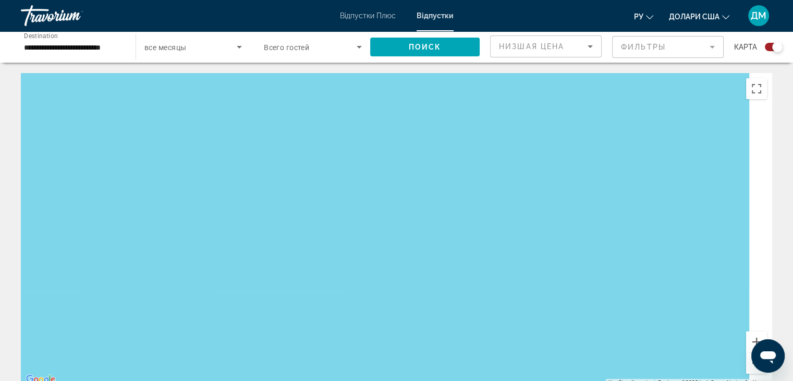
drag, startPoint x: 676, startPoint y: 288, endPoint x: 354, endPoint y: 371, distance: 332.3
click at [354, 371] on div "Основний зміст" at bounding box center [396, 229] width 751 height 313
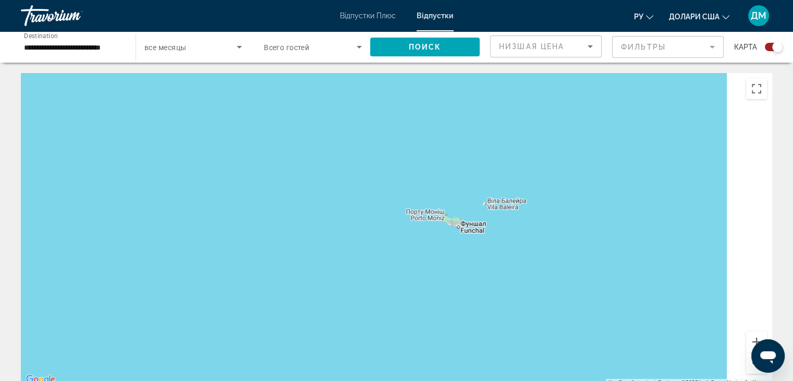
drag, startPoint x: 460, startPoint y: 301, endPoint x: 221, endPoint y: 366, distance: 247.4
click at [221, 366] on div "Основний зміст" at bounding box center [396, 229] width 751 height 313
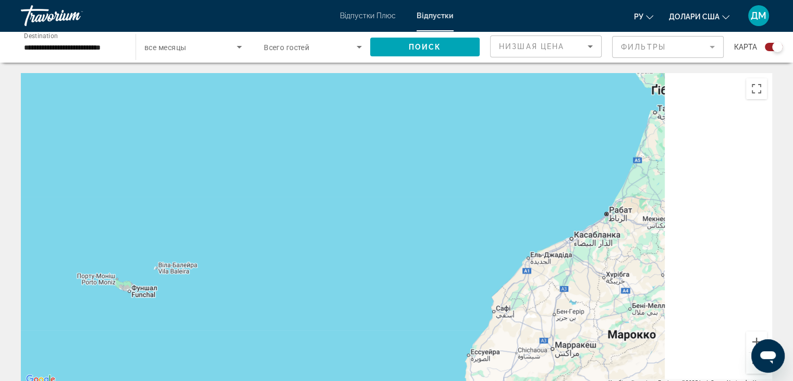
drag, startPoint x: 374, startPoint y: 306, endPoint x: 58, endPoint y: 344, distance: 318.2
click at [58, 344] on div "Основний зміст" at bounding box center [396, 229] width 751 height 313
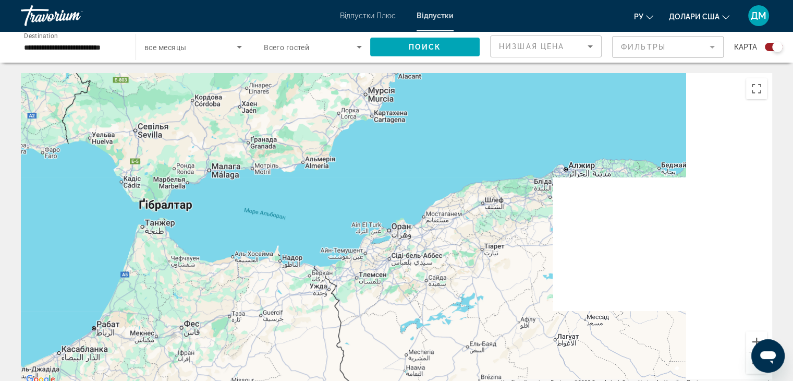
drag, startPoint x: 341, startPoint y: 228, endPoint x: 64, endPoint y: 306, distance: 288.1
click at [64, 306] on div "Основний зміст" at bounding box center [396, 229] width 751 height 313
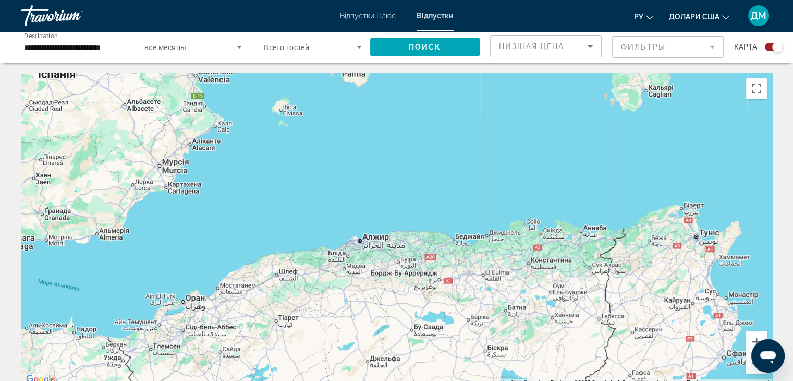
drag, startPoint x: 294, startPoint y: 227, endPoint x: 234, endPoint y: 379, distance: 163.7
click at [234, 379] on div "Увімкніть режим перетягування за допомогою клавіатури, натиснувши Alt + Enter. …" at bounding box center [396, 229] width 751 height 313
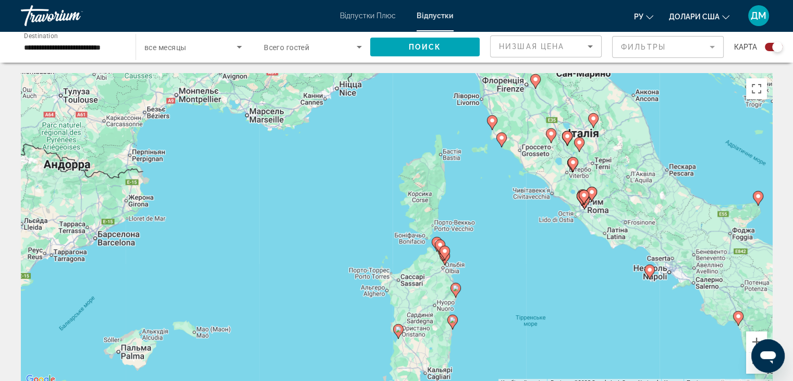
drag, startPoint x: 273, startPoint y: 287, endPoint x: 146, endPoint y: 233, distance: 138.5
click at [146, 233] on div "Увімкніть режим перетягування за допомогою клавіатури, натиснувши Alt + Enter. …" at bounding box center [396, 229] width 751 height 313
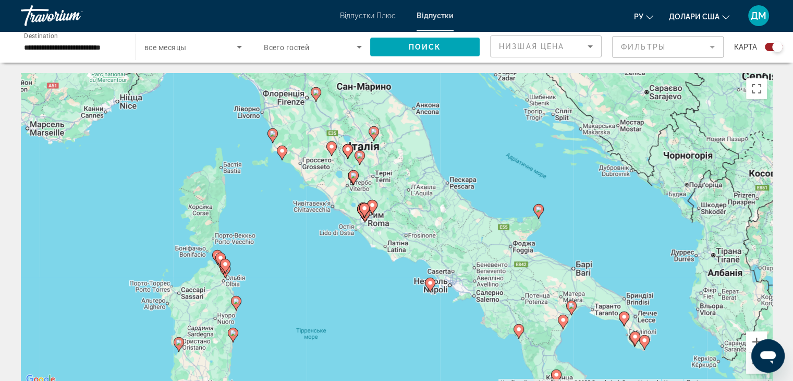
drag, startPoint x: 408, startPoint y: 222, endPoint x: 227, endPoint y: 257, distance: 183.9
click at [227, 257] on div "Увімкніть режим перетягування за допомогою клавіатури, натиснувши Alt + Enter. …" at bounding box center [396, 229] width 751 height 313
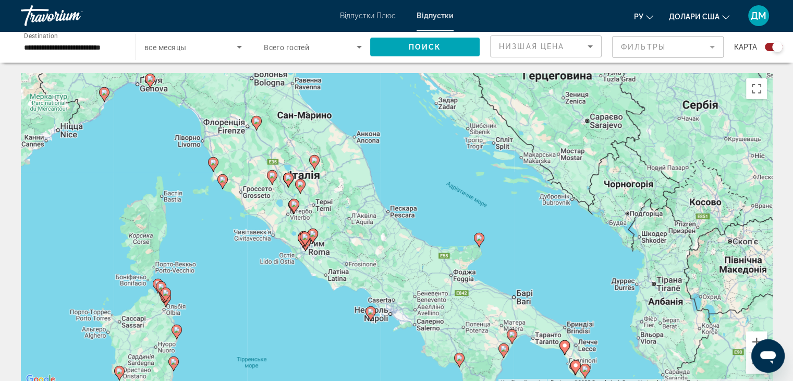
drag, startPoint x: 349, startPoint y: 220, endPoint x: 296, endPoint y: 247, distance: 59.9
click at [296, 247] on div "Для навігації використовуйте клавіші зі стрілками. Увімкніть режим перетягуванн…" at bounding box center [396, 229] width 751 height 313
click at [755, 338] on button "Збільшити" at bounding box center [756, 341] width 21 height 21
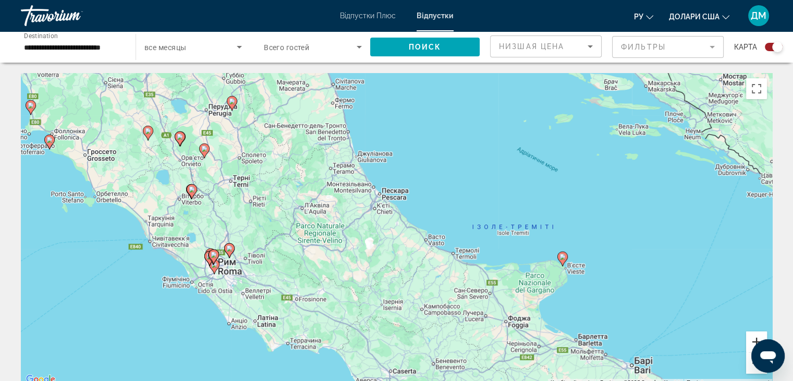
click at [755, 338] on button "Збільшити" at bounding box center [756, 341] width 21 height 21
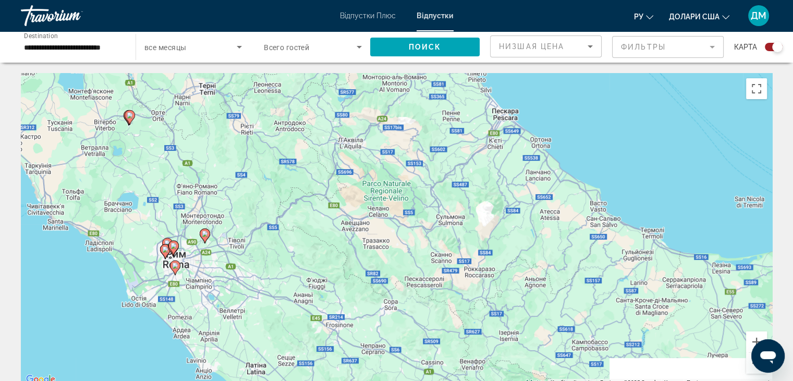
drag, startPoint x: 209, startPoint y: 365, endPoint x: 469, endPoint y: 288, distance: 271.6
click at [469, 288] on div "Увімкніть режим перетягування за допомогою клавіатури, натиснувши Alt + Enter. …" at bounding box center [396, 229] width 751 height 313
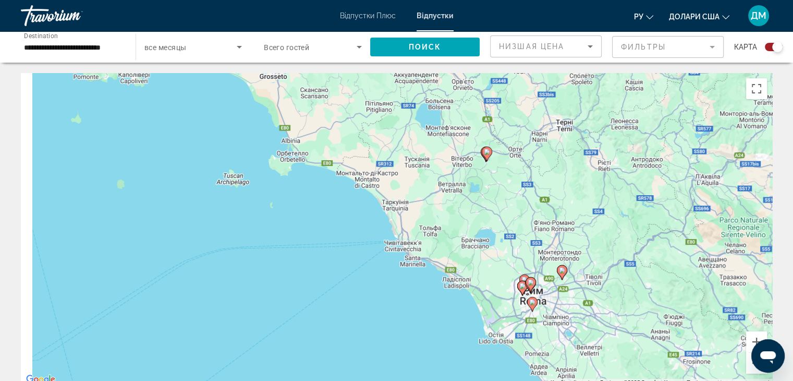
drag, startPoint x: 358, startPoint y: 241, endPoint x: 575, endPoint y: 333, distance: 235.3
click at [575, 333] on div "Увімкніть режим перетягування за допомогою клавіатури, натиснувши Alt + Enter. …" at bounding box center [396, 229] width 751 height 313
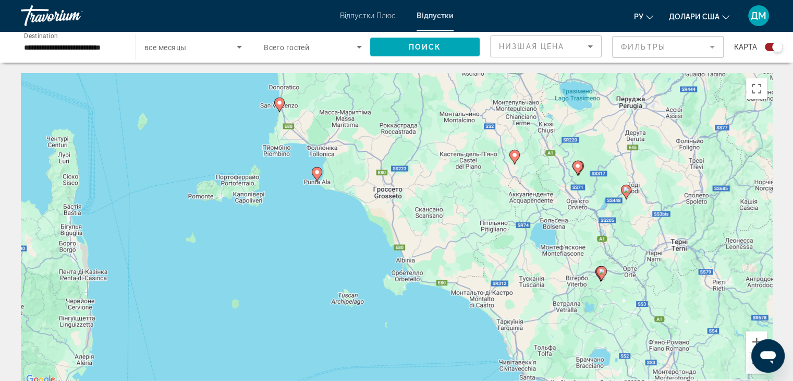
drag, startPoint x: 446, startPoint y: 211, endPoint x: 432, endPoint y: 317, distance: 106.2
click at [432, 317] on div "Увімкніть режим перетягування за допомогою клавіатури, натиснувши Alt + Enter. …" at bounding box center [396, 229] width 751 height 313
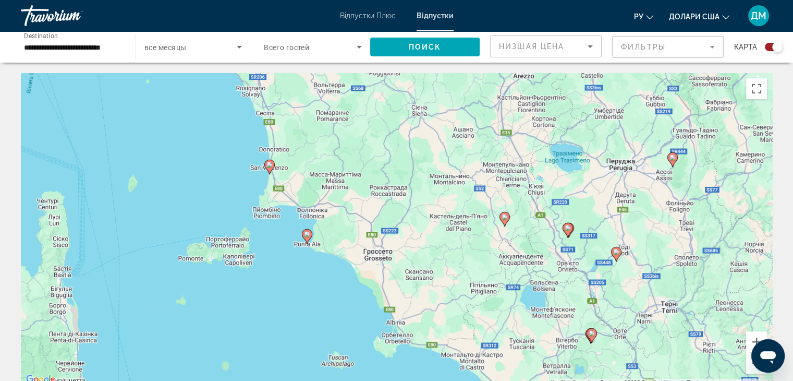
drag, startPoint x: 427, startPoint y: 208, endPoint x: 417, endPoint y: 272, distance: 65.4
click at [417, 272] on div "Увімкніть режим перетягування за допомогою клавіатури, натиснувши Alt + Enter. …" at bounding box center [396, 229] width 751 height 313
click at [752, 370] on button "Зменшити" at bounding box center [756, 363] width 21 height 21
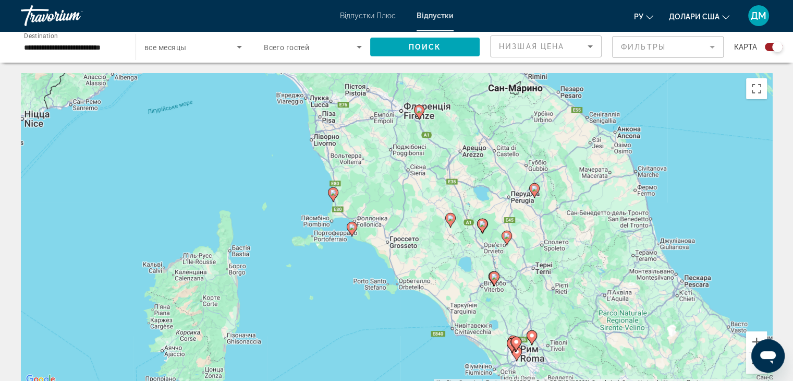
click at [752, 370] on button "Зменшити" at bounding box center [756, 363] width 21 height 21
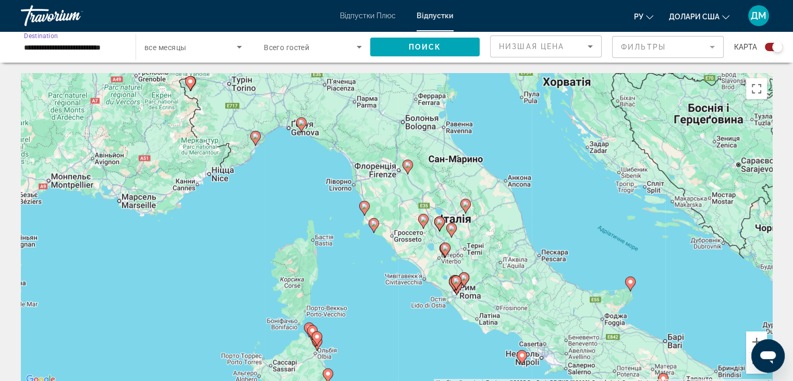
click at [46, 46] on input "**********" at bounding box center [73, 47] width 98 height 13
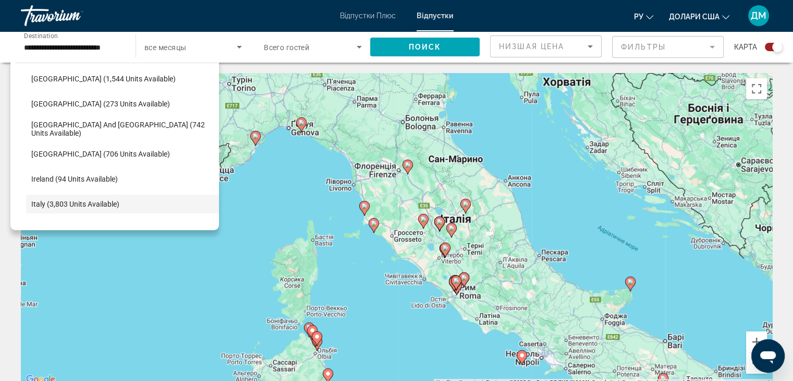
scroll to position [281, 0]
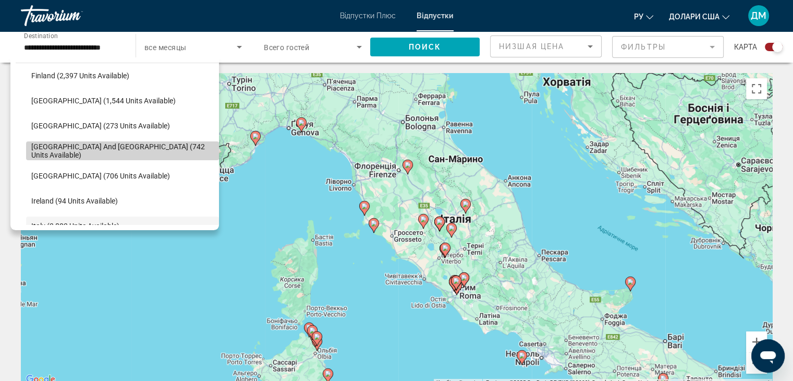
click at [146, 153] on span "[GEOGRAPHIC_DATA] and [GEOGRAPHIC_DATA] (742 units available)" at bounding box center [122, 150] width 183 height 17
type input "**********"
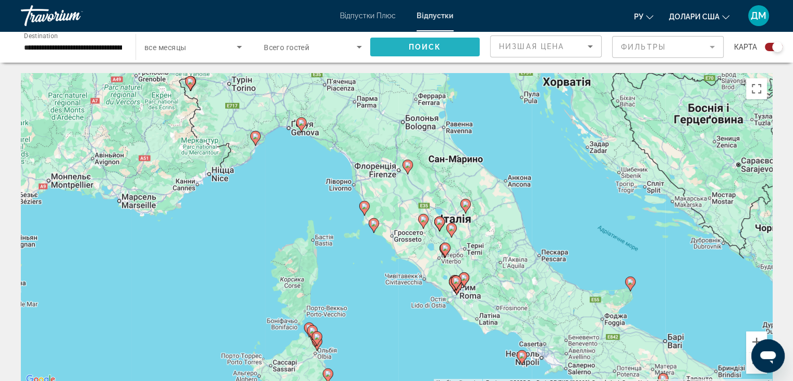
click at [415, 51] on span "Search widget" at bounding box center [425, 46] width 110 height 25
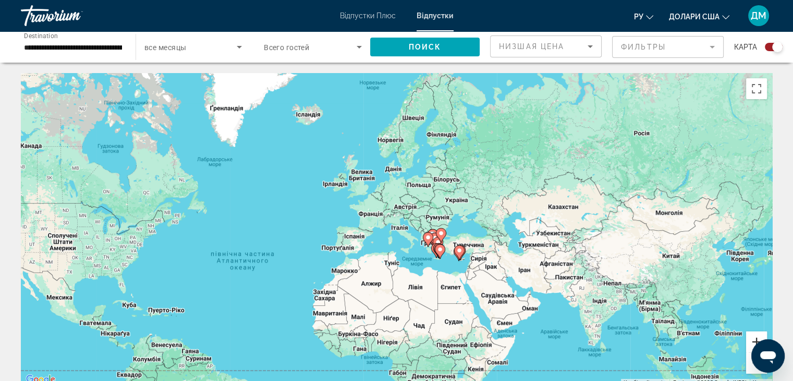
click at [758, 332] on button "Збільшити" at bounding box center [756, 341] width 21 height 21
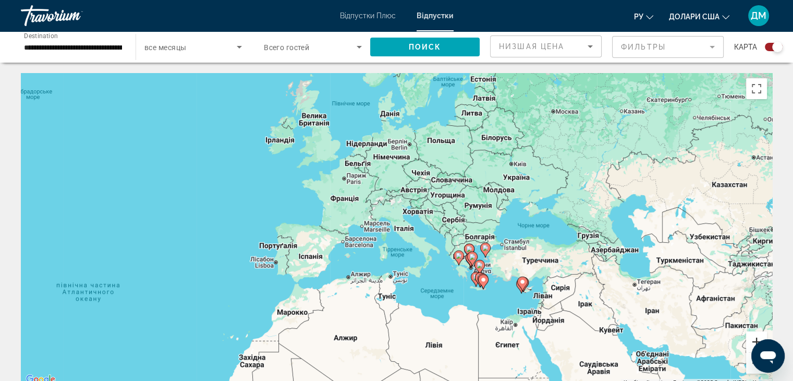
click at [752, 337] on button "Збільшити" at bounding box center [756, 341] width 21 height 21
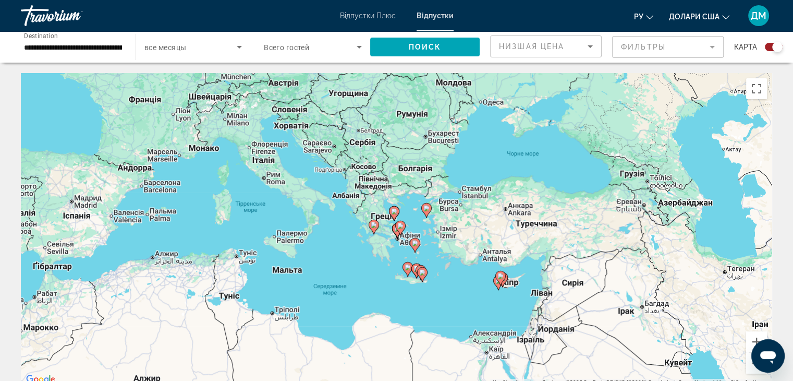
drag, startPoint x: 661, startPoint y: 321, endPoint x: 507, endPoint y: 253, distance: 168.4
click at [507, 253] on div "Увімкніть режим перетягування за допомогою клавіатури, натиснувши Alt + Enter. …" at bounding box center [396, 229] width 751 height 313
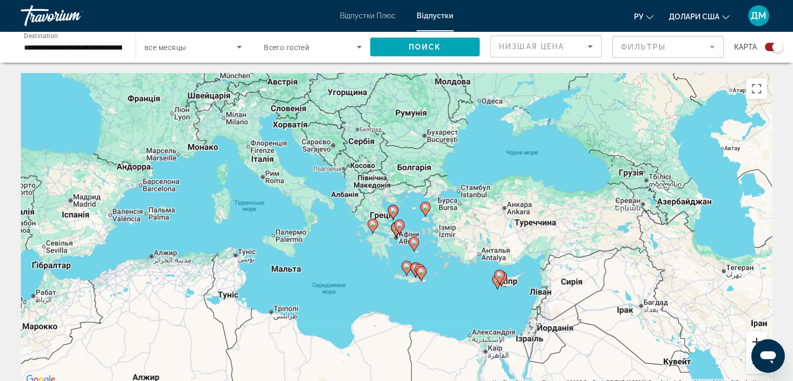
click at [754, 339] on button "Збільшити" at bounding box center [756, 341] width 21 height 21
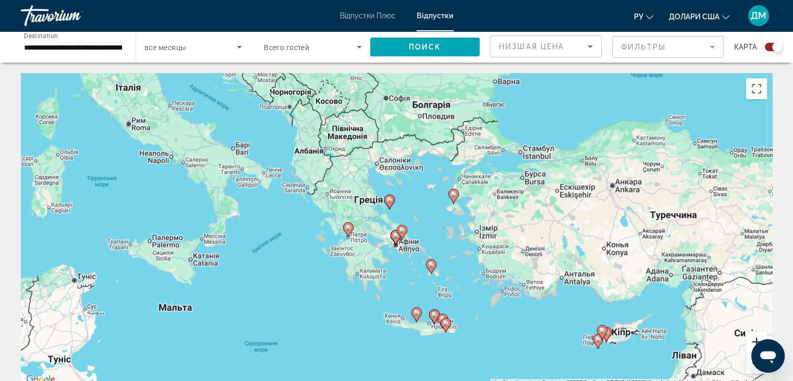
click at [754, 339] on button "Збільшити" at bounding box center [756, 341] width 21 height 21
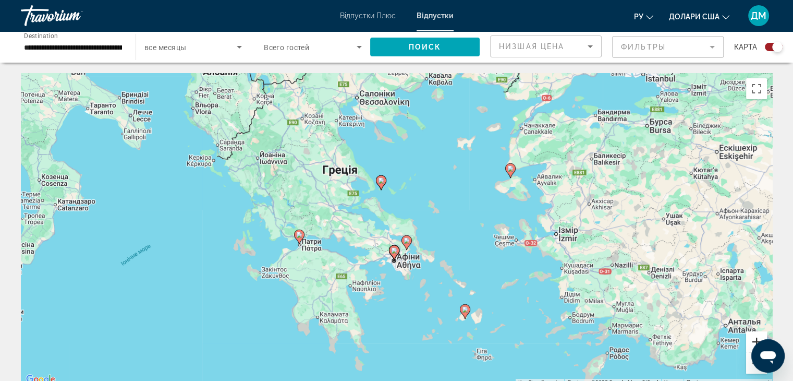
click at [754, 339] on button "Збільшити" at bounding box center [756, 341] width 21 height 21
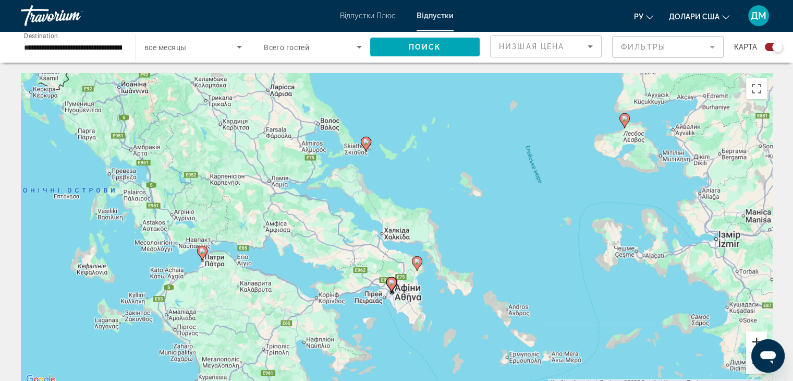
click at [754, 339] on button "Збільшити" at bounding box center [756, 341] width 21 height 21
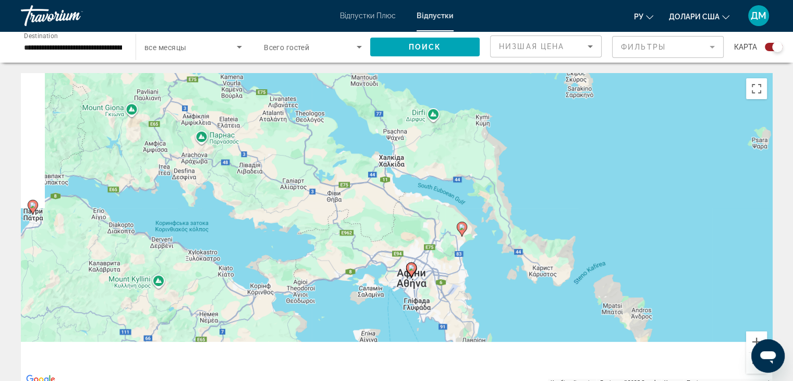
drag, startPoint x: 536, startPoint y: 324, endPoint x: 559, endPoint y: 220, distance: 106.3
click at [559, 220] on div "Увімкніть режим перетягування за допомогою клавіатури, натиснувши Alt + Enter. …" at bounding box center [396, 229] width 751 height 313
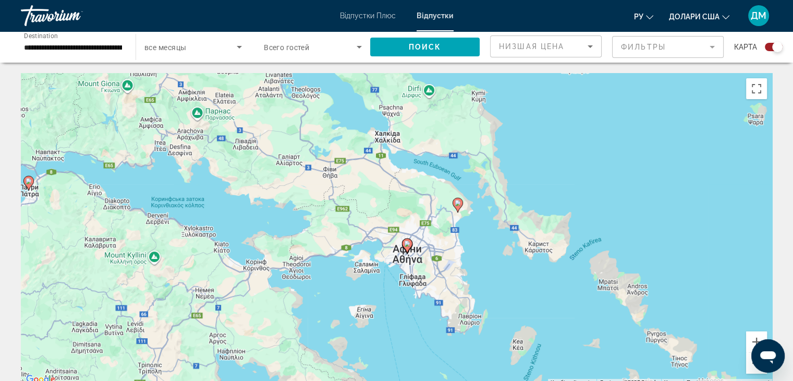
click at [407, 246] on image "Основний зміст" at bounding box center [407, 243] width 6 height 6
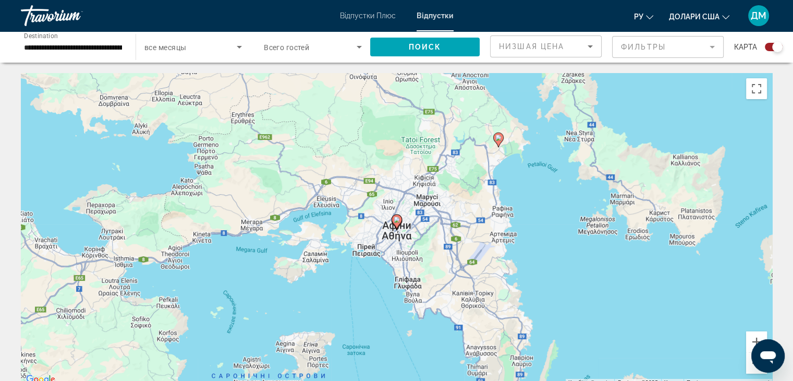
click at [396, 222] on image "Основний зміст" at bounding box center [397, 219] width 6 height 6
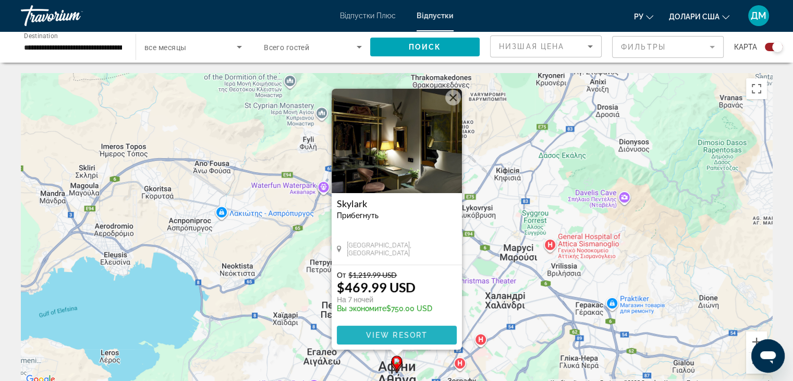
click at [396, 339] on span "Основний зміст" at bounding box center [397, 334] width 120 height 25
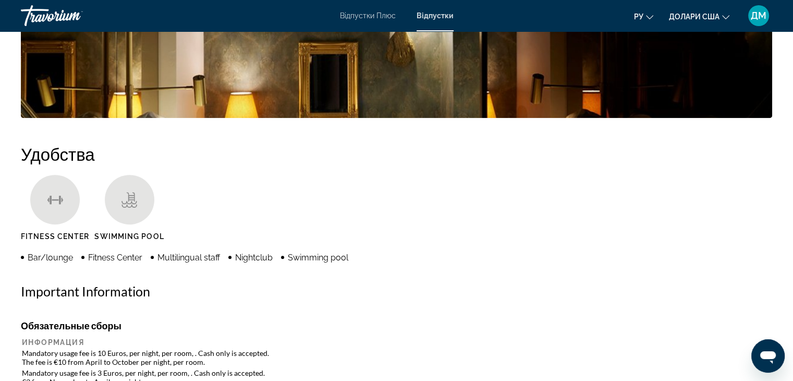
scroll to position [281, 0]
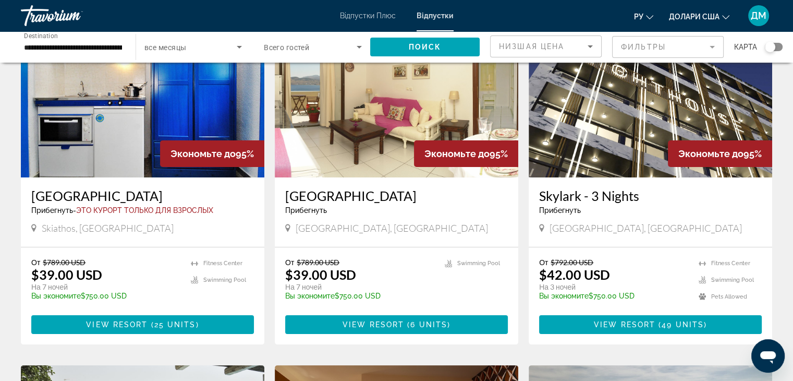
scroll to position [93, 0]
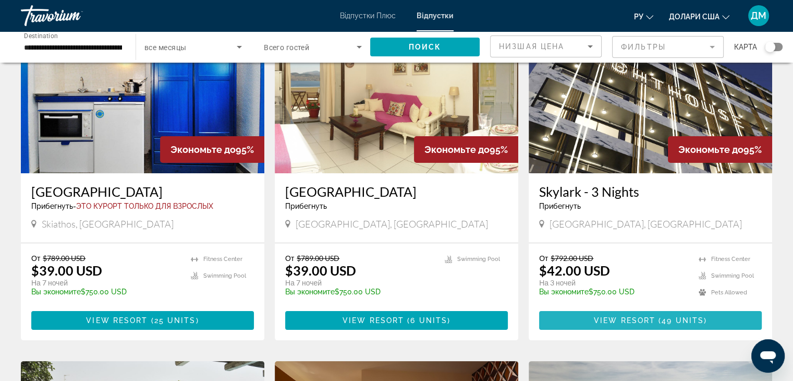
click at [642, 318] on span "View Resort" at bounding box center [625, 320] width 62 height 8
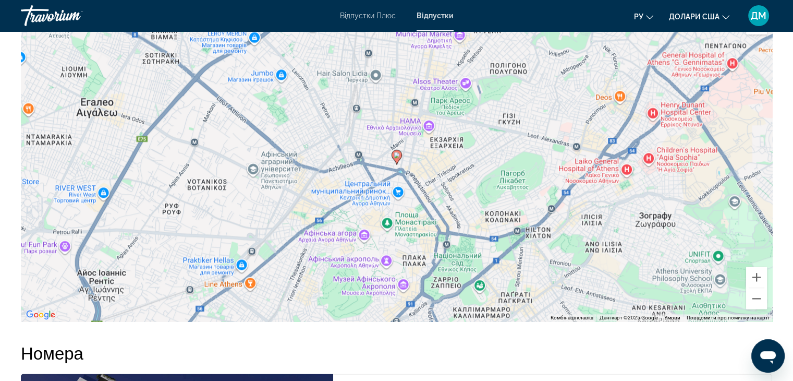
scroll to position [1305, 0]
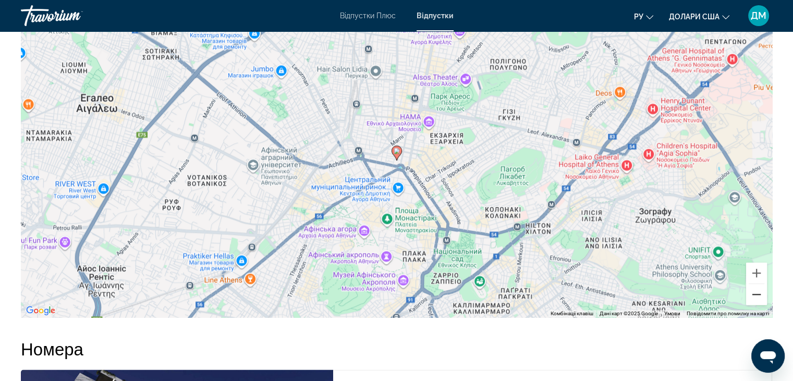
click at [757, 291] on button "Зменшити" at bounding box center [756, 294] width 21 height 21
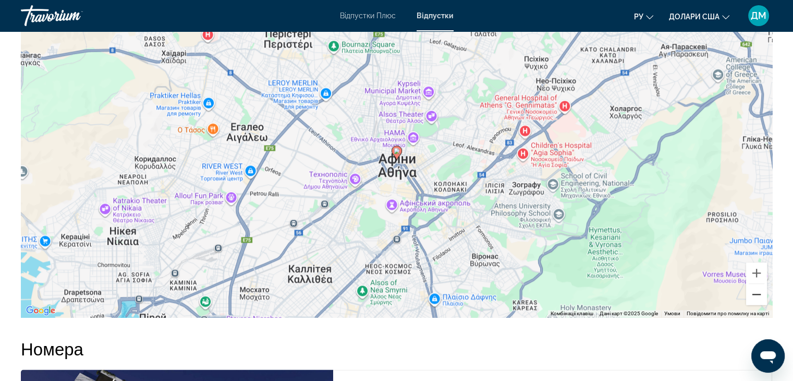
click at [757, 291] on button "Зменшити" at bounding box center [756, 294] width 21 height 21
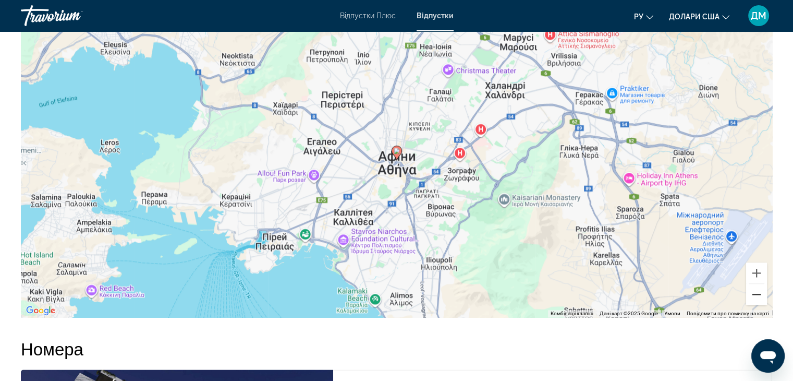
click at [757, 291] on button "Зменшити" at bounding box center [756, 294] width 21 height 21
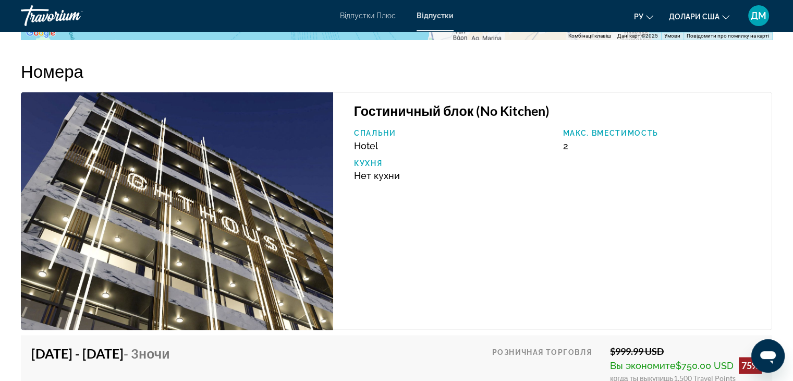
scroll to position [1578, 0]
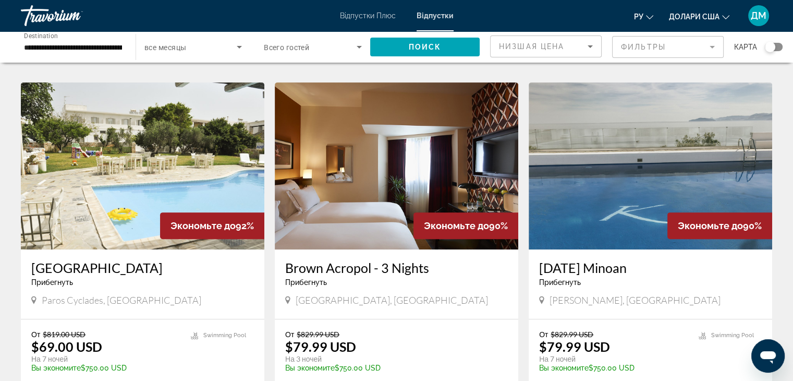
scroll to position [386, 0]
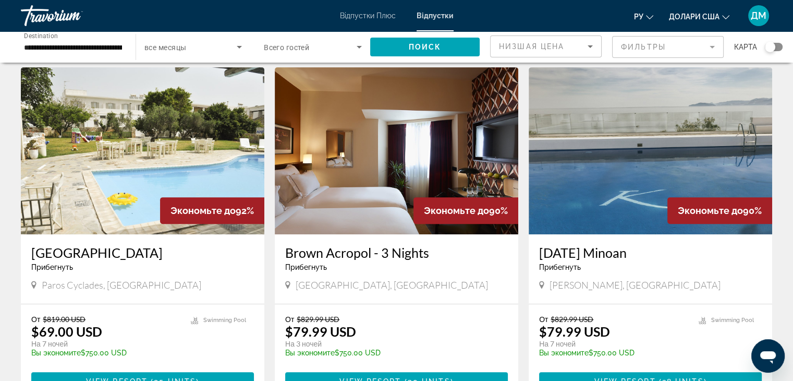
click at [65, 51] on input "**********" at bounding box center [73, 47] width 98 height 13
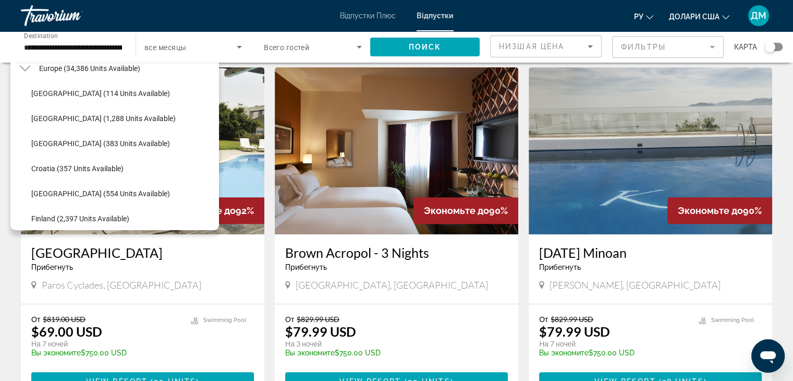
scroll to position [141, 0]
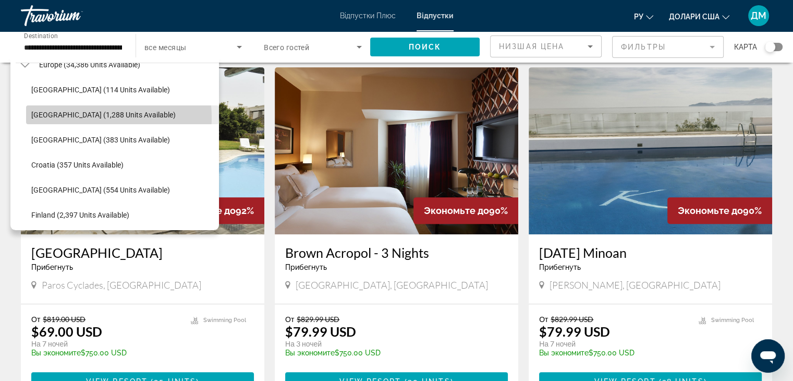
click at [91, 117] on span "[GEOGRAPHIC_DATA] (1,288 units available)" at bounding box center [103, 115] width 144 height 8
type input "**********"
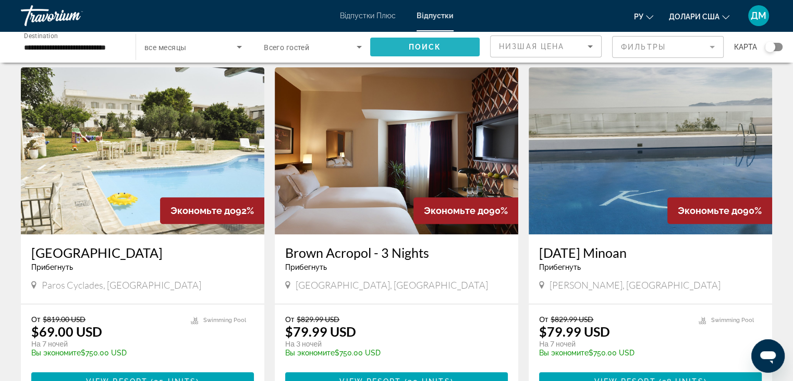
click at [377, 44] on span "Search widget" at bounding box center [425, 46] width 110 height 25
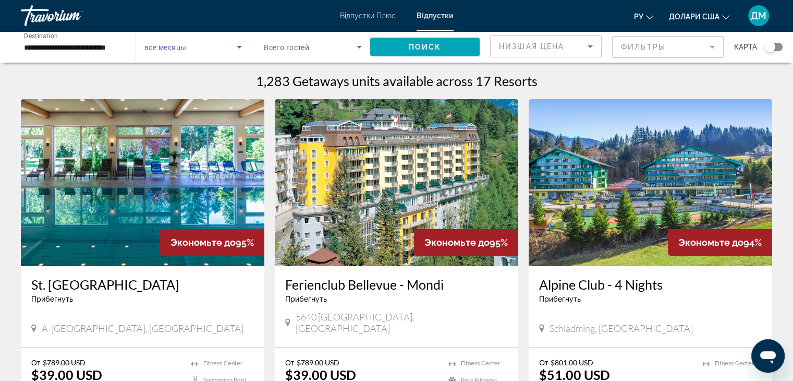
click at [238, 42] on icon "Search widget" at bounding box center [239, 47] width 13 height 13
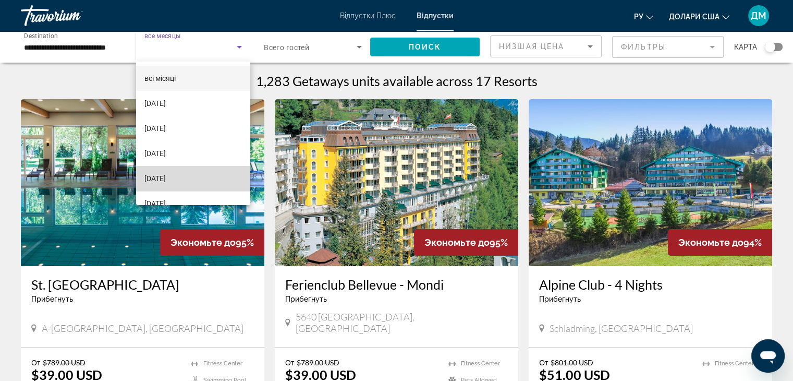
click at [209, 181] on mat-option "грудень 2025 року" at bounding box center [193, 178] width 114 height 25
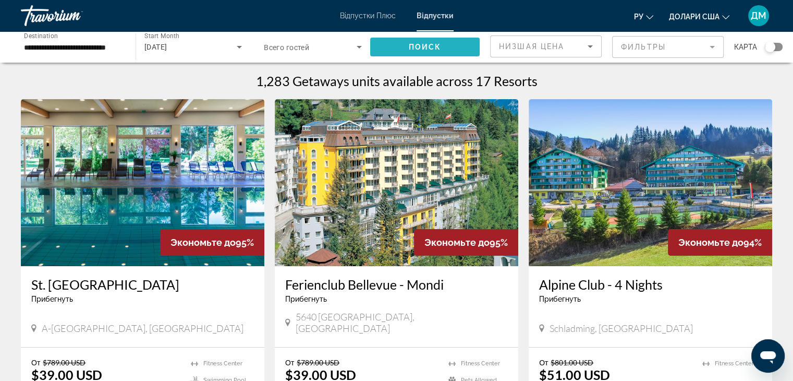
click at [446, 46] on span "Search widget" at bounding box center [425, 46] width 110 height 25
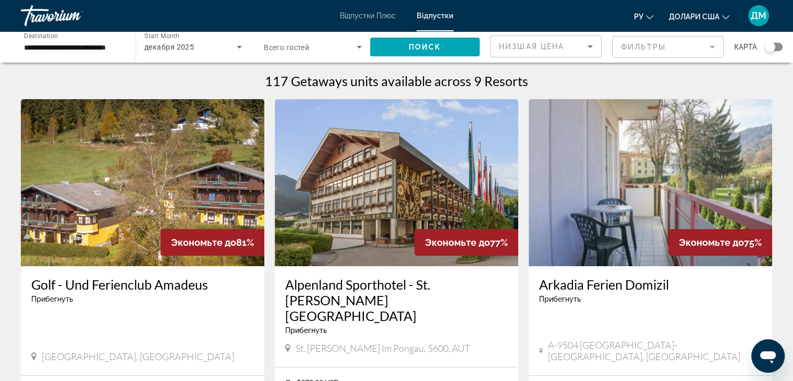
click at [778, 49] on div "Search widget" at bounding box center [774, 47] width 18 height 8
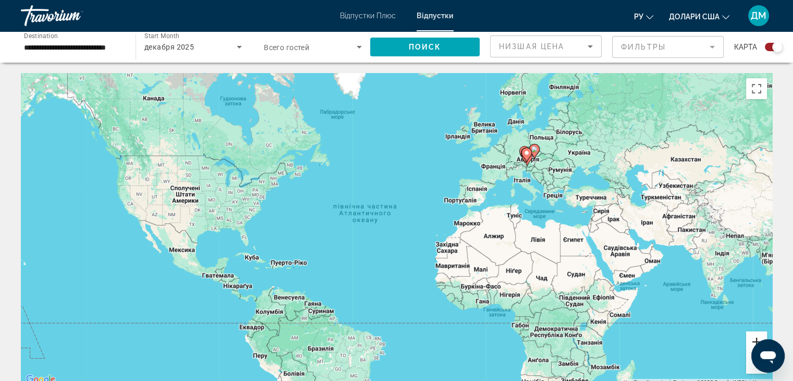
click at [754, 341] on button "Збільшити" at bounding box center [756, 341] width 21 height 21
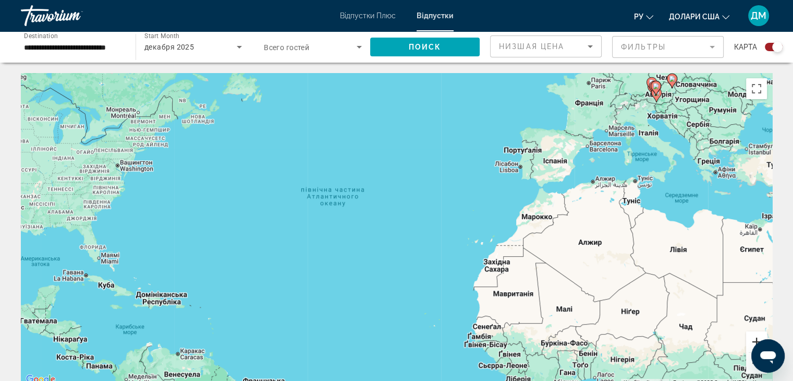
click at [754, 341] on button "Збільшити" at bounding box center [756, 341] width 21 height 21
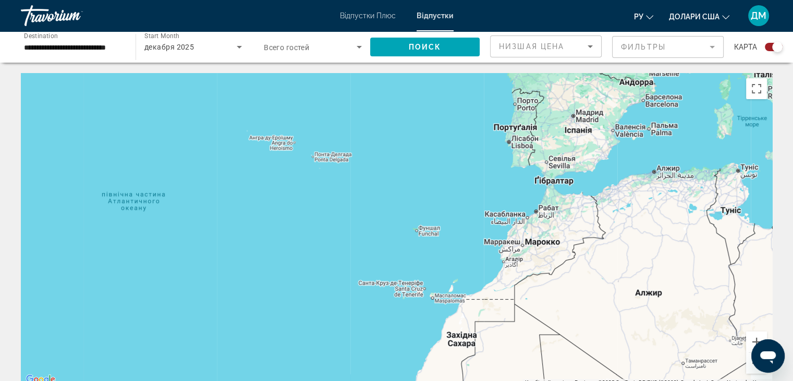
drag, startPoint x: 671, startPoint y: 321, endPoint x: 503, endPoint y: 366, distance: 174.4
click at [503, 366] on div "Основний зміст" at bounding box center [396, 229] width 751 height 313
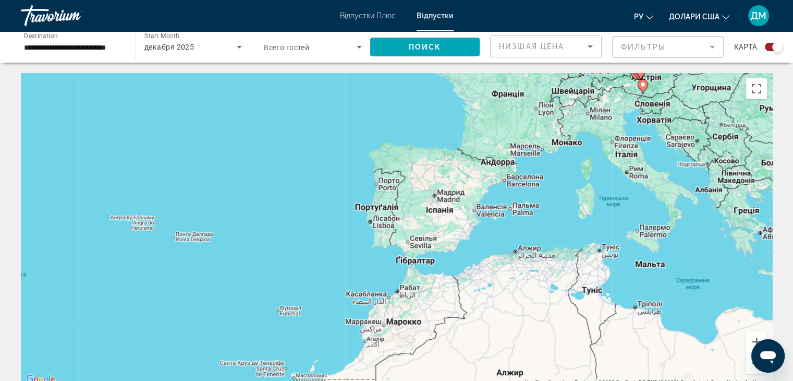
drag, startPoint x: 630, startPoint y: 260, endPoint x: 499, endPoint y: 351, distance: 160.1
click at [499, 351] on div "Увімкніть режим перетягування за допомогою клавіатури, натиснувши Alt + Enter. …" at bounding box center [396, 229] width 751 height 313
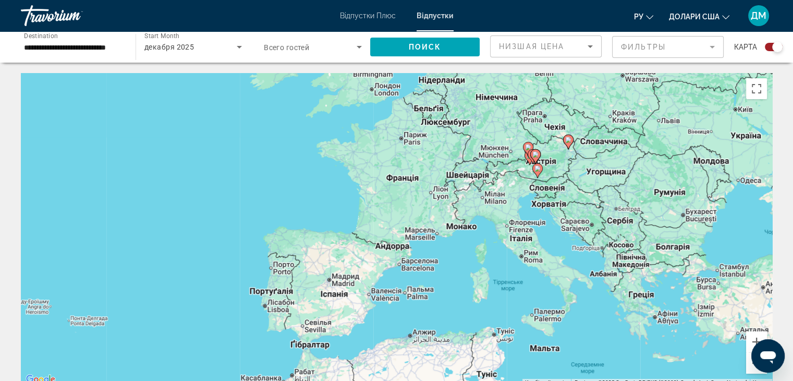
drag, startPoint x: 564, startPoint y: 285, endPoint x: 481, endPoint y: 352, distance: 107.2
click at [481, 352] on div "Увімкніть режим перетягування за допомогою клавіатури, натиснувши Alt + Enter. …" at bounding box center [396, 229] width 751 height 313
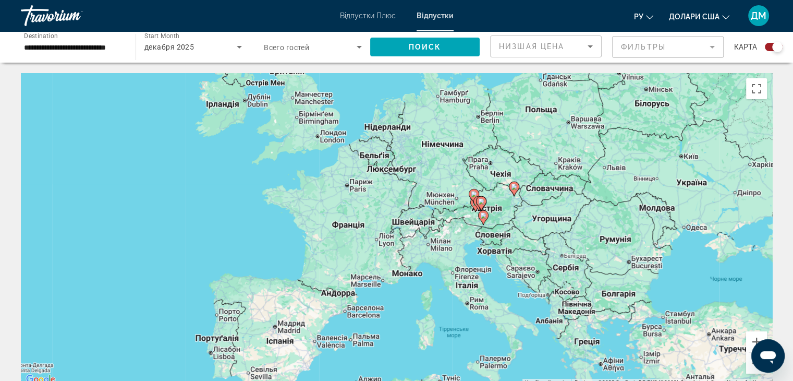
drag, startPoint x: 528, startPoint y: 284, endPoint x: 459, endPoint y: 344, distance: 91.3
click at [459, 344] on div "Увімкніть режим перетягування за допомогою клавіатури, натиснувши Alt + Enter. …" at bounding box center [396, 229] width 751 height 313
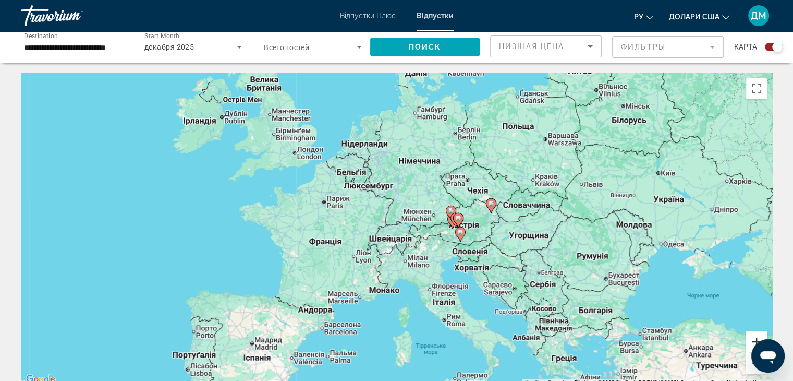
click at [753, 342] on button "Збільшити" at bounding box center [756, 341] width 21 height 21
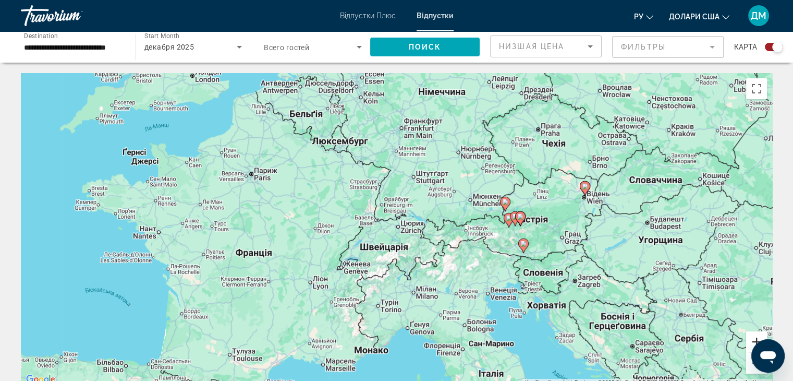
click at [753, 342] on button "Збільшити" at bounding box center [756, 341] width 21 height 21
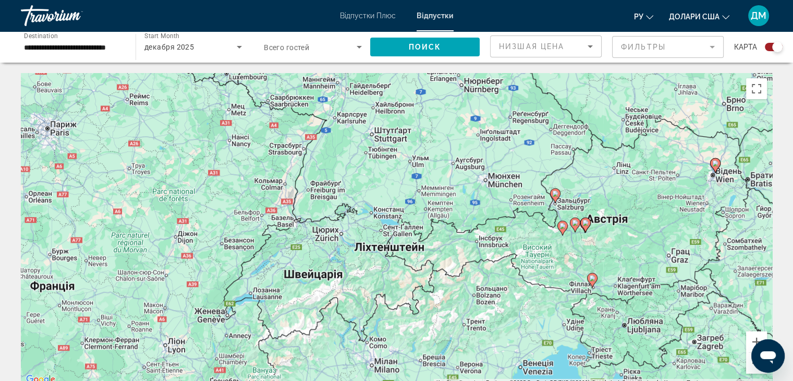
drag, startPoint x: 713, startPoint y: 306, endPoint x: 659, endPoint y: 314, distance: 54.9
click at [659, 314] on div "Увімкніть режим перетягування за допомогою клавіатури, натиснувши Alt + Enter. …" at bounding box center [396, 229] width 751 height 313
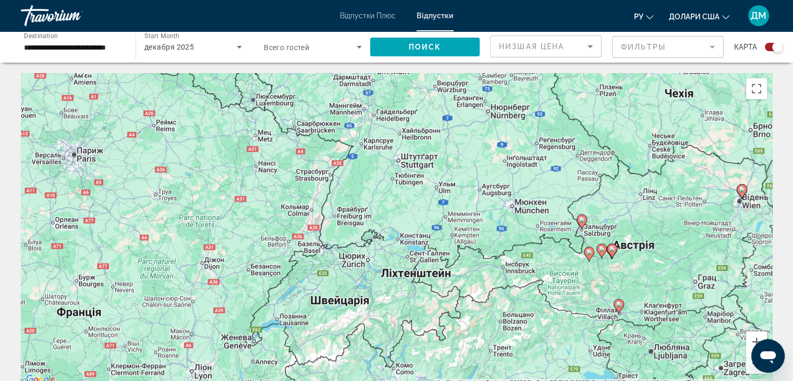
drag, startPoint x: 647, startPoint y: 250, endPoint x: 665, endPoint y: 280, distance: 34.7
click at [665, 280] on div "Увімкніть режим перетягування за допомогою клавіатури, натиснувши Alt + Enter. …" at bounding box center [396, 229] width 751 height 313
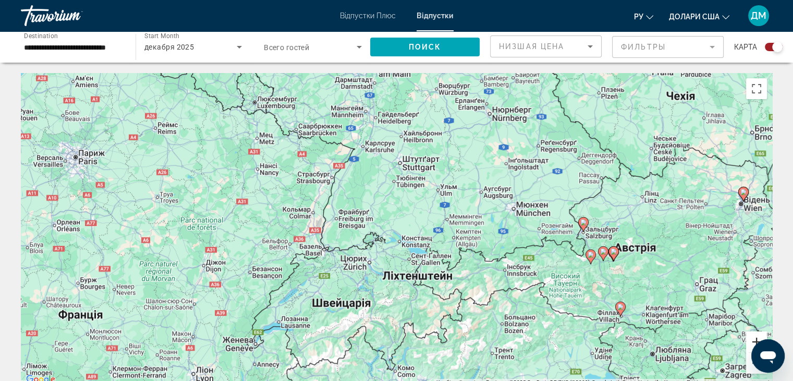
click at [757, 335] on button "Збільшити" at bounding box center [756, 341] width 21 height 21
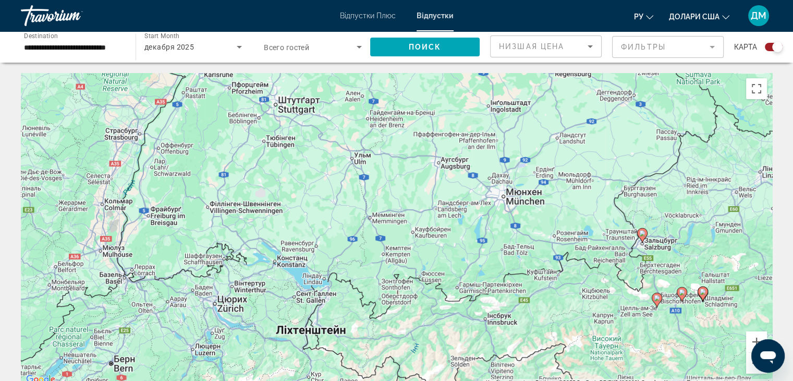
drag, startPoint x: 719, startPoint y: 297, endPoint x: 586, endPoint y: 305, distance: 133.2
click at [586, 305] on div "Увімкніть режим перетягування за допомогою клавіатури, натиснувши Alt + Enter. …" at bounding box center [396, 229] width 751 height 313
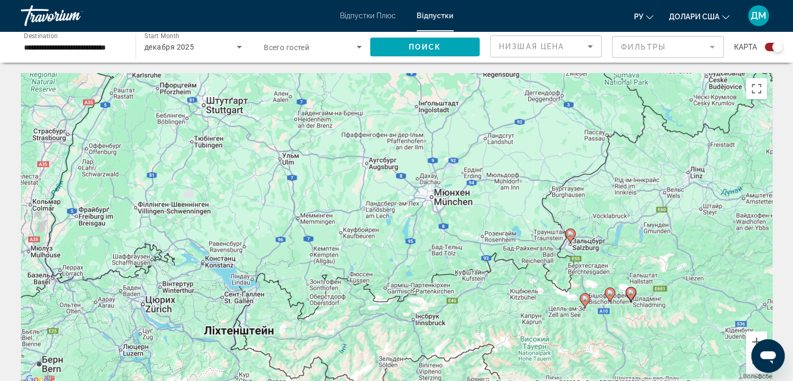
drag, startPoint x: 683, startPoint y: 303, endPoint x: 606, endPoint y: 306, distance: 76.7
click at [606, 306] on div "Увімкніть режим перетягування за допомогою клавіатури, натиснувши Alt + Enter. …" at bounding box center [396, 229] width 751 height 313
click at [755, 336] on button "Збільшити" at bounding box center [756, 341] width 21 height 21
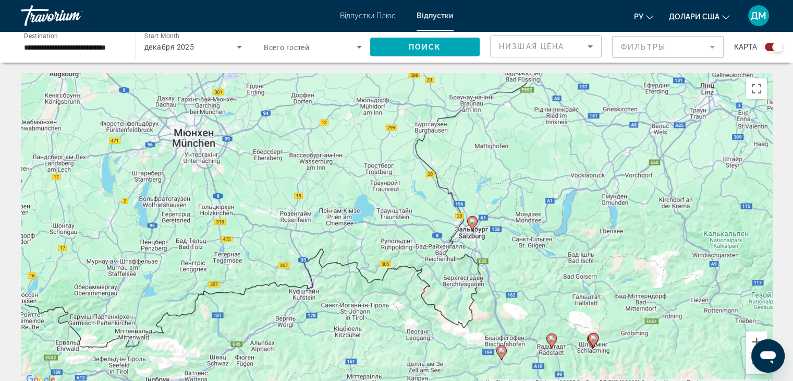
drag, startPoint x: 669, startPoint y: 307, endPoint x: 386, endPoint y: 277, distance: 284.2
click at [386, 277] on div "Увімкніть режим перетягування за допомогою клавіатури, натиснувши Alt + Enter. …" at bounding box center [396, 229] width 751 height 313
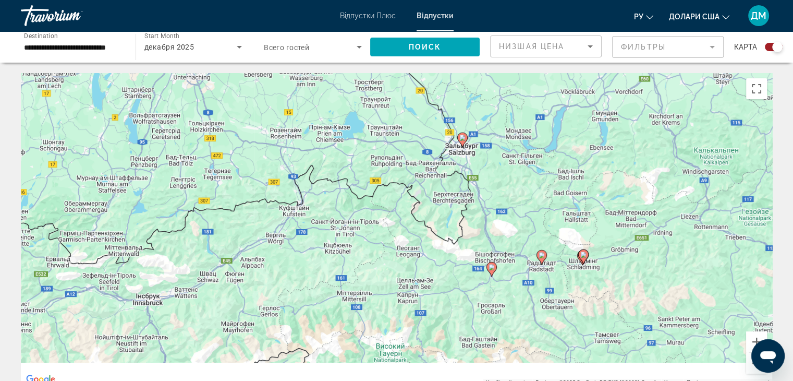
drag, startPoint x: 503, startPoint y: 313, endPoint x: 495, endPoint y: 217, distance: 96.3
click at [495, 217] on div "Увімкніть режим перетягування за допомогою клавіатури, натиснувши Alt + Enter. …" at bounding box center [396, 229] width 751 height 313
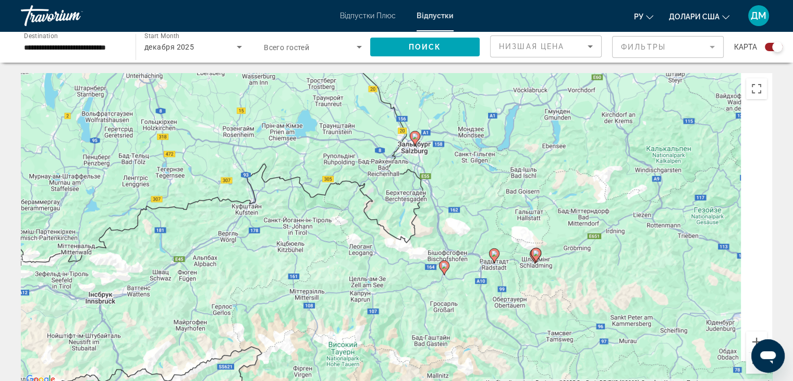
drag, startPoint x: 523, startPoint y: 271, endPoint x: 477, endPoint y: 282, distance: 47.1
click at [477, 282] on div "Увімкніть режим перетягування за допомогою клавіатури, натиснувши Alt + Enter. …" at bounding box center [396, 229] width 751 height 313
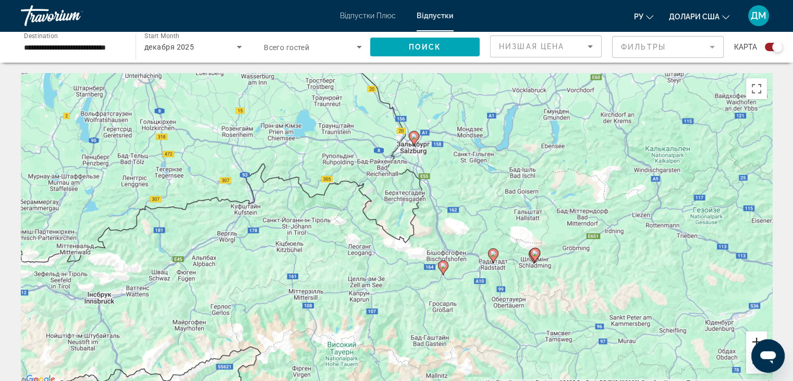
click at [750, 337] on button "Збільшити" at bounding box center [756, 341] width 21 height 21
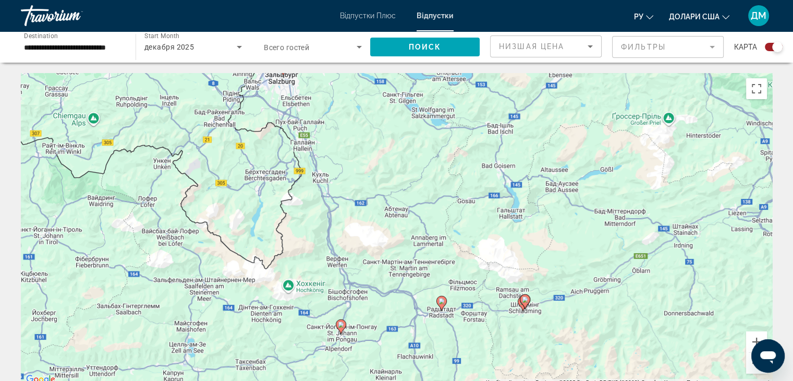
drag, startPoint x: 670, startPoint y: 301, endPoint x: 509, endPoint y: 313, distance: 161.6
click at [509, 313] on div "Увімкніть режим перетягування за допомогою клавіатури, натиснувши Alt + Enter. …" at bounding box center [396, 229] width 751 height 313
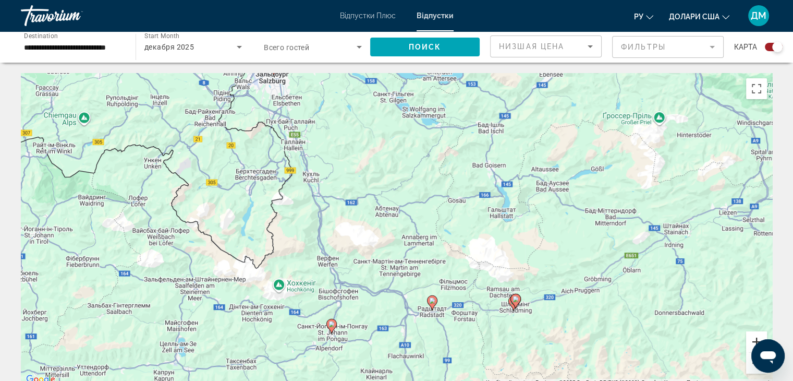
click at [750, 340] on button "Збільшити" at bounding box center [756, 341] width 21 height 21
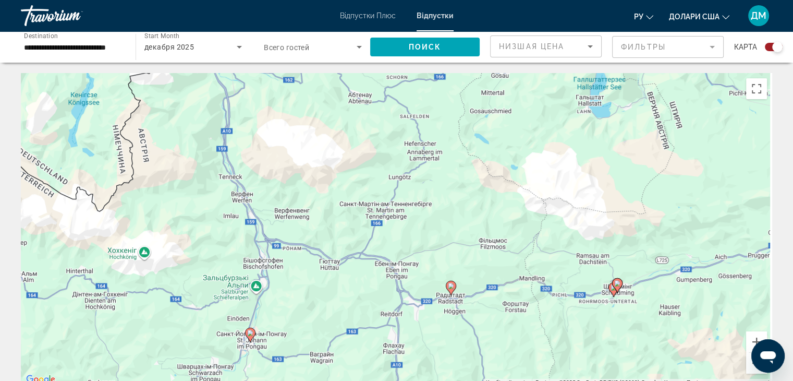
drag, startPoint x: 653, startPoint y: 288, endPoint x: 626, endPoint y: 166, distance: 124.9
click at [626, 166] on div "Увімкніть режим перетягування за допомогою клавіатури, натиснувши Alt + Enter. …" at bounding box center [396, 229] width 751 height 313
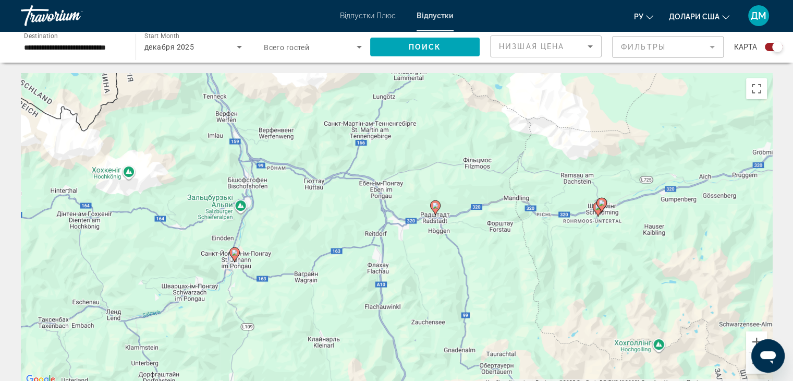
drag, startPoint x: 629, startPoint y: 211, endPoint x: 623, endPoint y: 156, distance: 55.1
click at [623, 156] on div "Увімкніть режим перетягування за допомогою клавіатури, натиснувши Alt + Enter. …" at bounding box center [396, 229] width 751 height 313
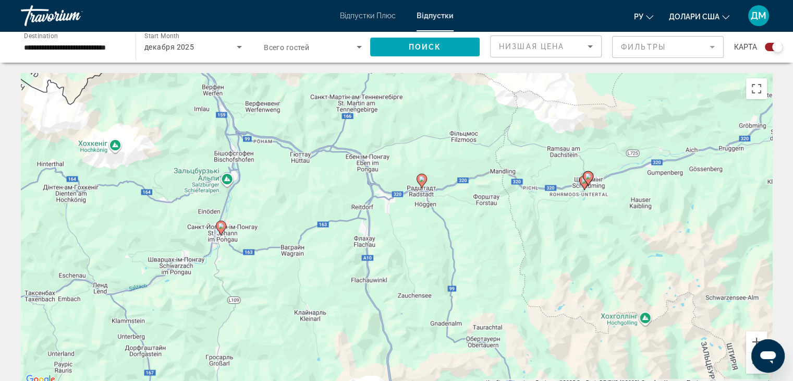
drag, startPoint x: 621, startPoint y: 187, endPoint x: 606, endPoint y: 159, distance: 32.0
click at [606, 159] on div "Увімкніть режим перетягування за допомогою клавіатури, натиснувши Alt + Enter. …" at bounding box center [396, 229] width 751 height 313
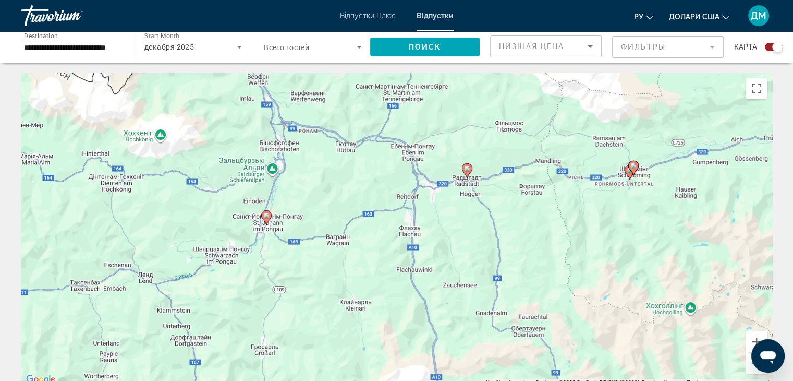
drag, startPoint x: 597, startPoint y: 196, endPoint x: 644, endPoint y: 185, distance: 48.2
click at [644, 185] on div "Увімкніть режим перетягування за допомогою клавіатури, натиснувши Alt + Enter. …" at bounding box center [396, 229] width 751 height 313
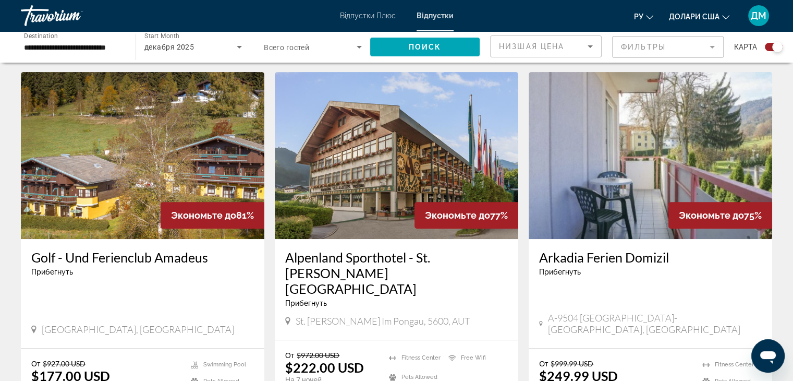
scroll to position [338, 0]
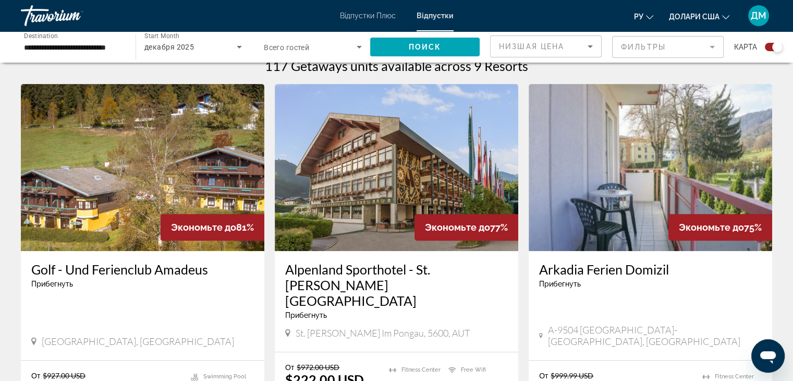
click at [604, 141] on img "Основний зміст" at bounding box center [651, 167] width 244 height 167
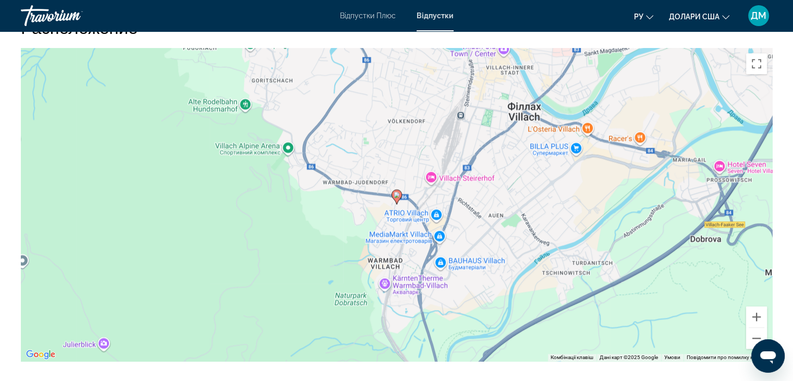
scroll to position [1406, 0]
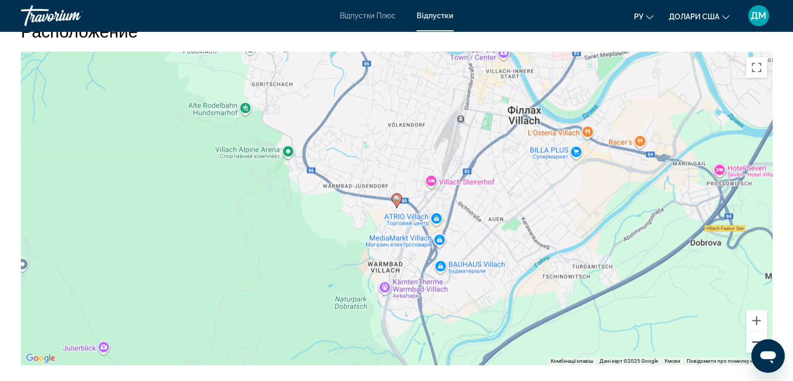
click at [753, 334] on button "Зменшити" at bounding box center [756, 341] width 21 height 21
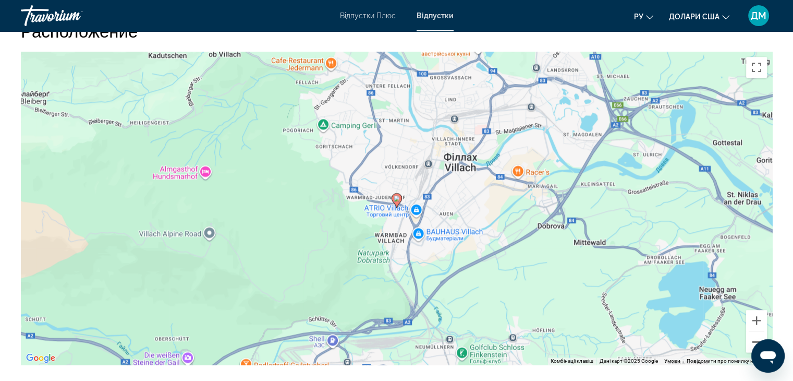
click at [753, 334] on button "Зменшити" at bounding box center [756, 341] width 21 height 21
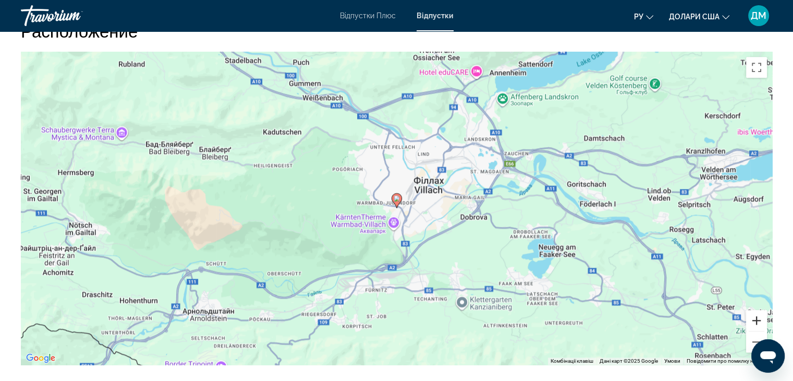
click at [759, 310] on button "Збільшити" at bounding box center [756, 320] width 21 height 21
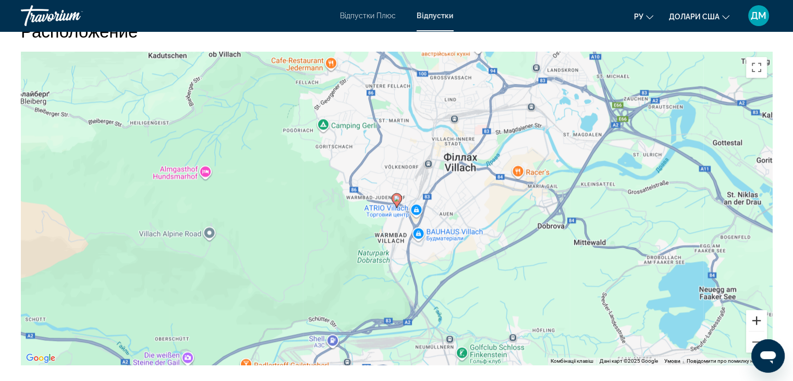
click at [759, 310] on button "Збільшити" at bounding box center [756, 320] width 21 height 21
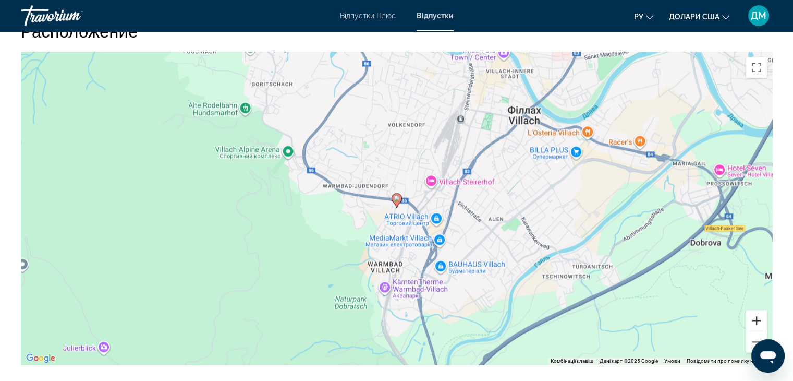
click at [759, 310] on button "Збільшити" at bounding box center [756, 320] width 21 height 21
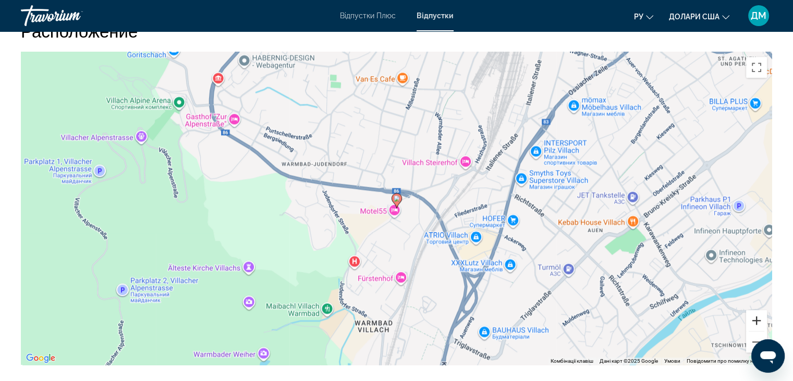
click at [759, 310] on button "Збільшити" at bounding box center [756, 320] width 21 height 21
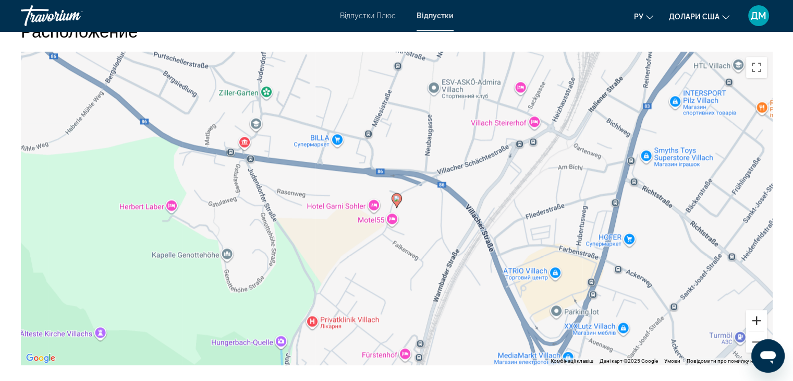
click at [759, 310] on button "Збільшити" at bounding box center [756, 320] width 21 height 21
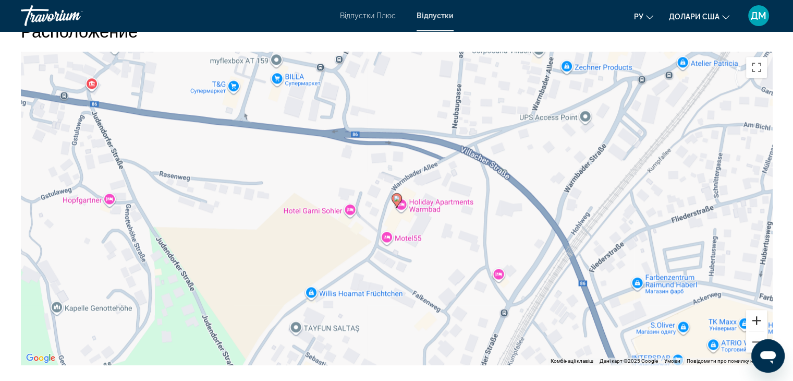
click at [759, 310] on button "Збільшити" at bounding box center [756, 320] width 21 height 21
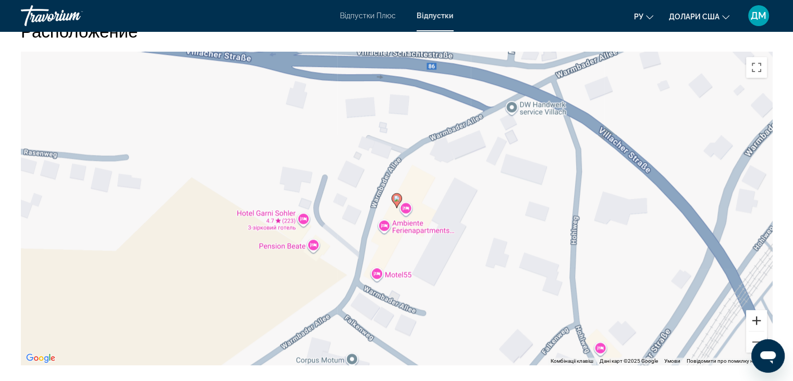
click at [759, 310] on button "Збільшити" at bounding box center [756, 320] width 21 height 21
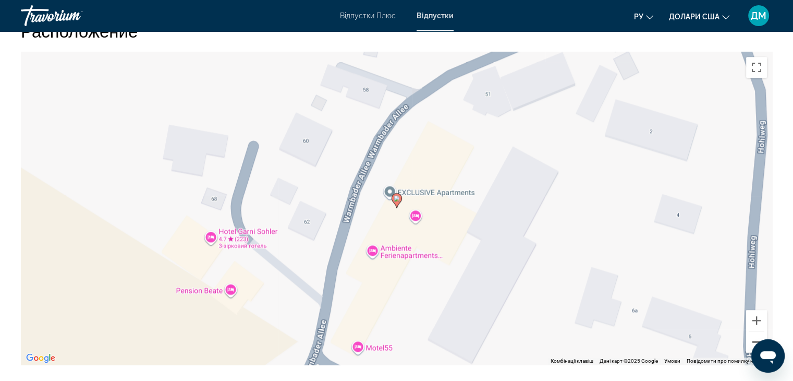
click at [752, 331] on button "Зменшити" at bounding box center [756, 341] width 21 height 21
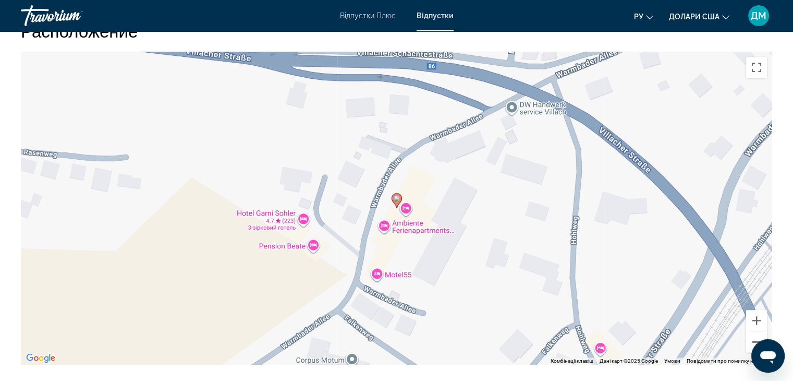
click at [752, 331] on button "Зменшити" at bounding box center [756, 341] width 21 height 21
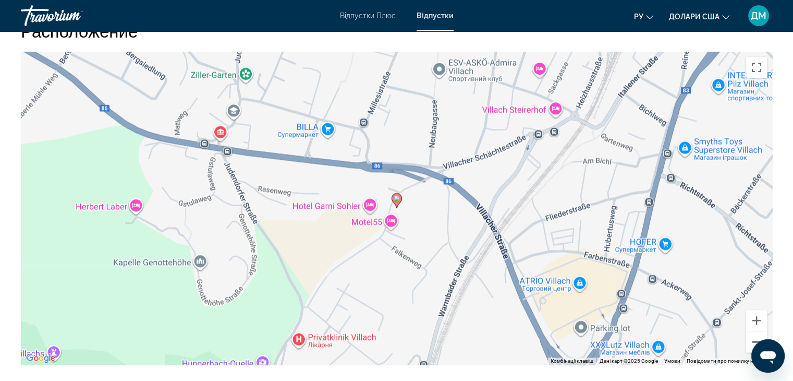
click at [752, 331] on button "Зменшити" at bounding box center [756, 341] width 21 height 21
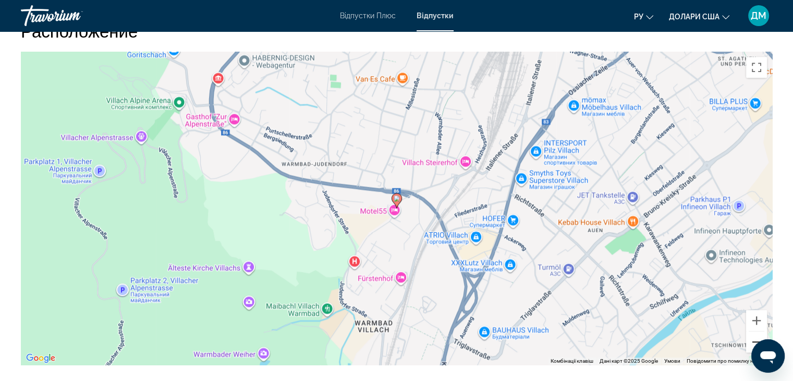
click at [752, 331] on button "Зменшити" at bounding box center [756, 341] width 21 height 21
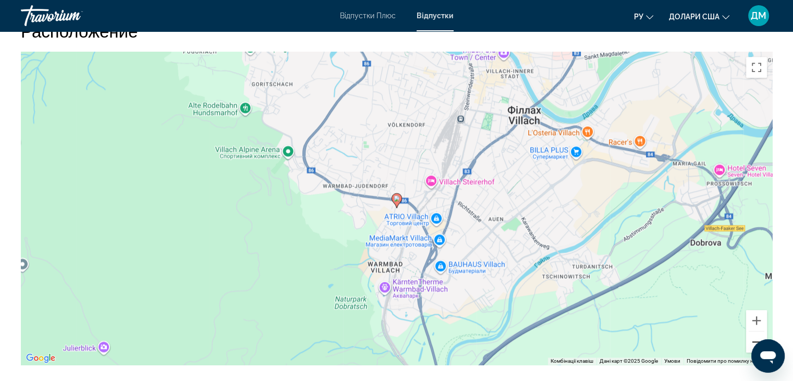
click at [752, 331] on button "Зменшити" at bounding box center [756, 341] width 21 height 21
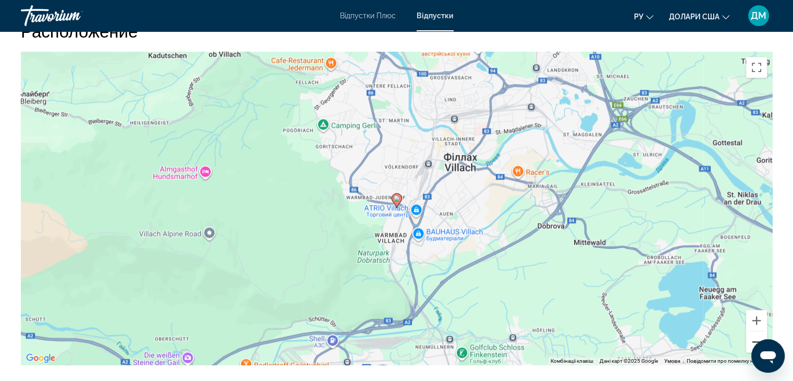
click at [752, 331] on button "Зменшити" at bounding box center [756, 341] width 21 height 21
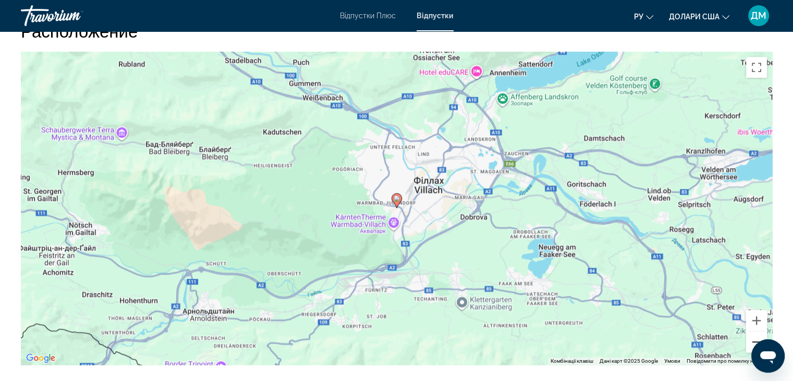
click at [752, 331] on button "Зменшити" at bounding box center [756, 341] width 21 height 21
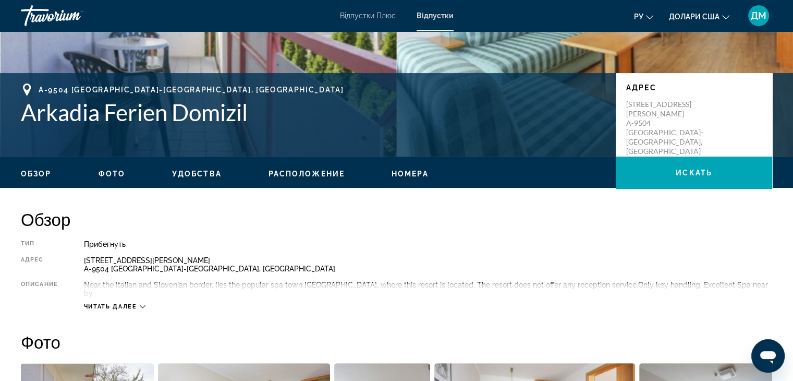
scroll to position [185, 0]
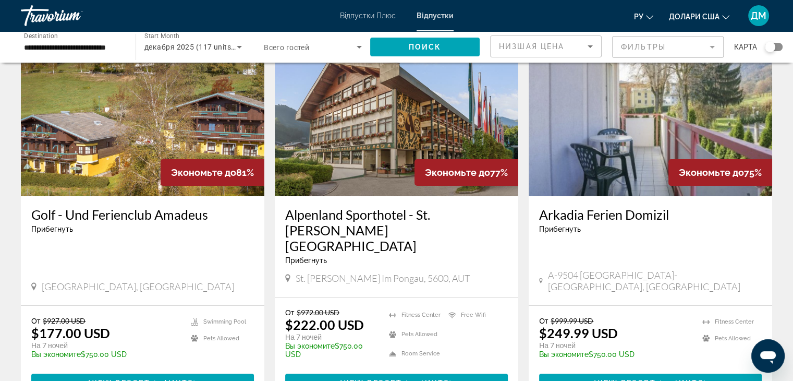
scroll to position [73, 0]
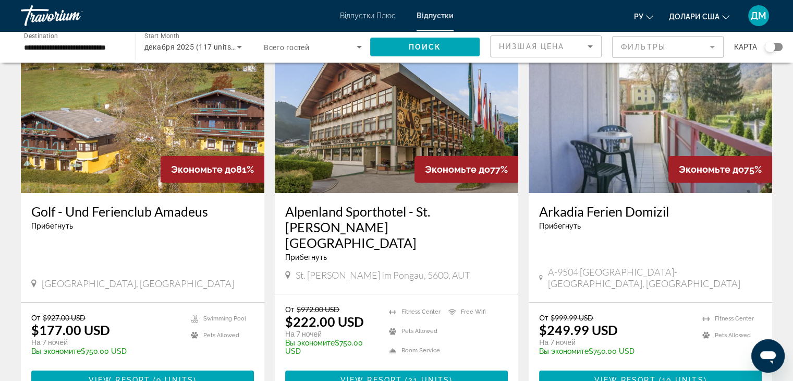
click at [454, 118] on img "Основний зміст" at bounding box center [397, 109] width 244 height 167
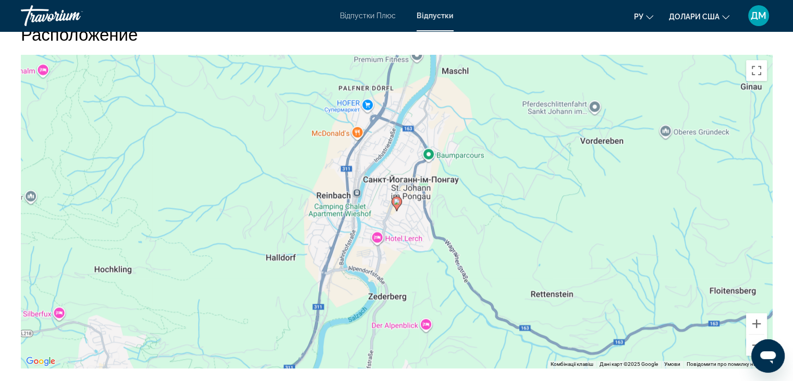
scroll to position [1375, 0]
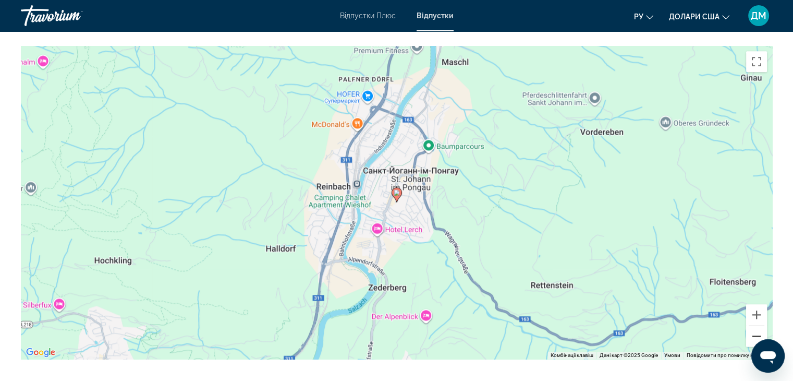
click at [760, 329] on button "Зменшити" at bounding box center [756, 335] width 21 height 21
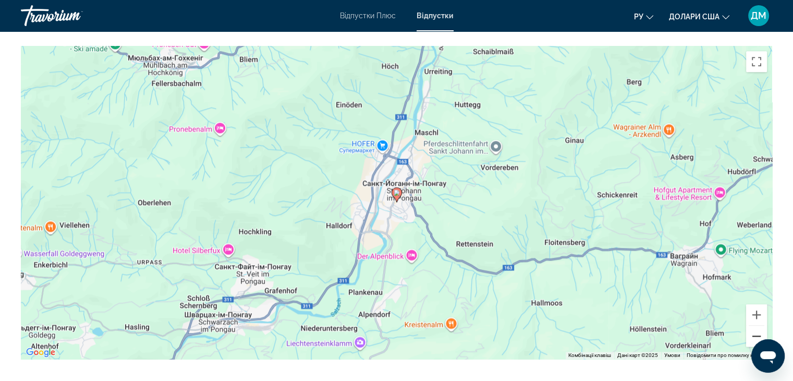
click at [760, 329] on button "Зменшити" at bounding box center [756, 335] width 21 height 21
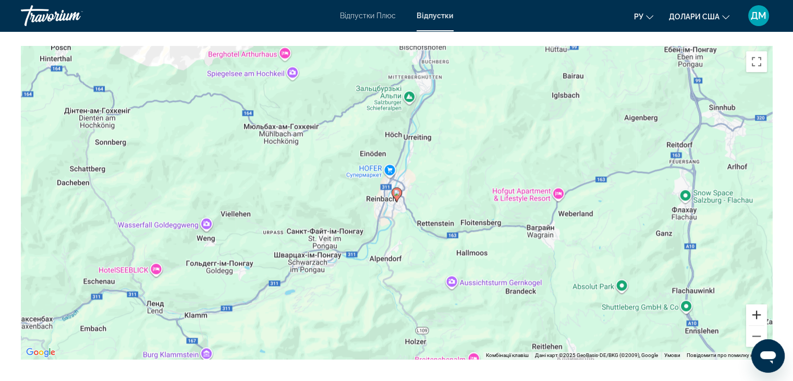
click at [759, 306] on button "Збільшити" at bounding box center [756, 314] width 21 height 21
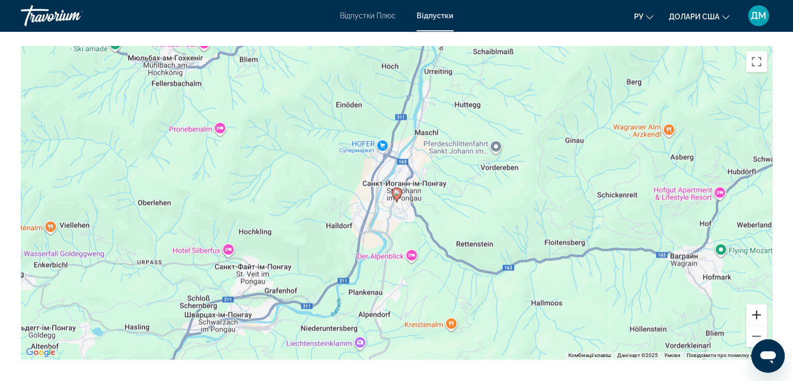
click at [759, 306] on button "Збільшити" at bounding box center [756, 314] width 21 height 21
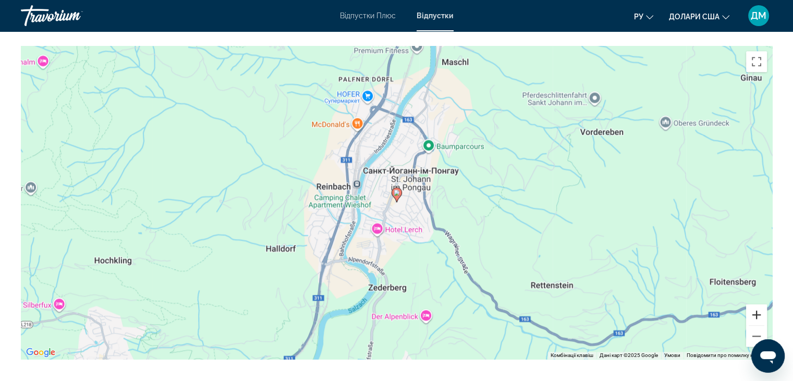
click at [759, 306] on button "Збільшити" at bounding box center [756, 314] width 21 height 21
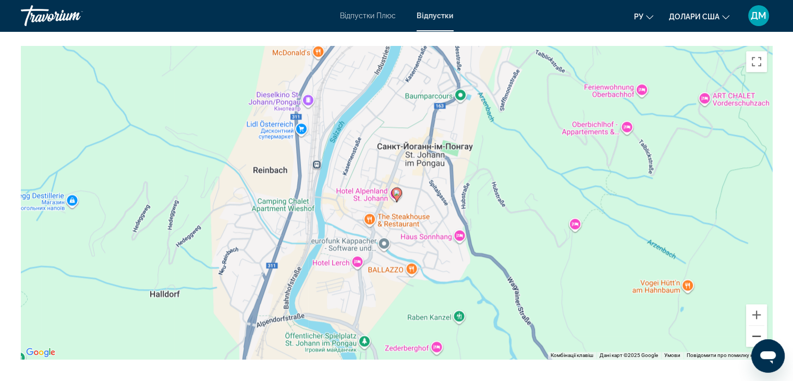
click at [758, 326] on button "Зменшити" at bounding box center [756, 335] width 21 height 21
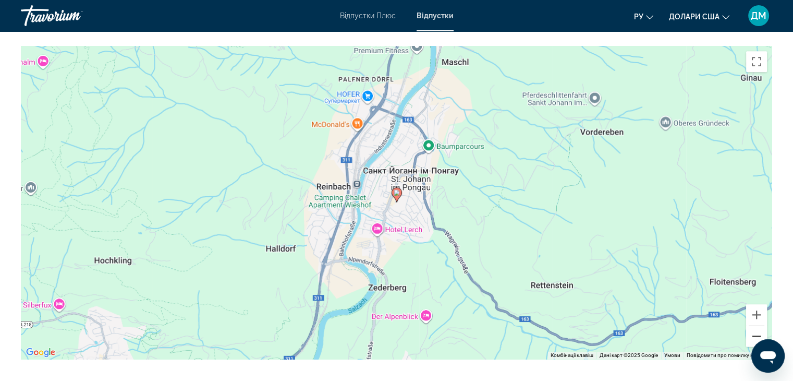
click at [758, 326] on button "Зменшити" at bounding box center [756, 335] width 21 height 21
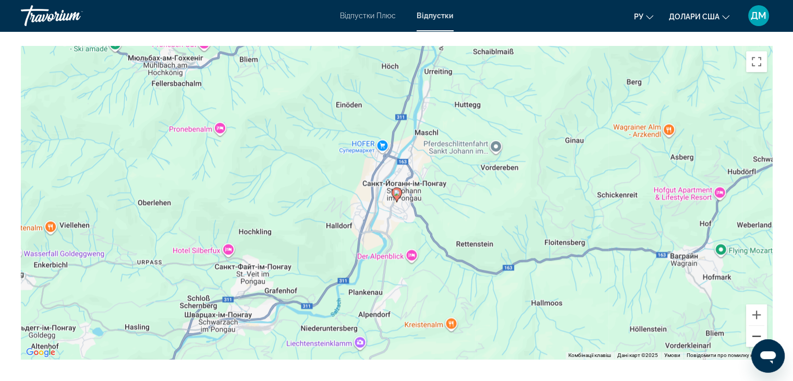
click at [758, 326] on button "Зменшити" at bounding box center [756, 335] width 21 height 21
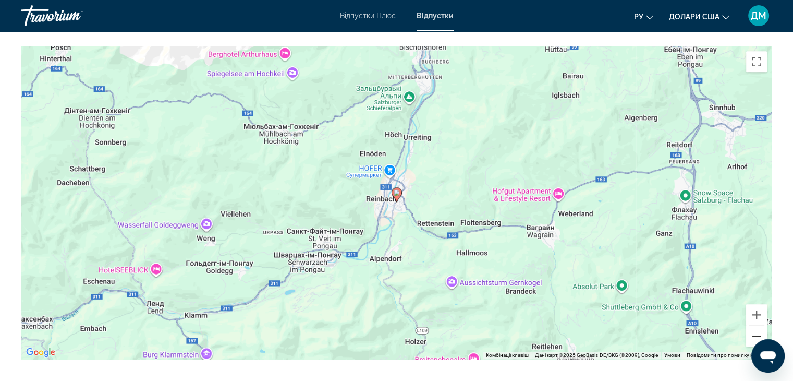
click at [758, 326] on button "Зменшити" at bounding box center [756, 335] width 21 height 21
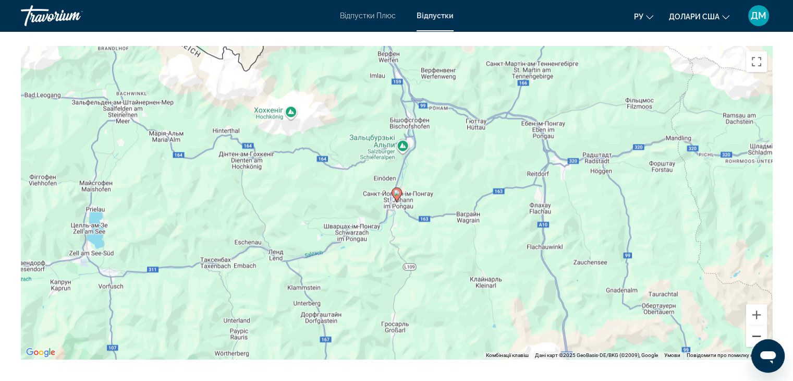
click at [758, 326] on button "Зменшити" at bounding box center [756, 335] width 21 height 21
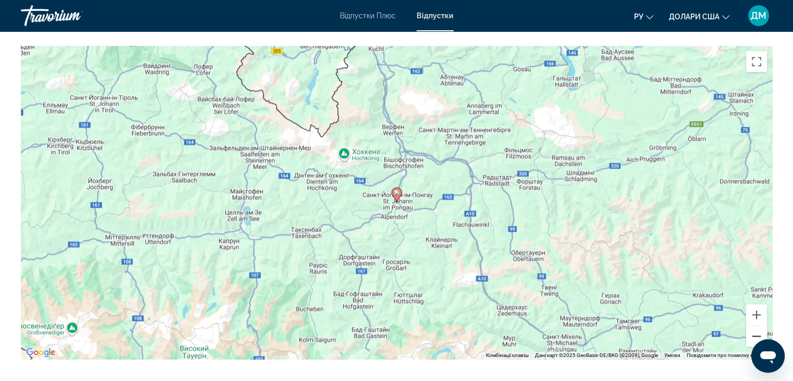
click at [758, 326] on button "Зменшити" at bounding box center [756, 335] width 21 height 21
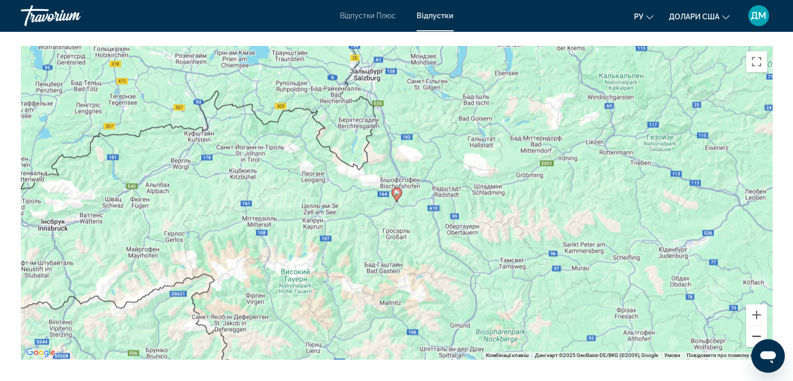
click at [758, 326] on button "Зменшити" at bounding box center [756, 335] width 21 height 21
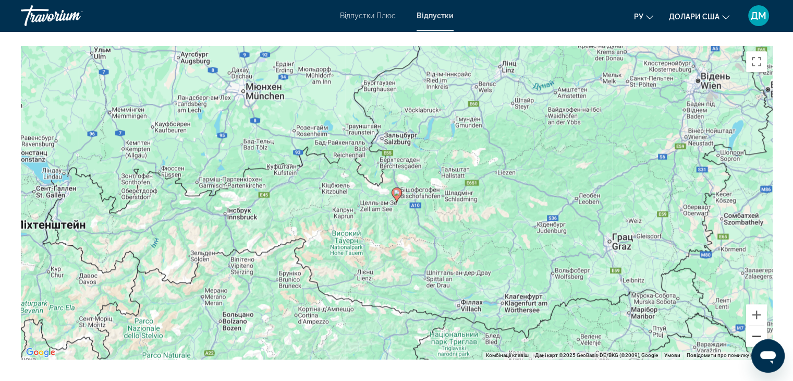
click at [758, 326] on button "Зменшити" at bounding box center [756, 335] width 21 height 21
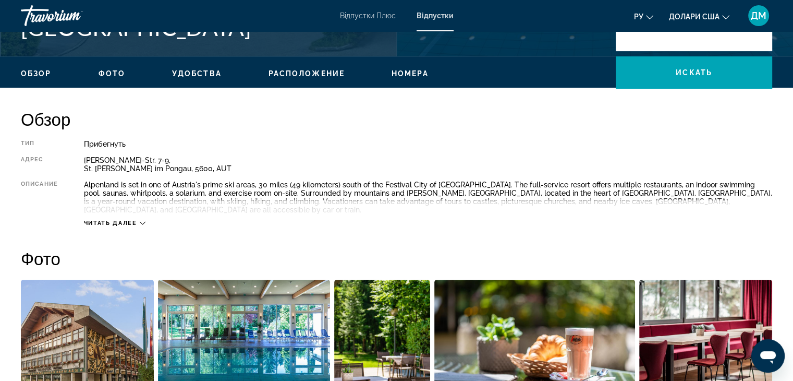
scroll to position [285, 0]
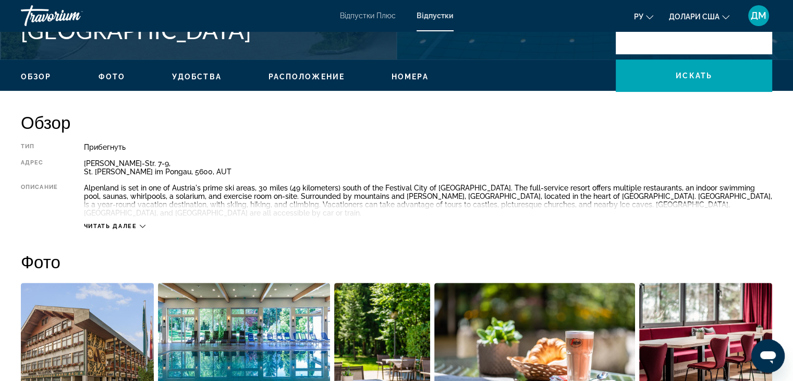
click at [109, 223] on span "Читать далее" at bounding box center [110, 226] width 53 height 7
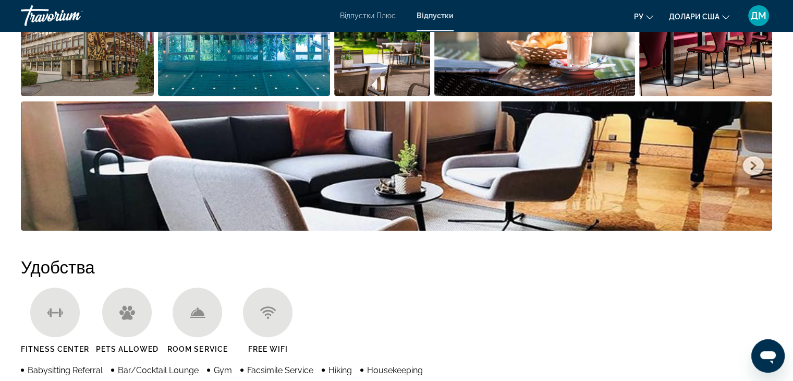
scroll to position [616, 0]
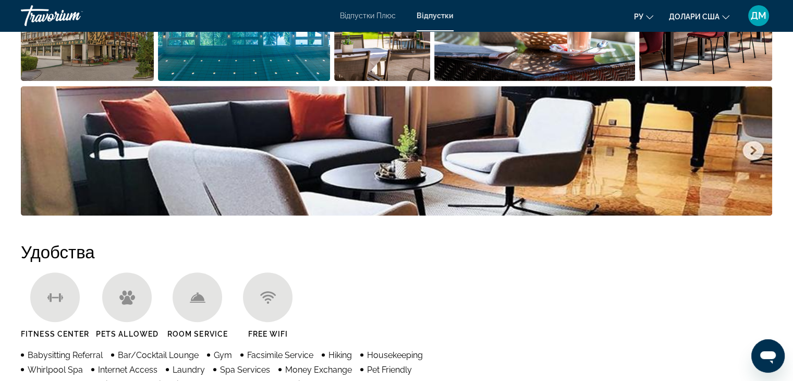
click at [758, 147] on img "Open full-screen image slider" at bounding box center [396, 150] width 751 height 129
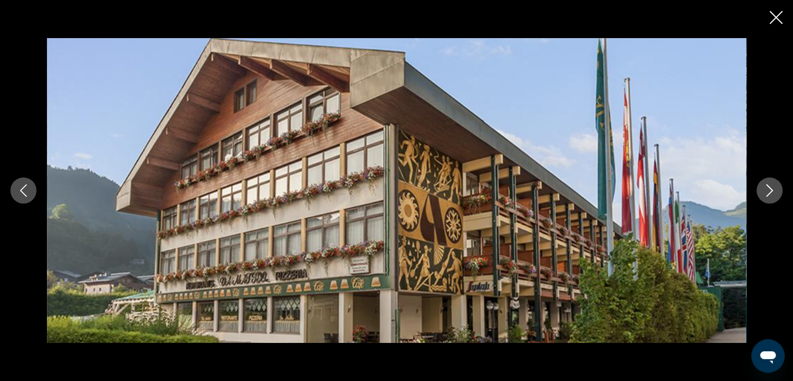
click at [771, 195] on icon "Next image" at bounding box center [769, 190] width 13 height 13
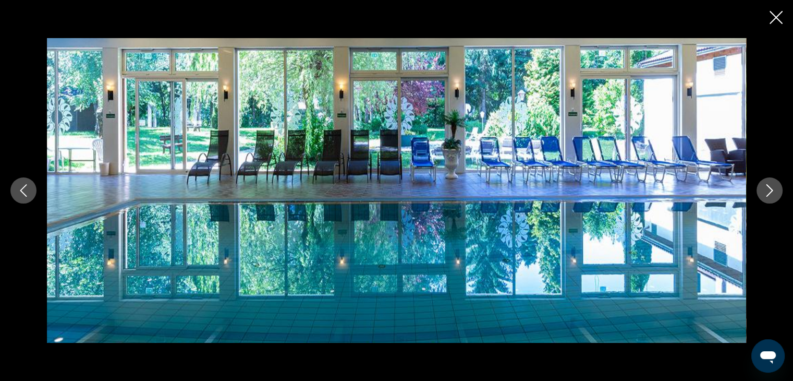
click at [771, 195] on icon "Next image" at bounding box center [769, 190] width 13 height 13
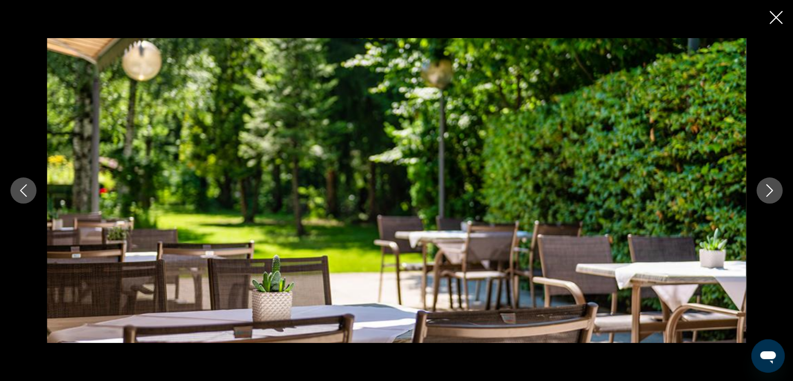
click at [771, 195] on icon "Next image" at bounding box center [769, 190] width 13 height 13
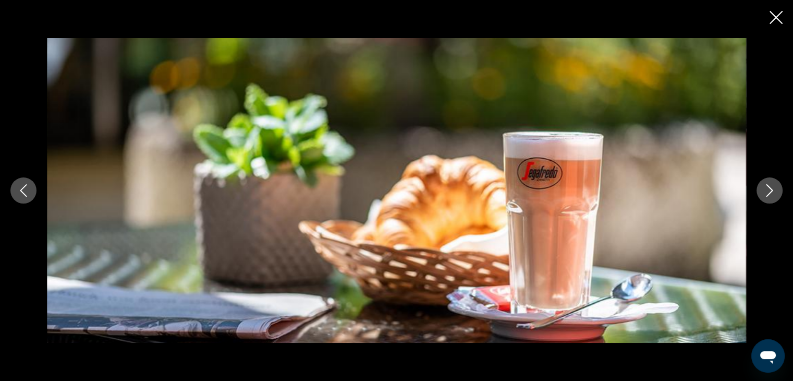
click at [771, 195] on icon "Next image" at bounding box center [769, 190] width 13 height 13
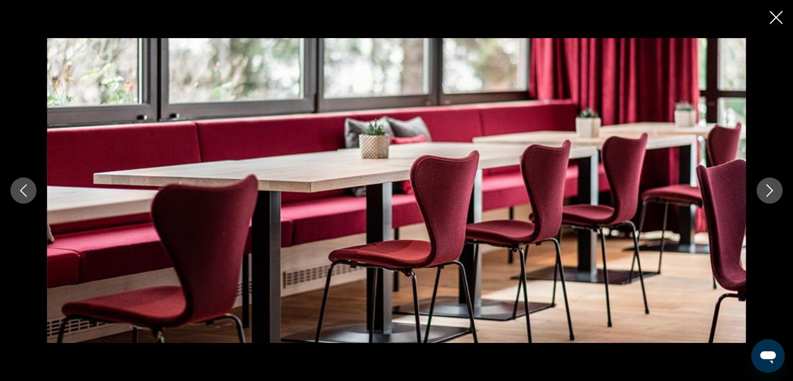
click at [778, 20] on icon "Close slideshow" at bounding box center [776, 17] width 13 height 13
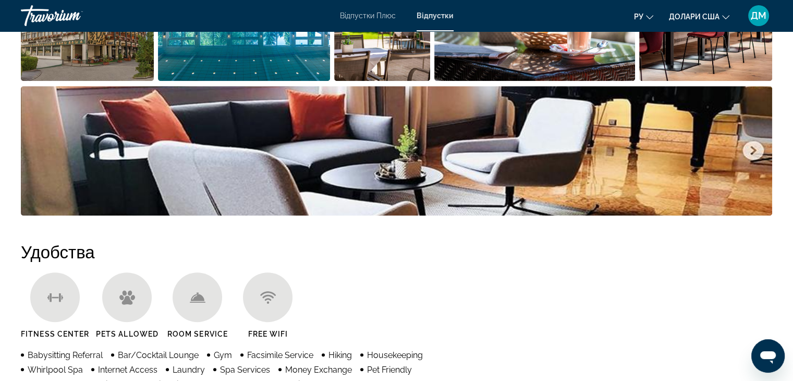
scroll to position [0, 0]
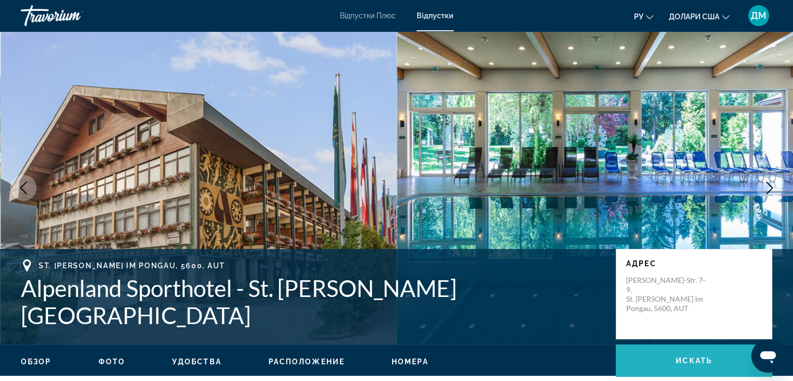
click at [680, 367] on span "Основний зміст" at bounding box center [694, 360] width 156 height 25
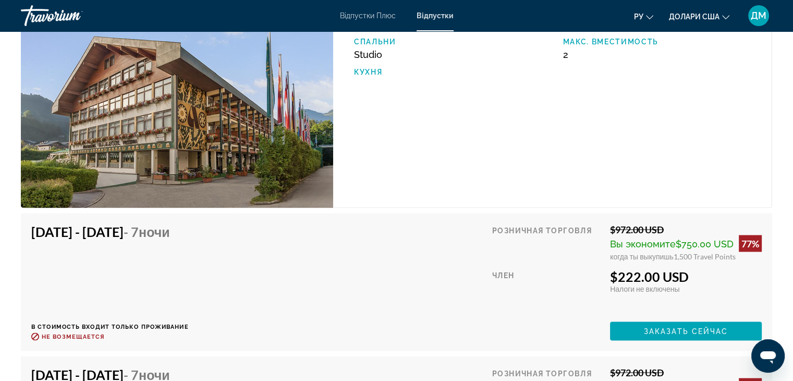
scroll to position [1795, 0]
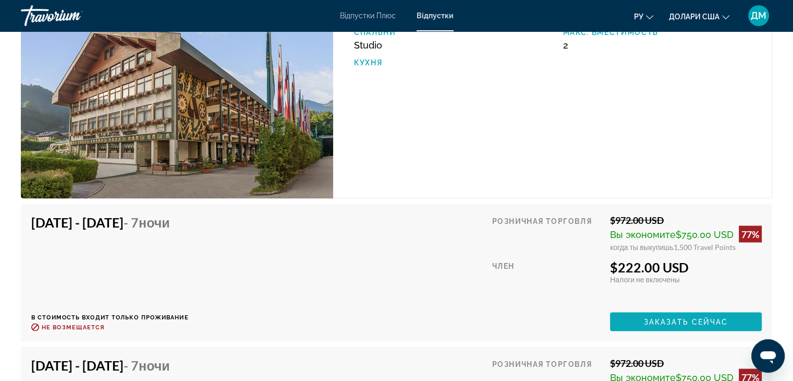
click at [748, 318] on span "Основний зміст" at bounding box center [686, 321] width 152 height 25
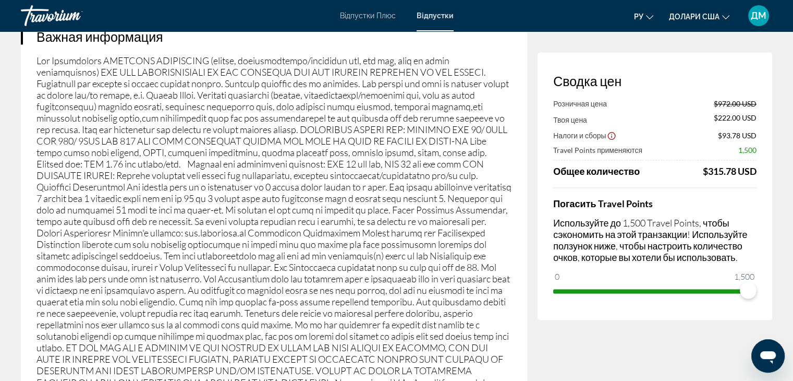
scroll to position [1606, 0]
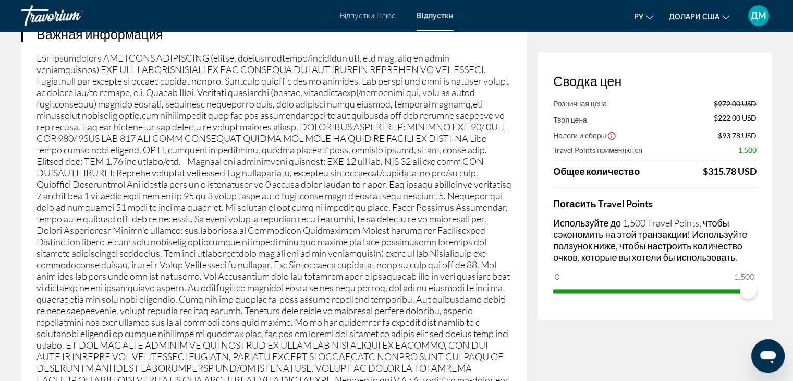
drag, startPoint x: 791, startPoint y: 311, endPoint x: 796, endPoint y: 275, distance: 36.4
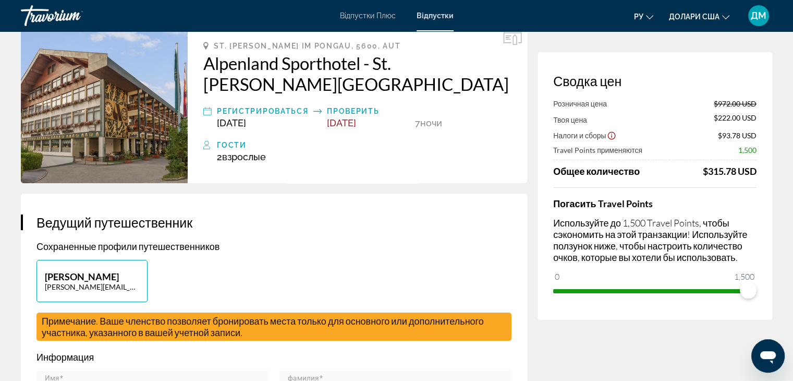
scroll to position [33, 0]
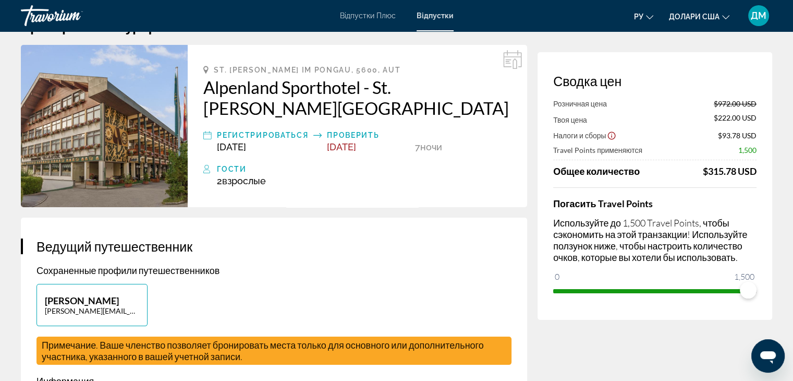
click at [506, 59] on icon "Основний зміст" at bounding box center [508, 59] width 6 height 1
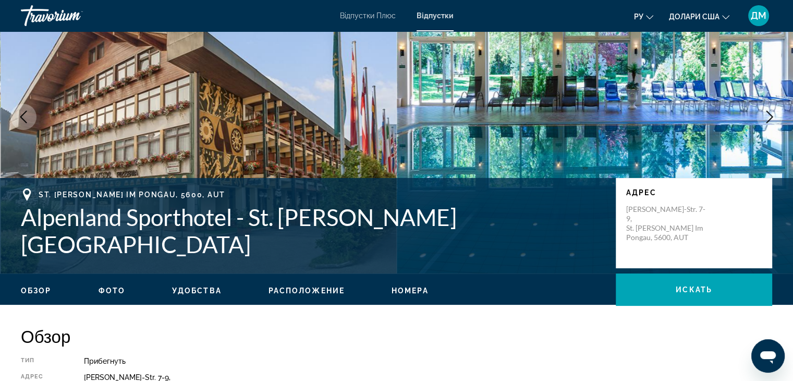
scroll to position [68, 0]
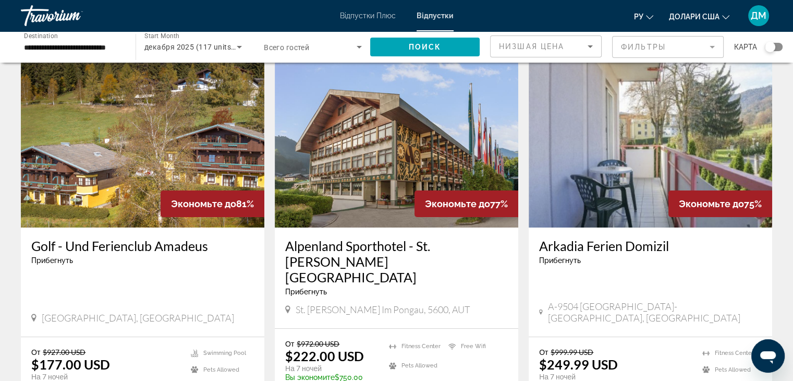
scroll to position [37, 0]
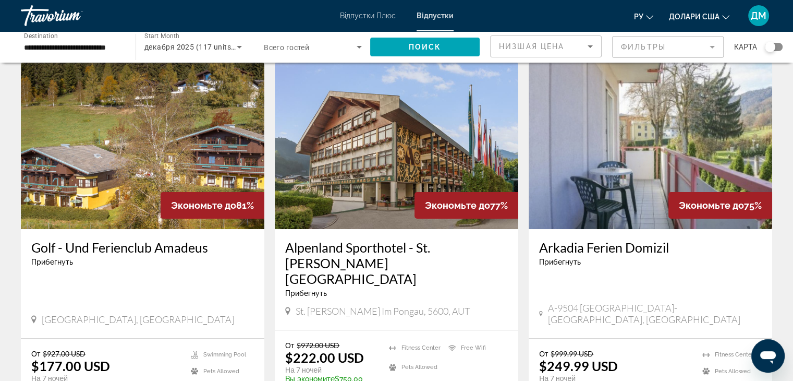
click at [165, 117] on img "Основний зміст" at bounding box center [143, 145] width 244 height 167
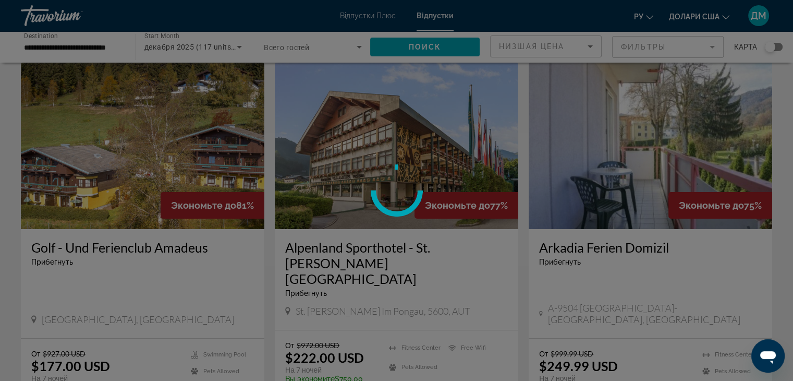
click at [165, 117] on div "**********" at bounding box center [396, 153] width 793 height 381
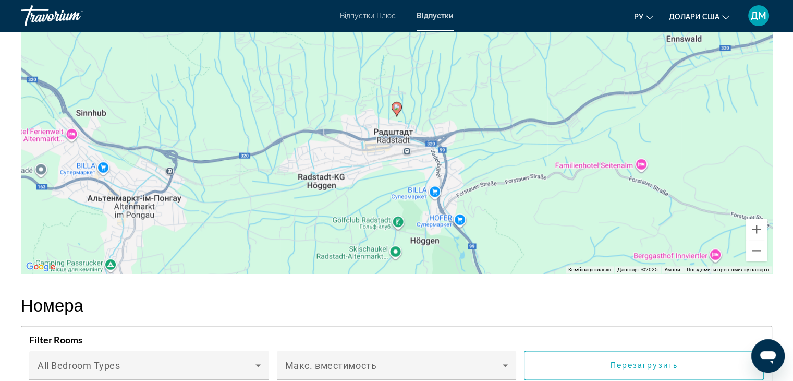
scroll to position [1349, 0]
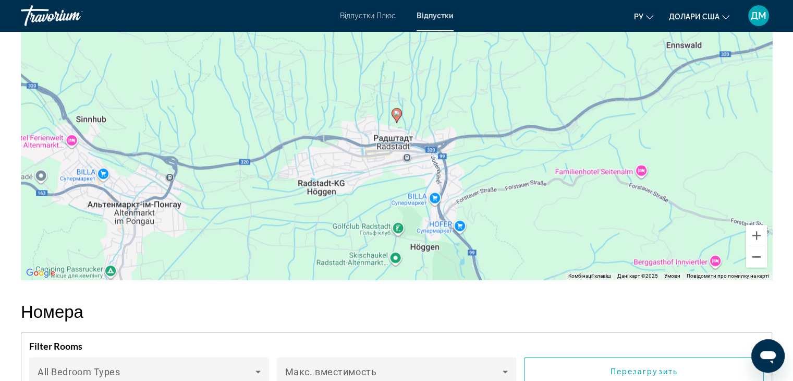
click at [761, 256] on button "Зменшити" at bounding box center [756, 256] width 21 height 21
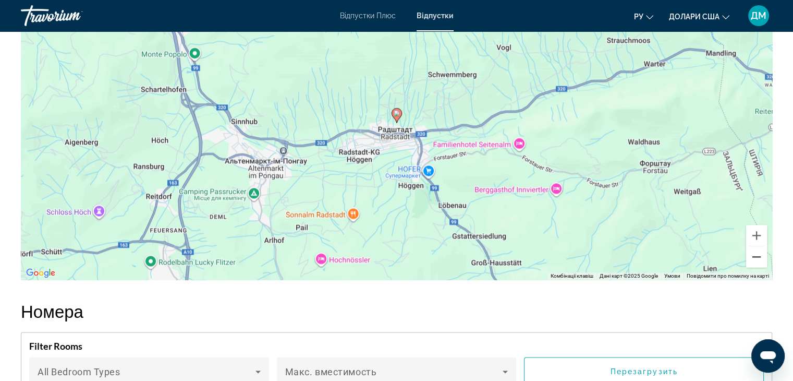
click at [761, 256] on button "Зменшити" at bounding box center [756, 256] width 21 height 21
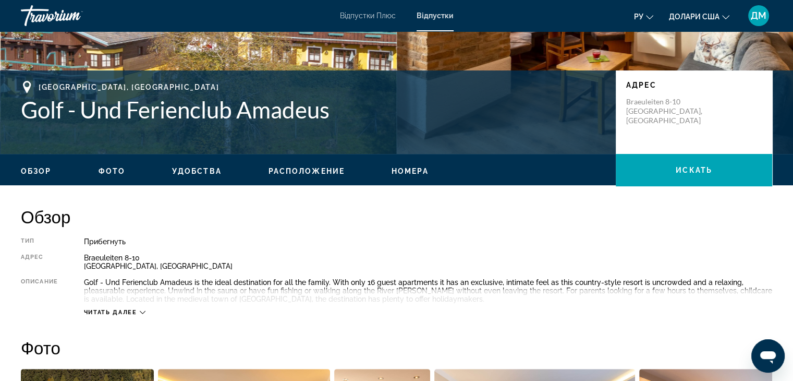
scroll to position [191, 0]
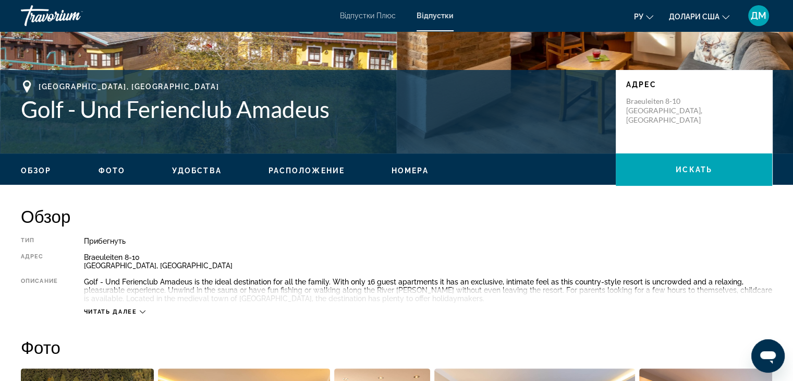
click at [112, 169] on span "Фото" at bounding box center [112, 170] width 27 height 8
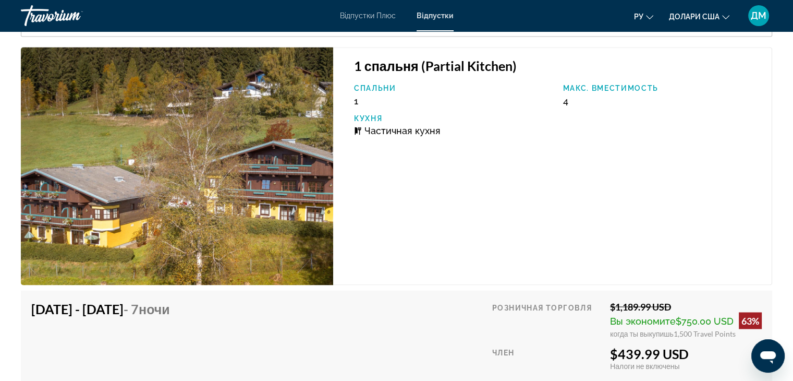
scroll to position [1846, 0]
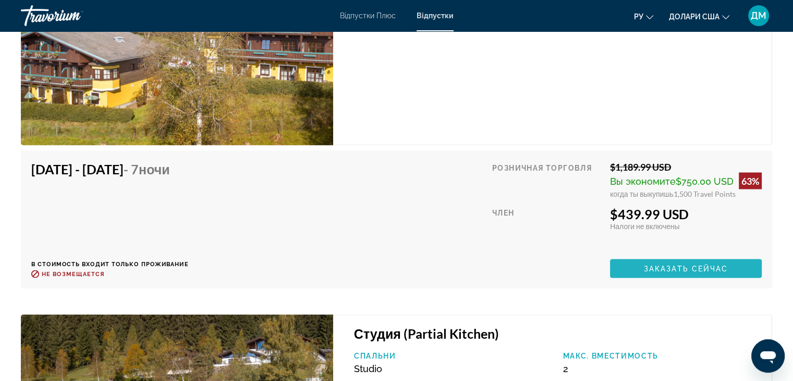
click at [695, 271] on span "Заказать сейчас" at bounding box center [686, 268] width 84 height 8
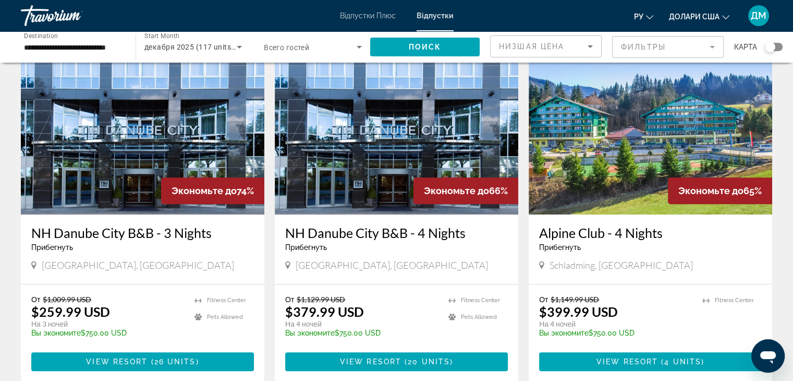
scroll to position [444, 0]
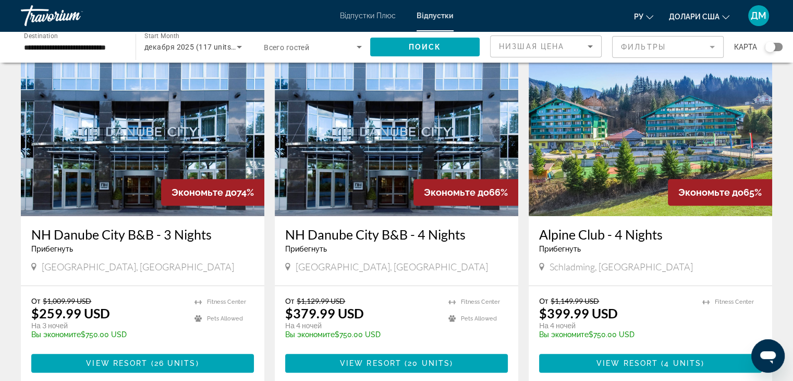
click at [718, 151] on img "Основний зміст" at bounding box center [651, 132] width 244 height 167
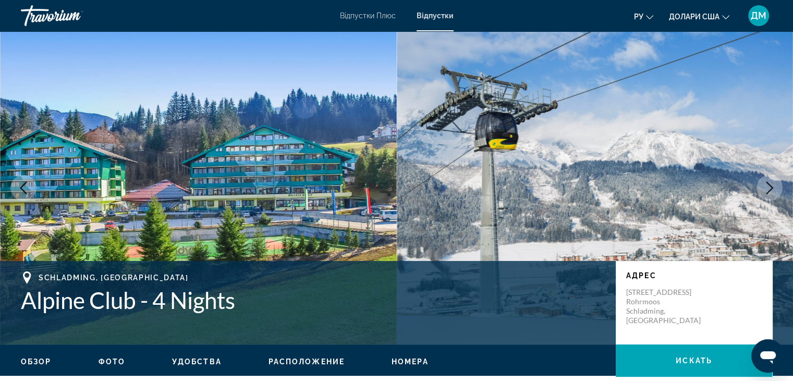
click at [768, 190] on icon "Next image" at bounding box center [769, 187] width 13 height 13
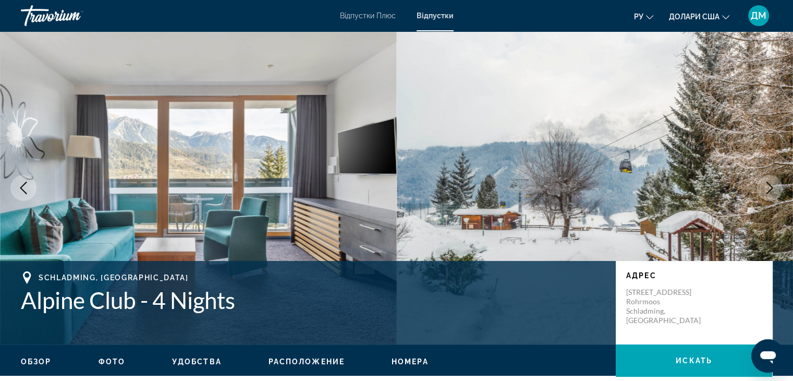
click at [768, 190] on icon "Next image" at bounding box center [769, 187] width 13 height 13
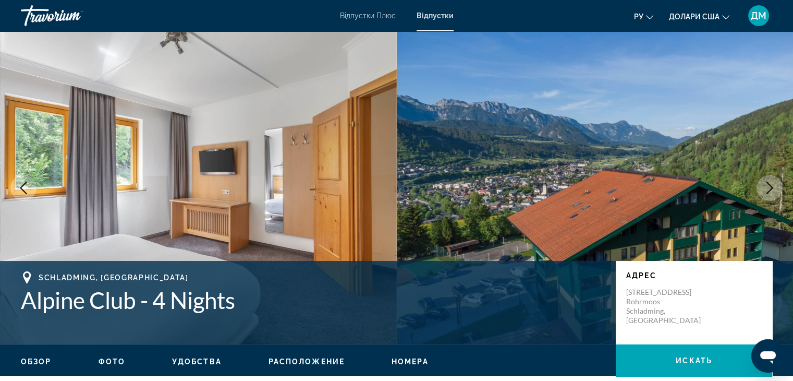
click at [768, 190] on icon "Next image" at bounding box center [769, 187] width 13 height 13
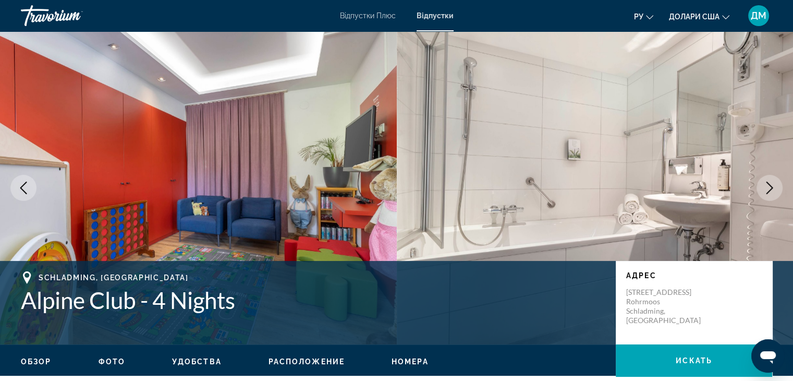
click at [768, 190] on icon "Next image" at bounding box center [769, 187] width 13 height 13
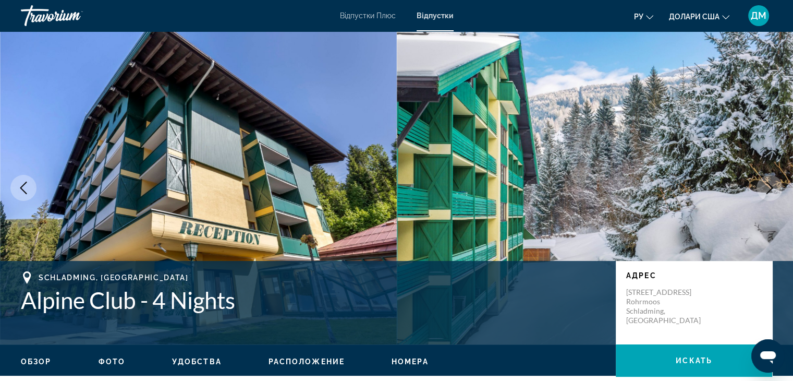
click at [768, 190] on icon "Next image" at bounding box center [769, 187] width 13 height 13
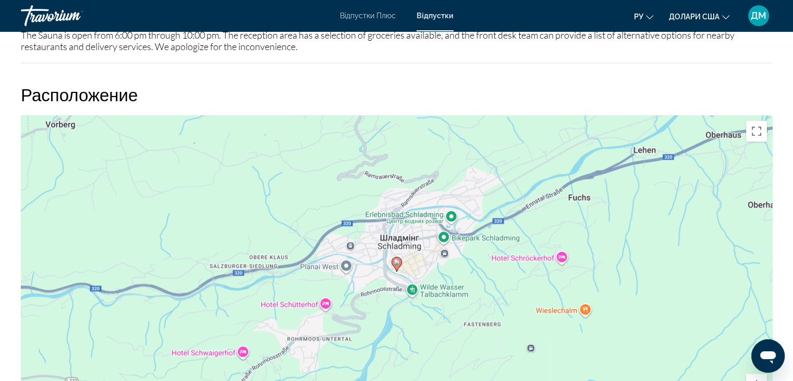
scroll to position [1420, 0]
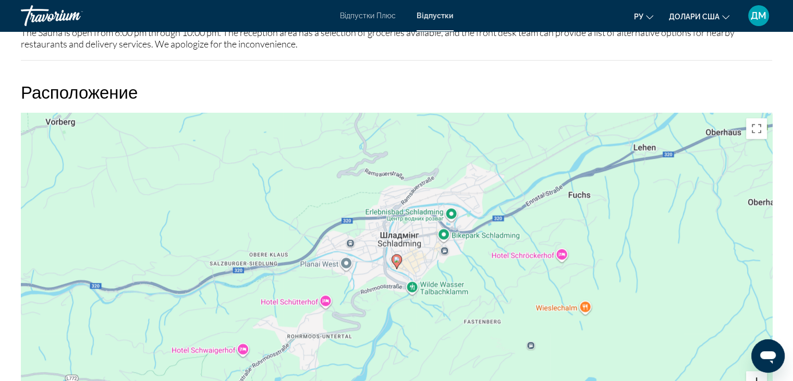
click at [752, 372] on button "Збільшити" at bounding box center [756, 381] width 21 height 21
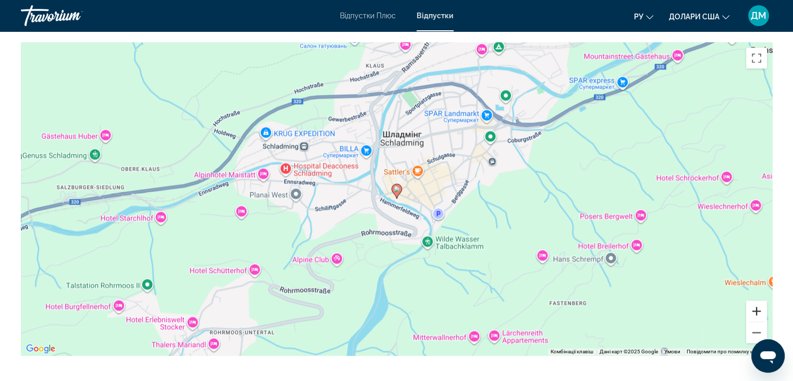
scroll to position [1479, 0]
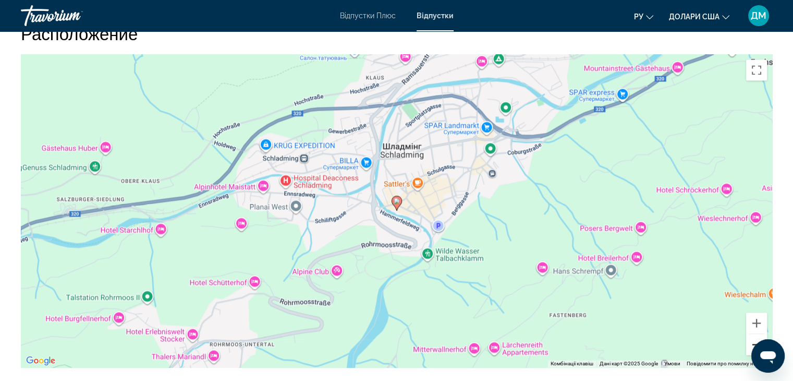
click at [759, 334] on button "Зменшити" at bounding box center [756, 344] width 21 height 21
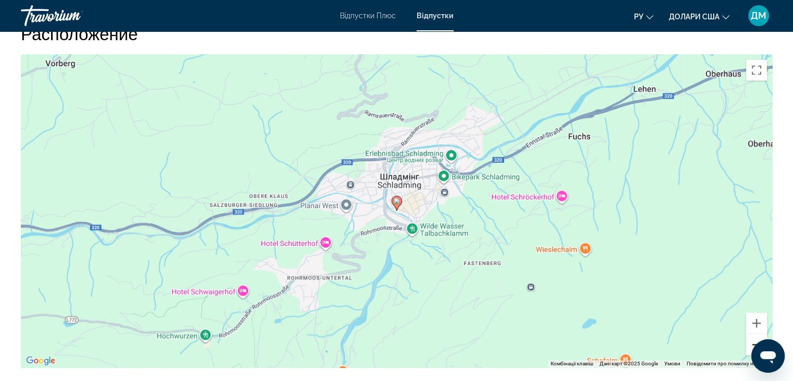
click at [759, 334] on button "Зменшити" at bounding box center [756, 344] width 21 height 21
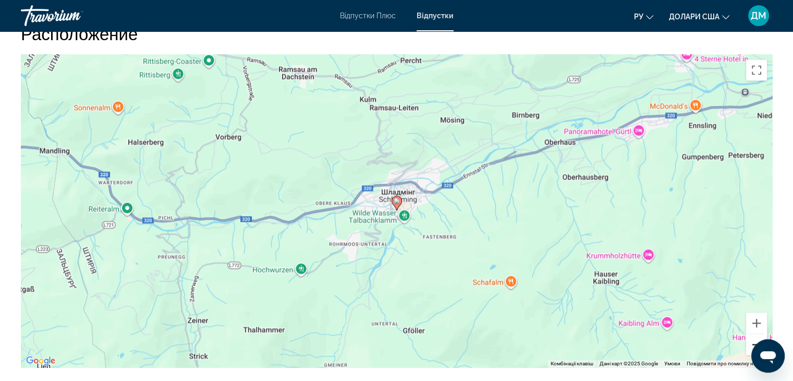
click at [759, 334] on button "Зменшити" at bounding box center [756, 344] width 21 height 21
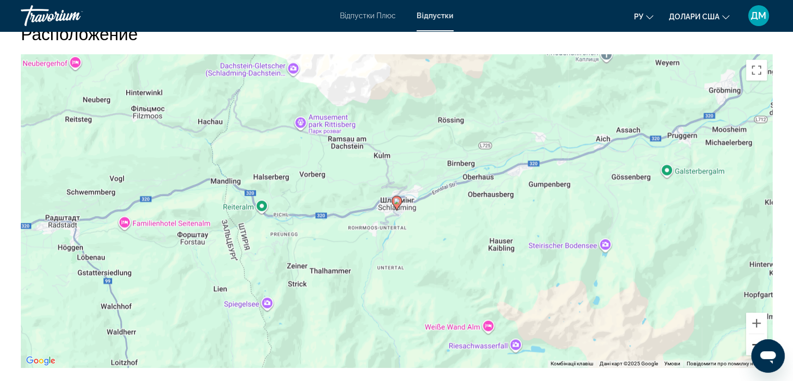
click at [759, 334] on button "Зменшити" at bounding box center [756, 344] width 21 height 21
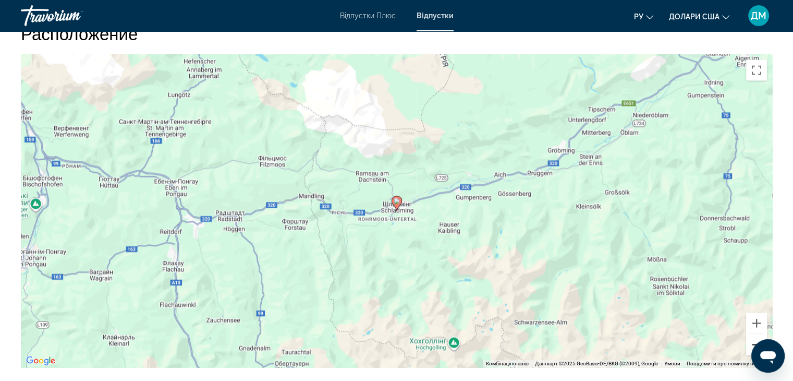
click at [759, 334] on button "Зменшити" at bounding box center [756, 344] width 21 height 21
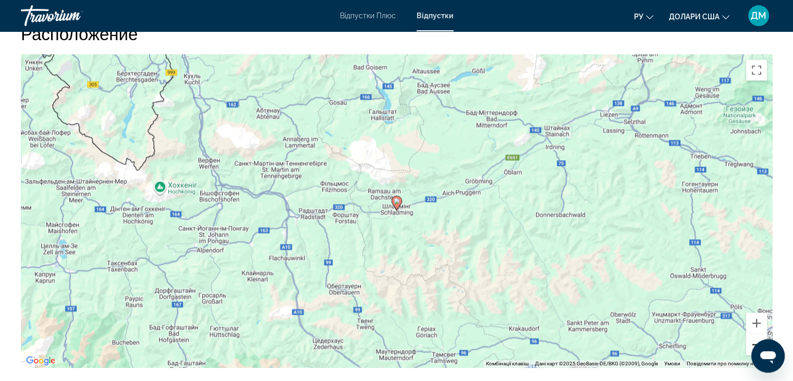
click at [759, 334] on button "Зменшити" at bounding box center [756, 344] width 21 height 21
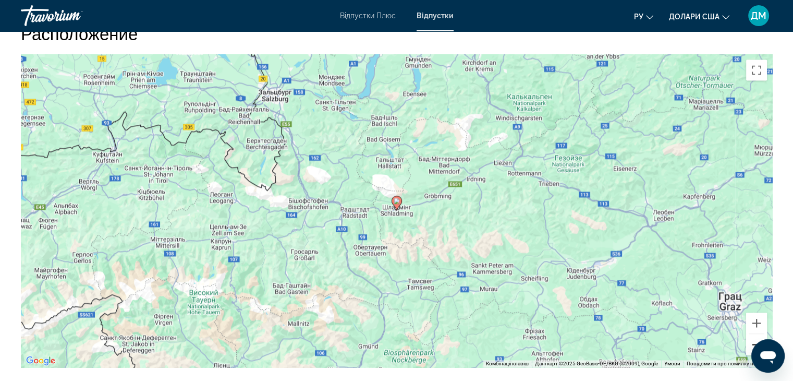
click at [759, 334] on button "Зменшити" at bounding box center [756, 344] width 21 height 21
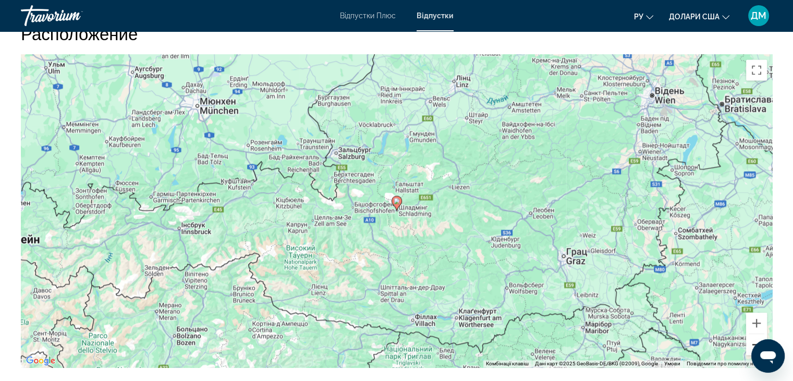
click at [759, 334] on button "Зменшити" at bounding box center [756, 344] width 21 height 21
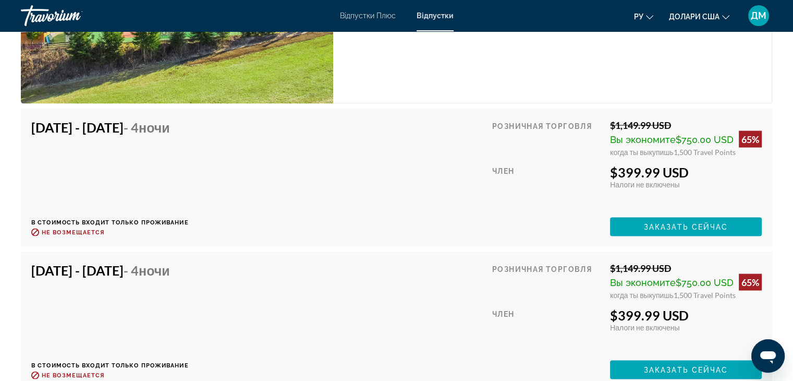
scroll to position [2041, 0]
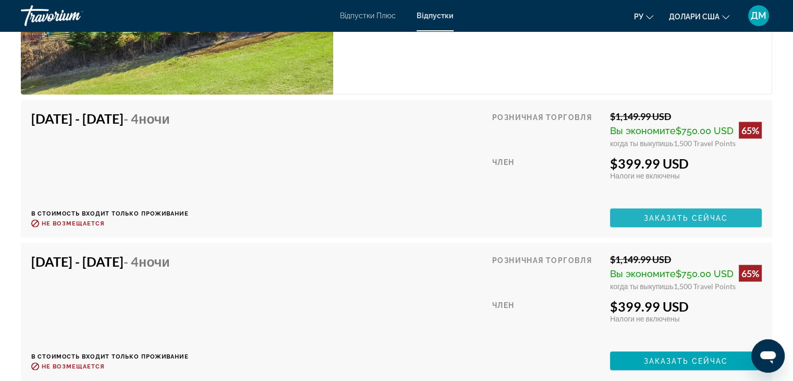
click at [751, 209] on span "Основний зміст" at bounding box center [686, 217] width 152 height 25
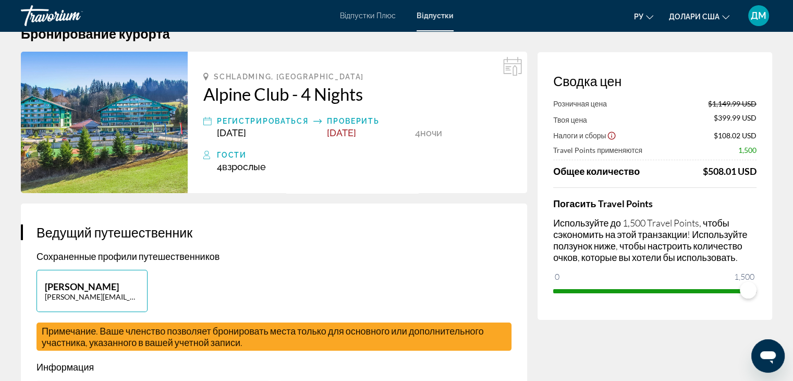
scroll to position [16, 0]
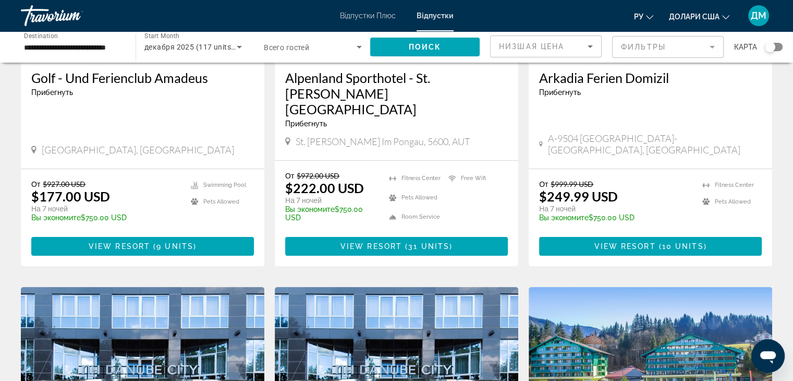
scroll to position [202, 0]
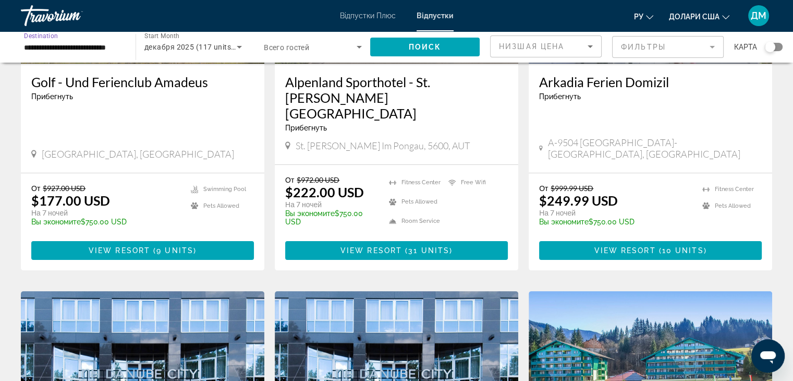
click at [42, 52] on input "**********" at bounding box center [73, 47] width 98 height 13
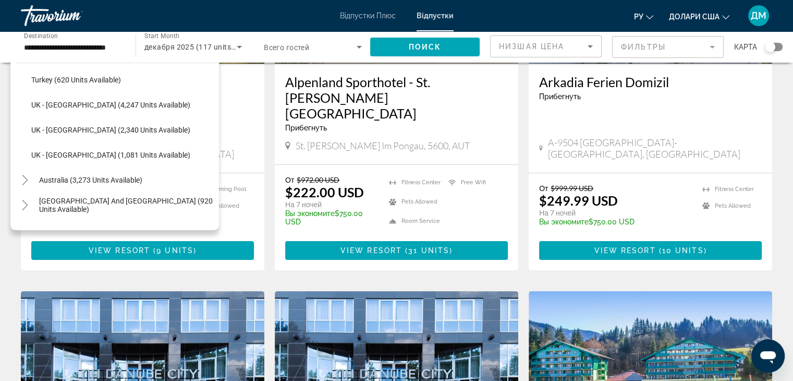
scroll to position [678, 0]
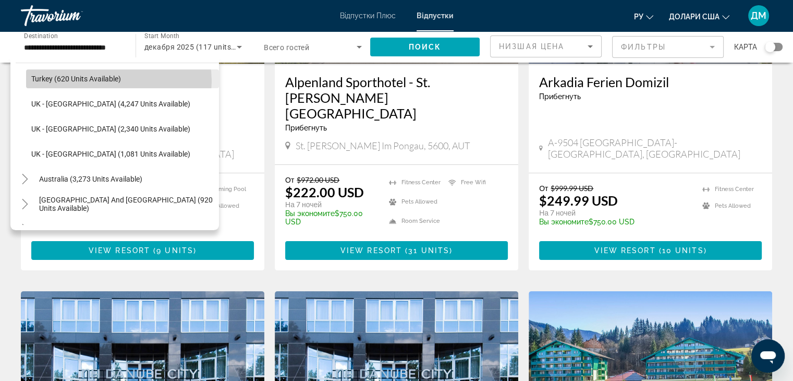
click at [117, 81] on span "Turkey (620 units available)" at bounding box center [76, 79] width 90 height 8
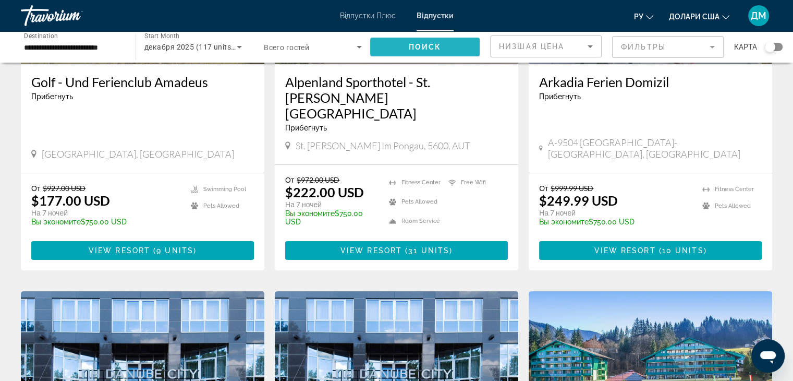
click at [421, 46] on span "Поиск" at bounding box center [425, 47] width 33 height 8
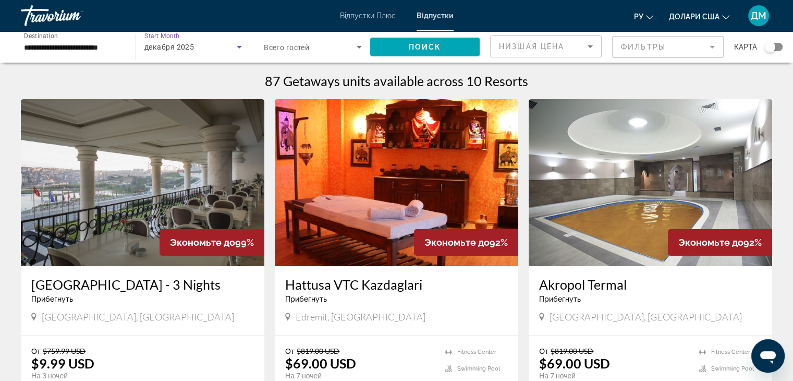
click at [239, 47] on icon "Search widget" at bounding box center [239, 47] width 5 height 3
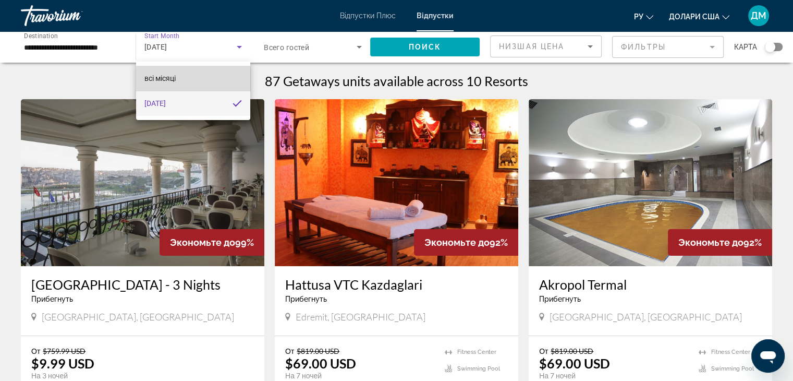
click at [179, 80] on mat-option "всі місяці" at bounding box center [193, 78] width 114 height 25
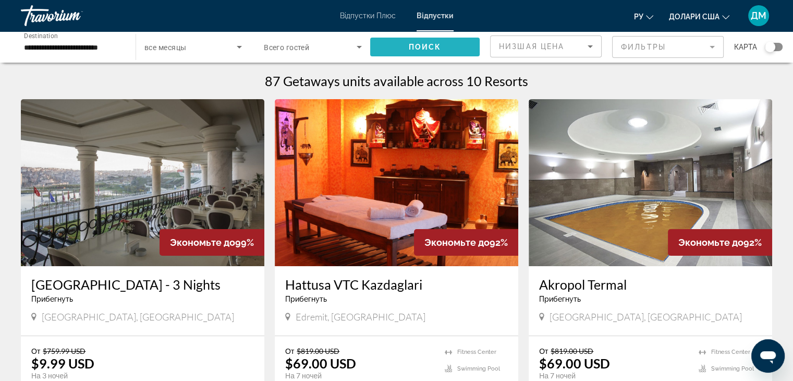
click at [412, 46] on span "Поиск" at bounding box center [425, 47] width 33 height 8
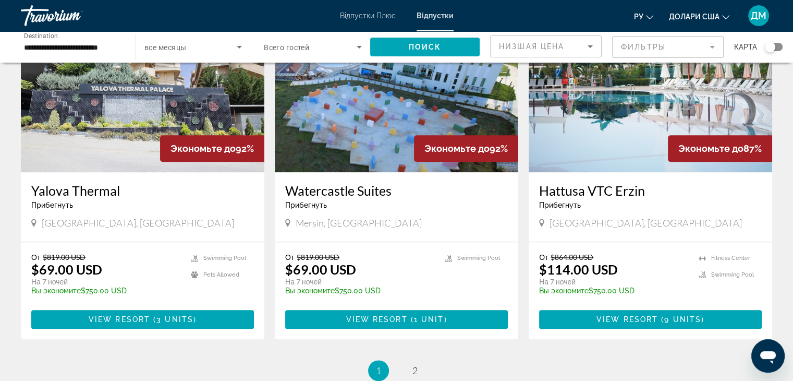
scroll to position [1306, 0]
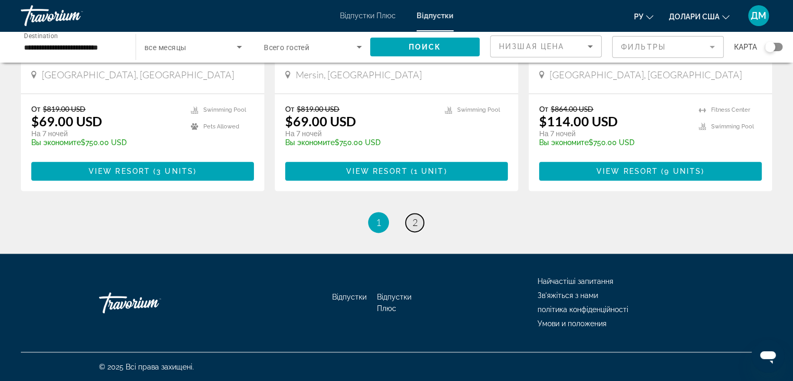
click at [417, 223] on span "2" at bounding box center [414, 221] width 5 height 11
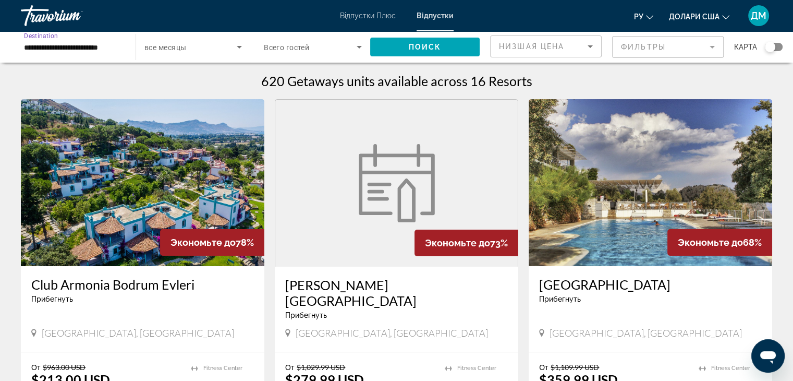
click at [63, 45] on input "**********" at bounding box center [73, 47] width 98 height 13
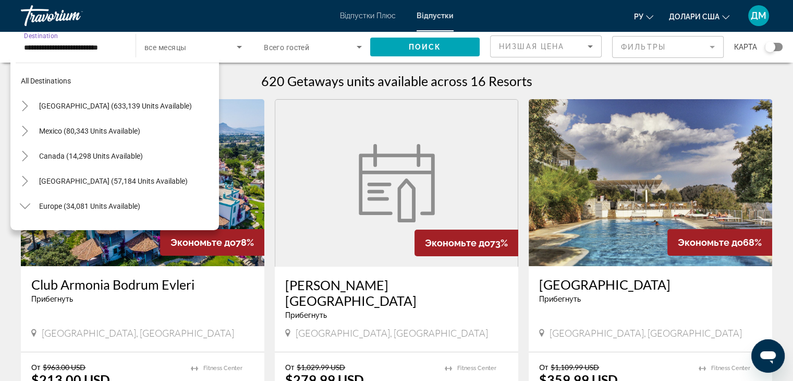
scroll to position [613, 0]
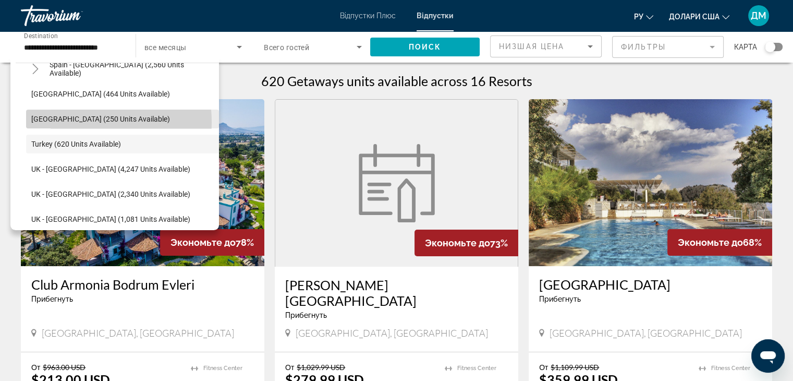
click at [65, 122] on span "Switzerland (250 units available)" at bounding box center [100, 119] width 139 height 8
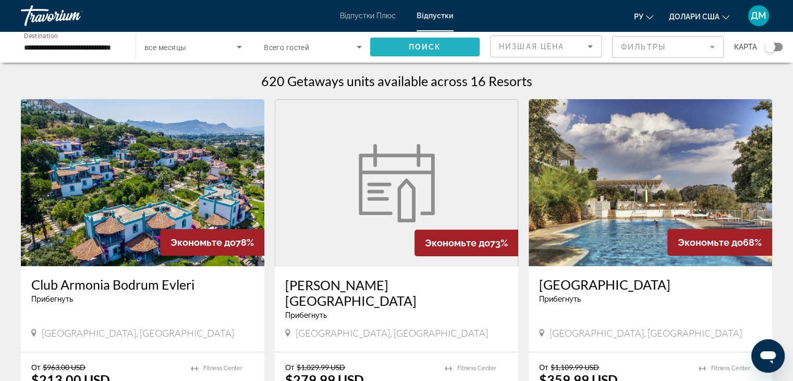
click at [388, 51] on span "Search widget" at bounding box center [425, 46] width 110 height 25
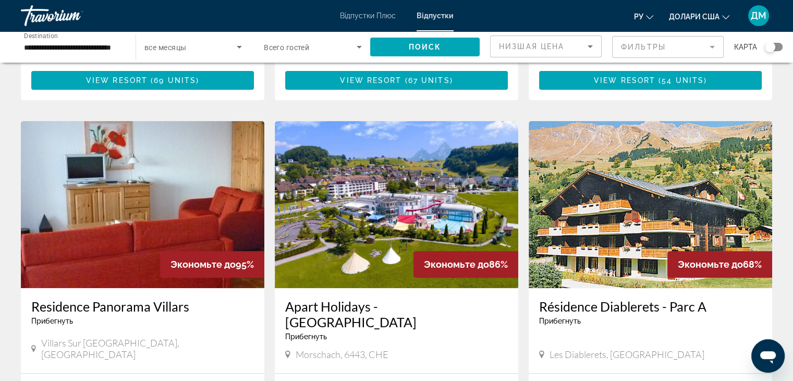
scroll to position [665, 0]
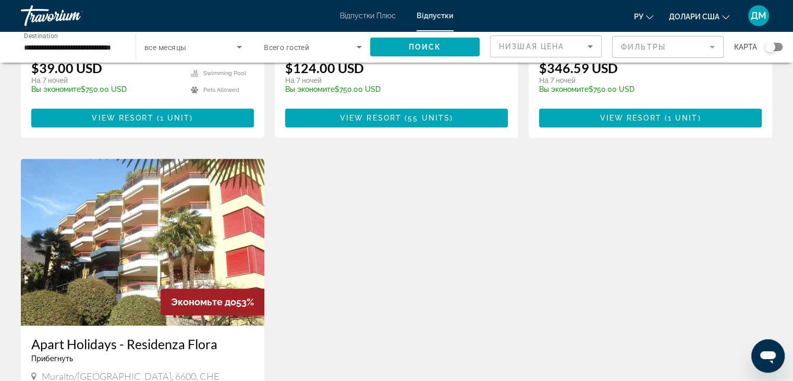
click at [777, 46] on div "Search widget" at bounding box center [774, 47] width 18 height 8
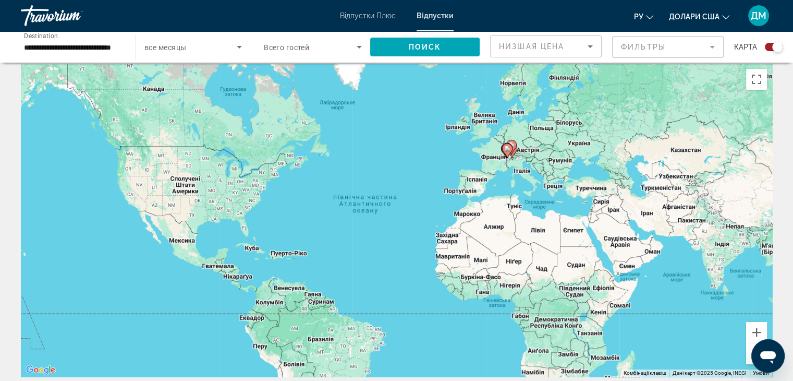
scroll to position [7, 0]
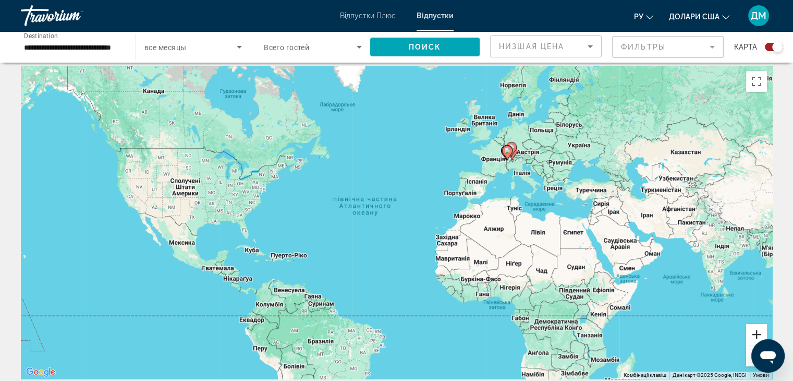
click at [755, 332] on button "Збільшити" at bounding box center [756, 334] width 21 height 21
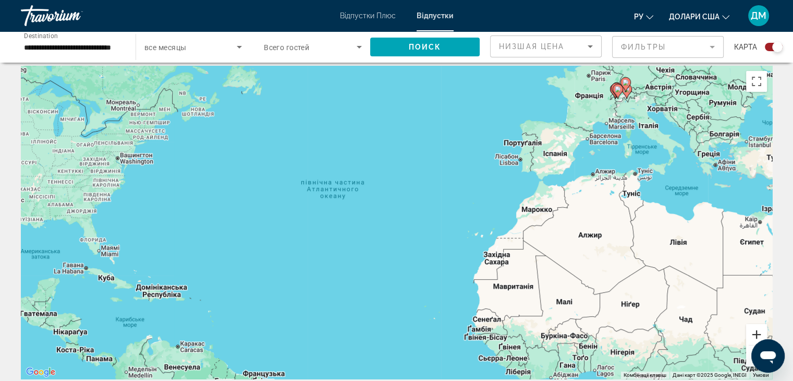
click at [755, 332] on button "Збільшити" at bounding box center [756, 334] width 21 height 21
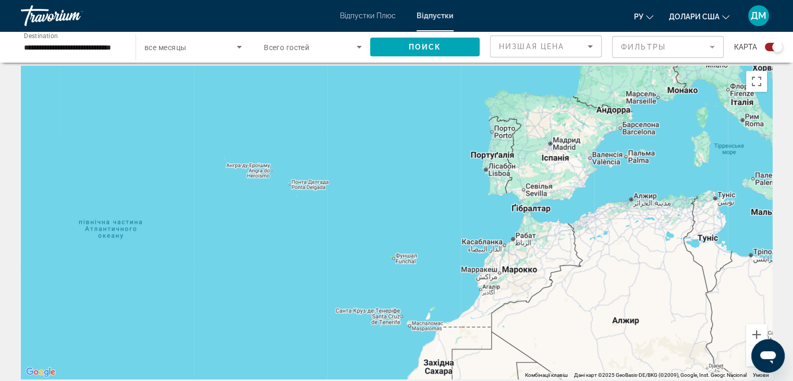
drag, startPoint x: 732, startPoint y: 264, endPoint x: 561, endPoint y: 343, distance: 188.8
click at [561, 343] on div "Основний зміст" at bounding box center [396, 222] width 751 height 313
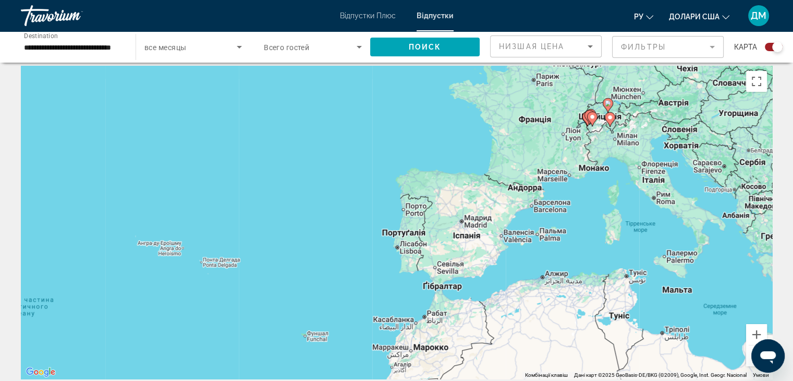
drag, startPoint x: 647, startPoint y: 246, endPoint x: 552, endPoint y: 332, distance: 127.4
click at [552, 332] on div "Увімкніть режим перетягування за допомогою клавіатури, натиснувши Alt + Enter. …" at bounding box center [396, 222] width 751 height 313
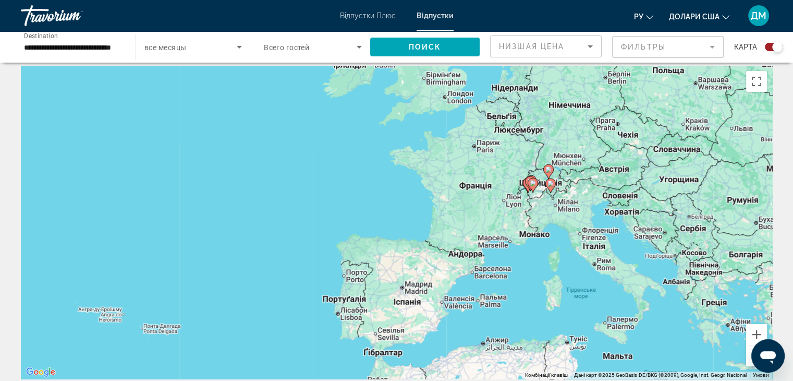
drag, startPoint x: 631, startPoint y: 232, endPoint x: 582, endPoint y: 291, distance: 76.6
click at [582, 291] on div "Увімкніть режим перетягування за допомогою клавіатури, натиснувши Alt + Enter. …" at bounding box center [396, 222] width 751 height 313
click at [750, 339] on button "Збільшити" at bounding box center [756, 334] width 21 height 21
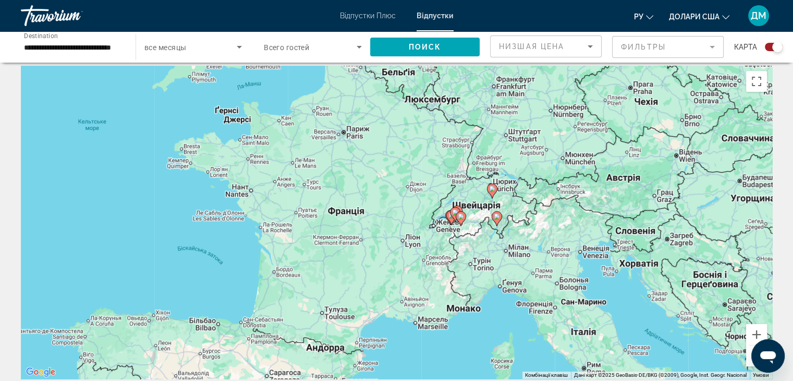
drag, startPoint x: 757, startPoint y: 235, endPoint x: 530, endPoint y: 303, distance: 236.8
click at [530, 303] on div "Увімкніть режим перетягування за допомогою клавіатури, натиснувши Alt + Enter. …" at bounding box center [396, 222] width 751 height 313
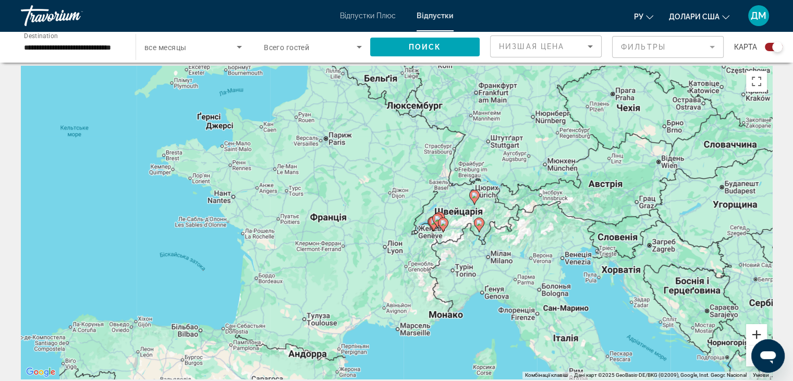
click at [755, 335] on button "Збільшити" at bounding box center [756, 334] width 21 height 21
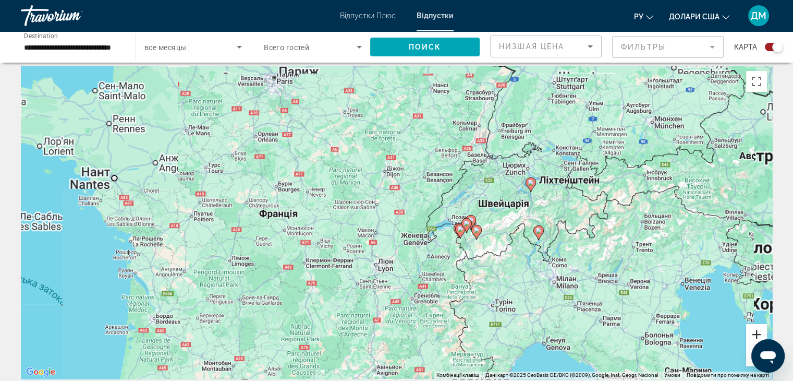
click at [755, 335] on button "Збільшити" at bounding box center [756, 334] width 21 height 21
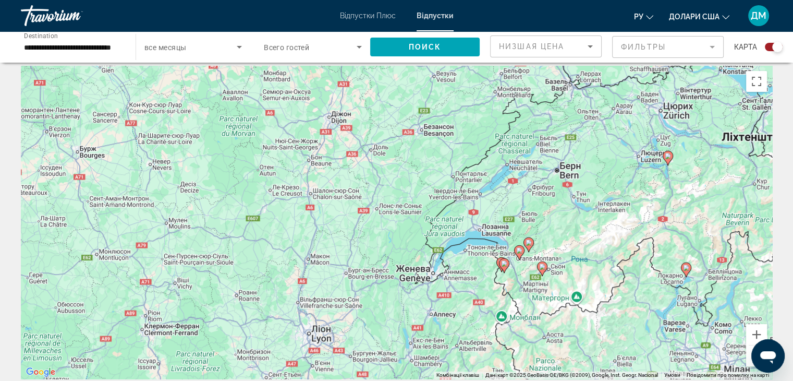
drag, startPoint x: 603, startPoint y: 284, endPoint x: 556, endPoint y: 299, distance: 49.3
click at [556, 299] on div "Увімкніть режим перетягування за допомогою клавіатури, натиснувши Alt + Enter. …" at bounding box center [396, 222] width 751 height 313
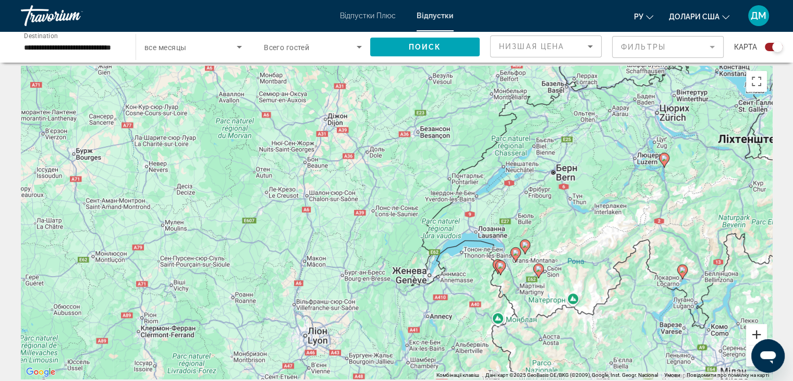
click at [756, 333] on button "Збільшити" at bounding box center [756, 334] width 21 height 21
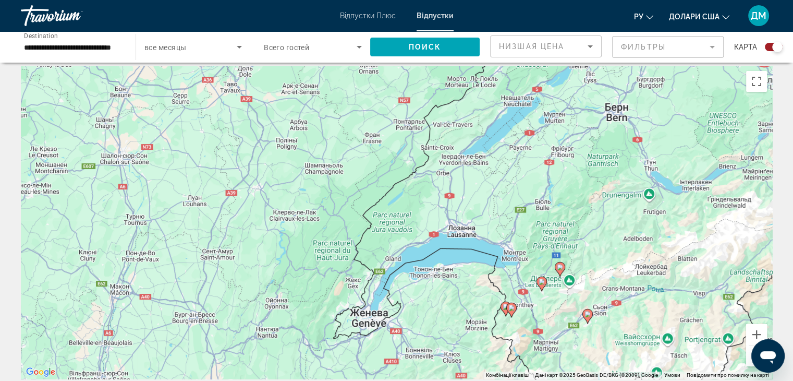
drag, startPoint x: 715, startPoint y: 313, endPoint x: 621, endPoint y: 303, distance: 94.9
click at [621, 303] on div "Увімкніть режим перетягування за допомогою клавіатури, натиснувши Alt + Enter. …" at bounding box center [396, 222] width 751 height 313
click at [756, 330] on button "Збільшити" at bounding box center [756, 334] width 21 height 21
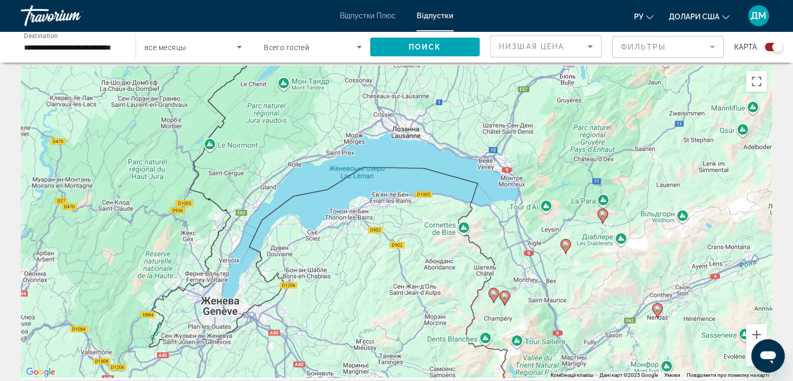
drag, startPoint x: 649, startPoint y: 258, endPoint x: 516, endPoint y: 141, distance: 176.6
click at [516, 141] on div "Увімкніть режим перетягування за допомогою клавіатури, натиснувши Alt + Enter. …" at bounding box center [396, 222] width 751 height 313
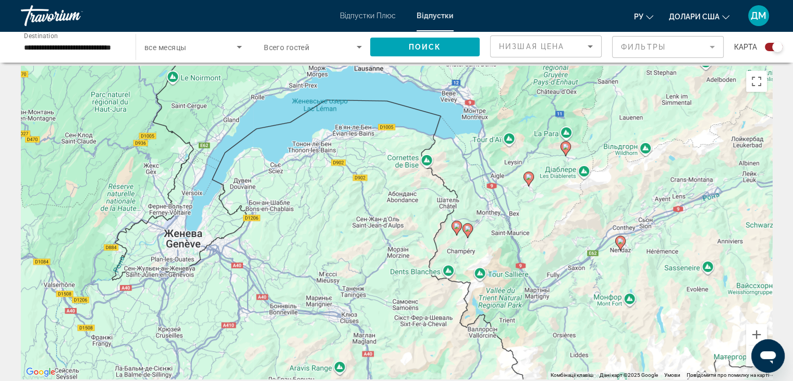
drag, startPoint x: 675, startPoint y: 297, endPoint x: 645, endPoint y: 230, distance: 73.3
click at [645, 230] on div "Увімкніть режим перетягування за допомогою клавіатури, натиснувши Alt + Enter. …" at bounding box center [396, 222] width 751 height 313
click at [756, 334] on button "Збільшити" at bounding box center [756, 334] width 21 height 21
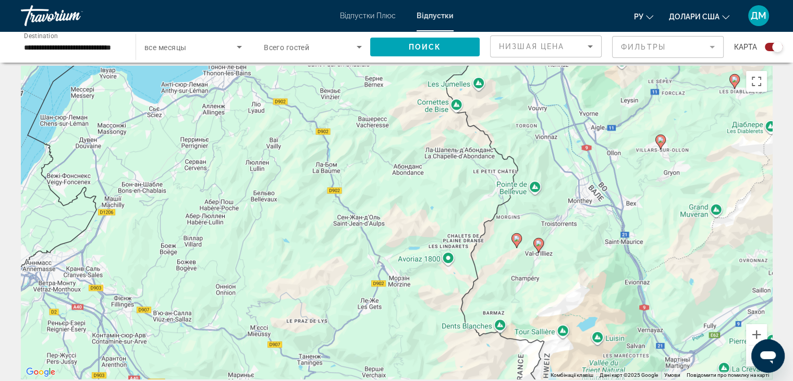
click at [721, 302] on div "Увімкніть режим перетягування за допомогою клавіатури, натиснувши Alt + Enter. …" at bounding box center [396, 222] width 751 height 313
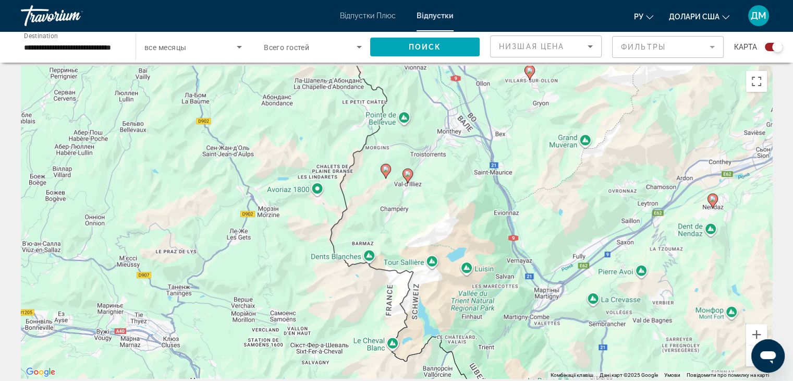
drag, startPoint x: 628, startPoint y: 217, endPoint x: 483, endPoint y: 137, distance: 165.3
click at [483, 137] on div "Увімкніть режим перетягування за допомогою клавіатури, натиснувши Alt + Enter. …" at bounding box center [396, 222] width 751 height 313
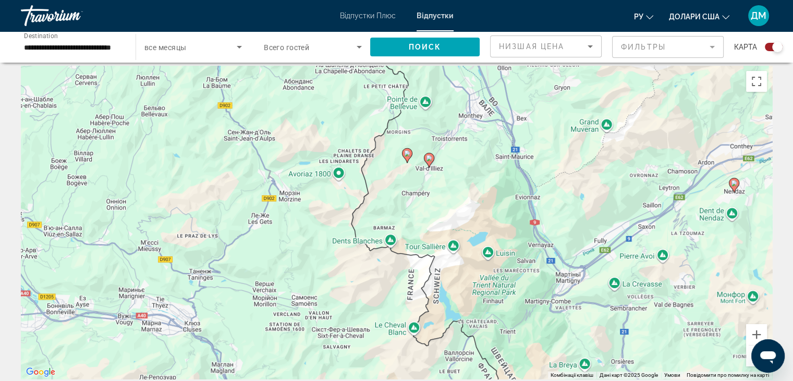
drag, startPoint x: 483, startPoint y: 137, endPoint x: 515, endPoint y: 135, distance: 31.9
click at [515, 135] on div "Увімкніть режим перетягування за допомогою клавіатури, натиснувши Alt + Enter. …" at bounding box center [396, 222] width 751 height 313
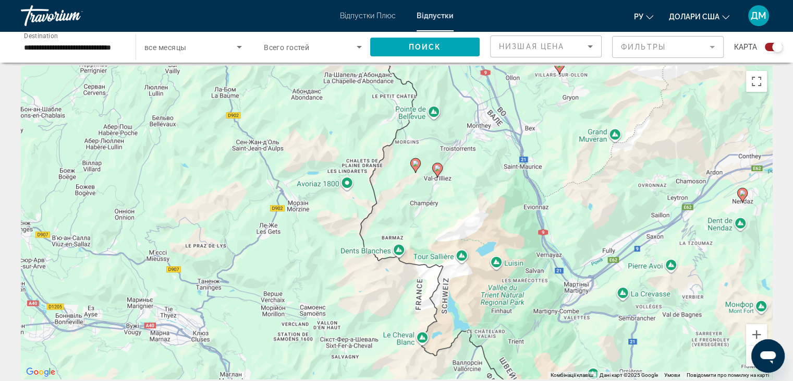
click at [750, 358] on button "Зменшити" at bounding box center [756, 355] width 21 height 21
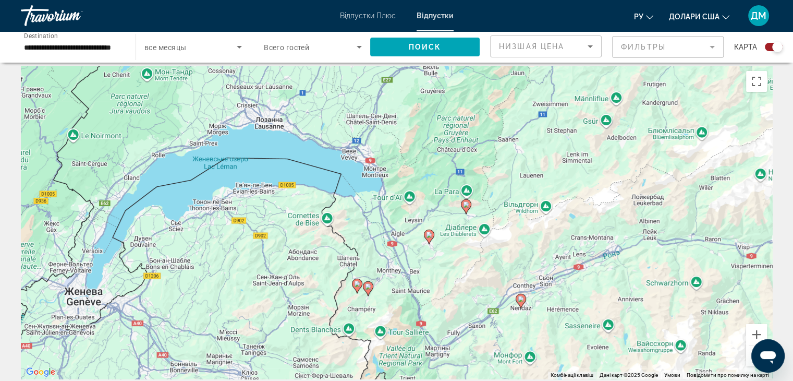
drag, startPoint x: 490, startPoint y: 144, endPoint x: 441, endPoint y: 244, distance: 110.5
click at [441, 244] on div "Увімкніть режим перетягування за допомогою клавіатури, натиснувши Alt + Enter. …" at bounding box center [396, 222] width 751 height 313
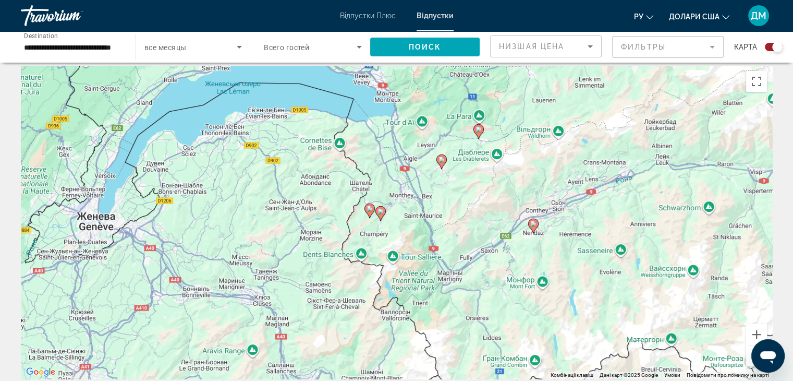
drag, startPoint x: 511, startPoint y: 284, endPoint x: 521, endPoint y: 209, distance: 76.4
click at [521, 209] on div "Увімкніть режим перетягування за допомогою клавіатури, натиснувши Alt + Enter. …" at bounding box center [396, 222] width 751 height 313
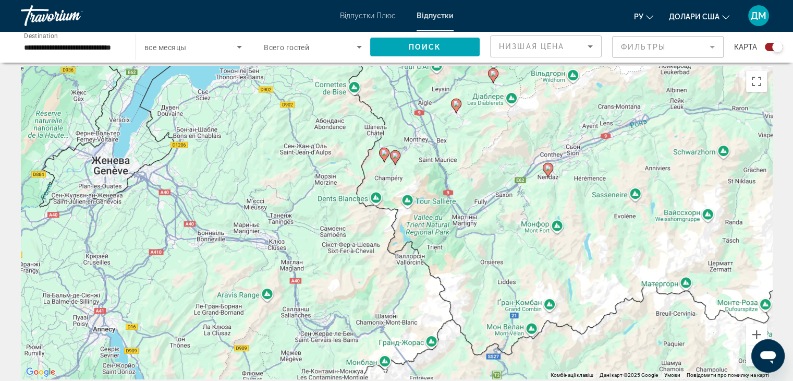
drag, startPoint x: 488, startPoint y: 286, endPoint x: 503, endPoint y: 229, distance: 59.2
click at [503, 229] on div "Увімкніть режим перетягування за допомогою клавіатури, натиснувши Alt + Enter. …" at bounding box center [396, 222] width 751 height 313
click at [753, 332] on button "Збільшити" at bounding box center [756, 334] width 21 height 21
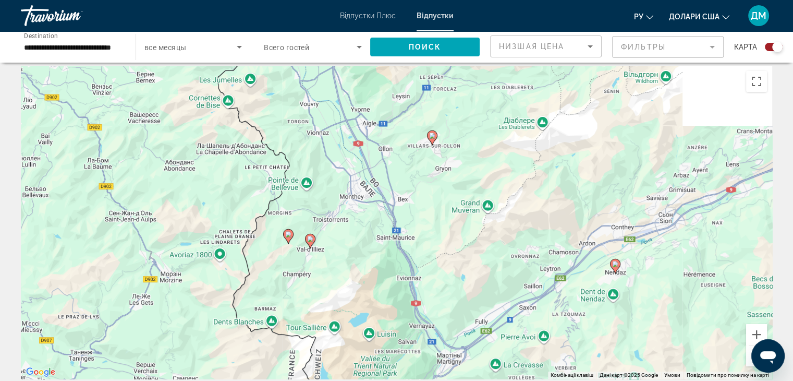
drag, startPoint x: 644, startPoint y: 224, endPoint x: 550, endPoint y: 383, distance: 185.4
click at [550, 373] on html "**********" at bounding box center [396, 183] width 793 height 381
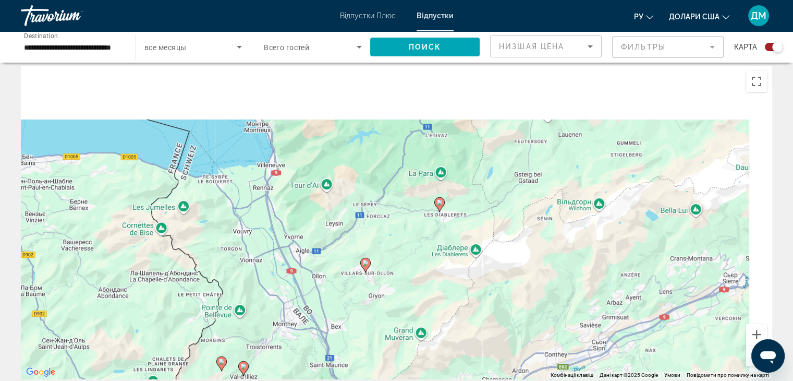
drag, startPoint x: 584, startPoint y: 263, endPoint x: 534, endPoint y: 374, distance: 121.6
click at [534, 374] on div "Увімкніть режим перетягування за допомогою клавіатури, натиснувши Alt + Enter. …" at bounding box center [396, 222] width 751 height 313
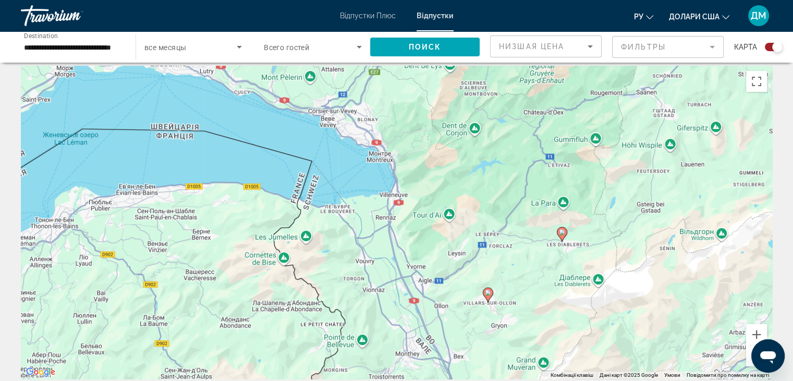
drag, startPoint x: 427, startPoint y: 353, endPoint x: 559, endPoint y: 355, distance: 131.9
click at [559, 355] on div "Увімкніть режим перетягування за допомогою клавіатури, натиснувши Alt + Enter. …" at bounding box center [396, 222] width 751 height 313
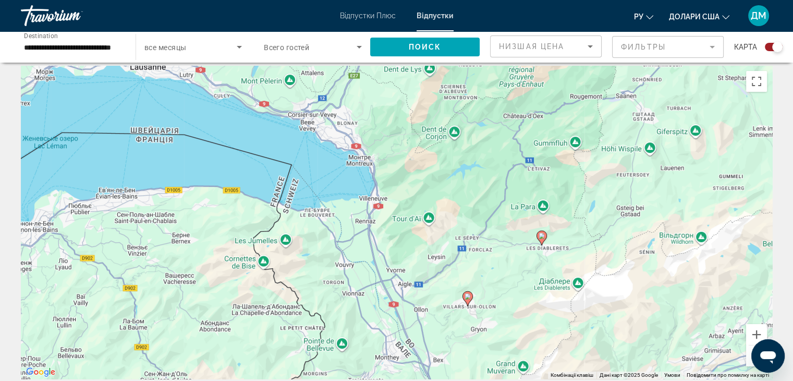
drag, startPoint x: 529, startPoint y: 298, endPoint x: 516, endPoint y: 306, distance: 14.8
click at [516, 306] on div "Увімкніть режим перетягування за допомогою клавіатури, натиснувши Alt + Enter. …" at bounding box center [396, 222] width 751 height 313
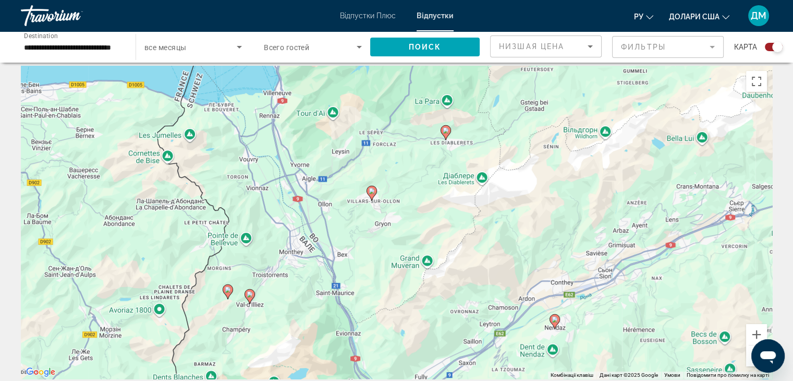
drag, startPoint x: 559, startPoint y: 318, endPoint x: 467, endPoint y: 209, distance: 142.4
click at [467, 209] on div "Увімкніть режим перетягування за допомогою клавіатури, натиснувши Alt + Enter. …" at bounding box center [396, 222] width 751 height 313
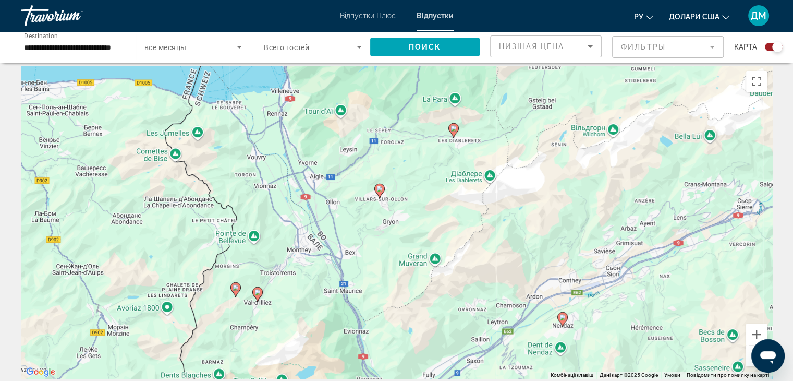
click at [749, 366] on button "Зменшити" at bounding box center [756, 355] width 21 height 21
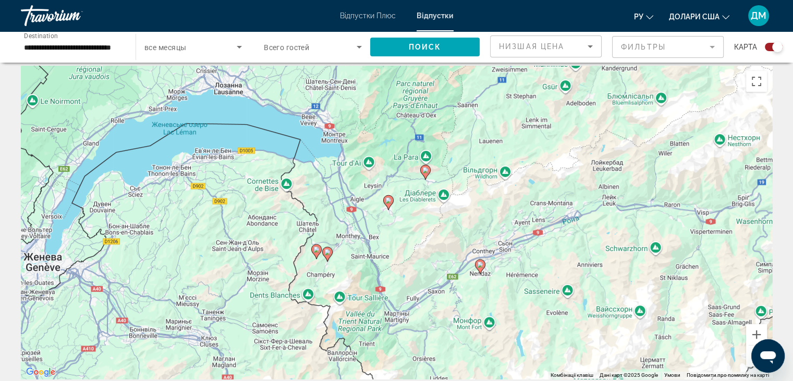
click at [749, 366] on button "Зменшити" at bounding box center [756, 355] width 21 height 21
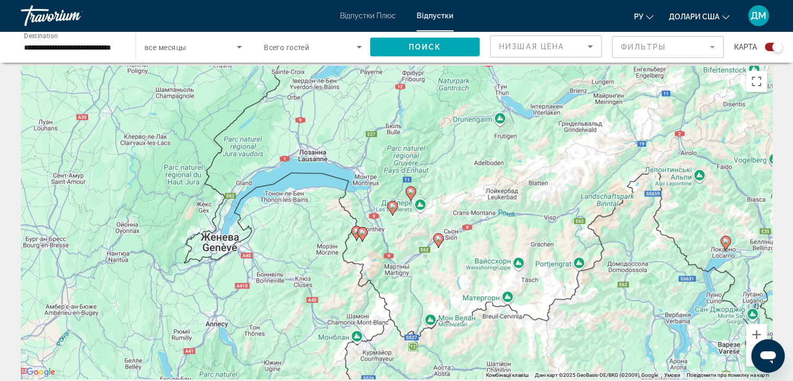
click at [438, 239] on image "Основний зміст" at bounding box center [438, 238] width 6 height 6
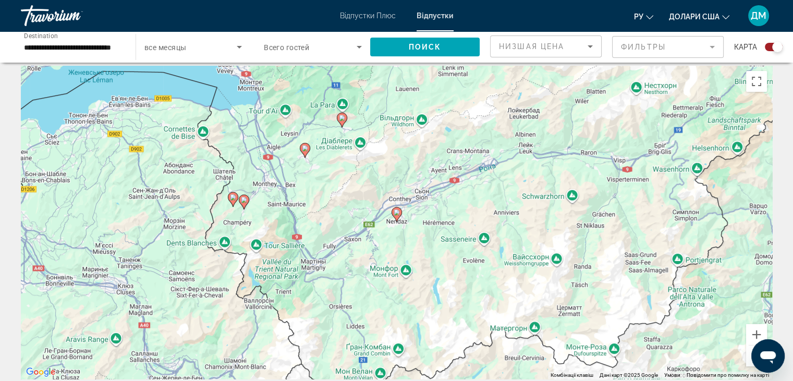
click at [396, 210] on image "Основний зміст" at bounding box center [397, 212] width 6 height 6
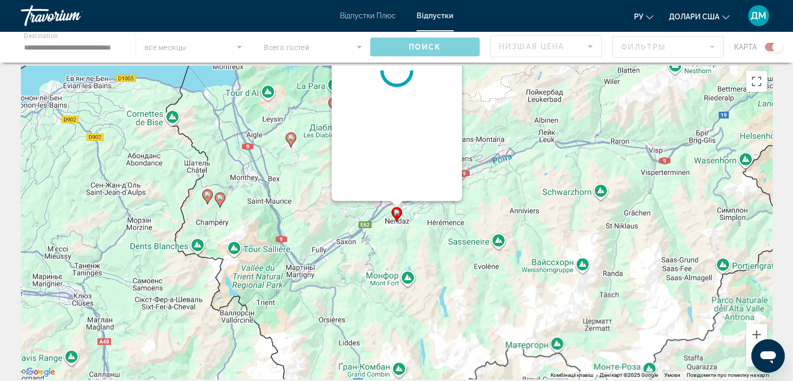
scroll to position [0, 0]
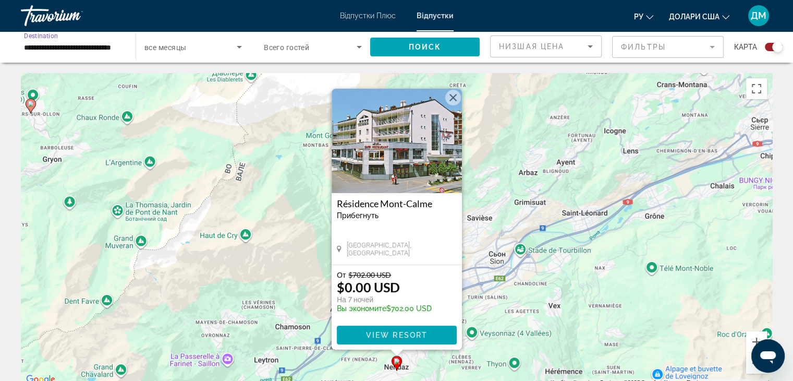
click at [71, 47] on input "**********" at bounding box center [73, 47] width 98 height 13
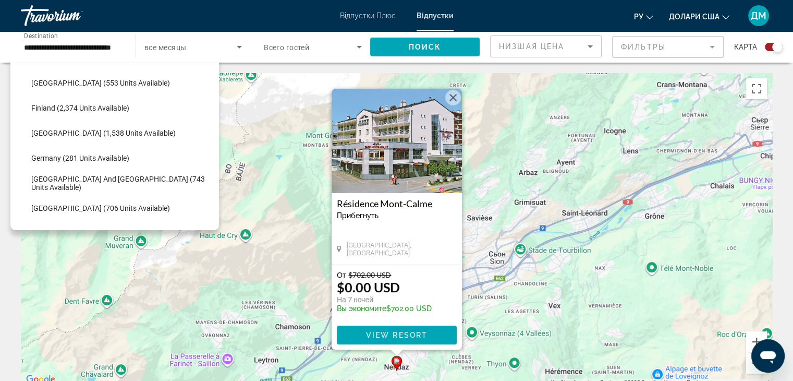
scroll to position [242, 0]
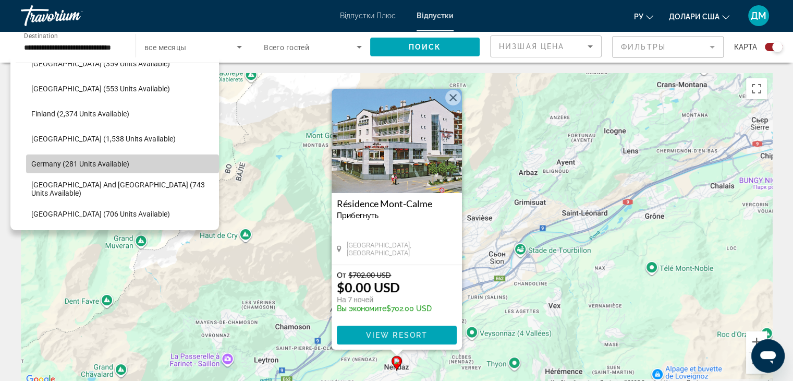
click at [123, 164] on span "Germany (281 units available)" at bounding box center [80, 164] width 98 height 8
type input "**********"
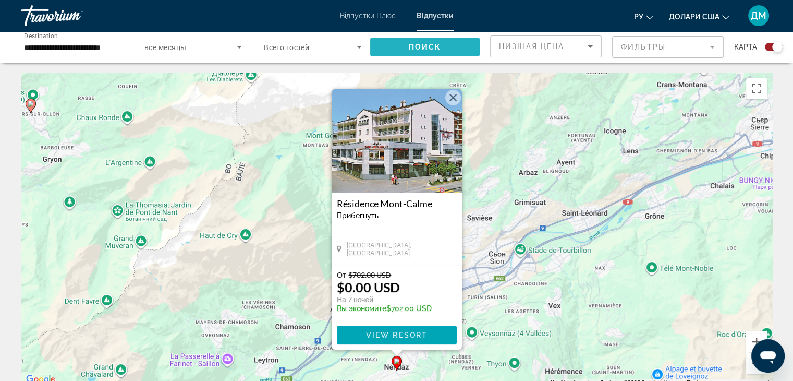
click at [451, 48] on span "Search widget" at bounding box center [425, 46] width 110 height 25
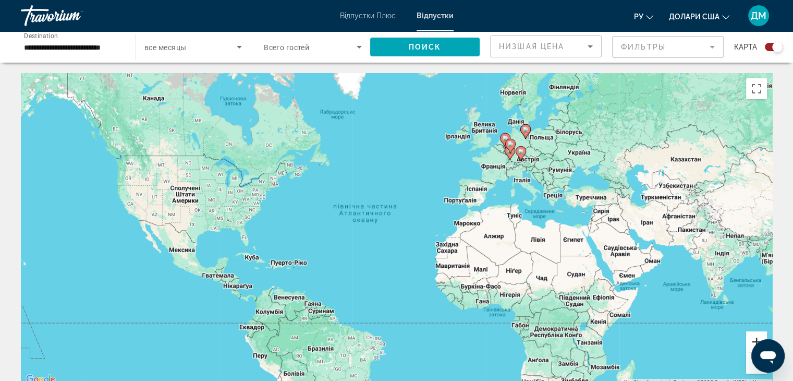
click at [754, 337] on button "Збільшити" at bounding box center [756, 341] width 21 height 21
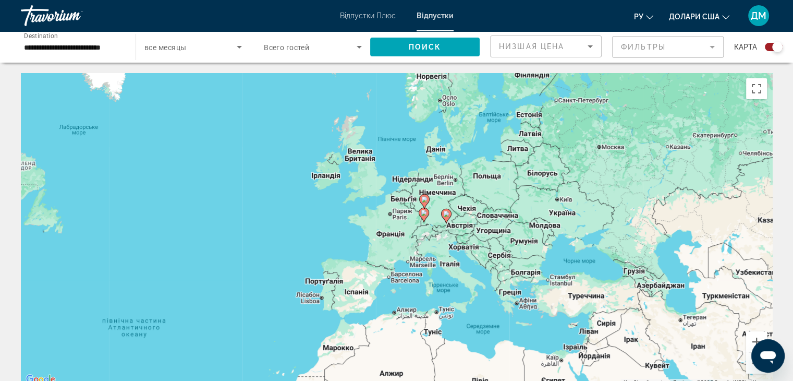
drag, startPoint x: 669, startPoint y: 210, endPoint x: 463, endPoint y: 344, distance: 245.3
click at [463, 344] on div "Увімкніть режим перетягування за допомогою клавіатури, натиснувши Alt + Enter. …" at bounding box center [396, 229] width 751 height 313
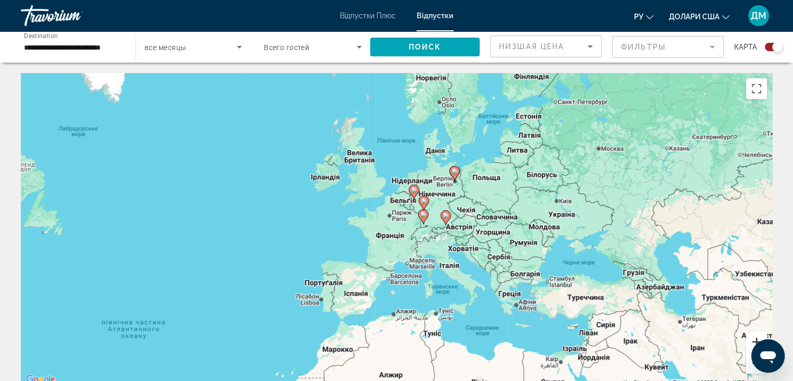
click at [755, 342] on button "Збільшити" at bounding box center [756, 341] width 21 height 21
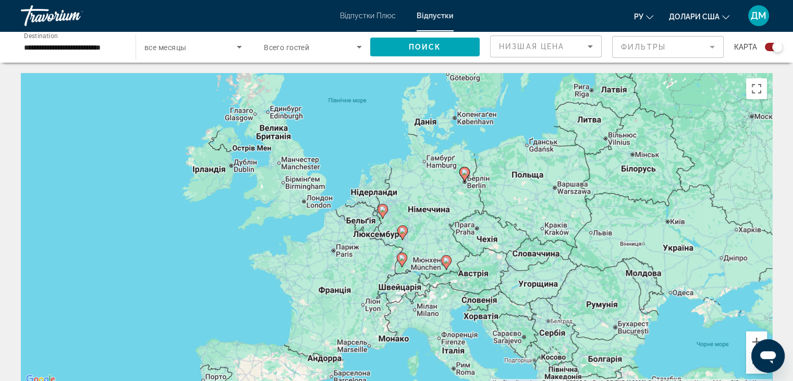
drag, startPoint x: 645, startPoint y: 240, endPoint x: 590, endPoint y: 293, distance: 76.3
click at [590, 293] on div "Увімкніть режим перетягування за допомогою клавіатури, натиснувши Alt + Enter. …" at bounding box center [396, 229] width 751 height 313
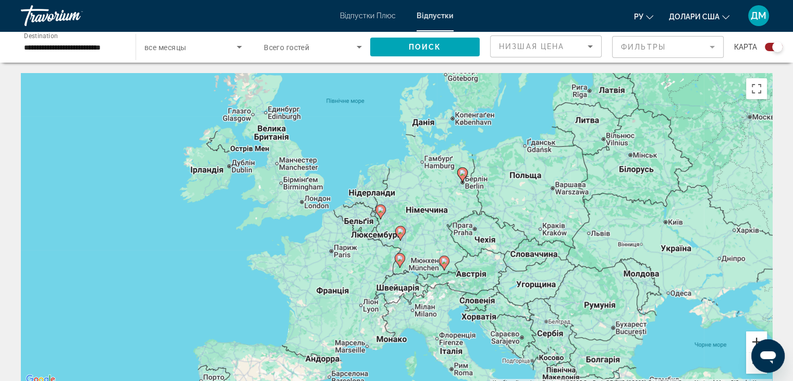
click at [756, 339] on button "Збільшити" at bounding box center [756, 341] width 21 height 21
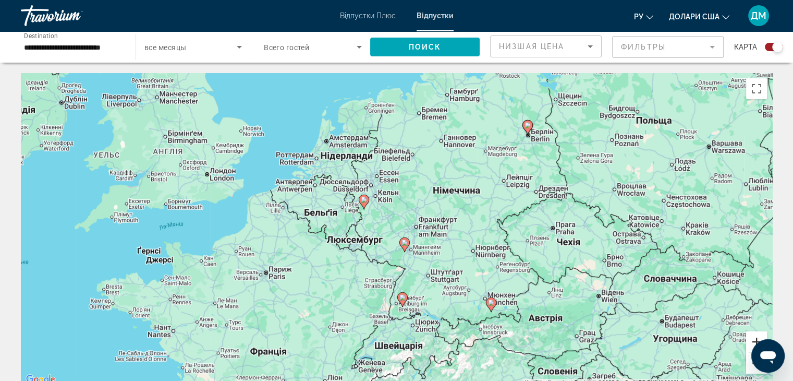
click at [751, 338] on button "Збільшити" at bounding box center [756, 341] width 21 height 21
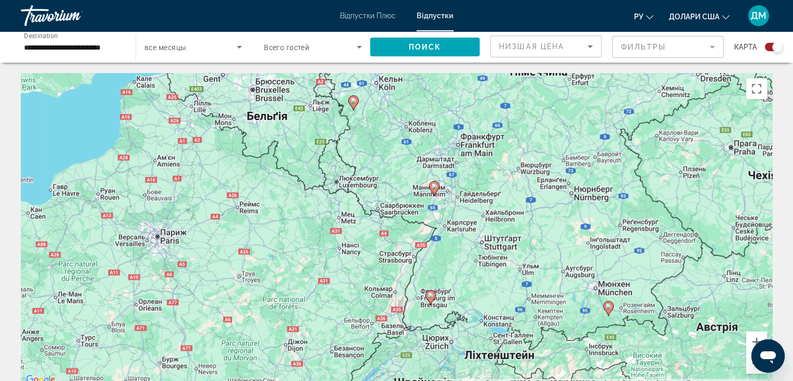
drag, startPoint x: 611, startPoint y: 318, endPoint x: 633, endPoint y: 235, distance: 86.1
click at [633, 235] on div "Увімкніть режим перетягування за допомогою клавіатури, натиснувши Alt + Enter. …" at bounding box center [396, 229] width 751 height 313
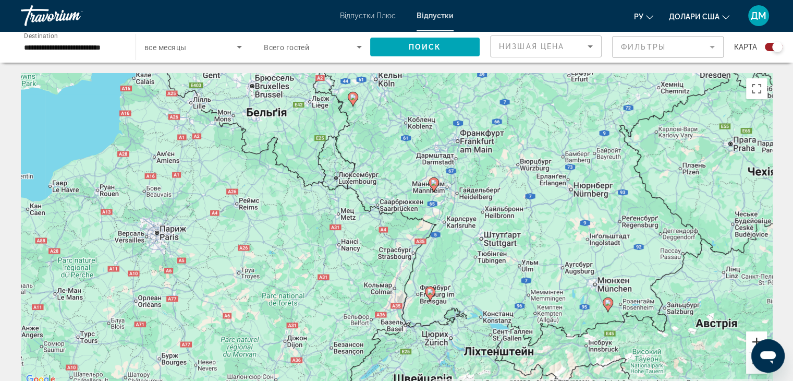
click at [755, 343] on button "Збільшити" at bounding box center [756, 341] width 21 height 21
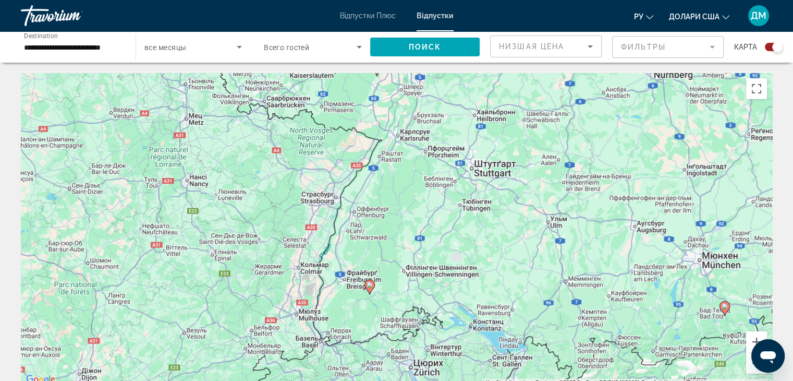
drag, startPoint x: 490, startPoint y: 281, endPoint x: 383, endPoint y: 187, distance: 143.0
click at [383, 187] on div "Увімкніть режим перетягування за допомогою клавіатури, натиснувши Alt + Enter. …" at bounding box center [396, 229] width 751 height 313
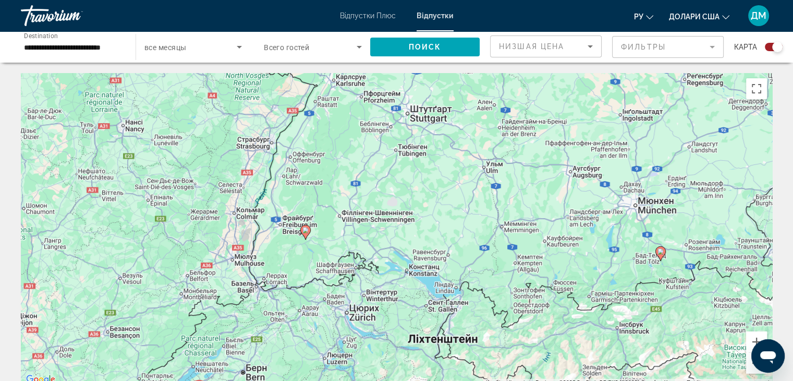
drag, startPoint x: 515, startPoint y: 218, endPoint x: 462, endPoint y: 179, distance: 66.0
click at [462, 179] on div "Увімкніть режим перетягування за допомогою клавіатури, натиснувши Alt + Enter. …" at bounding box center [396, 229] width 751 height 313
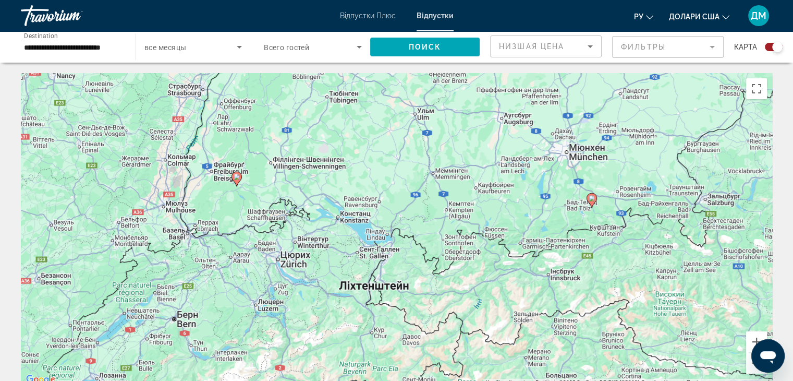
drag, startPoint x: 501, startPoint y: 240, endPoint x: 430, endPoint y: 185, distance: 89.5
click at [430, 185] on div "Увімкніть режим перетягування за допомогою клавіатури, натиснувши Alt + Enter. …" at bounding box center [396, 229] width 751 height 313
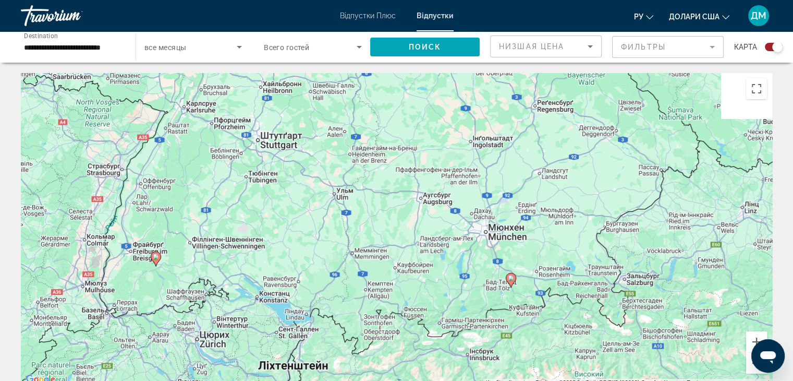
drag, startPoint x: 483, startPoint y: 260, endPoint x: 395, endPoint y: 339, distance: 118.9
click at [395, 339] on div "Увімкніть режим перетягування за допомогою клавіатури, натиснувши Alt + Enter. …" at bounding box center [396, 229] width 751 height 313
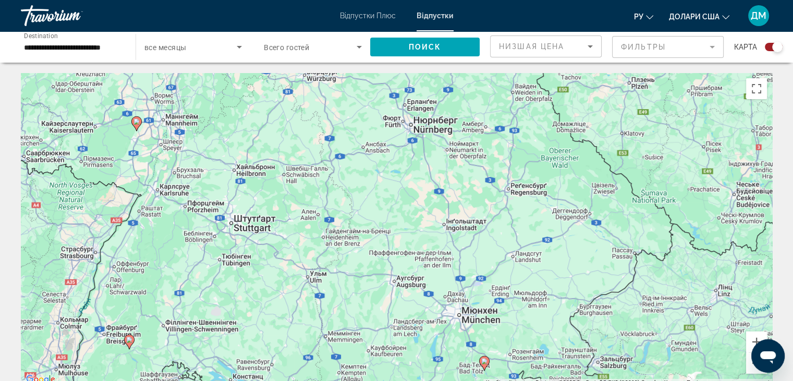
drag, startPoint x: 365, startPoint y: 300, endPoint x: 337, endPoint y: 376, distance: 80.5
click at [337, 376] on div "Увімкніть режим перетягування за допомогою клавіатури, натиснувши Alt + Enter. …" at bounding box center [396, 229] width 751 height 313
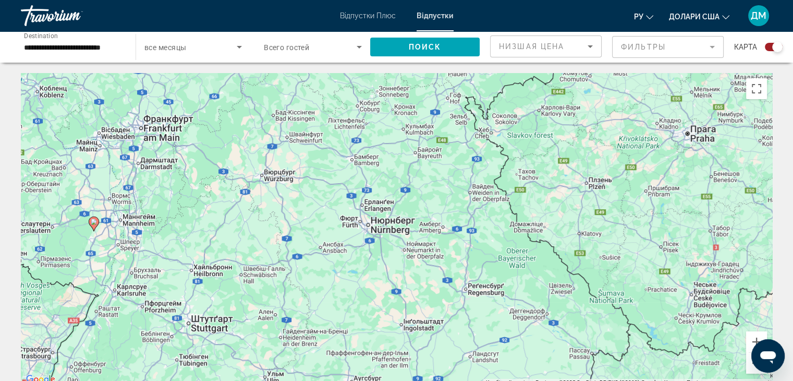
drag, startPoint x: 400, startPoint y: 280, endPoint x: 357, endPoint y: 386, distance: 114.6
click at [357, 380] on html "**********" at bounding box center [396, 190] width 793 height 381
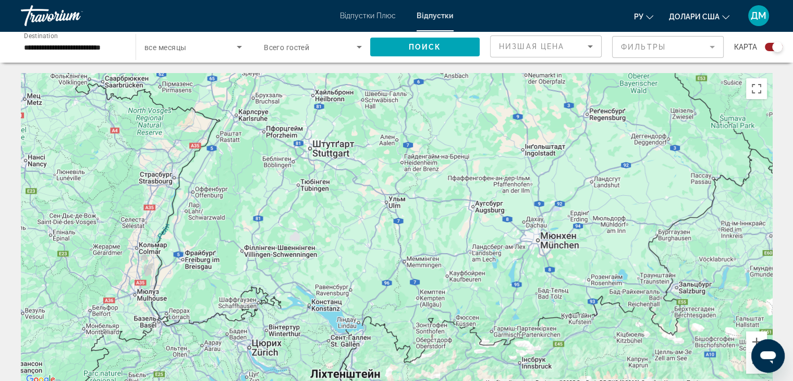
drag, startPoint x: 414, startPoint y: 303, endPoint x: 538, endPoint y: 117, distance: 223.3
click at [538, 117] on div "Увімкніть режим перетягування за допомогою клавіатури, натиснувши Alt + Enter. …" at bounding box center [396, 229] width 751 height 313
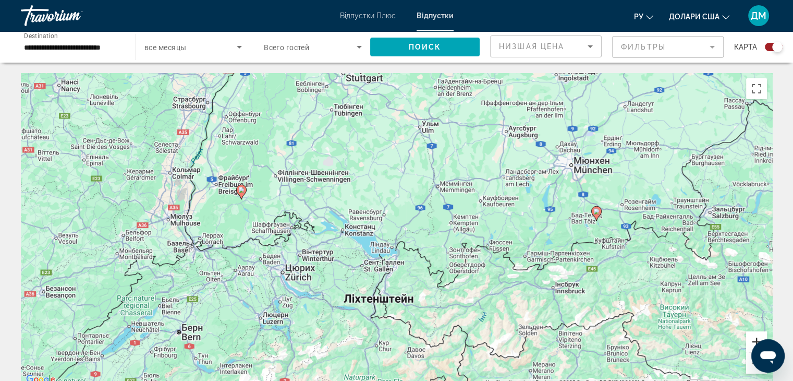
click at [747, 338] on button "Збільшити" at bounding box center [756, 341] width 21 height 21
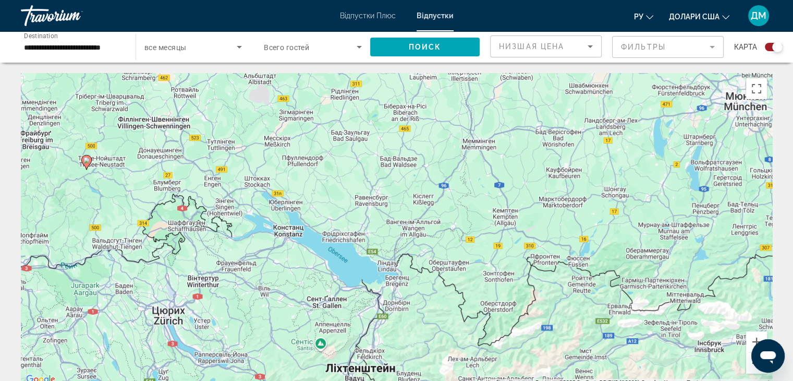
click at [751, 370] on button "Зменшити" at bounding box center [756, 363] width 21 height 21
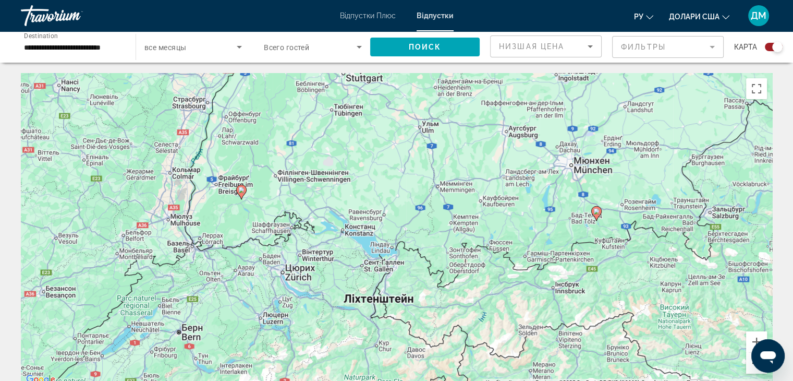
click at [751, 370] on button "Зменшити" at bounding box center [756, 363] width 21 height 21
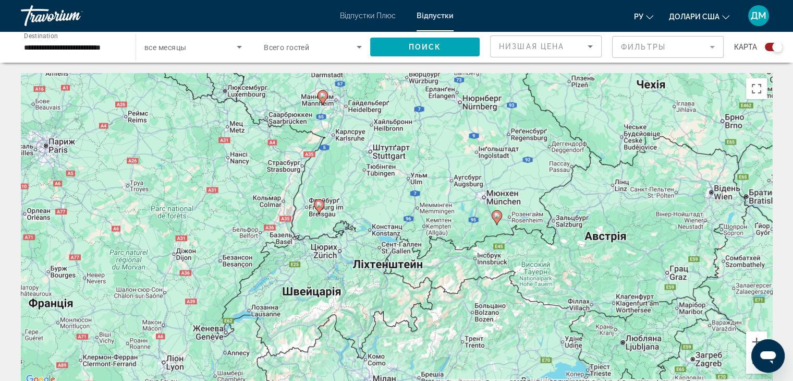
click at [499, 215] on image "Основний зміст" at bounding box center [497, 215] width 6 height 6
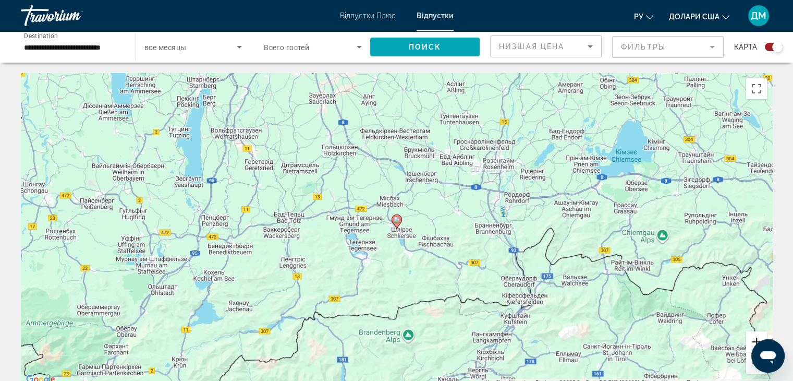
click at [756, 341] on button "Збільшити" at bounding box center [756, 341] width 21 height 21
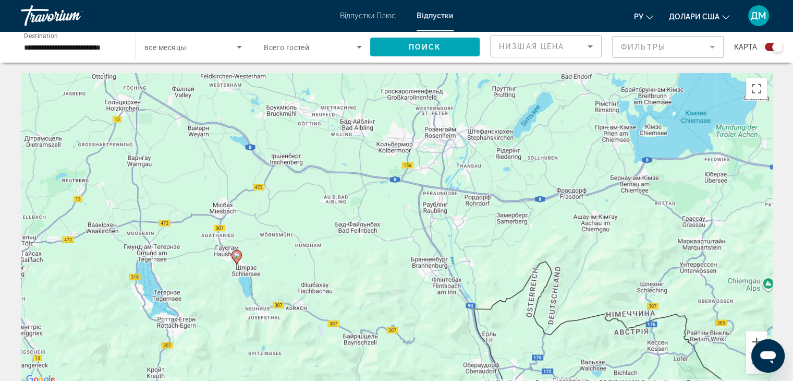
drag, startPoint x: 588, startPoint y: 303, endPoint x: 425, endPoint y: 338, distance: 167.0
click at [425, 338] on div "Увімкніть режим перетягування за допомогою клавіатури, натиснувши Alt + Enter. …" at bounding box center [396, 229] width 751 height 313
click at [236, 250] on icon "Основний зміст" at bounding box center [236, 257] width 9 height 14
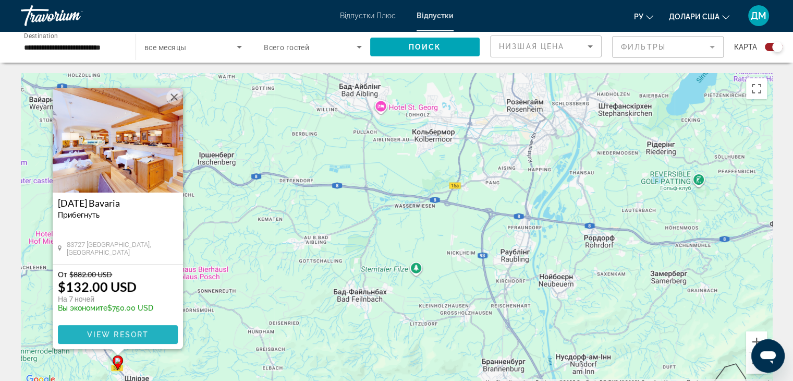
click at [156, 339] on span "Основний зміст" at bounding box center [118, 334] width 120 height 25
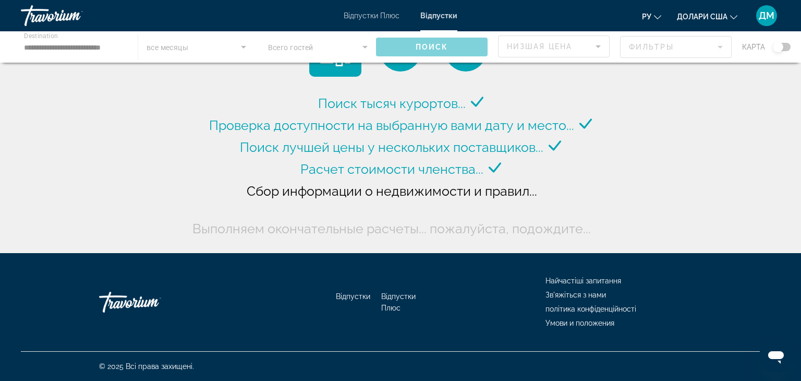
click at [107, 50] on div "Основний зміст" at bounding box center [400, 46] width 801 height 31
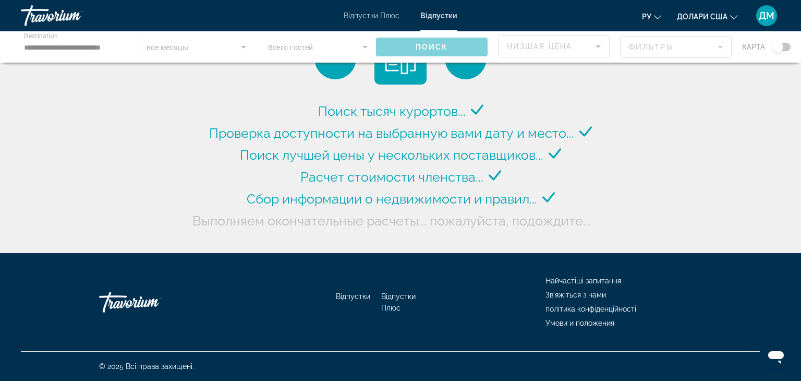
click at [107, 50] on div "Основний зміст" at bounding box center [400, 46] width 801 height 31
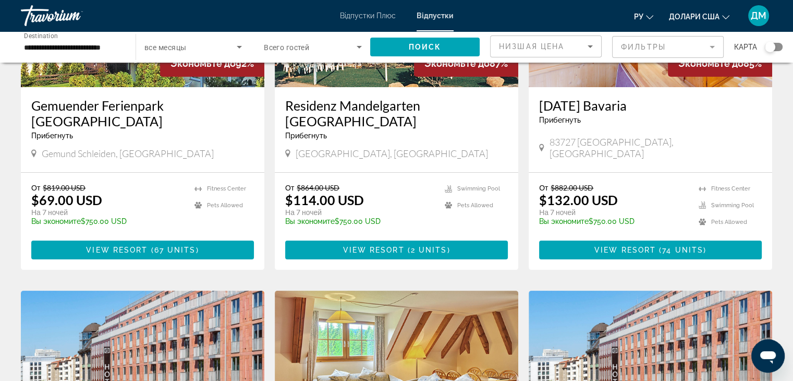
scroll to position [184, 0]
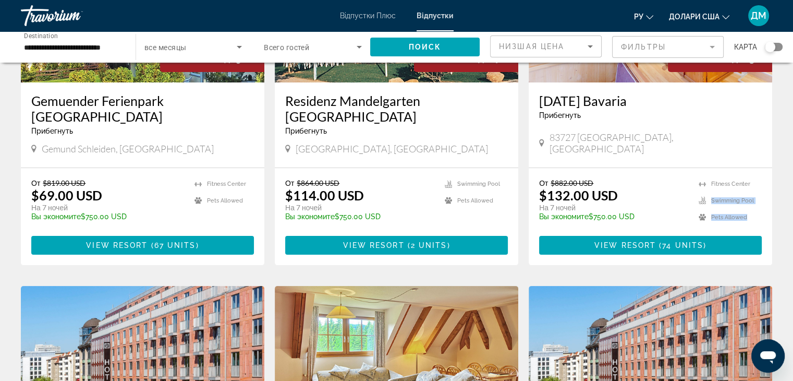
drag, startPoint x: 791, startPoint y: 161, endPoint x: 785, endPoint y: 207, distance: 46.2
click at [785, 207] on div "281 Getaways units available across 6 Resorts Экономьте до 92% Gemuender Ferien…" at bounding box center [396, 282] width 793 height 787
click at [100, 53] on div "**********" at bounding box center [73, 47] width 98 height 30
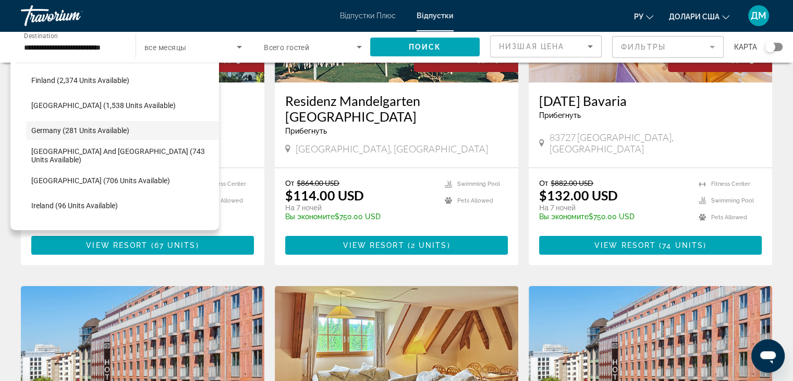
scroll to position [283, 0]
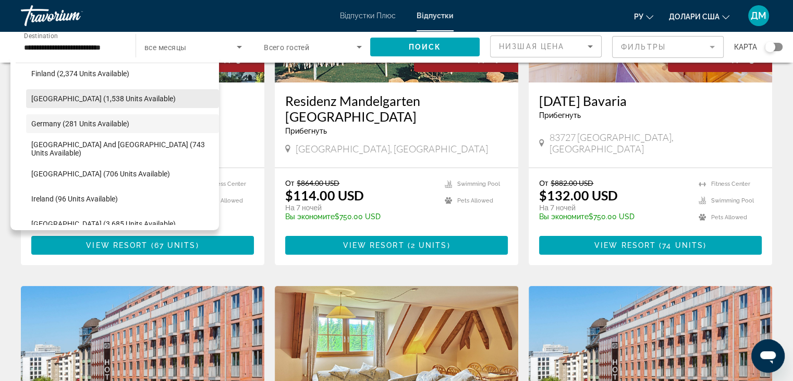
click at [91, 95] on span "France (1,538 units available)" at bounding box center [103, 98] width 144 height 8
type input "**********"
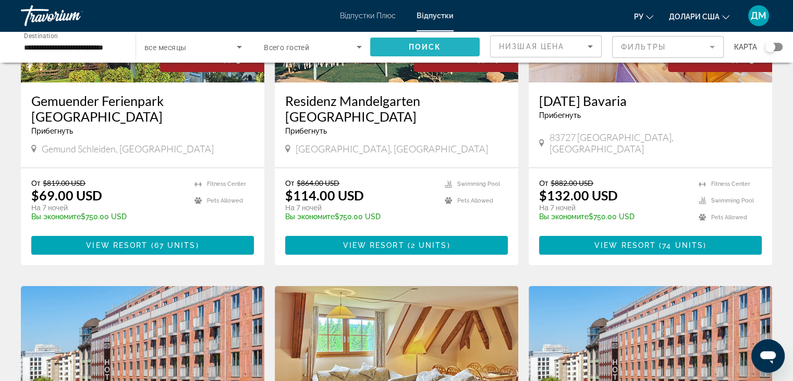
scroll to position [0, 0]
click at [378, 45] on span "Search widget" at bounding box center [425, 46] width 110 height 25
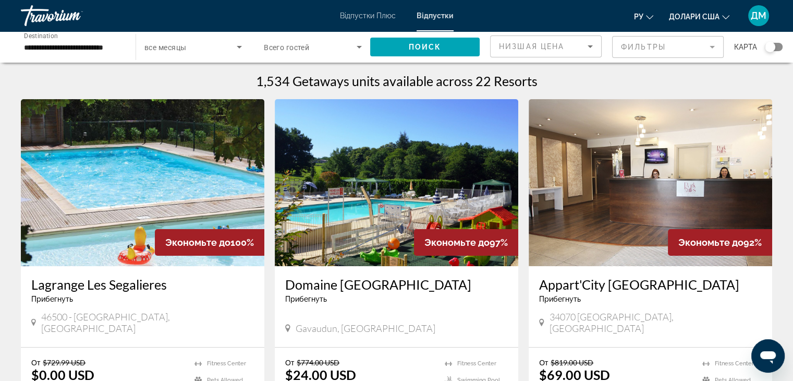
click at [780, 48] on div "Search widget" at bounding box center [774, 47] width 18 height 8
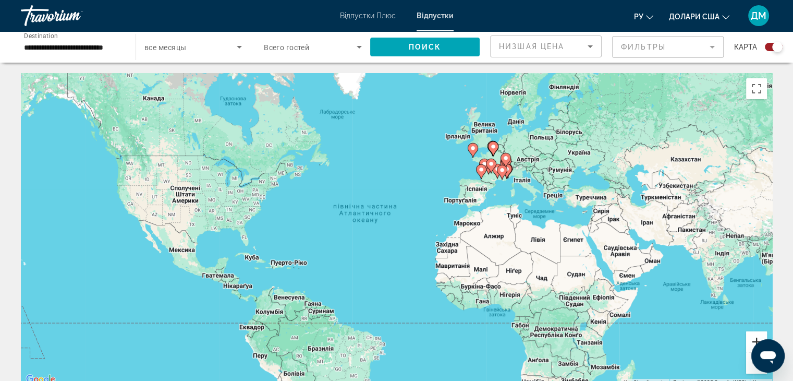
click at [760, 332] on button "Збільшити" at bounding box center [756, 341] width 21 height 21
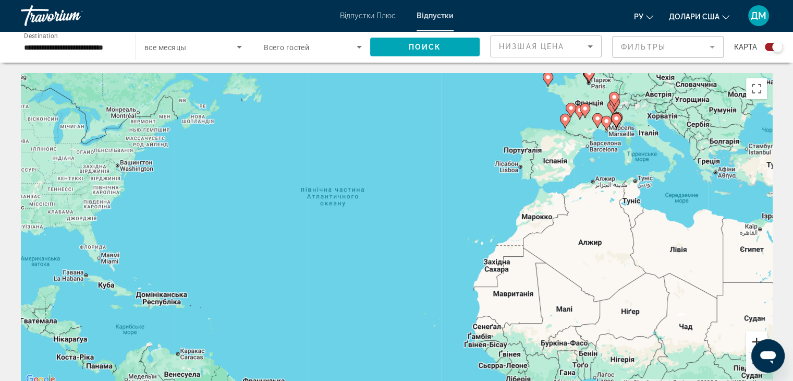
click at [760, 332] on button "Збільшити" at bounding box center [756, 341] width 21 height 21
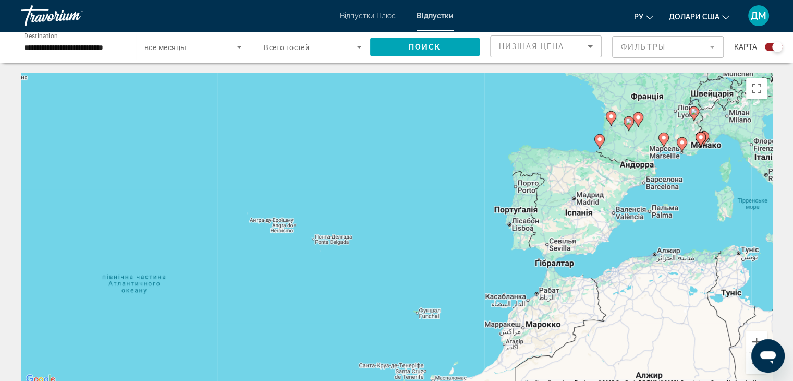
drag, startPoint x: 729, startPoint y: 201, endPoint x: 542, endPoint y: 368, distance: 251.1
click at [542, 368] on div "Увімкніть режим перетягування за допомогою клавіатури, натиснувши Alt + Enter. …" at bounding box center [396, 229] width 751 height 313
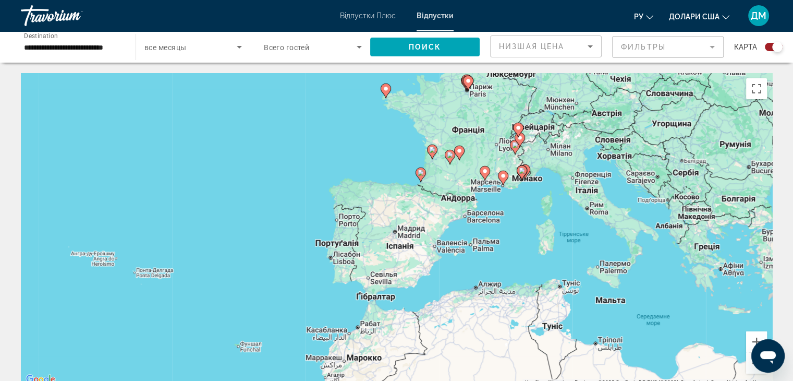
drag, startPoint x: 589, startPoint y: 275, endPoint x: 473, endPoint y: 253, distance: 117.3
click at [473, 253] on div "Увімкніть режим перетягування за допомогою клавіатури, натиснувши Alt + Enter. …" at bounding box center [396, 229] width 751 height 313
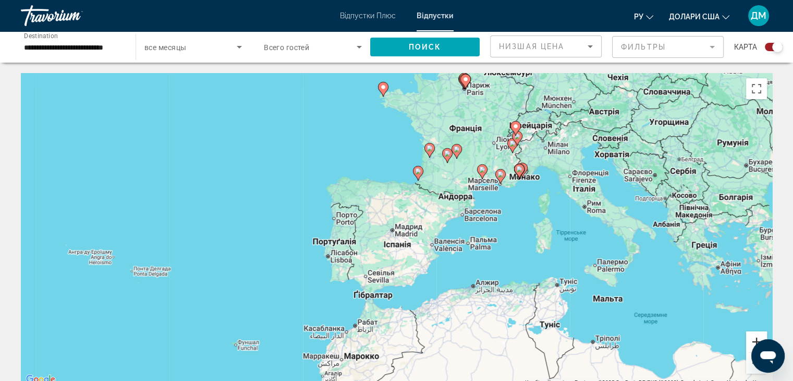
click at [753, 339] on button "Збільшити" at bounding box center [756, 341] width 21 height 21
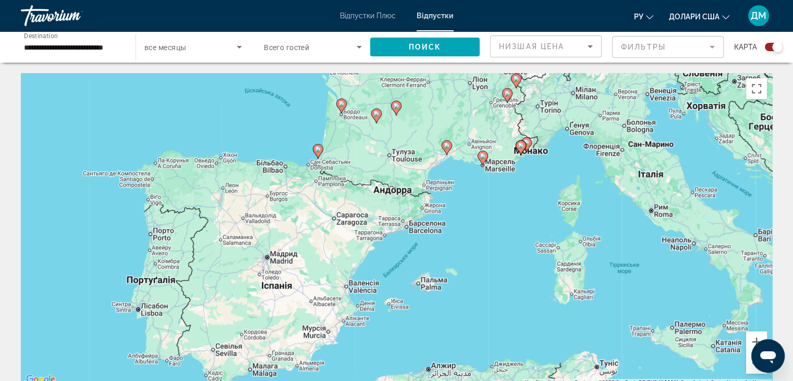
drag, startPoint x: 707, startPoint y: 234, endPoint x: 573, endPoint y: 261, distance: 137.2
click at [573, 261] on div "Увімкніть режим перетягування за допомогою клавіатури, натиснувши Alt + Enter. …" at bounding box center [396, 229] width 751 height 313
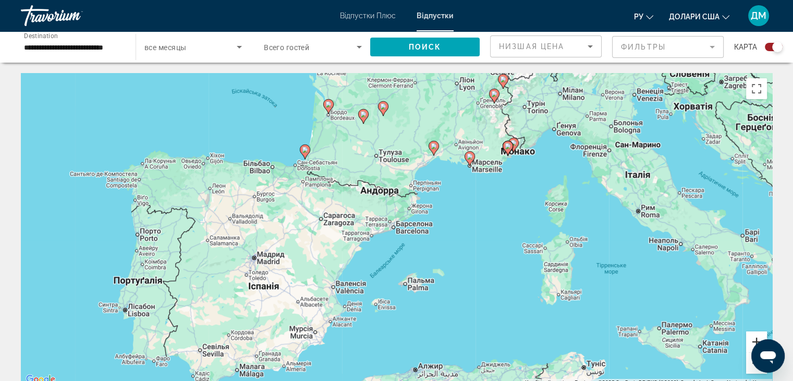
click at [756, 335] on button "Збільшити" at bounding box center [756, 341] width 21 height 21
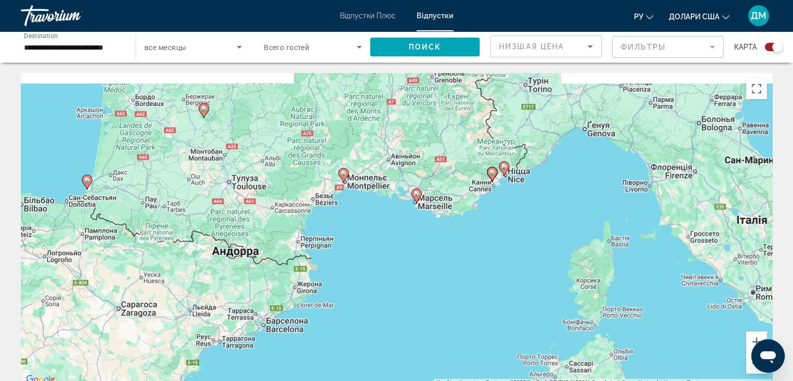
drag, startPoint x: 688, startPoint y: 214, endPoint x: 528, endPoint y: 359, distance: 216.4
click at [528, 359] on div "Увімкніть режим перетягування за допомогою клавіатури, натиснувши Alt + Enter. …" at bounding box center [396, 229] width 751 height 313
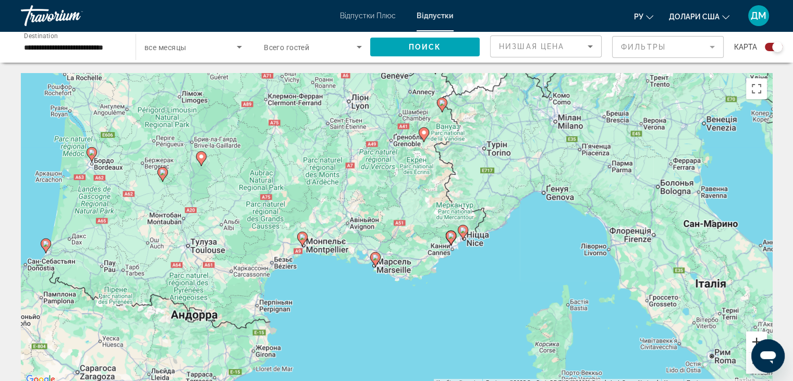
click at [755, 339] on button "Збільшити" at bounding box center [756, 341] width 21 height 21
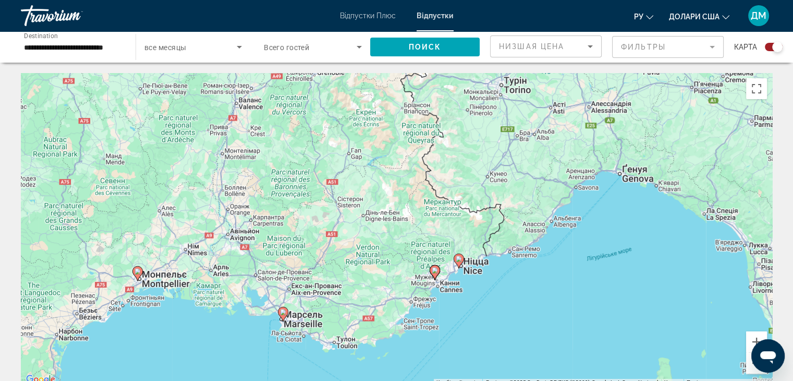
drag, startPoint x: 642, startPoint y: 288, endPoint x: 553, endPoint y: 312, distance: 92.2
click at [553, 312] on div "Увімкніть режим перетягування за допомогою клавіатури, натиснувши Alt + Enter. …" at bounding box center [396, 229] width 751 height 313
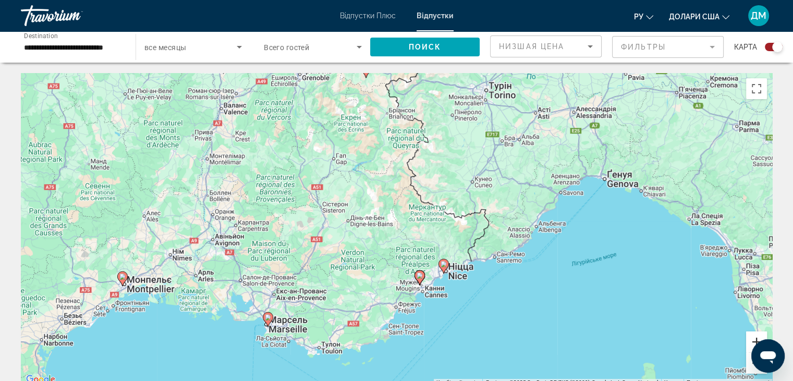
click at [756, 338] on button "Збільшити" at bounding box center [756, 341] width 21 height 21
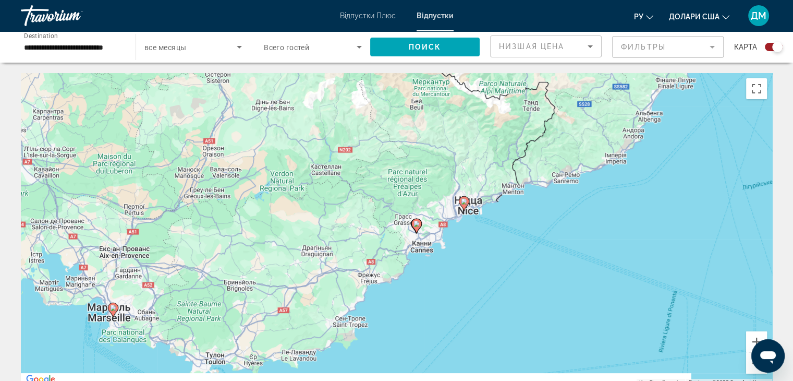
drag, startPoint x: 665, startPoint y: 286, endPoint x: 636, endPoint y: 168, distance: 121.4
click at [636, 168] on div "Увімкніть режим перетягування за допомогою клавіатури, натиснувши Alt + Enter. …" at bounding box center [396, 229] width 751 height 313
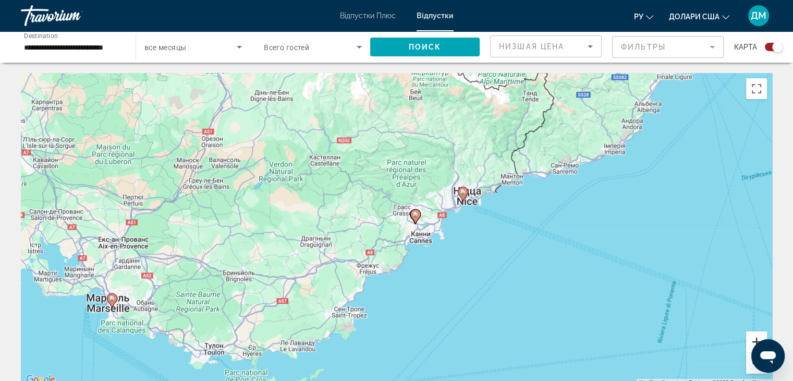
click at [754, 341] on button "Збільшити" at bounding box center [756, 341] width 21 height 21
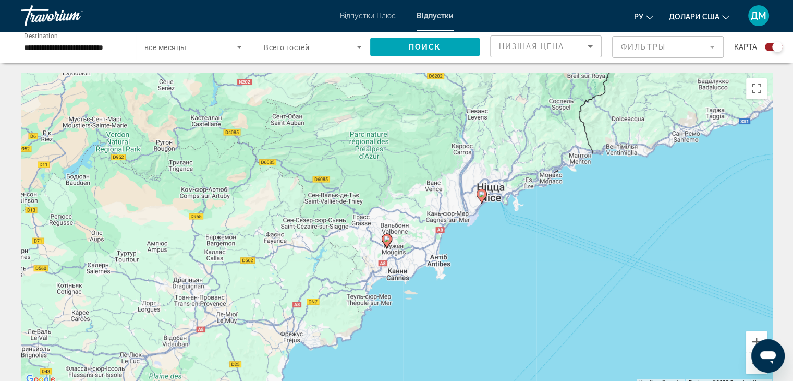
drag, startPoint x: 665, startPoint y: 282, endPoint x: 615, endPoint y: 313, distance: 59.0
click at [615, 313] on div "Увімкніть режим перетягування за допомогою клавіатури, натиснувши Alt + Enter. …" at bounding box center [396, 229] width 751 height 313
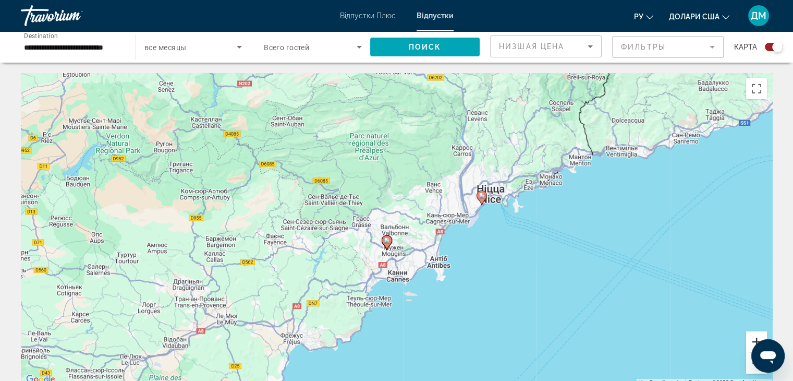
click at [757, 334] on button "Збільшити" at bounding box center [756, 341] width 21 height 21
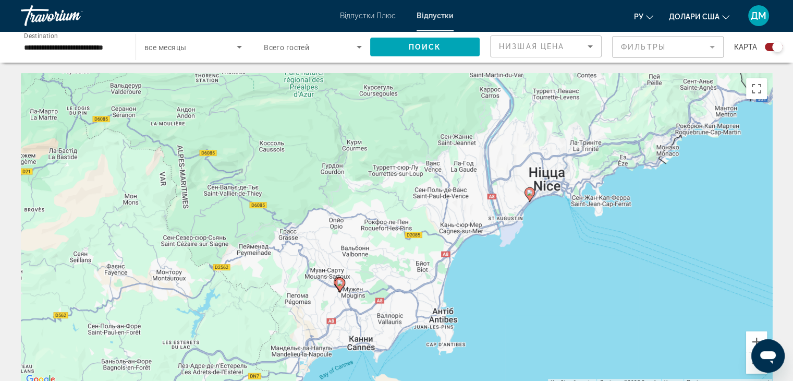
drag, startPoint x: 706, startPoint y: 259, endPoint x: 664, endPoint y: 280, distance: 46.6
click at [664, 280] on div "Увімкніть режим перетягування за допомогою клавіатури, натиснувши Alt + Enter. …" at bounding box center [396, 229] width 751 height 313
click at [532, 196] on icon "Основний зміст" at bounding box center [529, 195] width 9 height 14
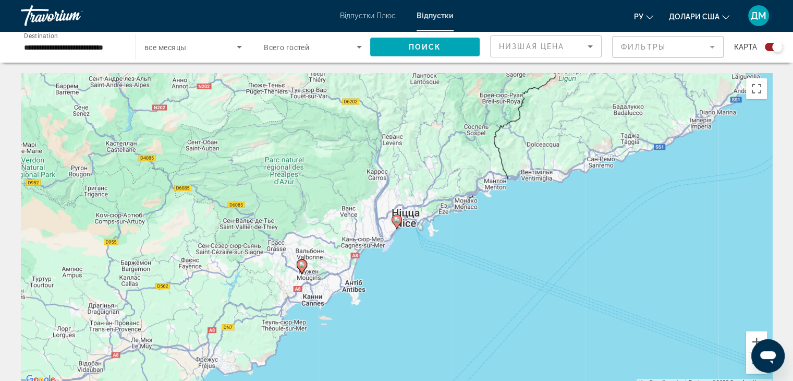
click at [399, 220] on image "Основний зміст" at bounding box center [397, 219] width 6 height 6
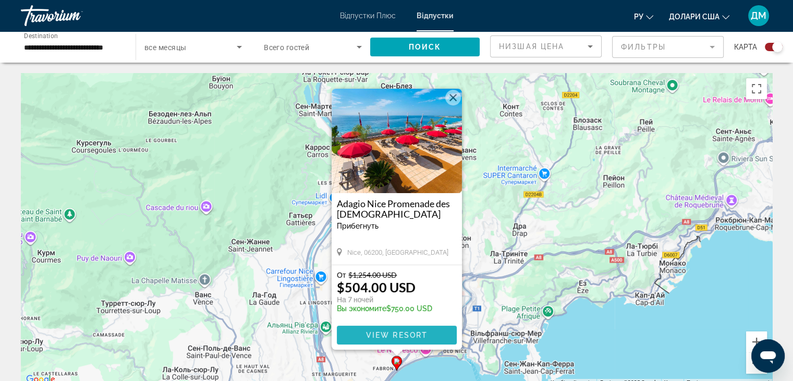
click at [399, 333] on span "View Resort" at bounding box center [397, 335] width 62 height 8
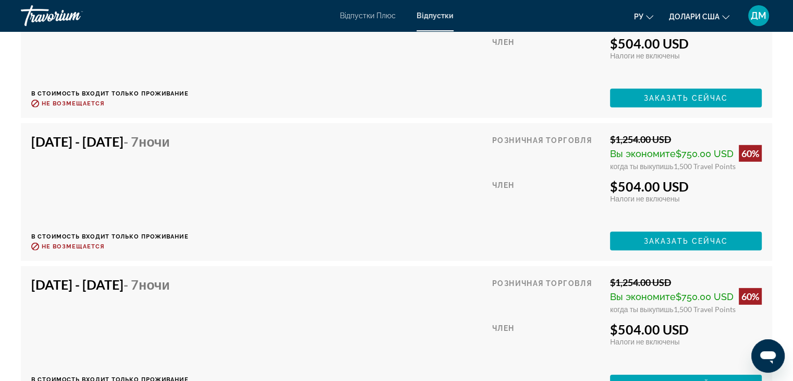
scroll to position [2927, 0]
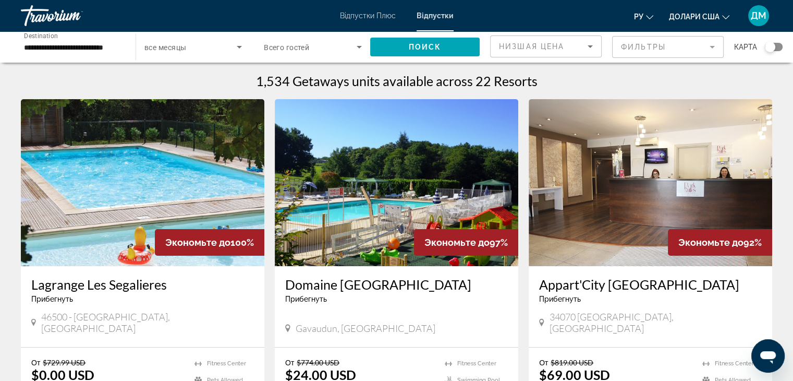
click at [723, 14] on icon "Змінити валюту" at bounding box center [725, 17] width 7 height 7
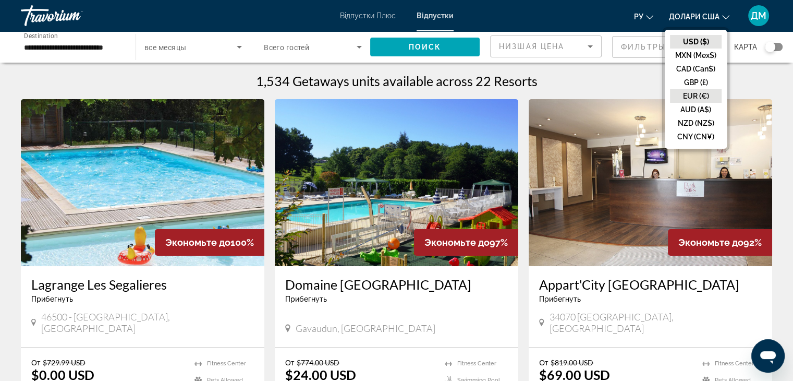
click at [690, 99] on button "EUR (€)" at bounding box center [696, 96] width 52 height 14
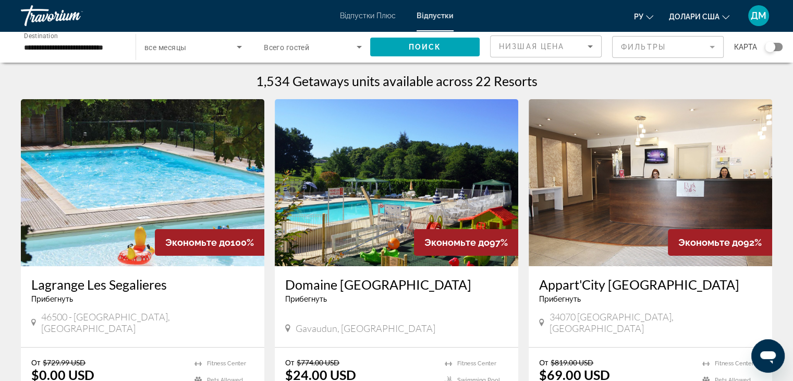
click at [774, 47] on div "Search widget" at bounding box center [770, 47] width 10 height 10
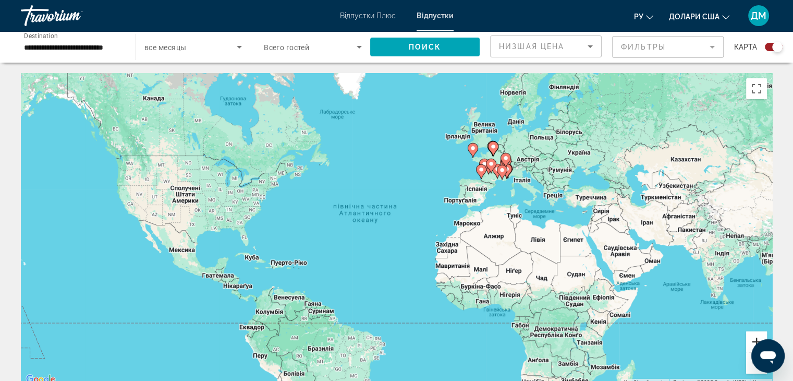
click at [755, 339] on button "Збільшити" at bounding box center [756, 341] width 21 height 21
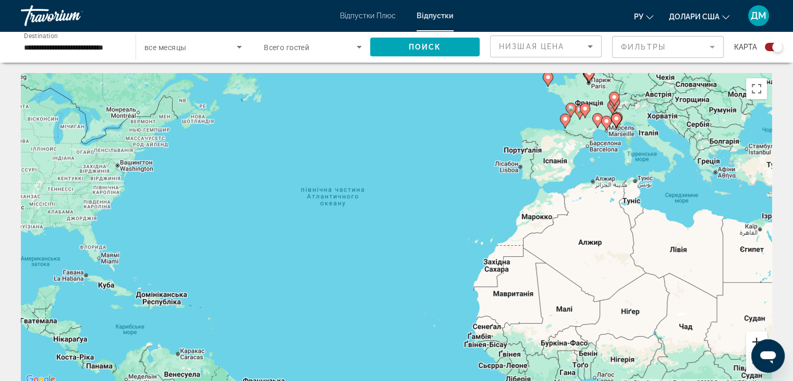
click at [755, 339] on button "Збільшити" at bounding box center [756, 341] width 21 height 21
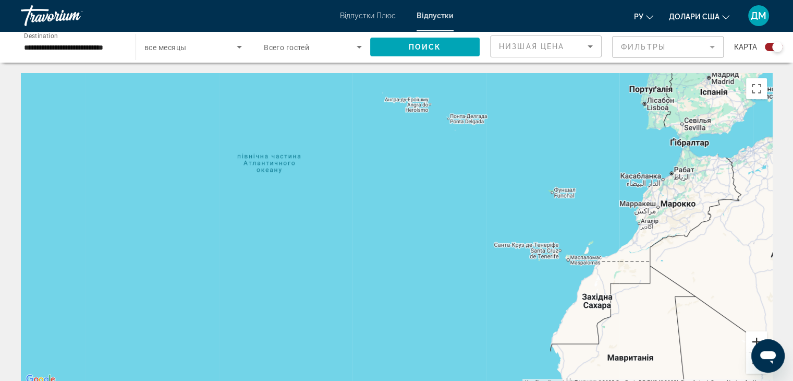
click at [755, 339] on button "Збільшити" at bounding box center [756, 341] width 21 height 21
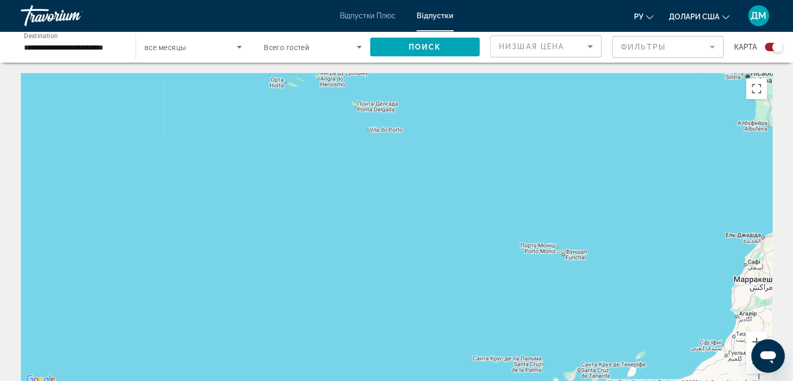
drag, startPoint x: 739, startPoint y: 277, endPoint x: 592, endPoint y: 379, distance: 179.1
click at [592, 379] on div "Основний зміст" at bounding box center [396, 229] width 751 height 313
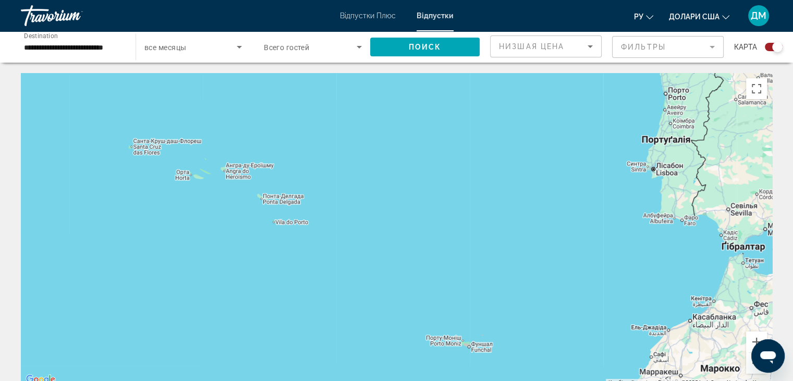
drag, startPoint x: 699, startPoint y: 244, endPoint x: 593, endPoint y: 362, distance: 158.5
click at [593, 362] on div "Основний зміст" at bounding box center [396, 229] width 751 height 313
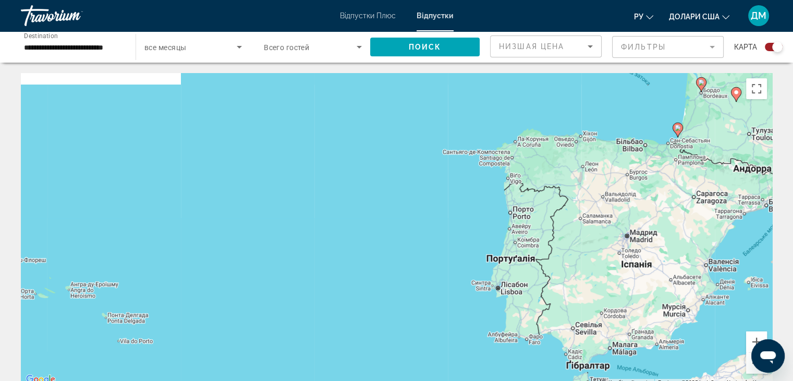
drag, startPoint x: 678, startPoint y: 242, endPoint x: 500, endPoint y: 359, distance: 213.2
click at [500, 359] on div "Увімкніть режим перетягування за допомогою клавіатури, натиснувши Alt + Enter. …" at bounding box center [396, 229] width 751 height 313
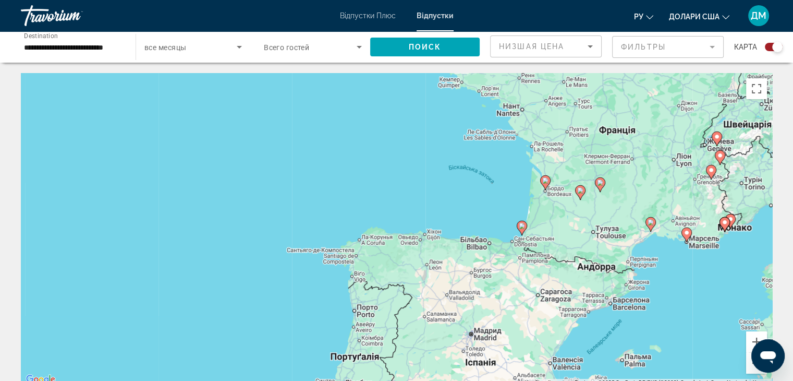
drag, startPoint x: 580, startPoint y: 322, endPoint x: 483, endPoint y: 363, distance: 105.9
click at [483, 363] on div "Увімкніть режим перетягування за допомогою клавіатури, натиснувши Alt + Enter. …" at bounding box center [396, 229] width 751 height 313
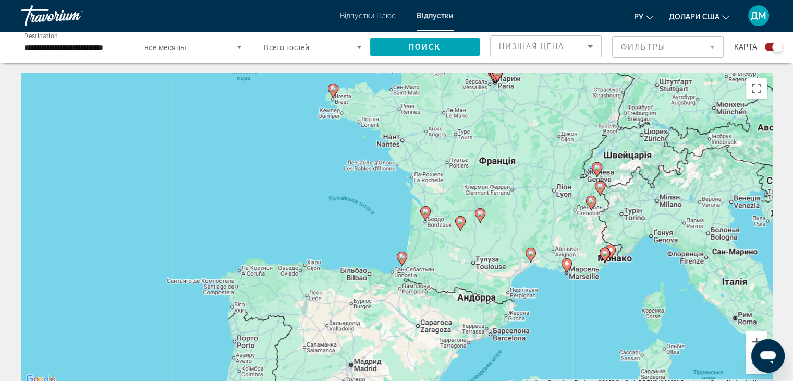
drag, startPoint x: 585, startPoint y: 324, endPoint x: 484, endPoint y: 343, distance: 102.9
click at [484, 343] on div "Увімкніть режим перетягування за допомогою клавіатури, натиснувши Alt + Enter. …" at bounding box center [396, 229] width 751 height 313
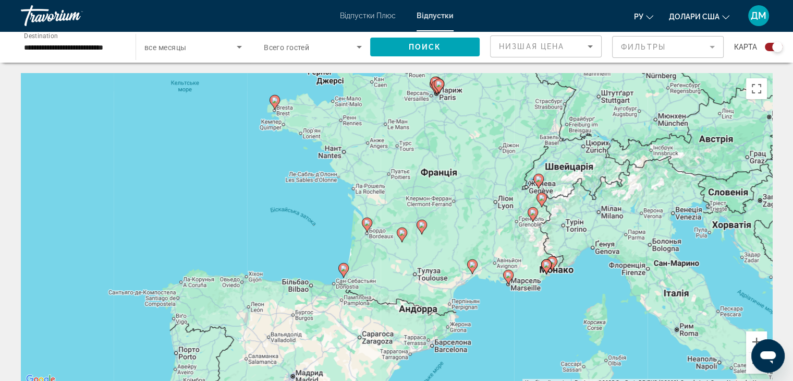
drag, startPoint x: 452, startPoint y: 347, endPoint x: 391, endPoint y: 358, distance: 62.0
click at [391, 358] on div "Увімкніть режим перетягування за допомогою клавіатури, натиснувши Alt + Enter. …" at bounding box center [396, 229] width 751 height 313
click at [756, 338] on button "Збільшити" at bounding box center [756, 341] width 21 height 21
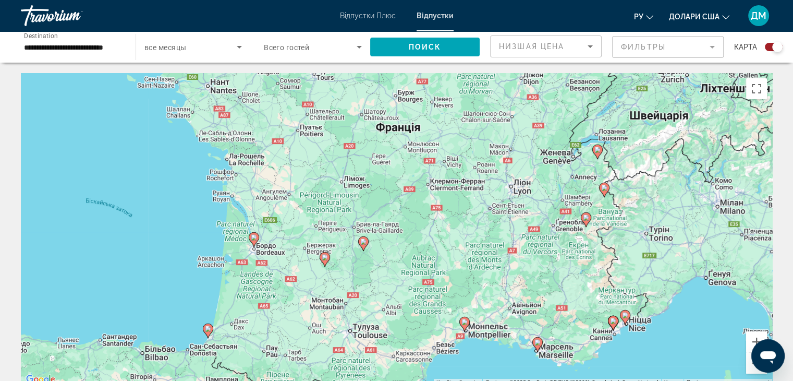
drag, startPoint x: 752, startPoint y: 301, endPoint x: 665, endPoint y: 313, distance: 87.3
click at [665, 313] on div "Увімкніть режим перетягування за допомогою клавіатури, натиснувши Alt + Enter. …" at bounding box center [396, 229] width 751 height 313
click at [756, 337] on button "Збільшити" at bounding box center [756, 341] width 21 height 21
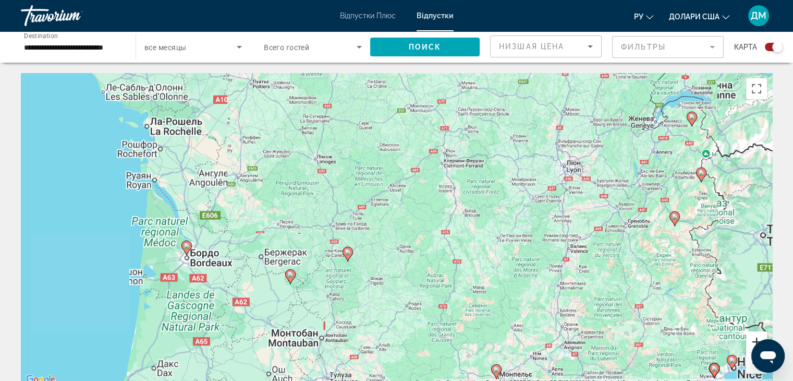
click at [756, 337] on button "Збільшити" at bounding box center [756, 341] width 21 height 21
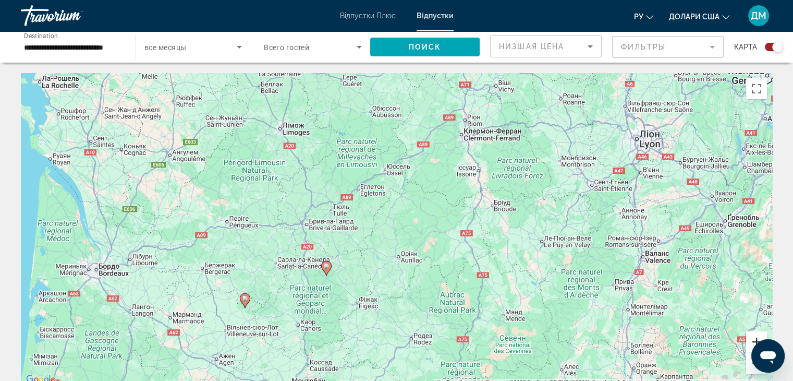
click at [756, 337] on button "Збільшити" at bounding box center [756, 341] width 21 height 21
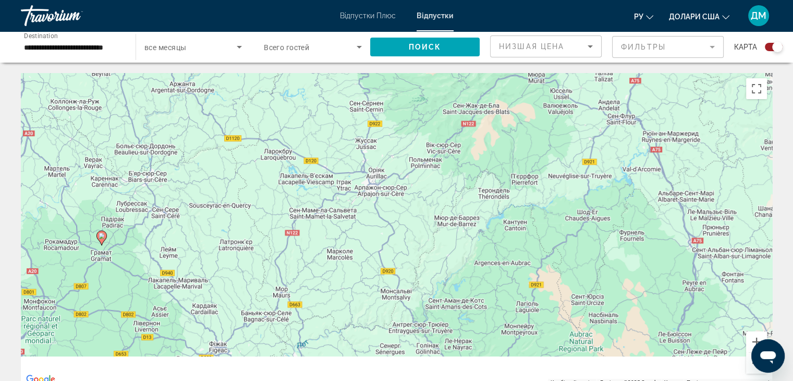
drag, startPoint x: 688, startPoint y: 290, endPoint x: 659, endPoint y: 115, distance: 177.6
click at [659, 115] on div "Увімкніть режим перетягування за допомогою клавіатури, натиснувши Alt + Enter. …" at bounding box center [396, 229] width 751 height 313
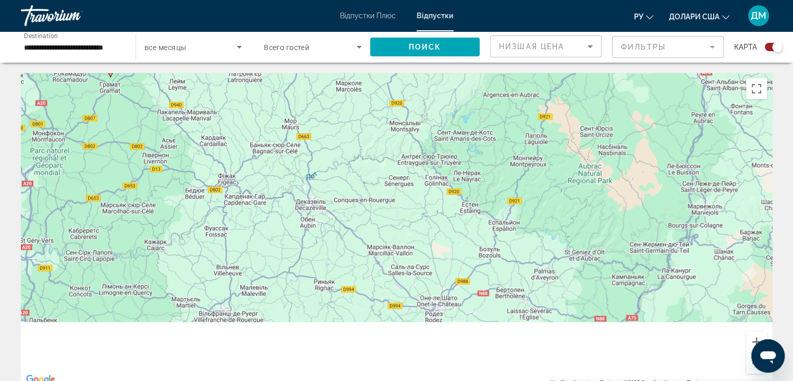
drag, startPoint x: 634, startPoint y: 225, endPoint x: 647, endPoint y: 69, distance: 156.4
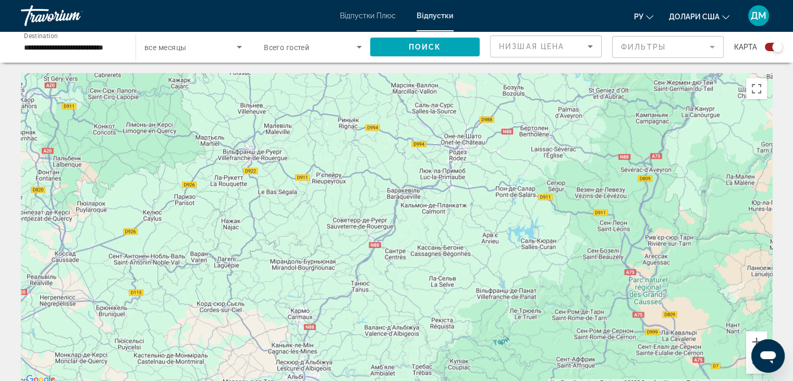
drag, startPoint x: 591, startPoint y: 176, endPoint x: 613, endPoint y: 19, distance: 158.6
click at [613, 19] on div "**********" at bounding box center [396, 190] width 793 height 381
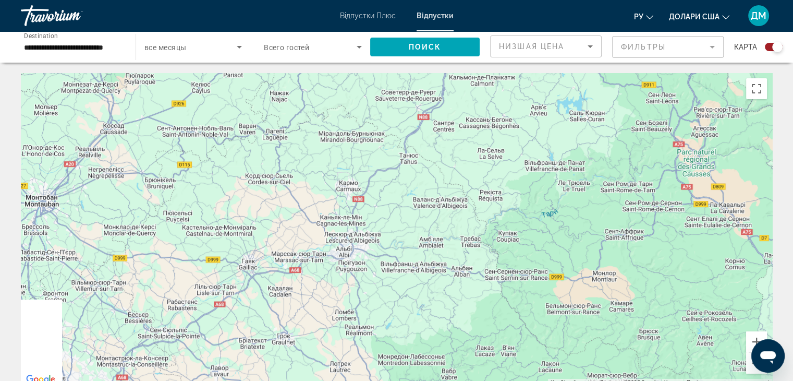
drag, startPoint x: 586, startPoint y: 104, endPoint x: 636, endPoint y: -29, distance: 141.6
click at [636, 0] on html "**********" at bounding box center [396, 190] width 793 height 381
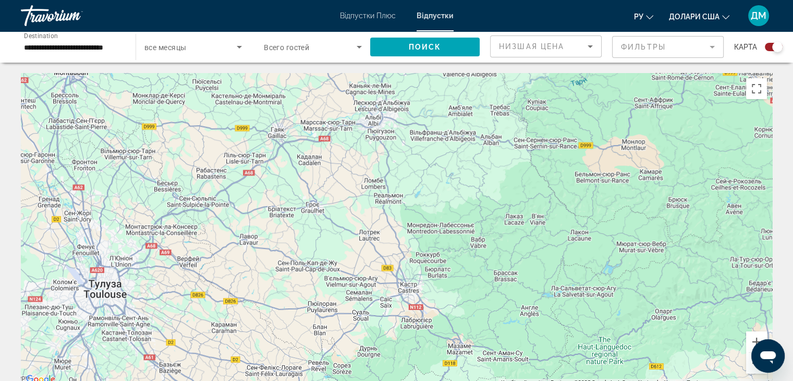
drag, startPoint x: 546, startPoint y: 143, endPoint x: 576, endPoint y: 10, distance: 136.1
click at [576, 10] on div "**********" at bounding box center [396, 190] width 793 height 381
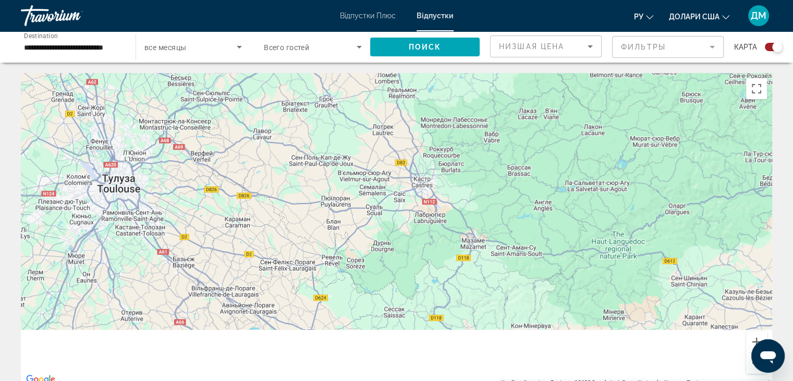
drag, startPoint x: 543, startPoint y: 149, endPoint x: 557, endPoint y: 13, distance: 136.8
click at [557, 13] on div "**********" at bounding box center [396, 190] width 793 height 381
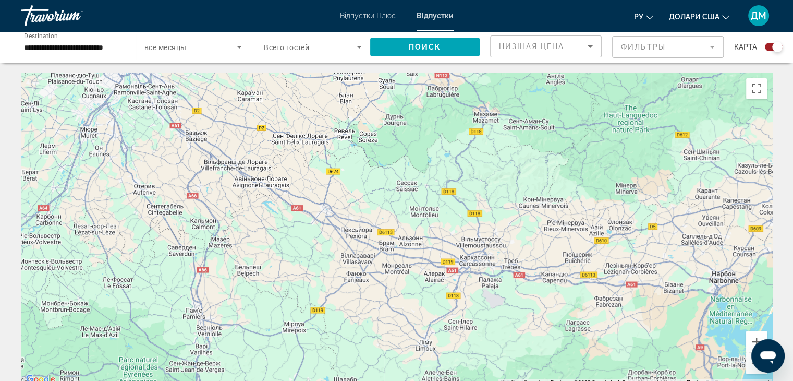
drag, startPoint x: 515, startPoint y: 160, endPoint x: 529, endPoint y: 41, distance: 119.7
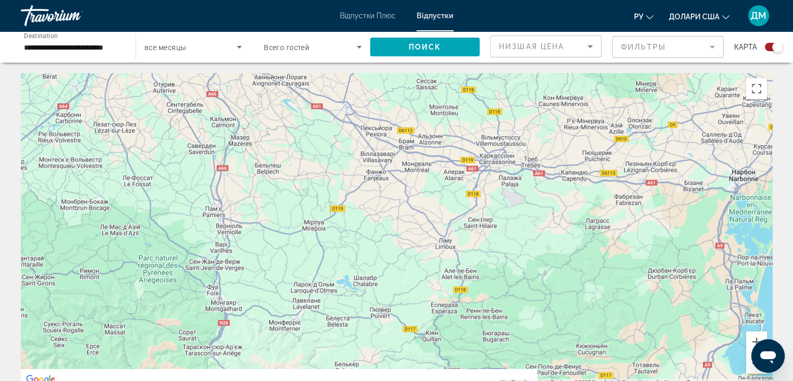
drag, startPoint x: 488, startPoint y: 196, endPoint x: 509, endPoint y: 94, distance: 103.9
click at [509, 94] on div "Основний зміст" at bounding box center [396, 229] width 751 height 313
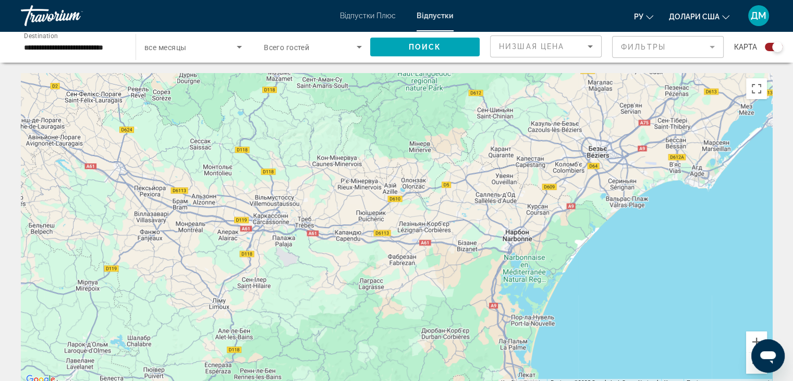
drag, startPoint x: 569, startPoint y: 124, endPoint x: 335, endPoint y: 188, distance: 242.9
click at [335, 188] on div "Основний зміст" at bounding box center [396, 229] width 751 height 313
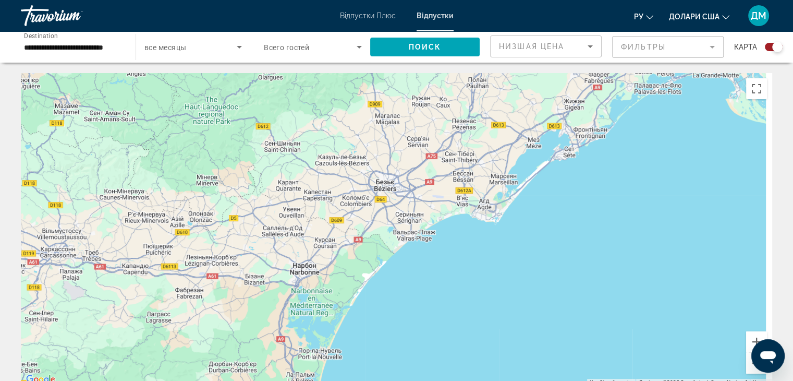
drag, startPoint x: 459, startPoint y: 213, endPoint x: 244, endPoint y: 247, distance: 218.0
click at [244, 247] on div "Увімкніть режим перетягування за допомогою клавіатури, натиснувши Alt + Enter. …" at bounding box center [396, 229] width 751 height 313
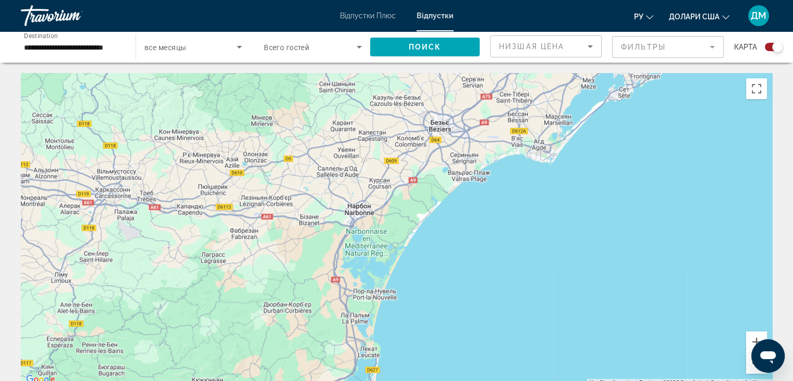
drag, startPoint x: 244, startPoint y: 247, endPoint x: 318, endPoint y: 184, distance: 97.3
click at [318, 184] on div "Увімкніть режим перетягування за допомогою клавіатури, натиснувши Alt + Enter. …" at bounding box center [396, 229] width 751 height 313
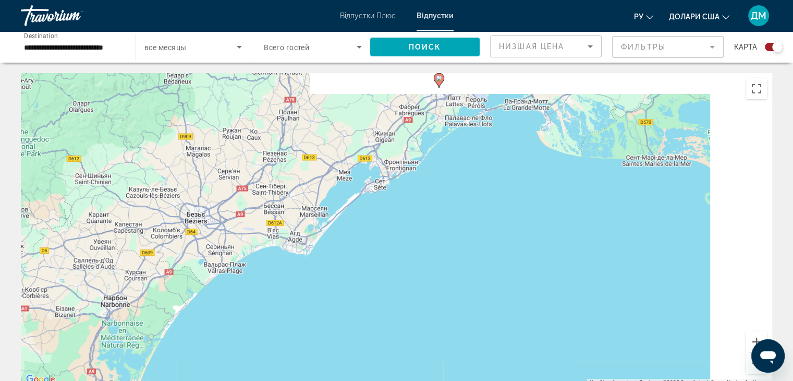
drag, startPoint x: 344, startPoint y: 242, endPoint x: 35, endPoint y: 391, distance: 342.4
click at [35, 380] on html "**********" at bounding box center [396, 190] width 793 height 381
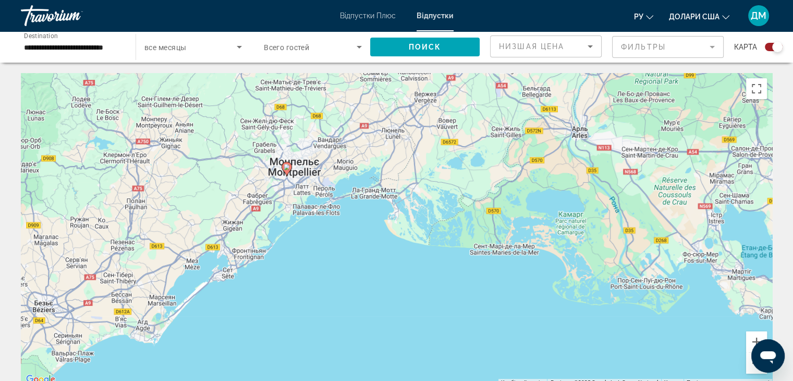
drag, startPoint x: 211, startPoint y: 321, endPoint x: 89, endPoint y: 356, distance: 126.9
click at [89, 356] on div "Увімкніть режим перетягування за допомогою клавіатури, натиснувши Alt + Enter. …" at bounding box center [396, 229] width 751 height 313
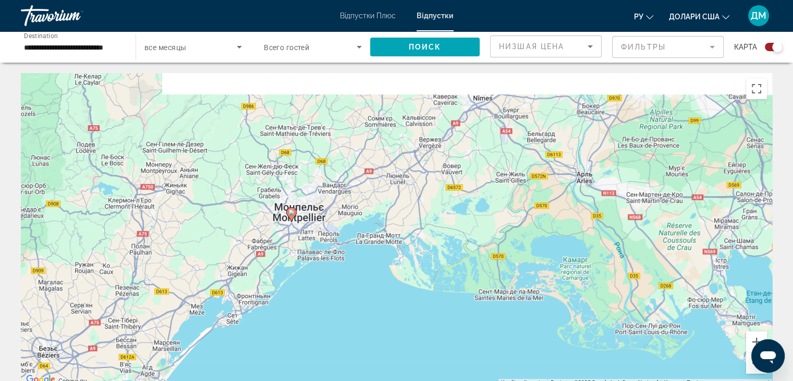
drag, startPoint x: 196, startPoint y: 284, endPoint x: 203, endPoint y: 330, distance: 46.5
click at [203, 330] on div "Увімкніть режим перетягування за допомогою клавіатури, натиснувши Alt + Enter. …" at bounding box center [396, 229] width 751 height 313
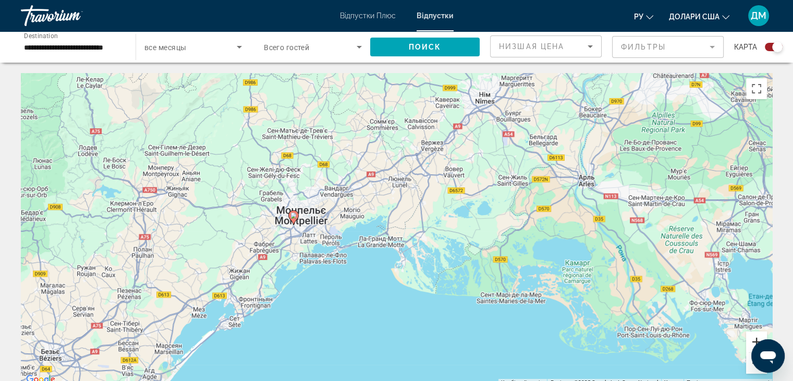
click at [753, 338] on button "Збільшити" at bounding box center [756, 341] width 21 height 21
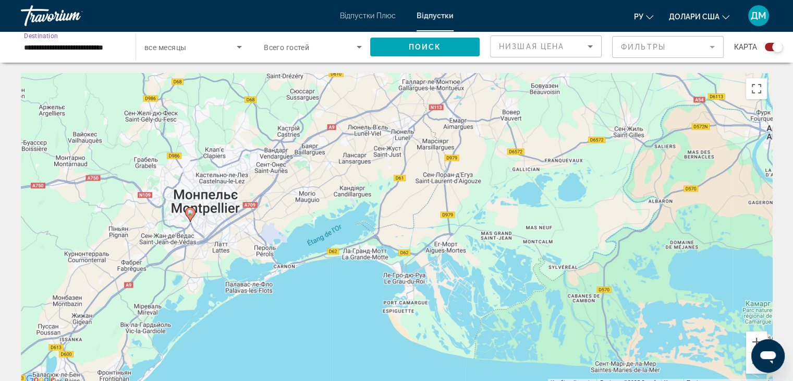
click at [56, 48] on input "**********" at bounding box center [73, 47] width 98 height 13
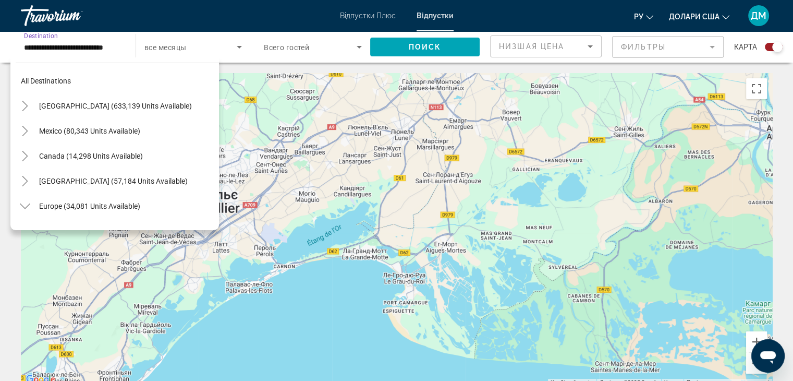
scroll to position [237, 0]
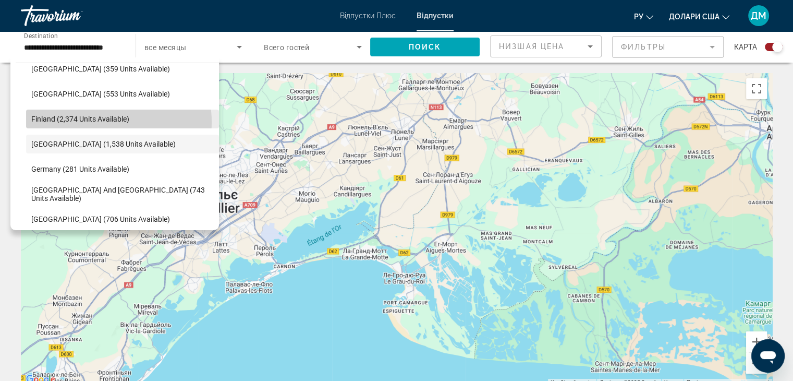
click at [102, 122] on span "Finland (2,374 units available)" at bounding box center [80, 119] width 98 height 8
type input "**********"
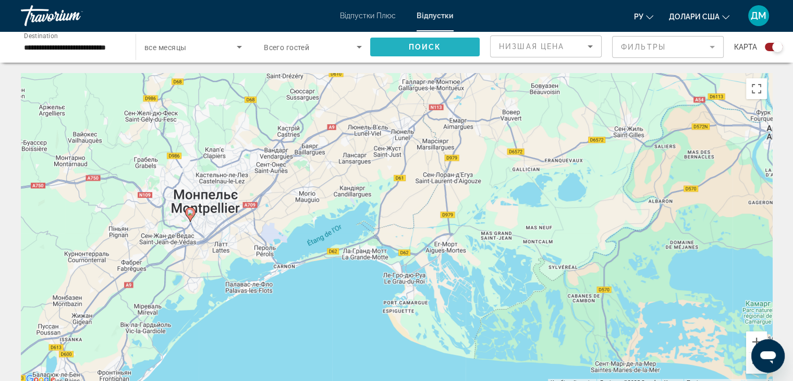
click at [457, 48] on span "Search widget" at bounding box center [425, 46] width 110 height 25
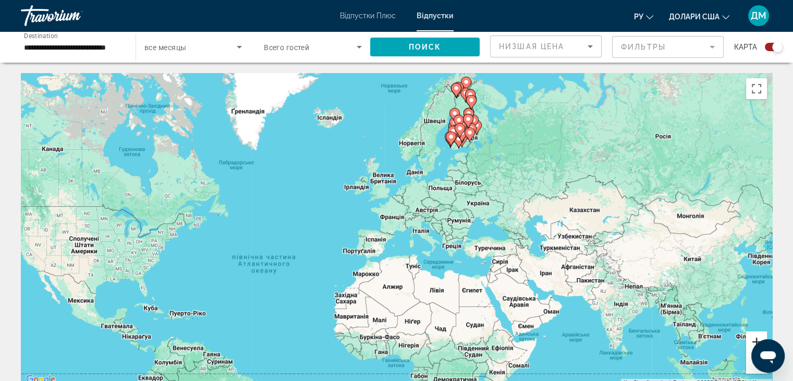
click at [752, 345] on button "Збільшити" at bounding box center [756, 341] width 21 height 21
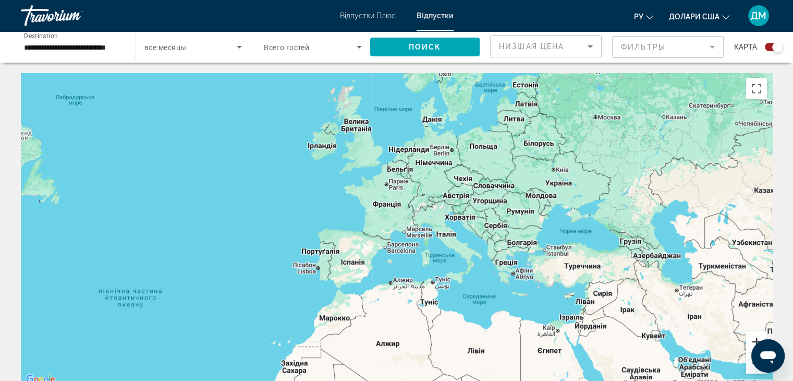
click at [752, 345] on button "Збільшити" at bounding box center [756, 341] width 21 height 21
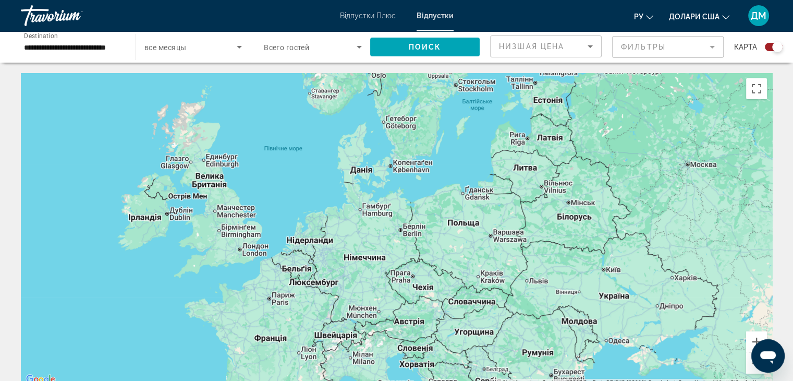
drag, startPoint x: 709, startPoint y: 230, endPoint x: 590, endPoint y: 405, distance: 211.0
click at [590, 380] on html "**********" at bounding box center [396, 190] width 793 height 381
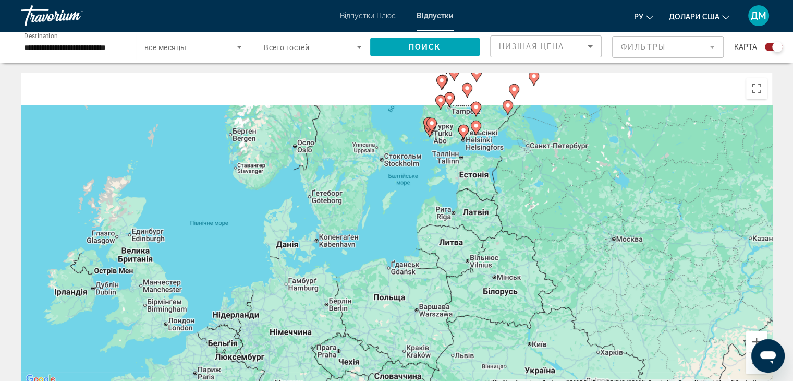
drag, startPoint x: 638, startPoint y: 298, endPoint x: 556, endPoint y: 405, distance: 134.2
click at [556, 380] on html "**********" at bounding box center [396, 190] width 793 height 381
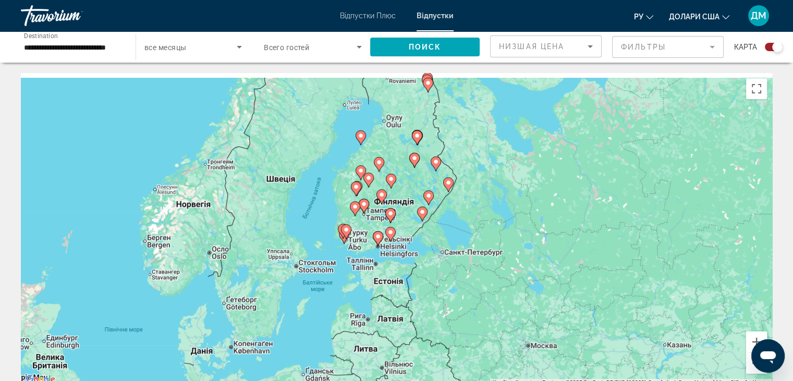
drag, startPoint x: 635, startPoint y: 264, endPoint x: 594, endPoint y: 345, distance: 91.2
click at [594, 345] on div "Увімкніть режим перетягування за допомогою клавіатури, натиснувши Alt + Enter. …" at bounding box center [396, 229] width 751 height 313
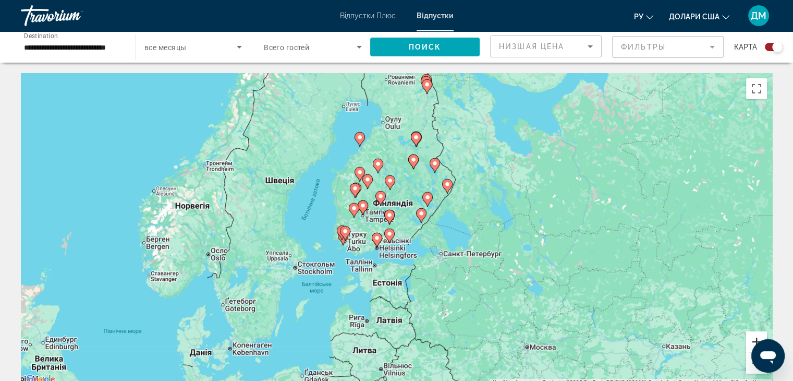
click at [759, 338] on button "Збільшити" at bounding box center [756, 341] width 21 height 21
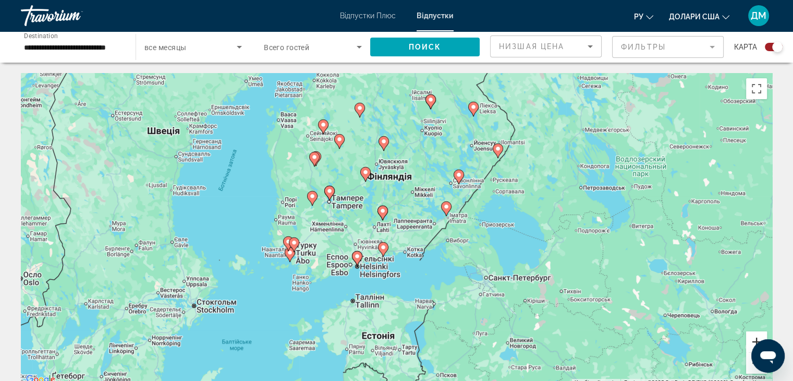
click at [759, 338] on button "Збільшити" at bounding box center [756, 341] width 21 height 21
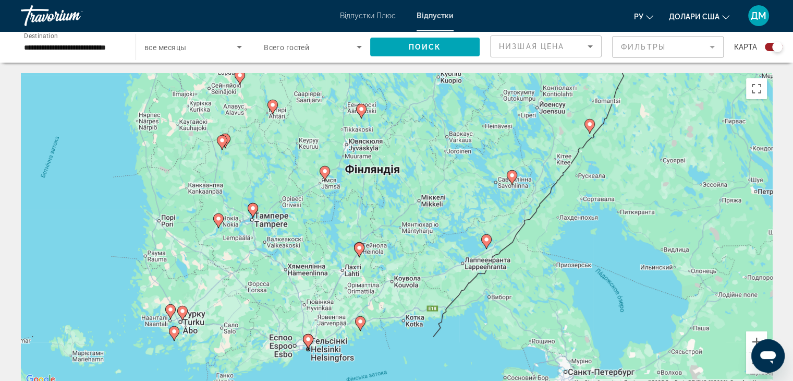
drag, startPoint x: 746, startPoint y: 310, endPoint x: 737, endPoint y: 357, distance: 48.3
click at [737, 357] on div "Увімкніть режим перетягування за допомогою клавіатури, натиснувши Alt + Enter. …" at bounding box center [396, 229] width 751 height 313
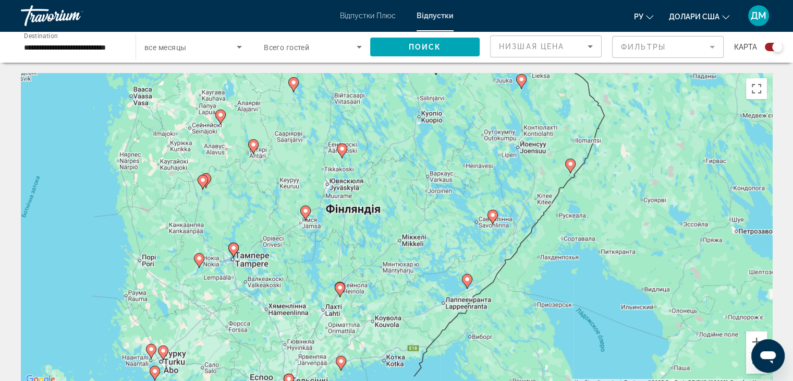
drag, startPoint x: 743, startPoint y: 315, endPoint x: 721, endPoint y: 361, distance: 51.1
click at [721, 361] on div "Увімкніть режим перетягування за допомогою клавіатури, натиснувши Alt + Enter. …" at bounding box center [396, 229] width 751 height 313
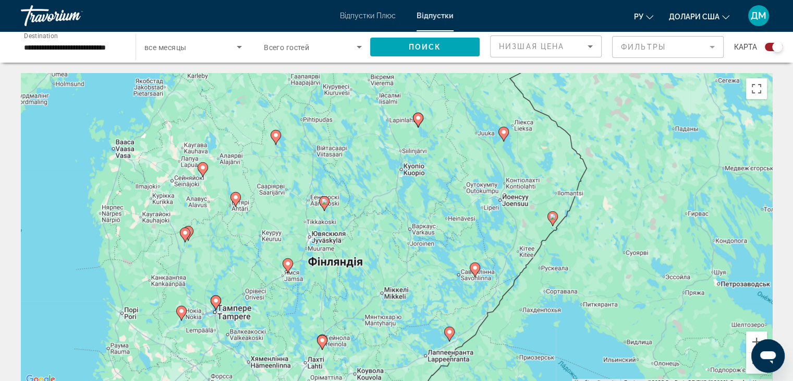
drag, startPoint x: 738, startPoint y: 317, endPoint x: 722, endPoint y: 370, distance: 55.7
click at [722, 370] on div "Увімкніть режим перетягування за допомогою клавіатури, натиснувши Alt + Enter. …" at bounding box center [396, 229] width 751 height 313
click at [757, 341] on button "Збільшити" at bounding box center [756, 341] width 21 height 21
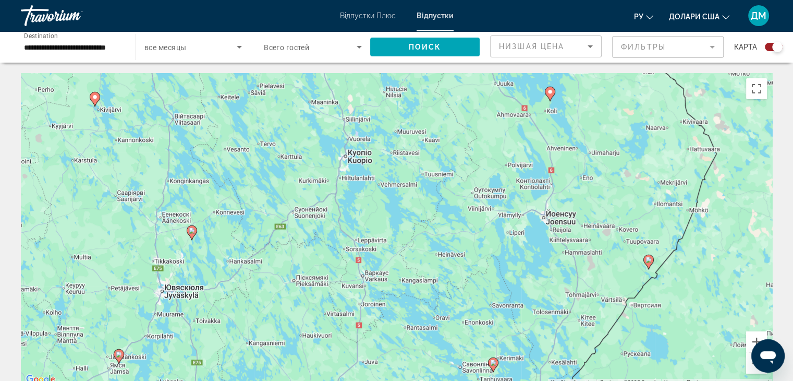
drag, startPoint x: 726, startPoint y: 297, endPoint x: 620, endPoint y: 401, distance: 149.0
click at [620, 380] on html "**********" at bounding box center [396, 190] width 793 height 381
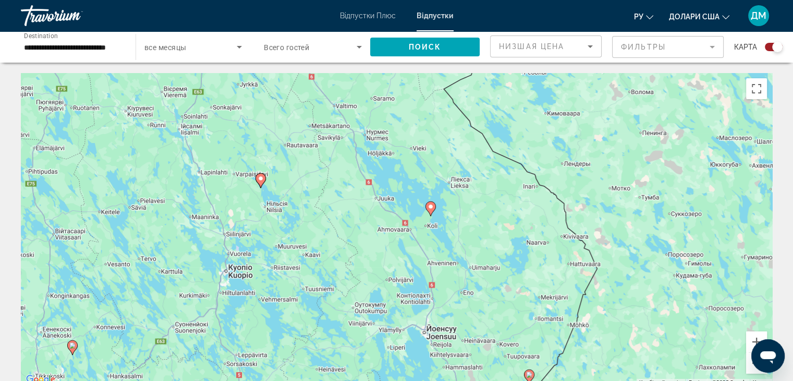
drag, startPoint x: 638, startPoint y: 357, endPoint x: 553, endPoint y: 405, distance: 97.8
click at [553, 380] on html "**********" at bounding box center [396, 190] width 793 height 381
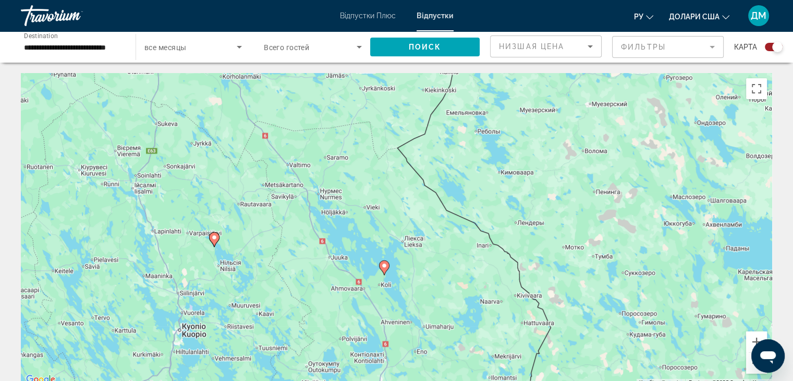
drag, startPoint x: 609, startPoint y: 331, endPoint x: 579, endPoint y: 405, distance: 79.8
click at [579, 380] on html "**********" at bounding box center [396, 190] width 793 height 381
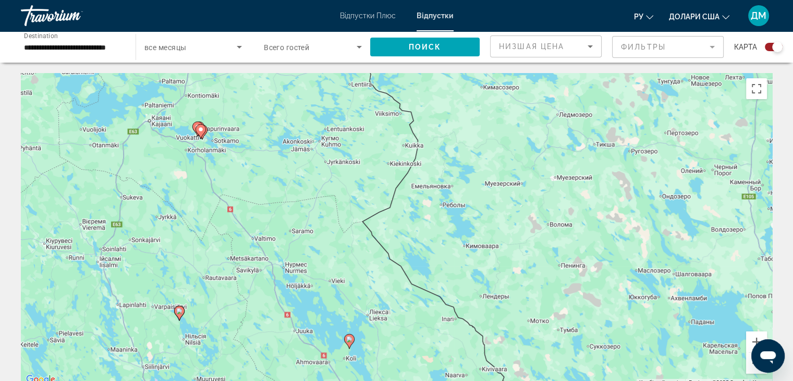
drag, startPoint x: 626, startPoint y: 350, endPoint x: 608, endPoint y: 405, distance: 57.7
click at [608, 380] on html "**********" at bounding box center [396, 190] width 793 height 381
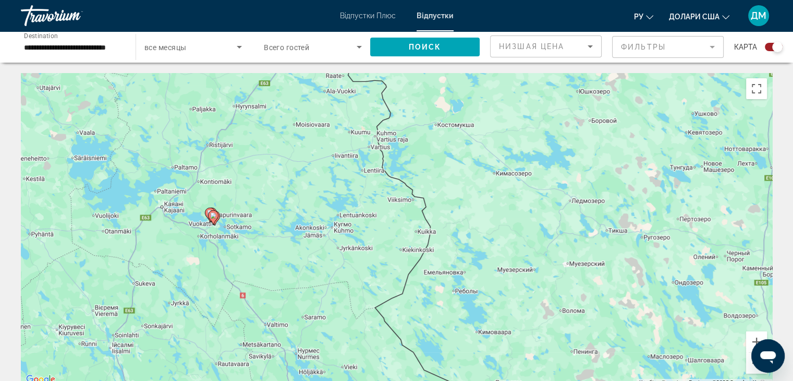
drag, startPoint x: 486, startPoint y: 318, endPoint x: 505, endPoint y: 404, distance: 88.6
click at [505, 380] on html "**********" at bounding box center [396, 190] width 793 height 381
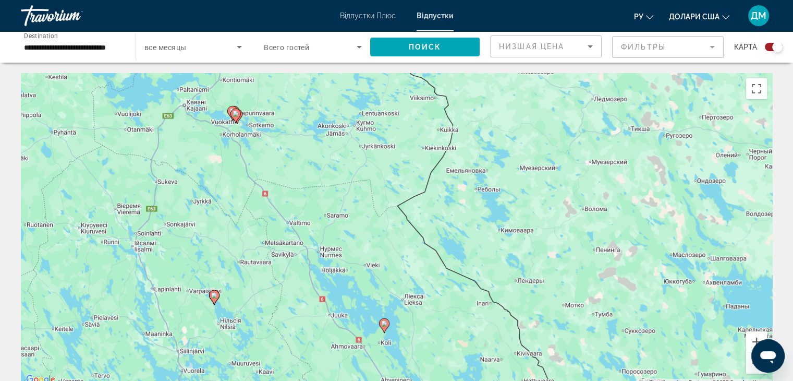
drag, startPoint x: 554, startPoint y: 343, endPoint x: 575, endPoint y: 239, distance: 105.4
click at [575, 239] on div "Увімкніть режим перетягування за допомогою клавіатури, натиснувши Alt + Enter. …" at bounding box center [396, 229] width 751 height 313
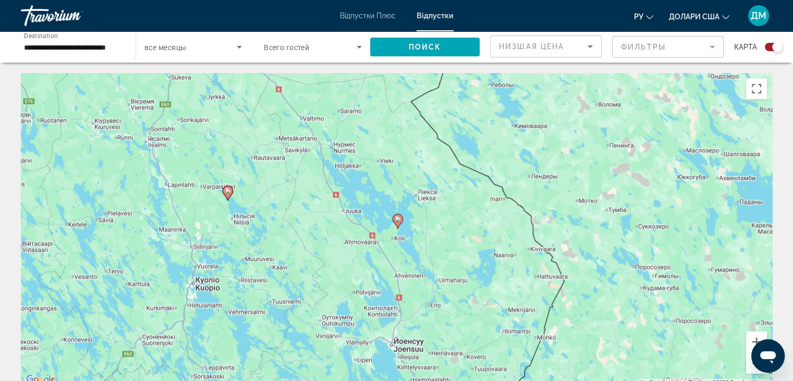
drag, startPoint x: 556, startPoint y: 281, endPoint x: 569, endPoint y: 171, distance: 110.7
click at [569, 171] on div "Увімкніть режим перетягування за допомогою клавіатури, натиснувши Alt + Enter. …" at bounding box center [396, 229] width 751 height 313
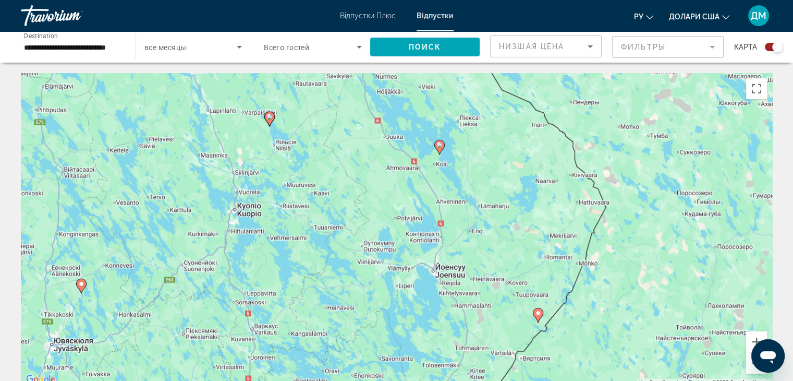
drag, startPoint x: 540, startPoint y: 236, endPoint x: 580, endPoint y: 155, distance: 90.7
click at [580, 155] on div "Увімкніть режим перетягування за допомогою клавіатури, натиснувши Alt + Enter. …" at bounding box center [396, 229] width 751 height 313
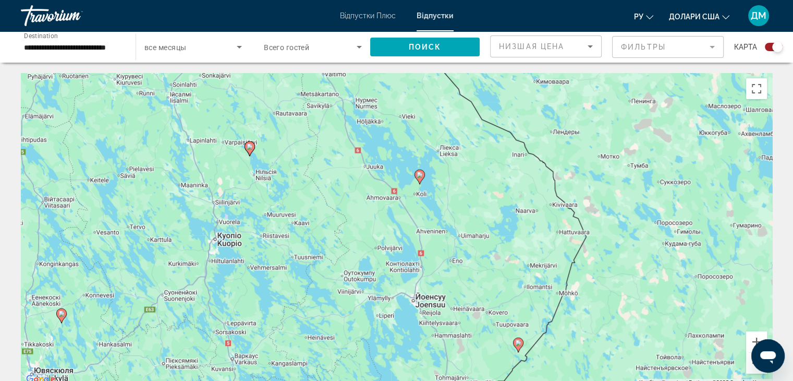
drag, startPoint x: 580, startPoint y: 155, endPoint x: 556, endPoint y: 198, distance: 49.0
click at [556, 198] on div "Увімкніть режим перетягування за допомогою клавіатури, натиснувши Alt + Enter. …" at bounding box center [396, 229] width 751 height 313
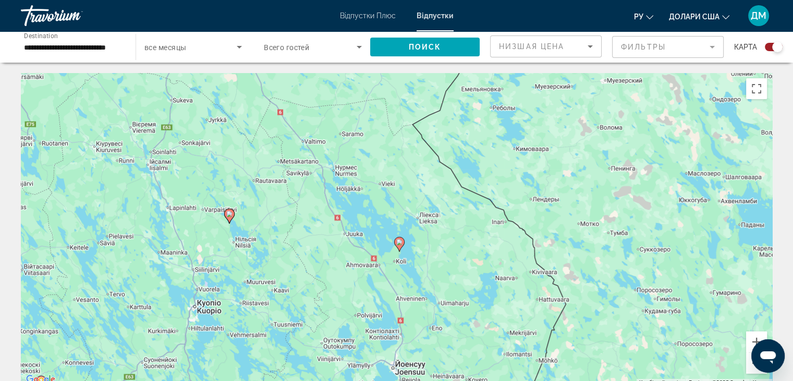
drag, startPoint x: 586, startPoint y: 165, endPoint x: 564, endPoint y: 242, distance: 80.4
click at [564, 242] on div "Увімкніть режим перетягування за допомогою клавіатури, натиснувши Alt + Enter. …" at bounding box center [396, 229] width 751 height 313
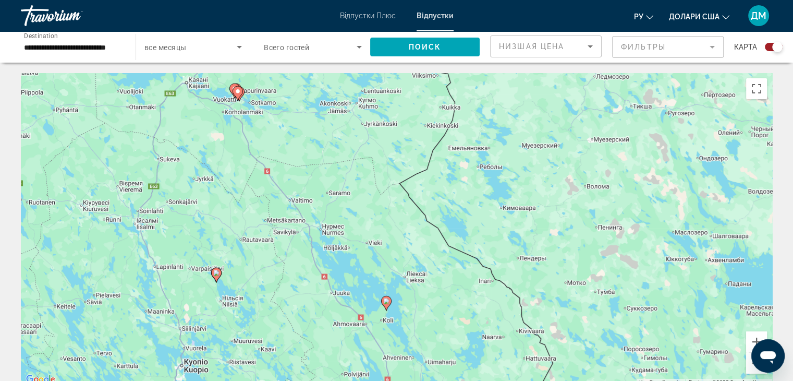
drag, startPoint x: 561, startPoint y: 232, endPoint x: 549, endPoint y: 309, distance: 77.6
click at [549, 309] on div "Увімкніть режим перетягування за допомогою клавіатури, натиснувши Alt + Enter. …" at bounding box center [396, 229] width 751 height 313
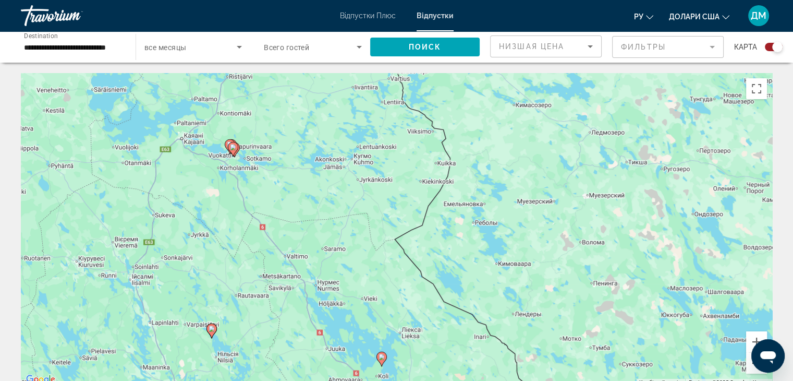
click at [753, 368] on button "Зменшити" at bounding box center [756, 363] width 21 height 21
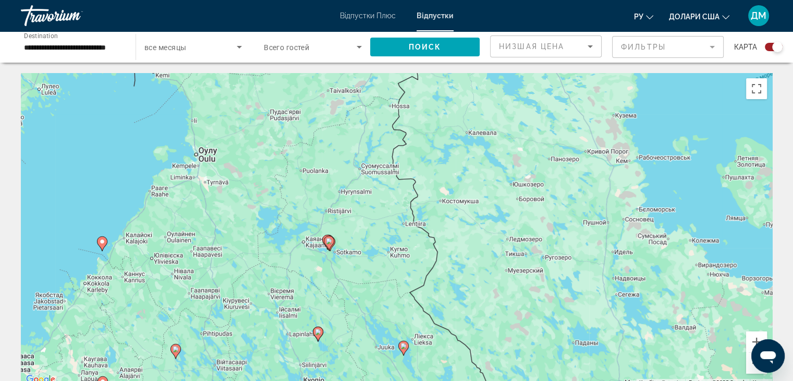
drag, startPoint x: 601, startPoint y: 293, endPoint x: 616, endPoint y: 356, distance: 65.3
click at [616, 356] on div "Увімкніть режим перетягування за допомогою клавіатури, натиснувши Alt + Enter. …" at bounding box center [396, 229] width 751 height 313
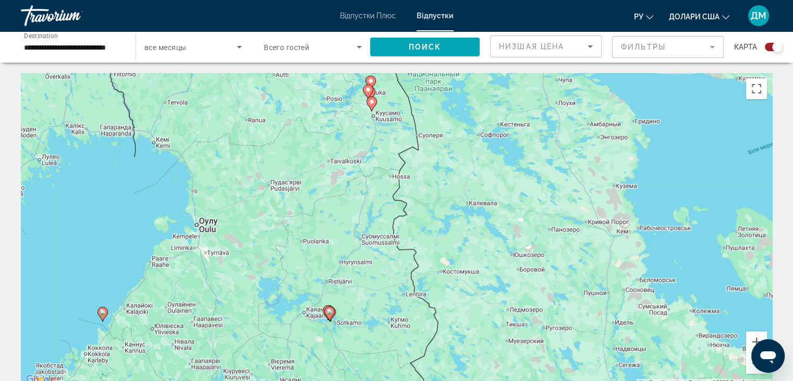
drag, startPoint x: 592, startPoint y: 297, endPoint x: 587, endPoint y: 405, distance: 107.5
click at [587, 380] on html "**********" at bounding box center [396, 190] width 793 height 381
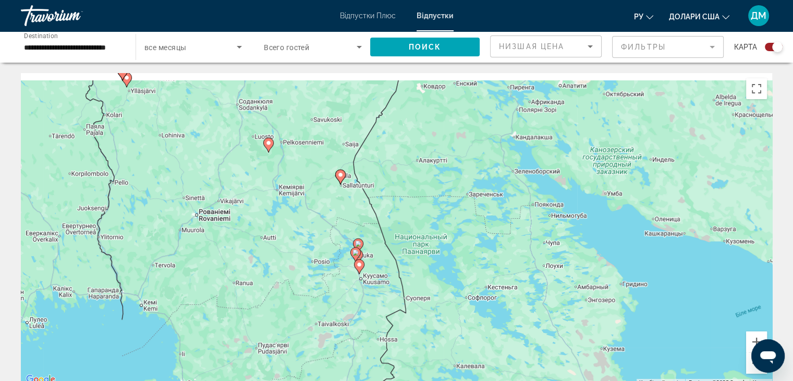
drag, startPoint x: 547, startPoint y: 332, endPoint x: 552, endPoint y: 405, distance: 72.7
click at [552, 380] on html "**********" at bounding box center [396, 190] width 793 height 381
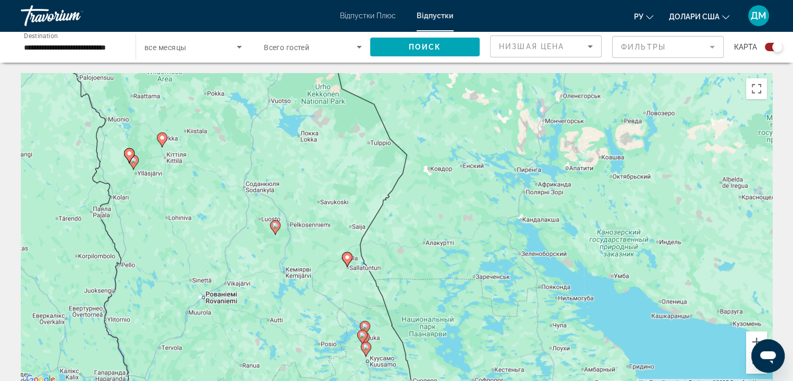
drag, startPoint x: 530, startPoint y: 332, endPoint x: 532, endPoint y: 405, distance: 72.5
click at [532, 380] on html "**********" at bounding box center [396, 190] width 793 height 381
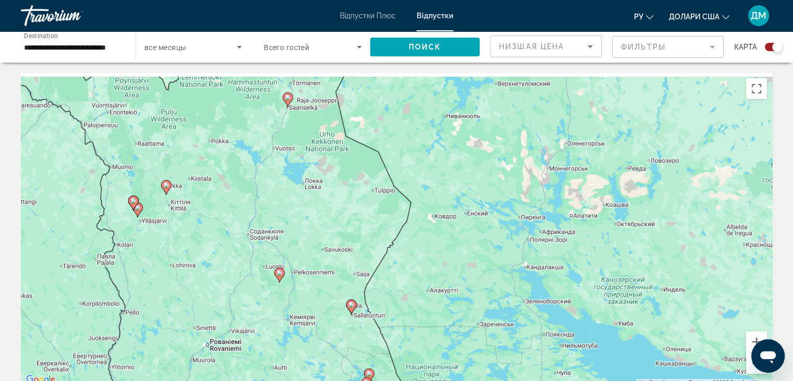
drag, startPoint x: 529, startPoint y: 323, endPoint x: 534, endPoint y: 405, distance: 81.5
click at [534, 380] on html "**********" at bounding box center [396, 190] width 793 height 381
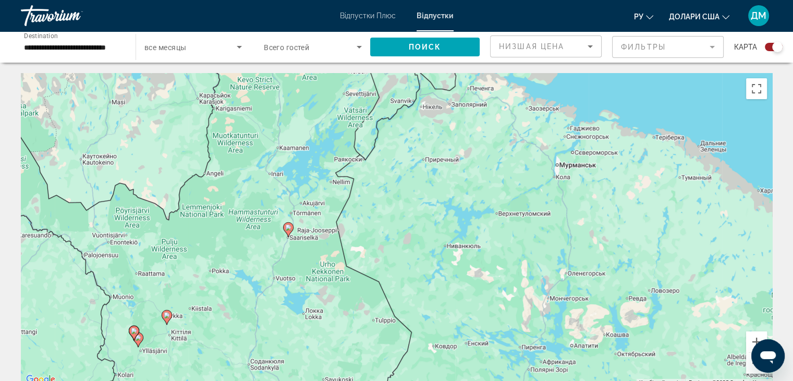
drag, startPoint x: 539, startPoint y: 342, endPoint x: 531, endPoint y: 405, distance: 63.5
click at [531, 380] on html "**********" at bounding box center [396, 190] width 793 height 381
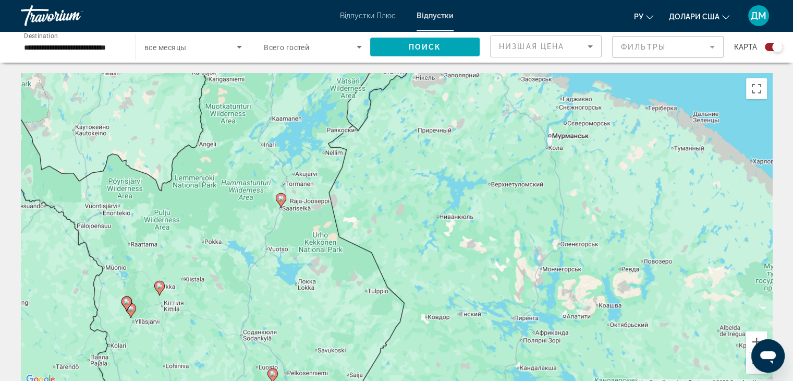
drag, startPoint x: 536, startPoint y: 307, endPoint x: 528, endPoint y: 265, distance: 42.5
click at [528, 265] on div "Увімкніть режим перетягування за допомогою клавіатури, натиснувши Alt + Enter. …" at bounding box center [396, 229] width 751 height 313
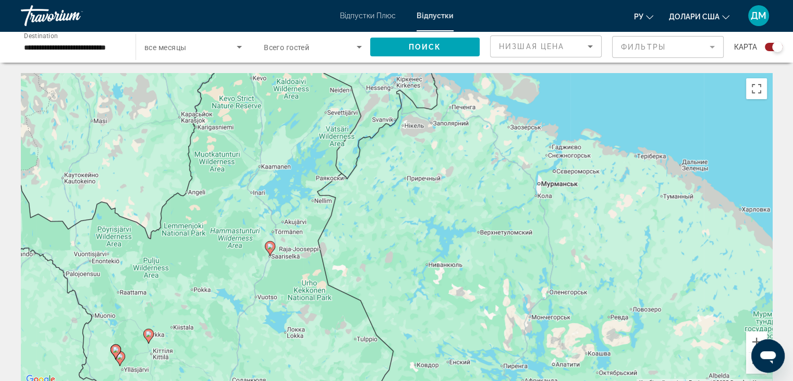
drag, startPoint x: 488, startPoint y: 297, endPoint x: 488, endPoint y: 309, distance: 11.5
click at [488, 309] on div "Увімкніть режим перетягування за допомогою клавіатури, натиснувши Alt + Enter. …" at bounding box center [396, 229] width 751 height 313
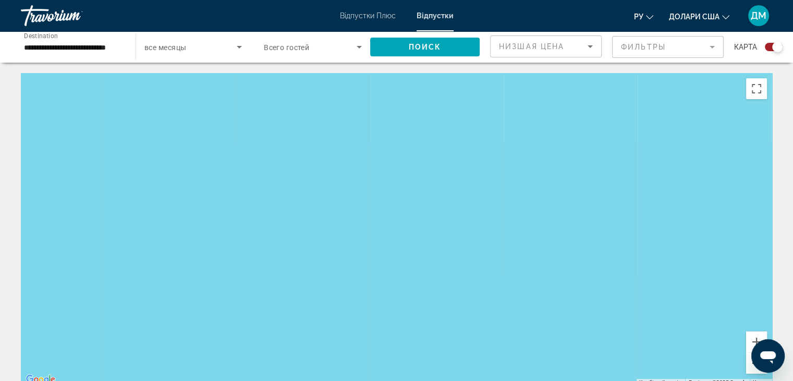
click at [753, 366] on button "Зменшити" at bounding box center [756, 363] width 21 height 21
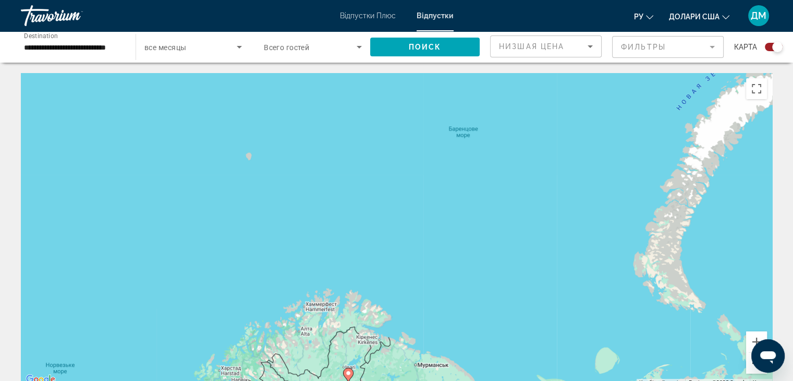
click at [753, 366] on button "Зменшити" at bounding box center [756, 363] width 21 height 21
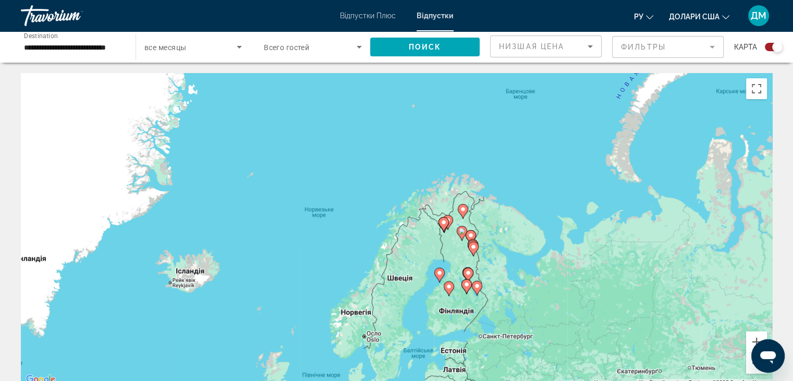
drag, startPoint x: 504, startPoint y: 295, endPoint x: 598, endPoint y: 204, distance: 130.9
click at [598, 204] on div "Увімкніть режим перетягування за допомогою клавіатури, натиснувши Alt + Enter. …" at bounding box center [396, 229] width 751 height 313
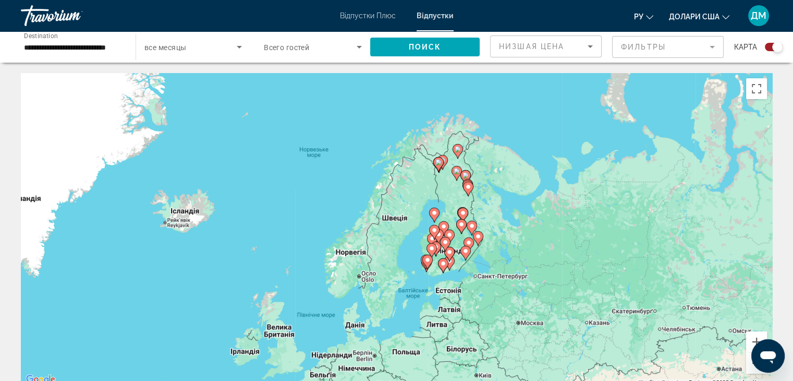
drag, startPoint x: 586, startPoint y: 151, endPoint x: 581, endPoint y: 88, distance: 62.8
click at [581, 88] on div "Увімкніть режим перетягування за допомогою клавіатури, натиснувши Alt + Enter. …" at bounding box center [396, 229] width 751 height 313
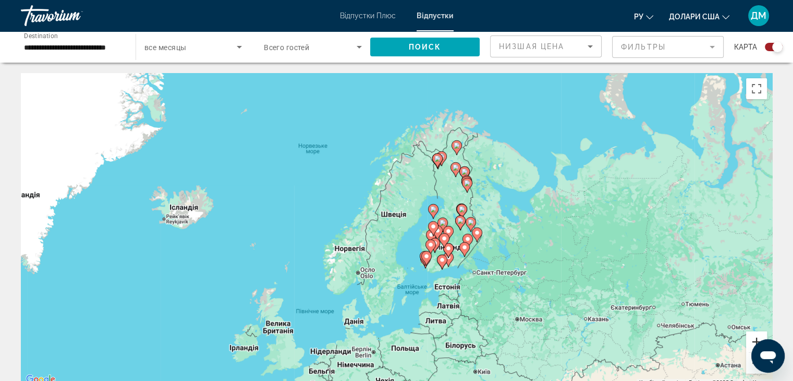
click at [755, 338] on button "Збільшити" at bounding box center [756, 341] width 21 height 21
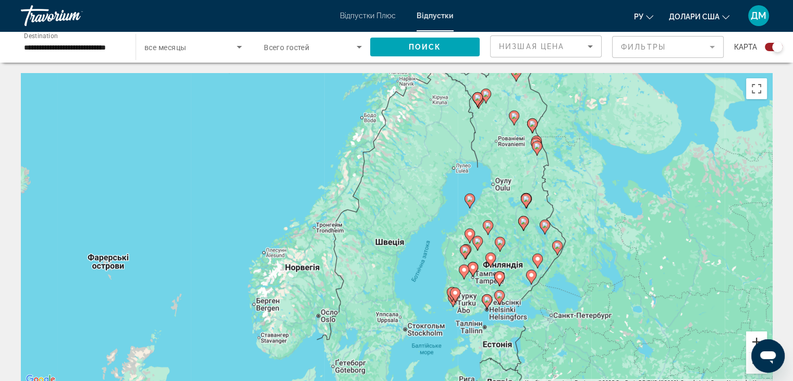
click at [755, 338] on button "Збільшити" at bounding box center [756, 341] width 21 height 21
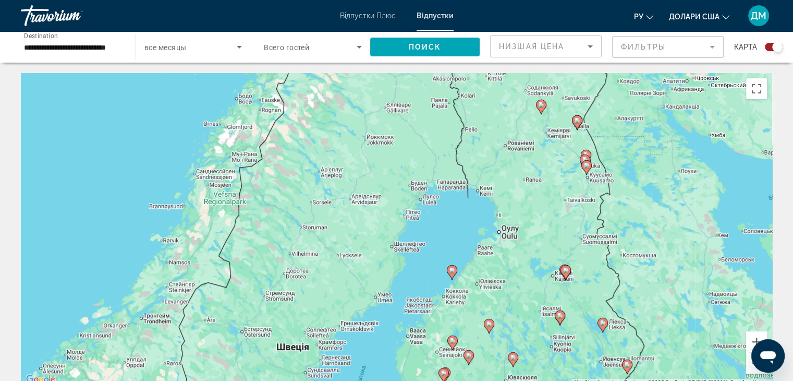
drag, startPoint x: 708, startPoint y: 249, endPoint x: 611, endPoint y: 349, distance: 139.4
click at [611, 349] on div "Увімкніть режим перетягування за допомогою клавіатури, натиснувши Alt + Enter. …" at bounding box center [396, 229] width 751 height 313
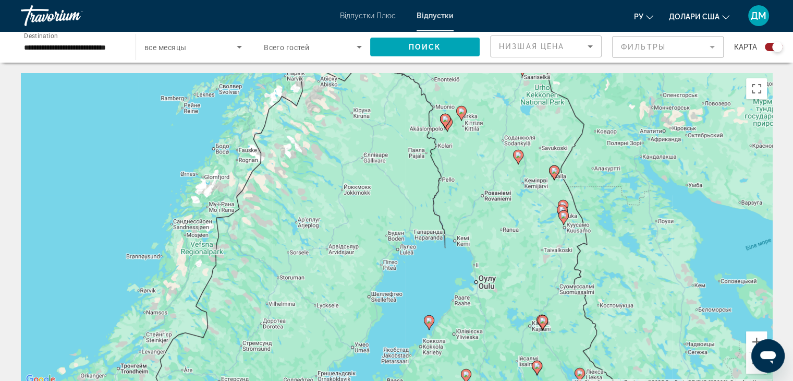
drag, startPoint x: 578, startPoint y: 238, endPoint x: 550, endPoint y: 301, distance: 68.4
click at [550, 301] on div "Увімкніть режим перетягування за допомогою клавіатури, натиснувши Alt + Enter. …" at bounding box center [396, 229] width 751 height 313
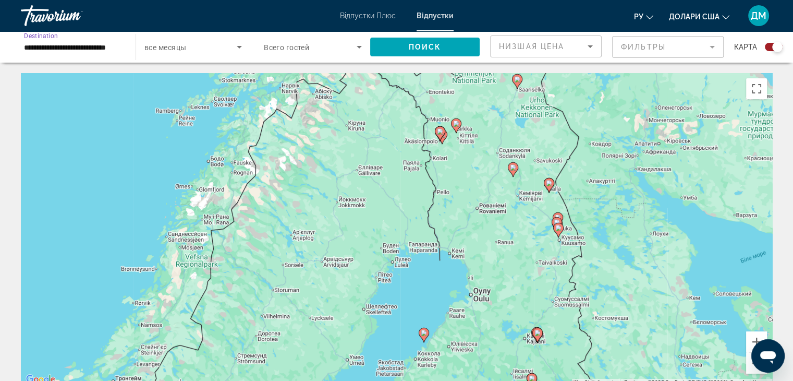
click at [65, 46] on input "**********" at bounding box center [73, 47] width 98 height 13
